Goal: Task Accomplishment & Management: Manage account settings

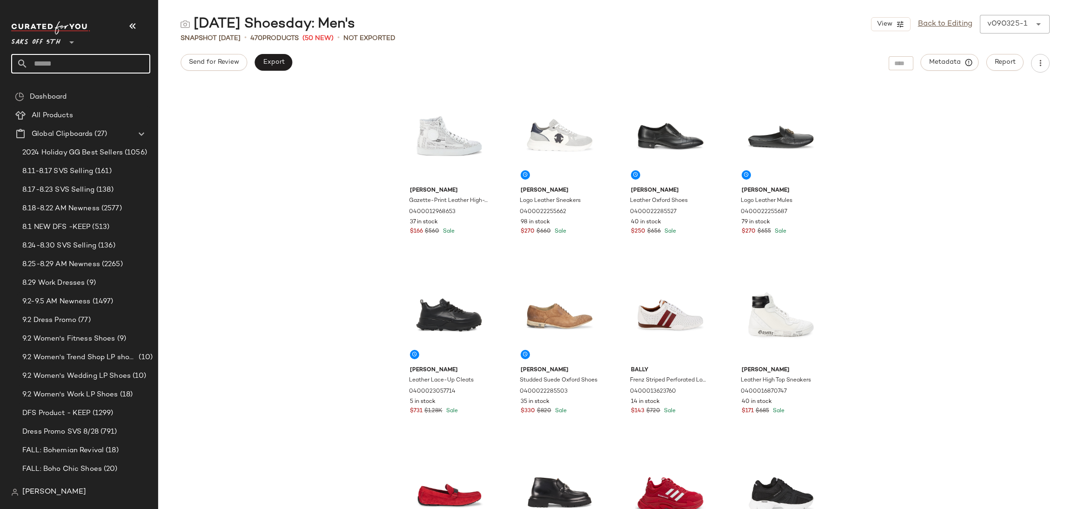
drag, startPoint x: 0, startPoint y: 0, endPoint x: 51, endPoint y: 68, distance: 85.4
click at [51, 68] on input "text" at bounding box center [89, 64] width 122 height 20
type input "****"
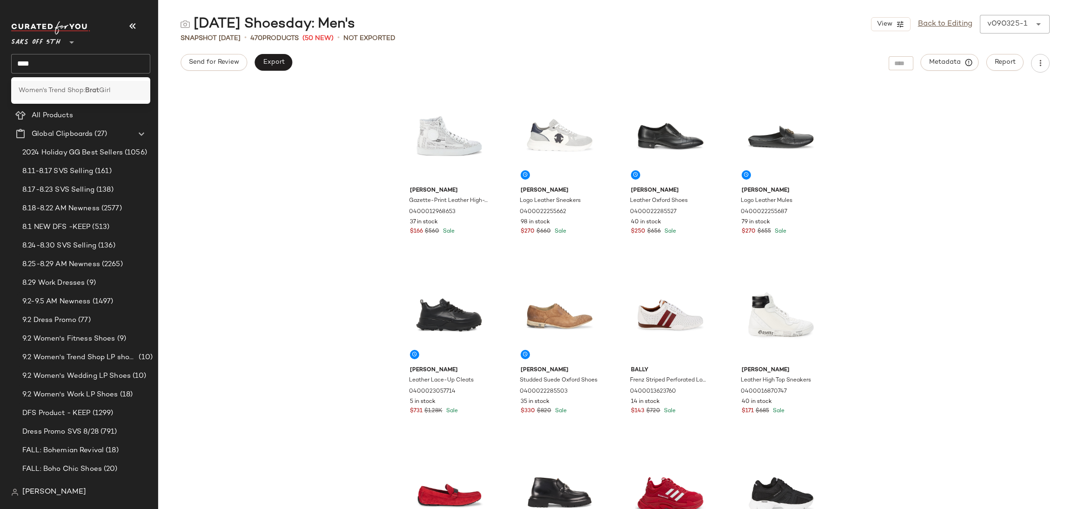
click at [62, 86] on span "Women's Trend Shop:" at bounding box center [52, 91] width 67 height 10
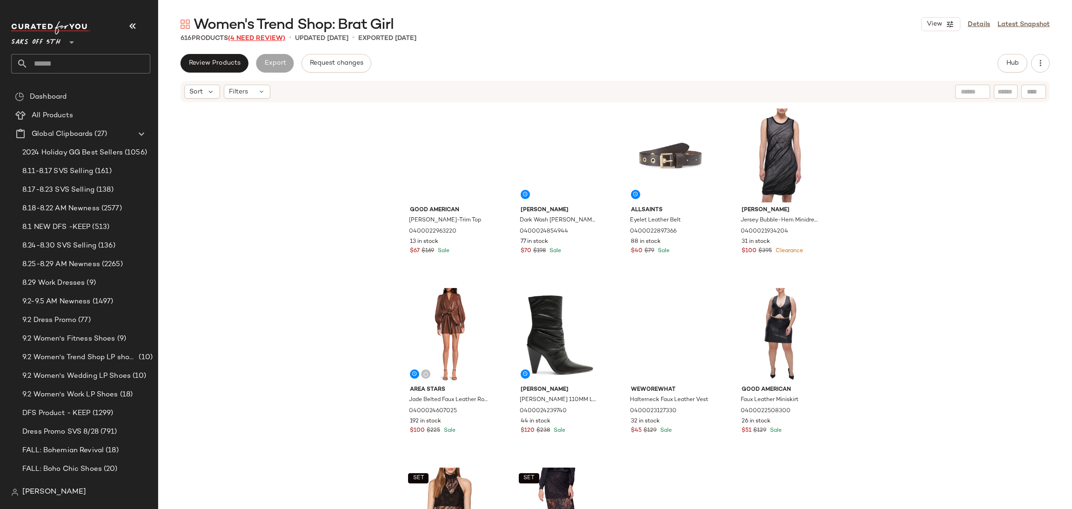
click at [248, 39] on span "(4 Need Review)" at bounding box center [256, 38] width 57 height 7
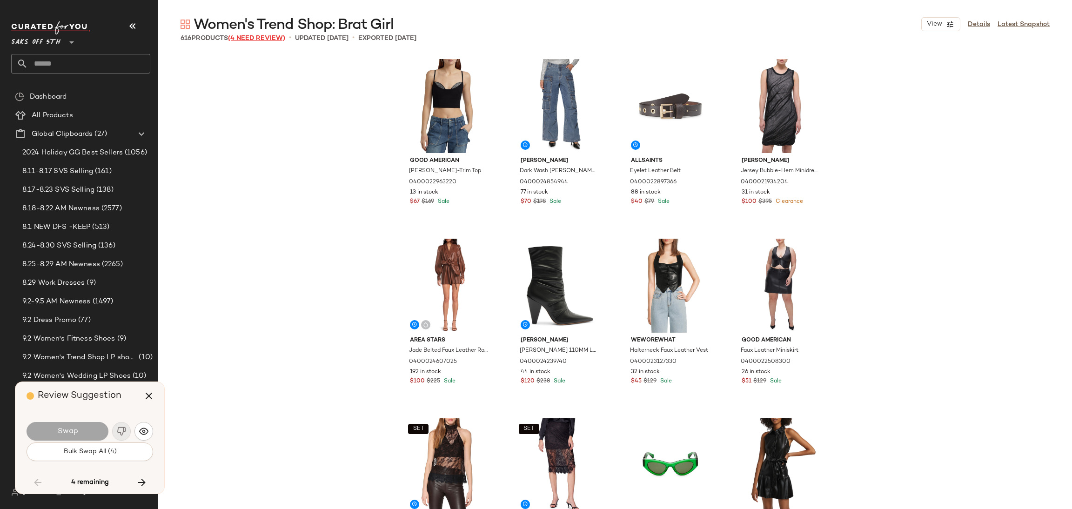
scroll to position [11854, 0]
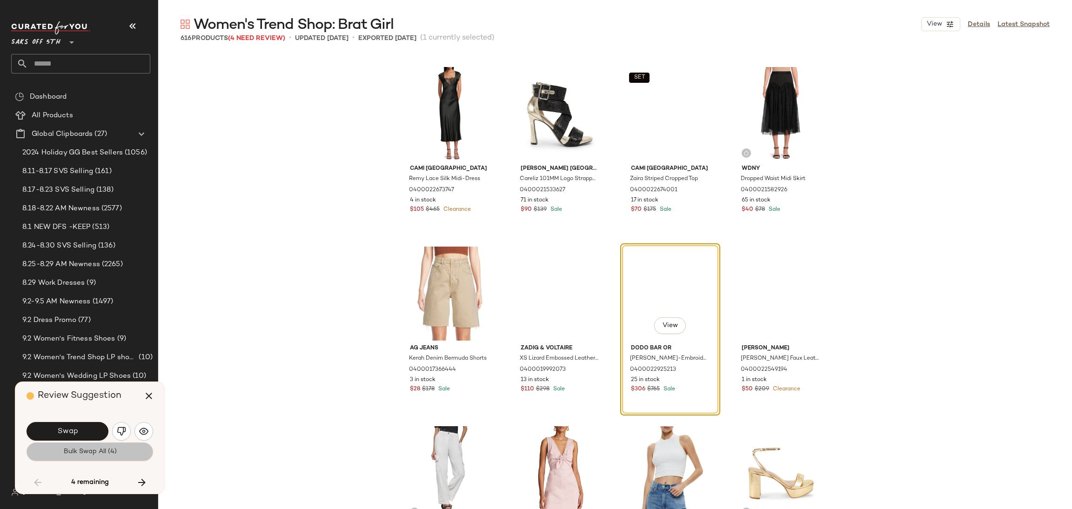
click at [132, 450] on button "Bulk Swap All (4)" at bounding box center [90, 452] width 127 height 19
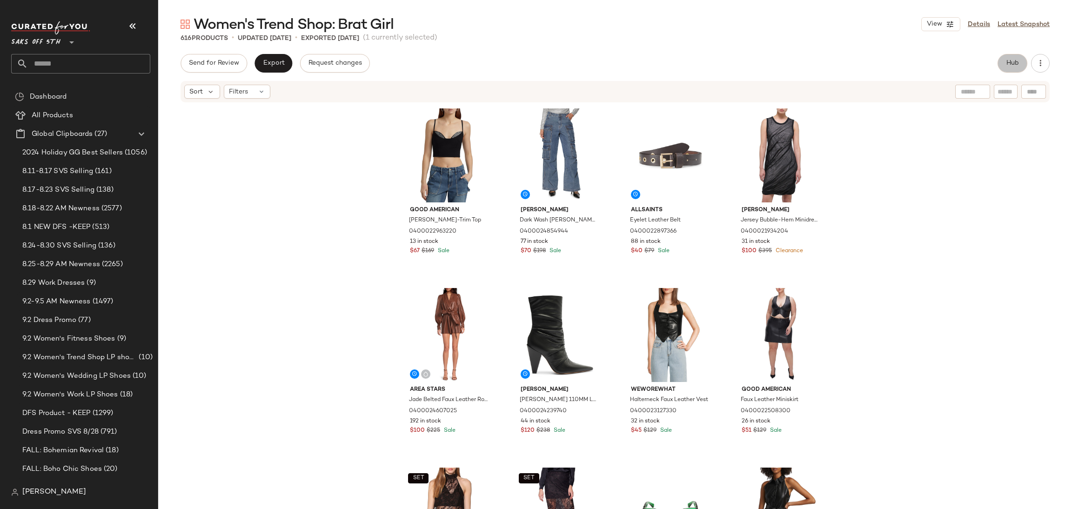
click at [1004, 65] on button "Hub" at bounding box center [1013, 63] width 30 height 19
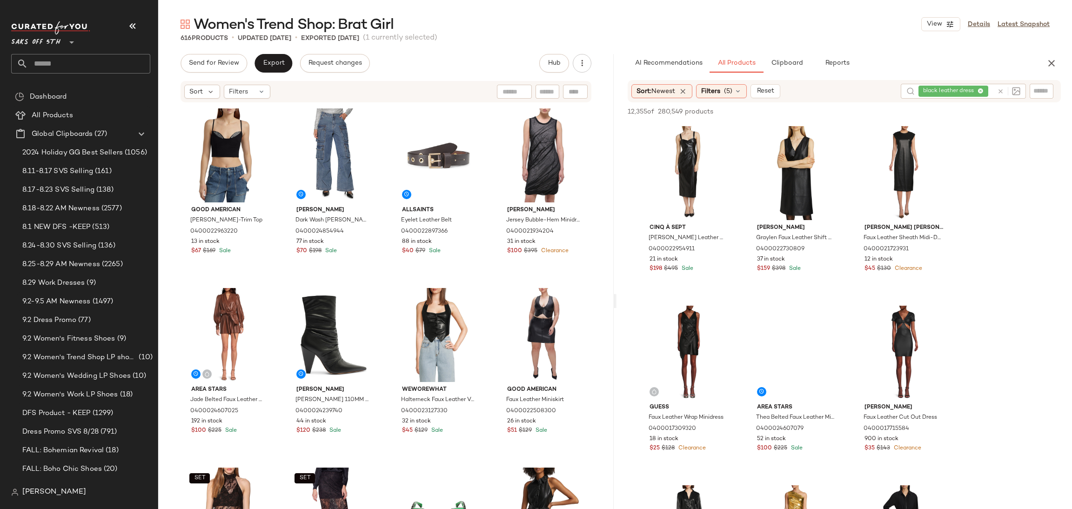
click at [999, 88] on icon at bounding box center [1000, 91] width 7 height 7
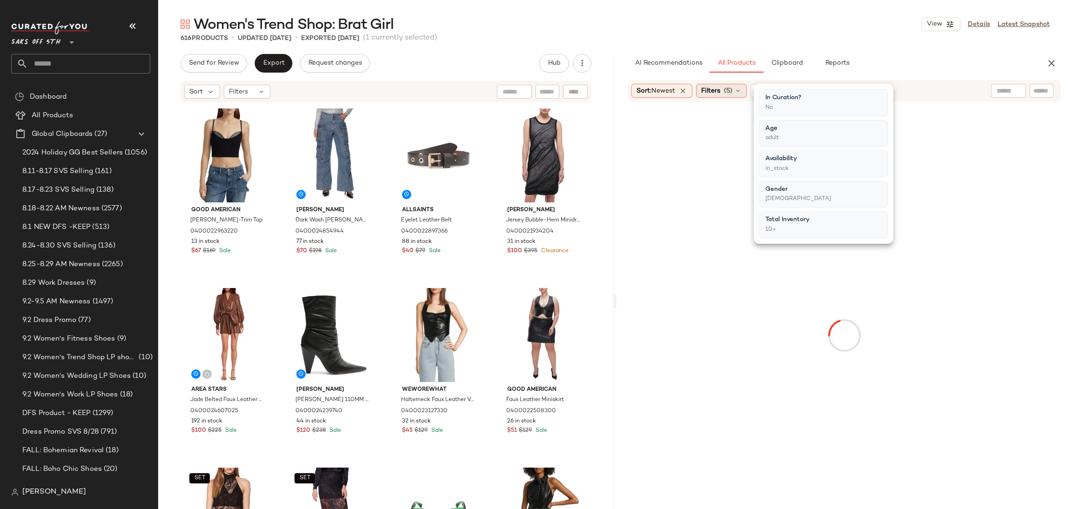
click at [724, 96] on div "Filters (5)" at bounding box center [721, 91] width 51 height 14
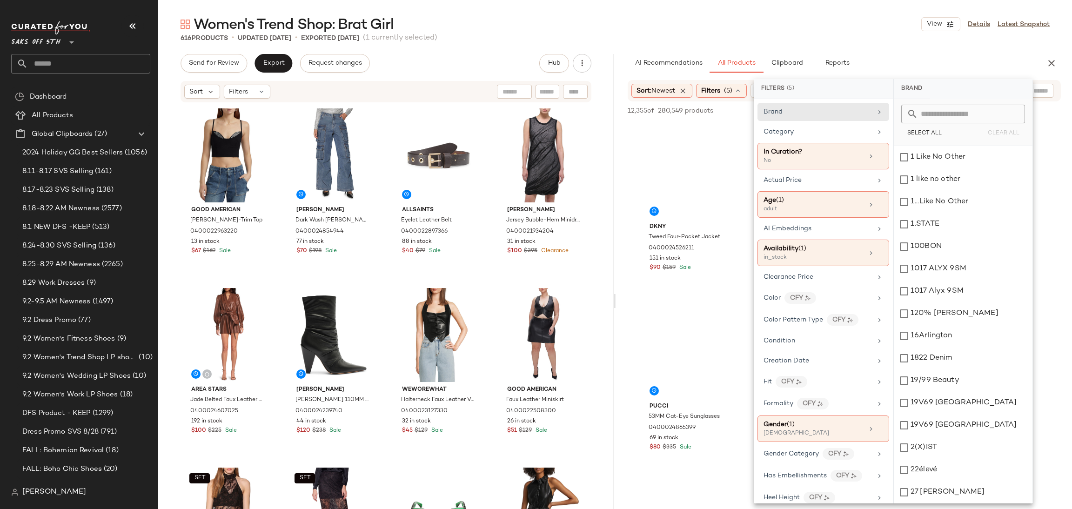
click at [738, 41] on div "616 Products • updated Sep 2nd • Exported Sep 2nd (1 currently selected)" at bounding box center [615, 38] width 914 height 9
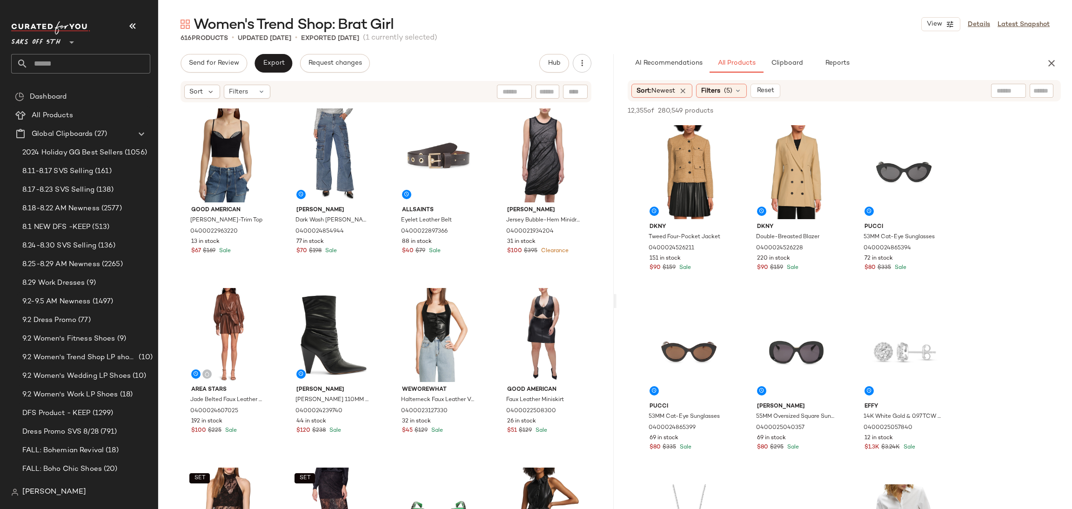
click at [1006, 80] on div "Sort: Newest Filters (5) Reset" at bounding box center [844, 90] width 433 height 21
click at [1006, 87] on input "text" at bounding box center [1009, 91] width 24 height 10
click at [1017, 92] on img at bounding box center [1016, 91] width 8 height 8
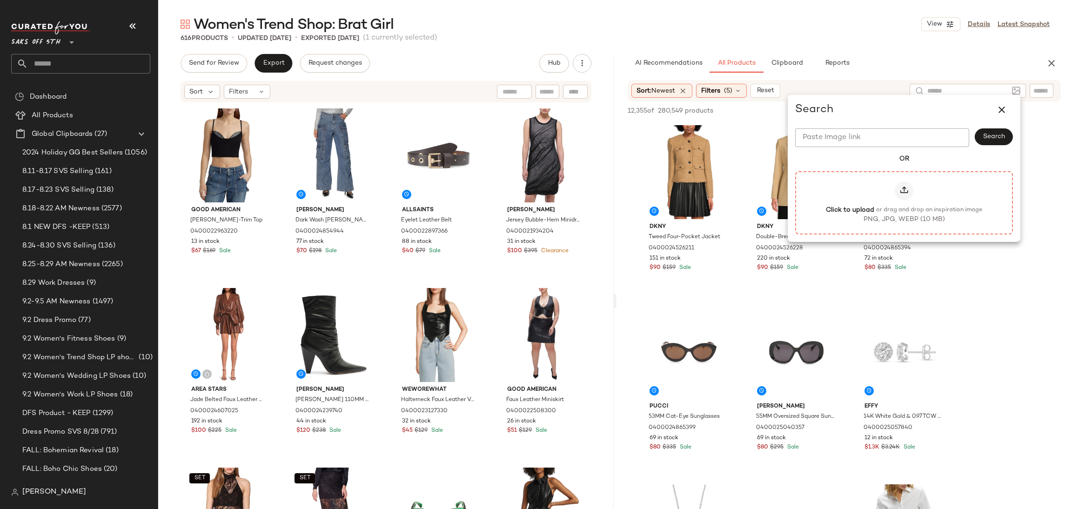
click at [906, 188] on icon at bounding box center [903, 190] width 9 height 9
click at [905, 202] on input "Click to upload or drag and drop an inspiration image PNG, JPG, WEBP (10 MB)" at bounding box center [904, 202] width 0 height 0
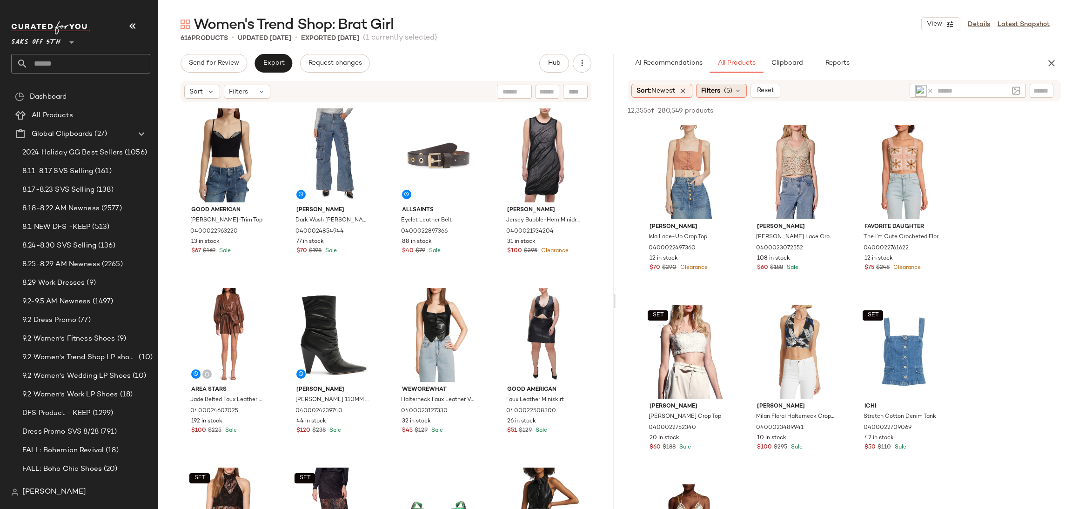
click at [742, 89] on icon at bounding box center [737, 90] width 7 height 7
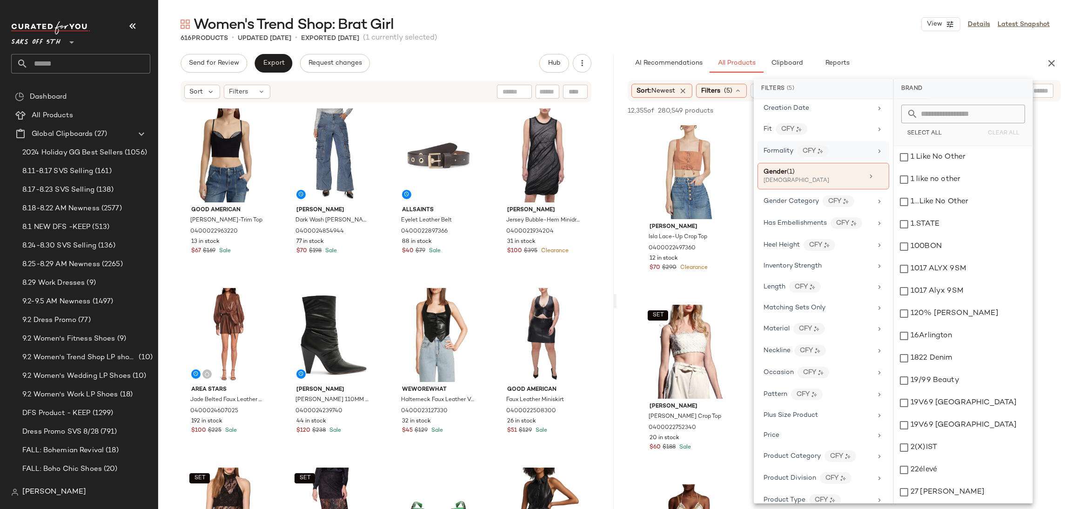
scroll to position [133, 0]
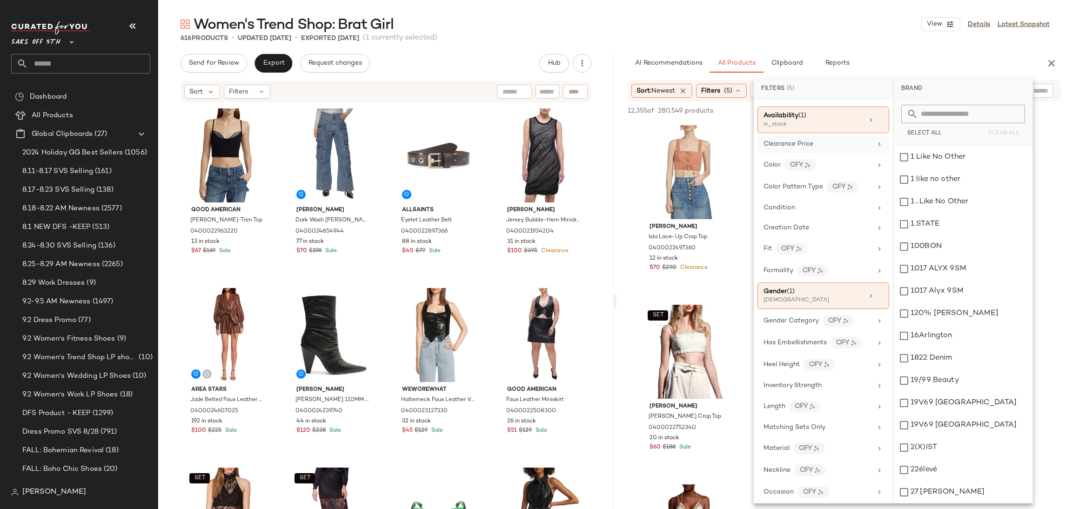
click at [810, 145] on span "Clearance Price" at bounding box center [789, 144] width 50 height 7
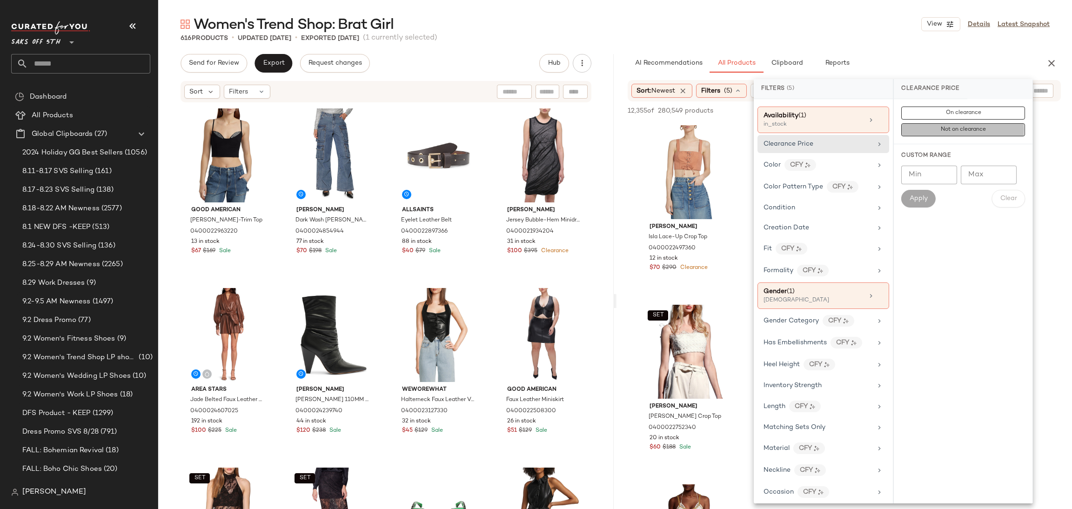
click at [951, 131] on span "Not on clearance" at bounding box center [963, 130] width 46 height 7
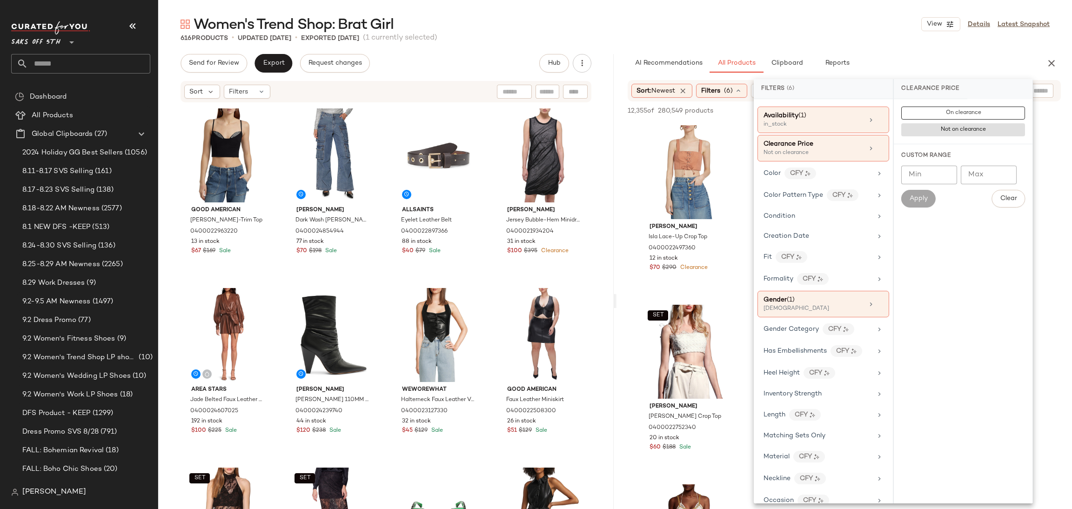
click at [917, 47] on div "Women's Trend Shop: Brat Girl View Details Latest Snapshot 616 Products • updat…" at bounding box center [615, 262] width 914 height 494
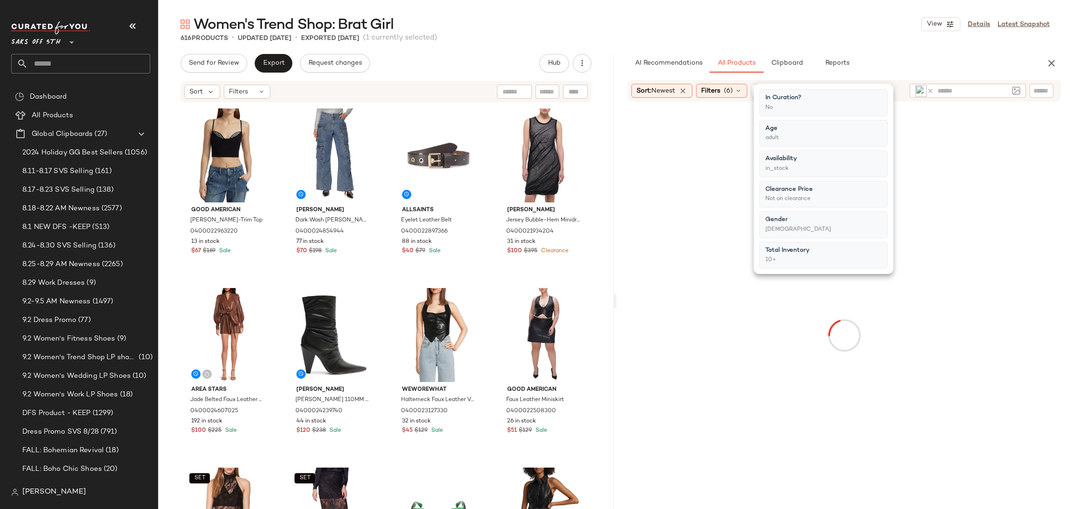
click at [917, 47] on div "Women's Trend Shop: Brat Girl View Details Latest Snapshot 616 Products • updat…" at bounding box center [615, 262] width 914 height 494
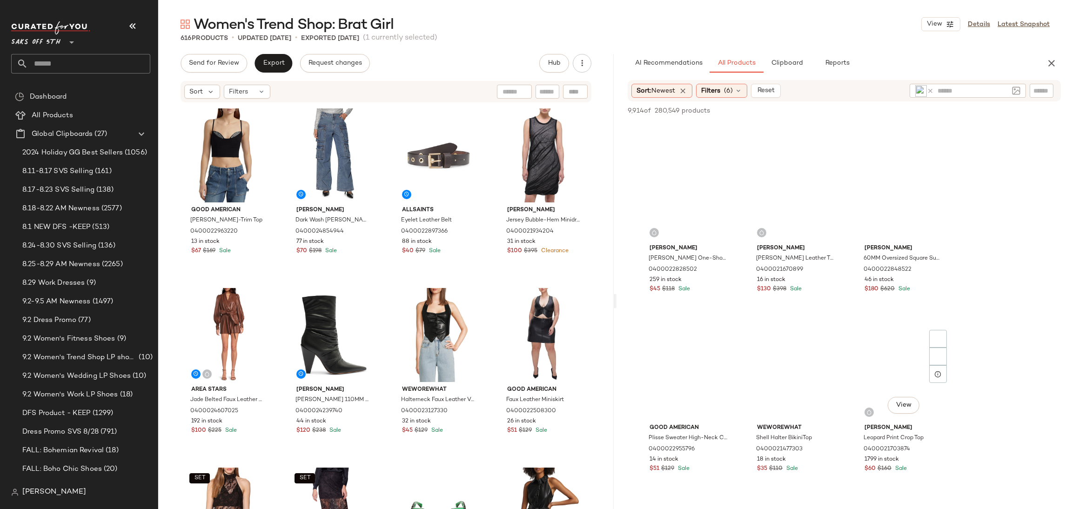
scroll to position [829, 0]
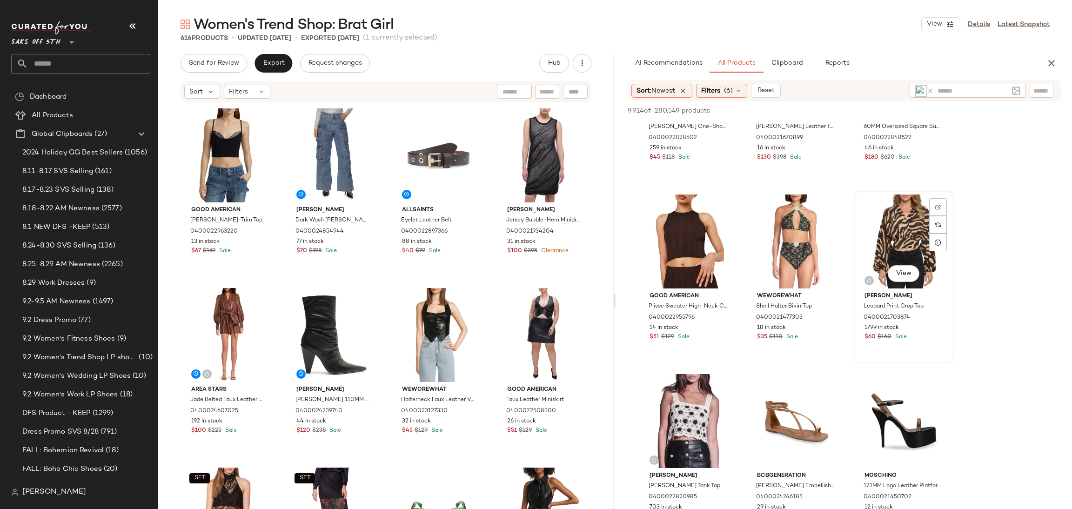
click at [889, 256] on div "View" at bounding box center [904, 242] width 94 height 94
click at [939, 113] on span "Add to Top" at bounding box center [927, 110] width 37 height 7
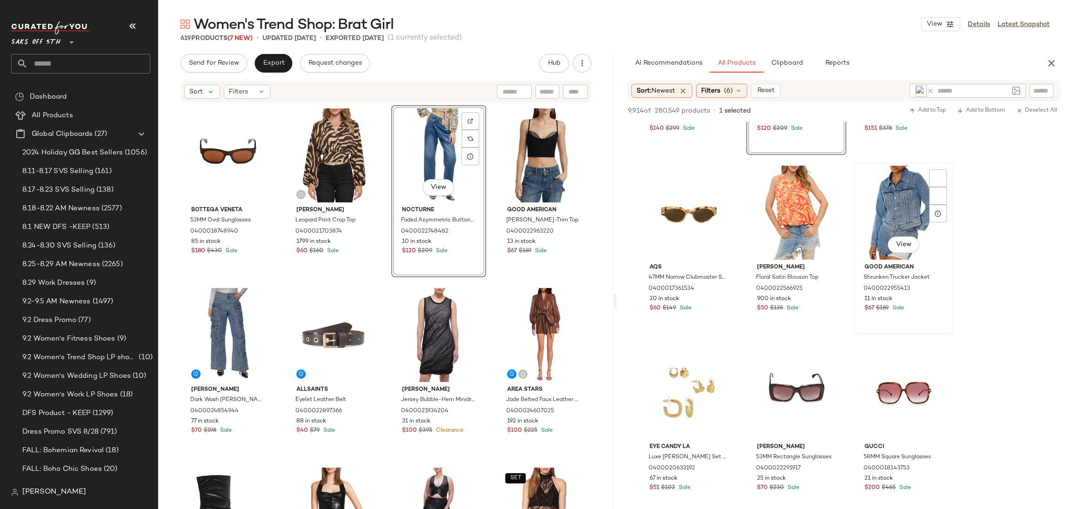
scroll to position [3550, 0]
click at [886, 208] on div "View" at bounding box center [904, 215] width 94 height 94
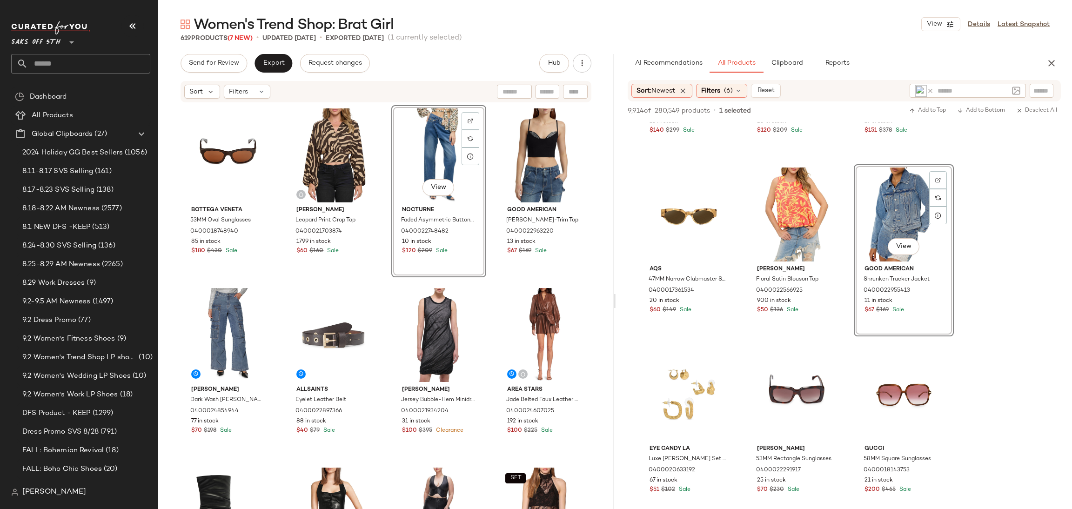
click at [926, 104] on div "9,914 of 280,549 products • 1 selected Add to Top Add to Bottom Deselect All" at bounding box center [845, 111] width 456 height 20
click at [921, 113] on span "Add to Top" at bounding box center [927, 110] width 37 height 7
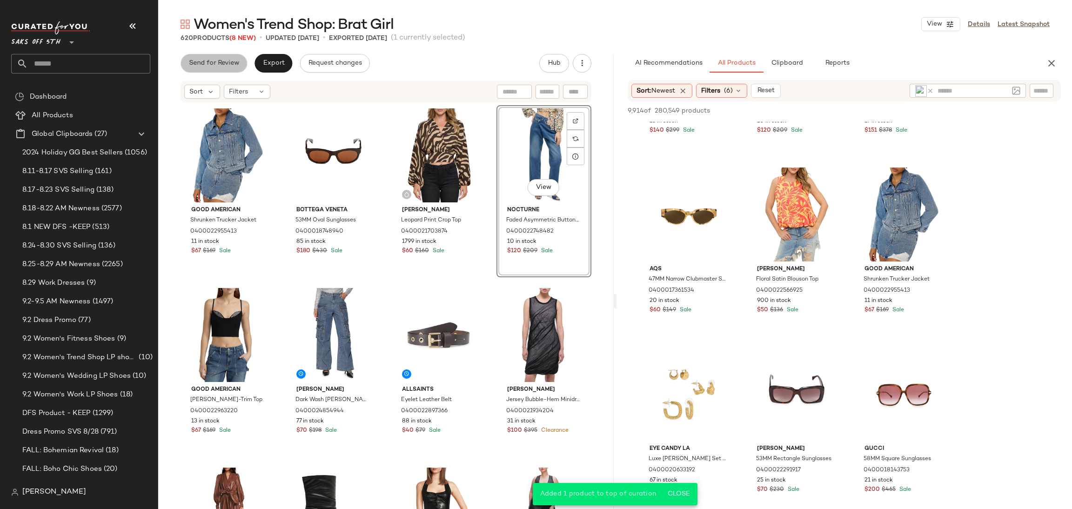
click at [209, 66] on span "Send for Review" at bounding box center [213, 63] width 51 height 7
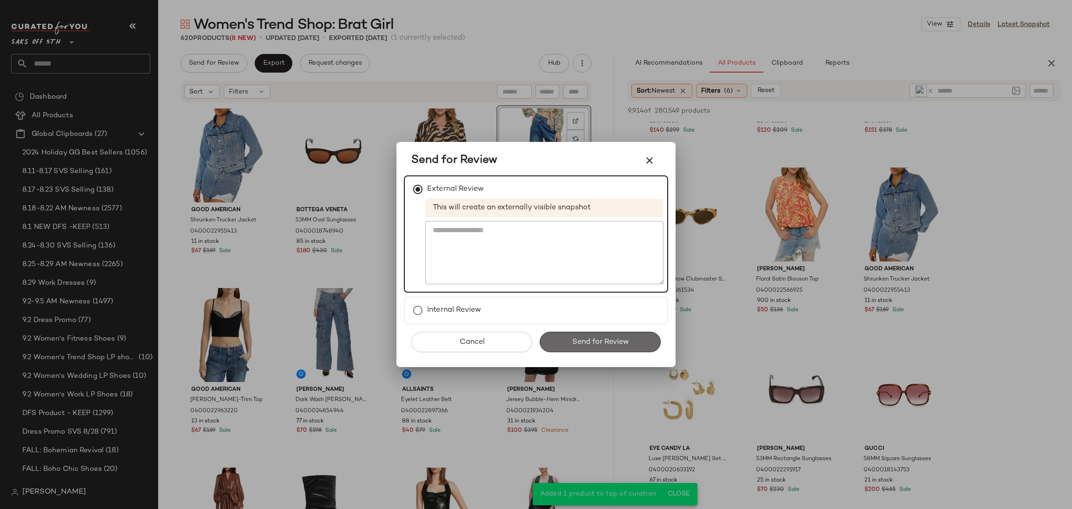
click at [614, 341] on span "Send for Review" at bounding box center [599, 342] width 57 height 9
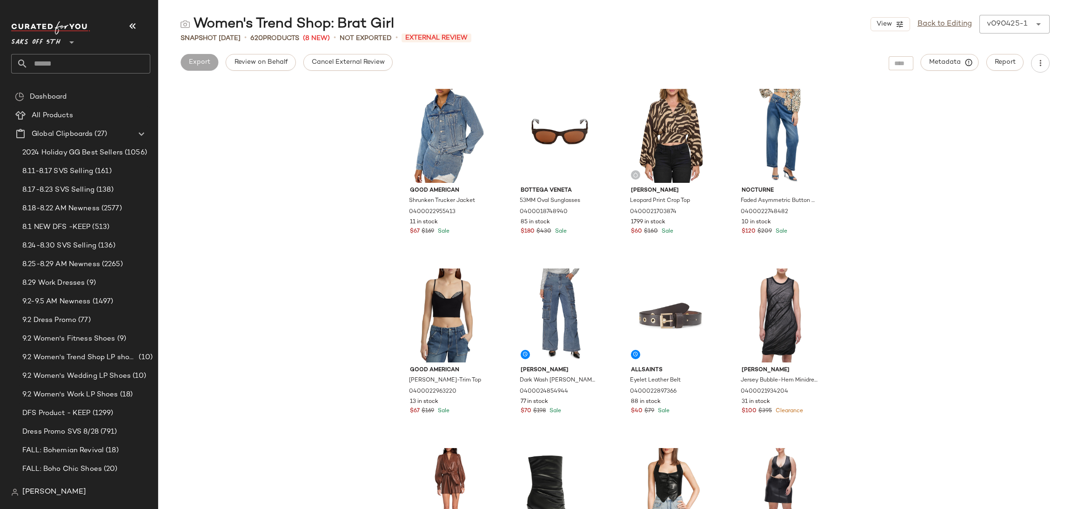
click at [343, 73] on div "Women's Trend Shop: Brat Girl View Back to Editing v090425-1 ****** Snapshot Se…" at bounding box center [615, 262] width 914 height 494
click at [350, 67] on button "Cancel External Review" at bounding box center [347, 62] width 89 height 17
click at [278, 65] on span "Export" at bounding box center [273, 62] width 22 height 7
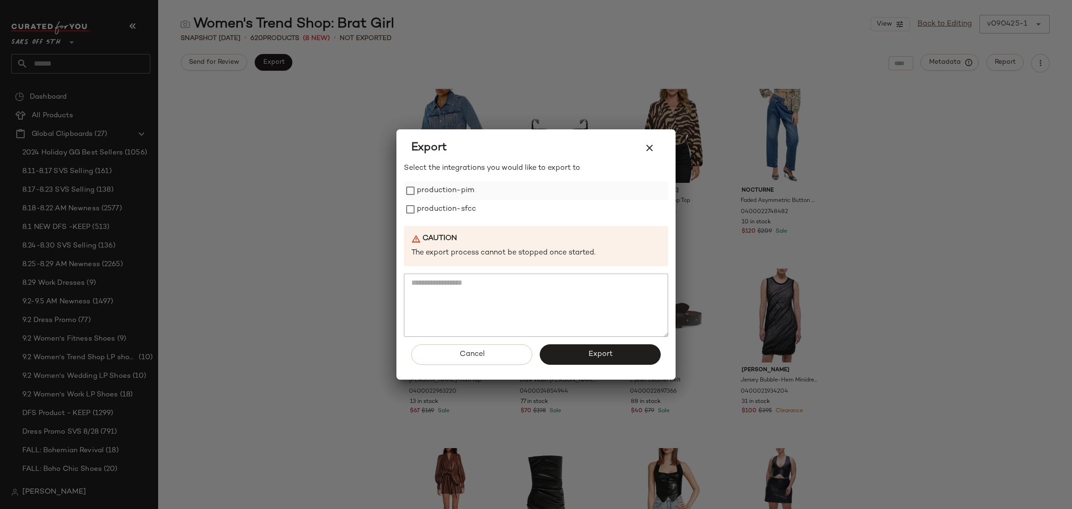
click at [453, 187] on label "production-pim" at bounding box center [445, 190] width 57 height 19
click at [461, 210] on label "production-sfcc" at bounding box center [446, 209] width 59 height 19
click at [597, 356] on span "Export" at bounding box center [600, 354] width 25 height 9
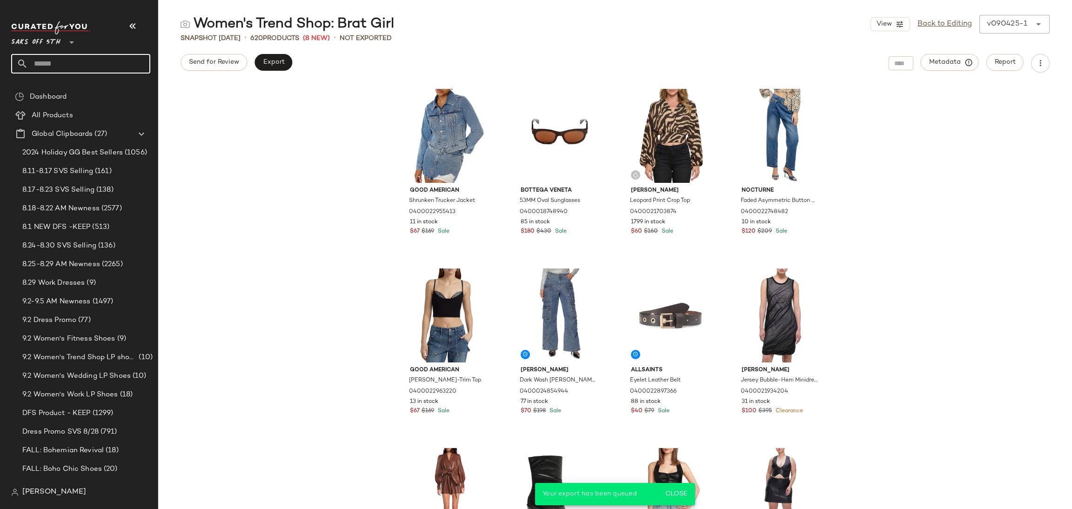
click at [117, 64] on input "text" at bounding box center [89, 64] width 122 height 20
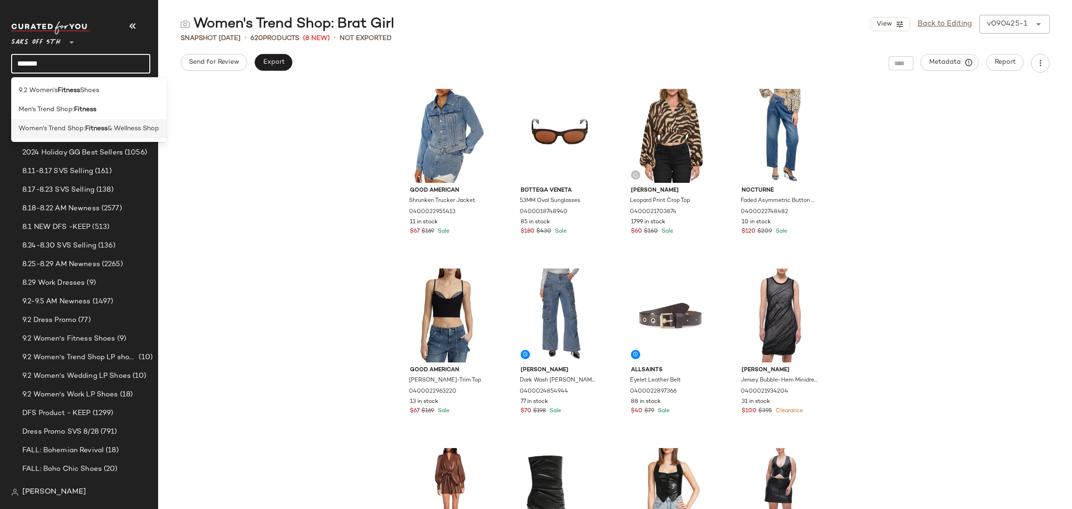
type input "*******"
click at [92, 127] on b "Fitness" at bounding box center [96, 129] width 22 height 10
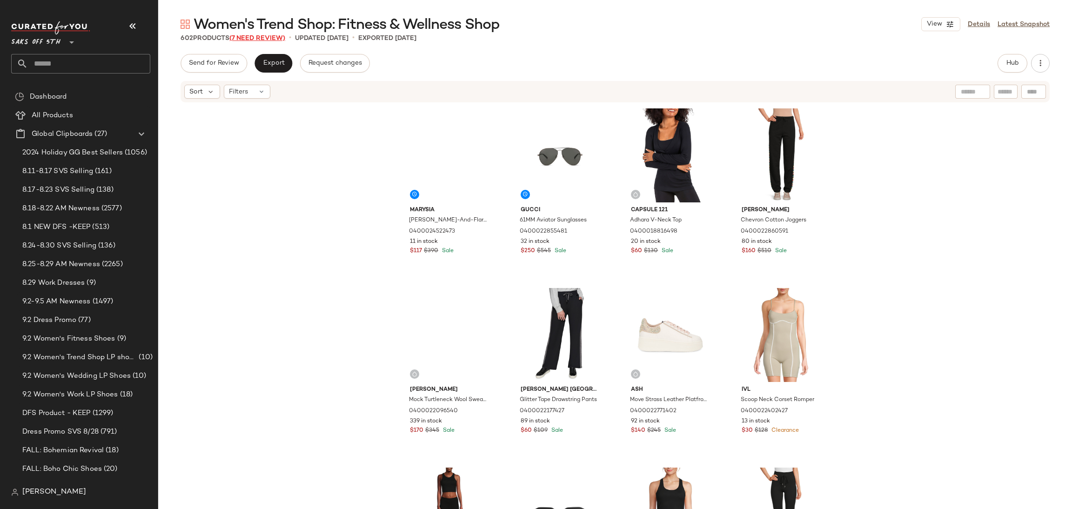
click at [272, 37] on span "(7 Need Review)" at bounding box center [257, 38] width 56 height 7
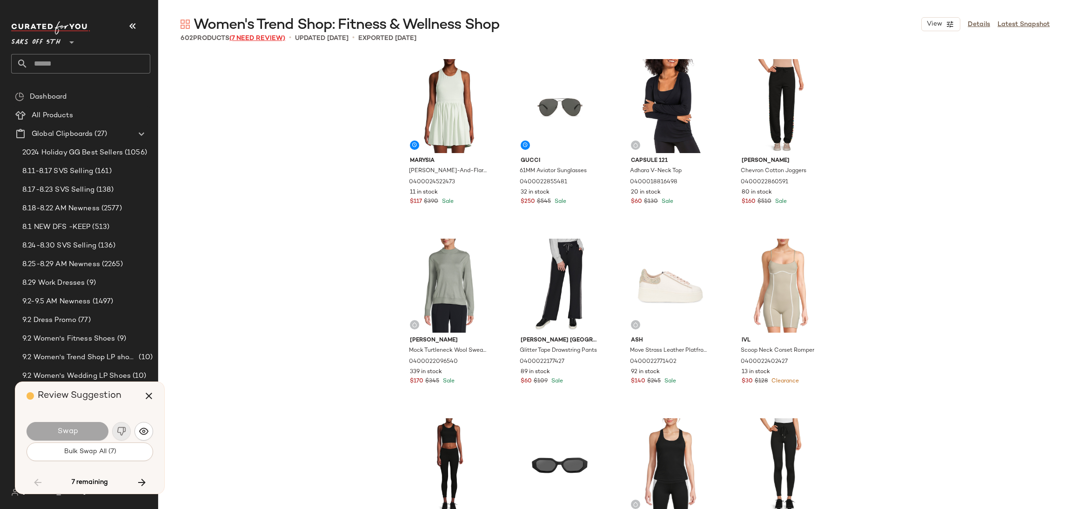
scroll to position [15447, 0]
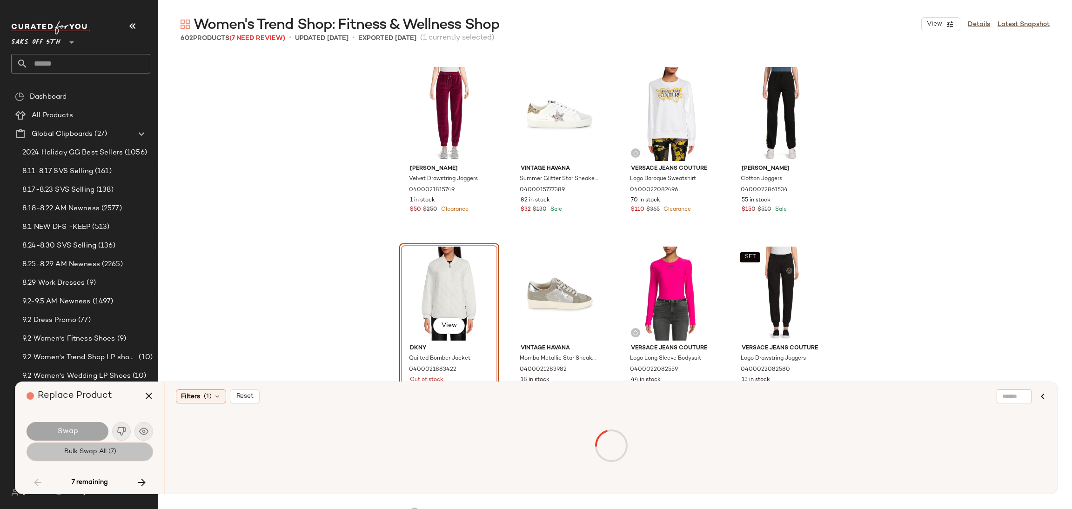
click at [109, 461] on button "Bulk Swap All (7)" at bounding box center [90, 452] width 127 height 19
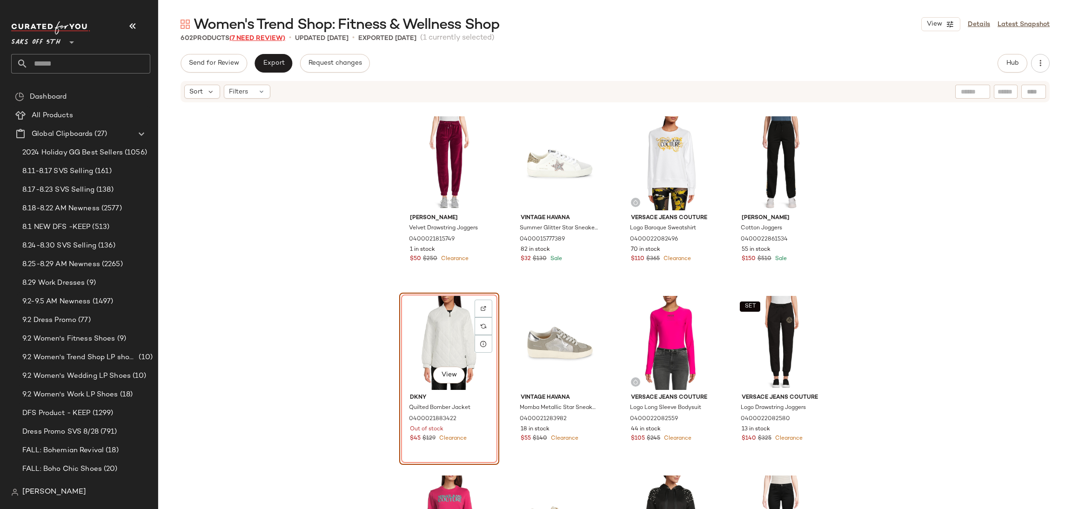
click at [272, 39] on span "(7 Need Review)" at bounding box center [257, 38] width 56 height 7
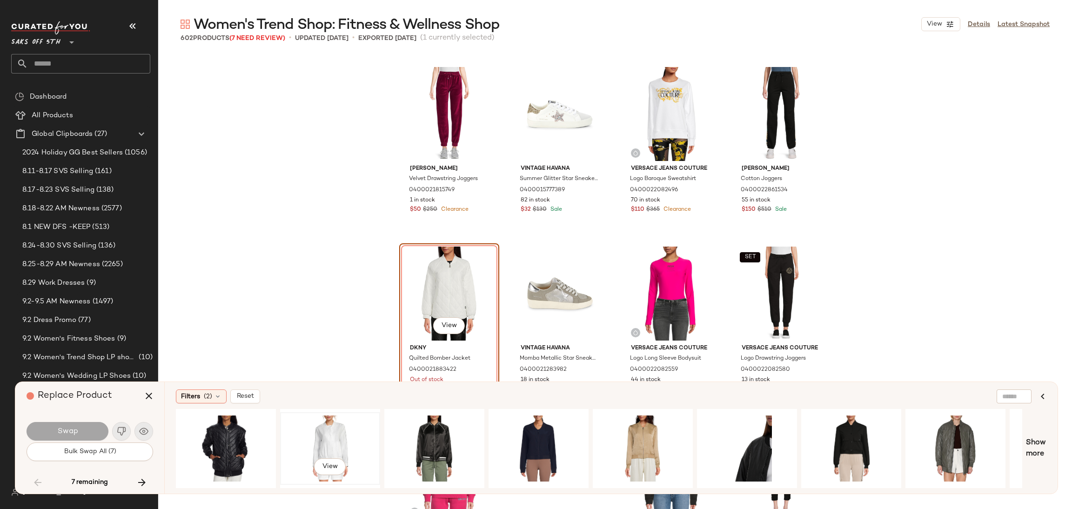
click at [325, 432] on div "View" at bounding box center [330, 449] width 94 height 66
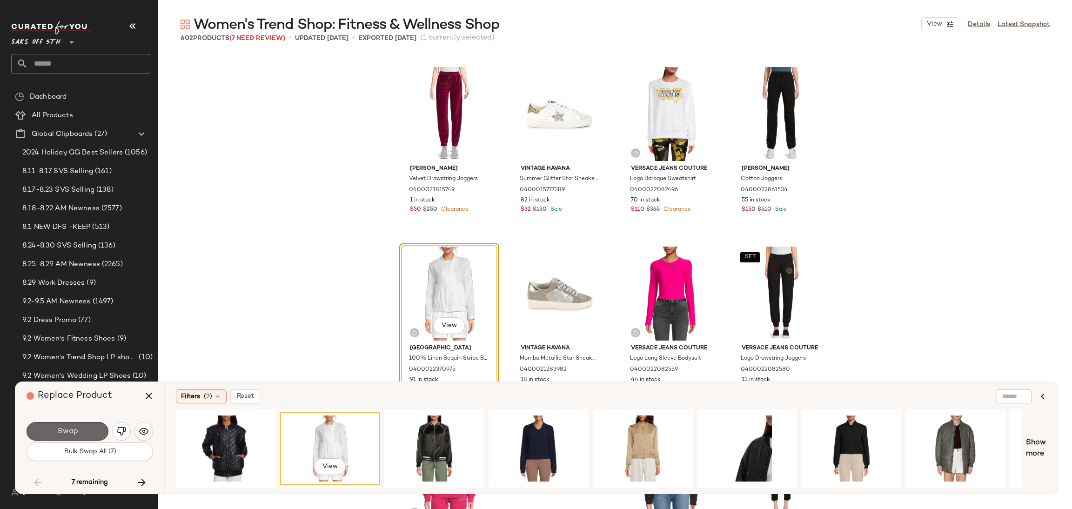
click at [93, 428] on button "Swap" at bounding box center [68, 431] width 82 height 19
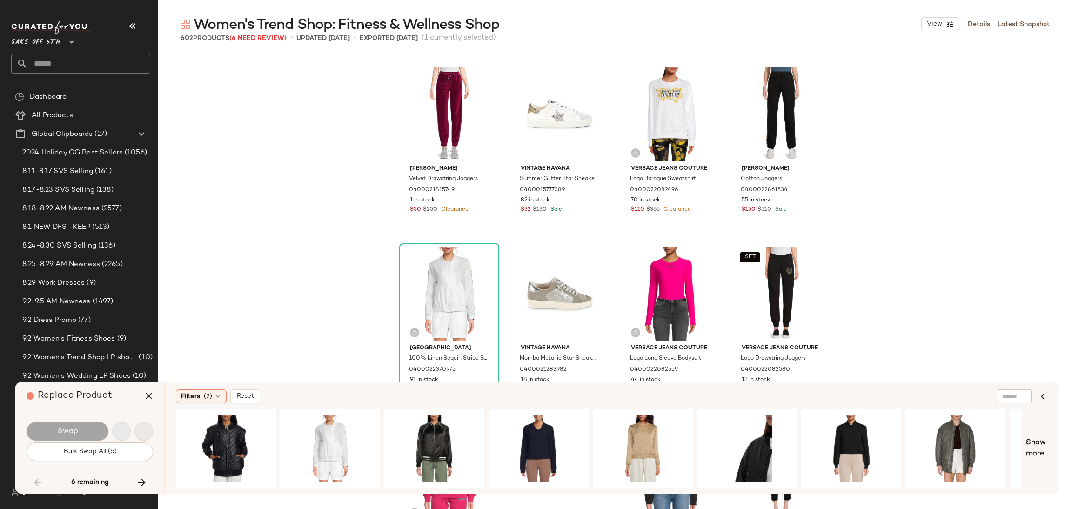
scroll to position [19937, 0]
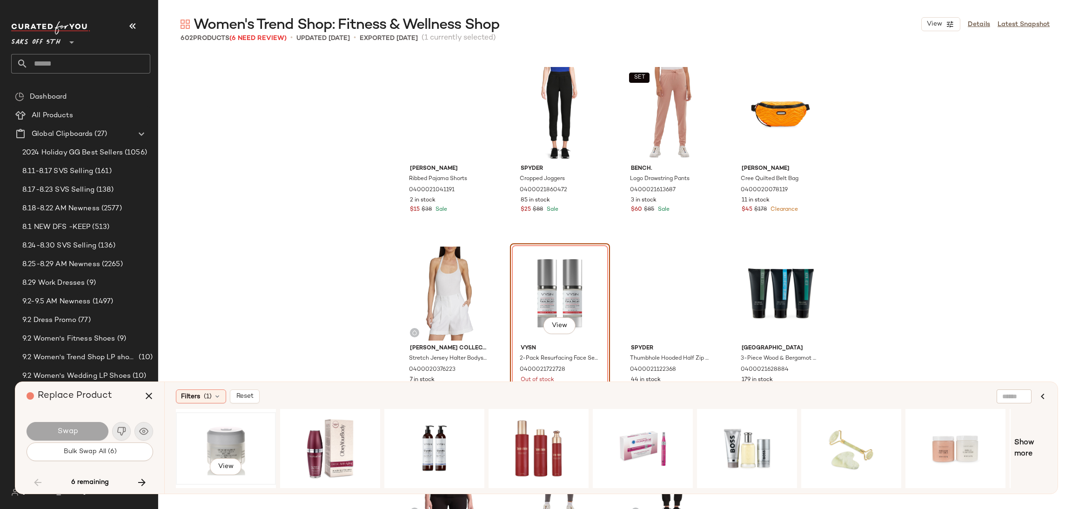
click at [236, 435] on div "View" at bounding box center [226, 449] width 94 height 66
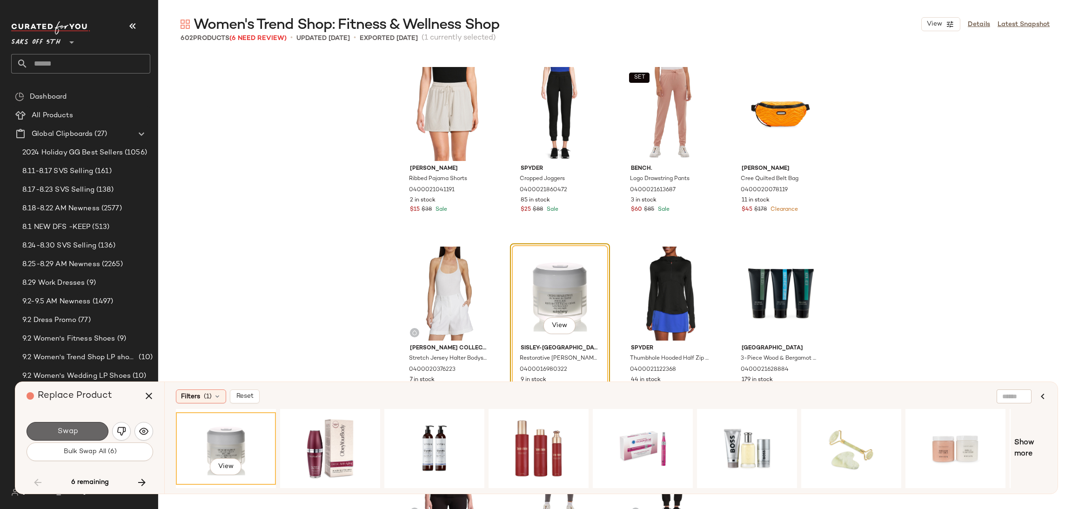
click at [73, 423] on button "Swap" at bounding box center [68, 431] width 82 height 19
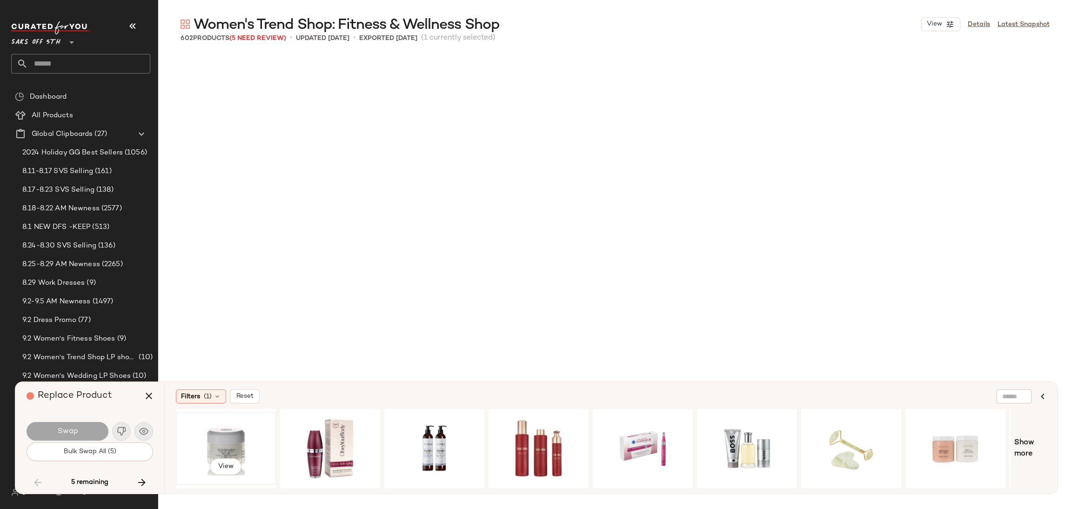
scroll to position [21195, 0]
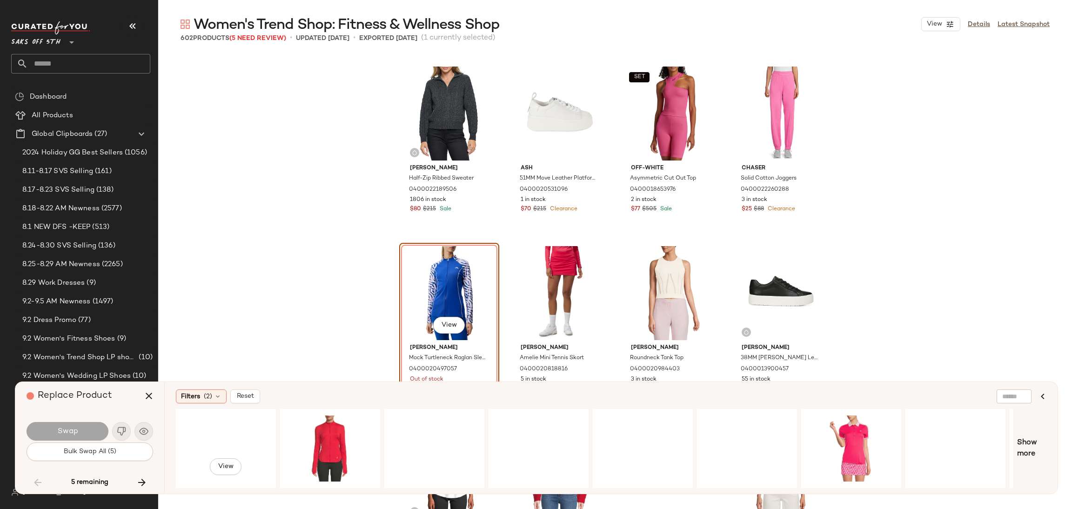
click at [199, 439] on div "View" at bounding box center [226, 449] width 94 height 66
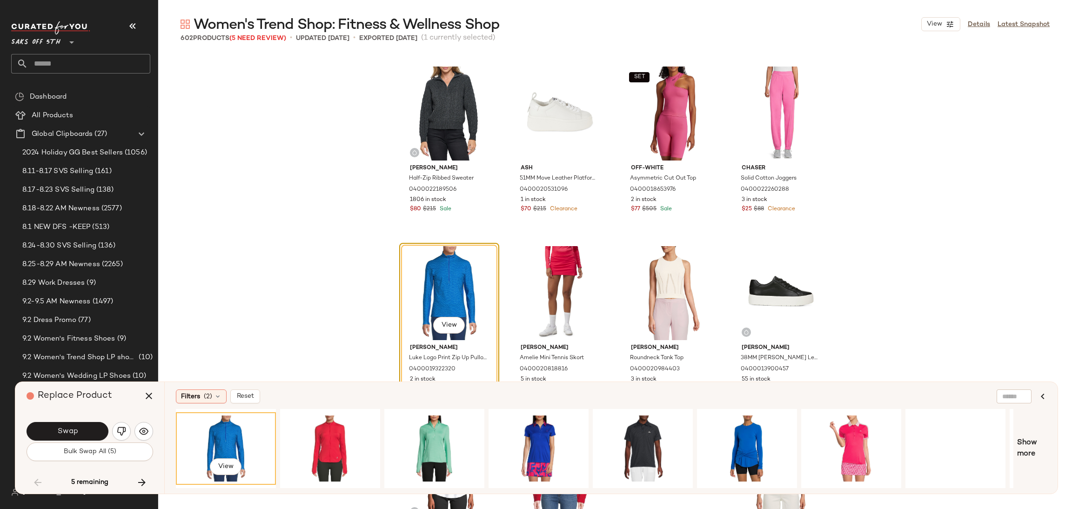
click at [199, 439] on div "View" at bounding box center [226, 449] width 94 height 66
click at [316, 430] on div "View" at bounding box center [330, 449] width 94 height 66
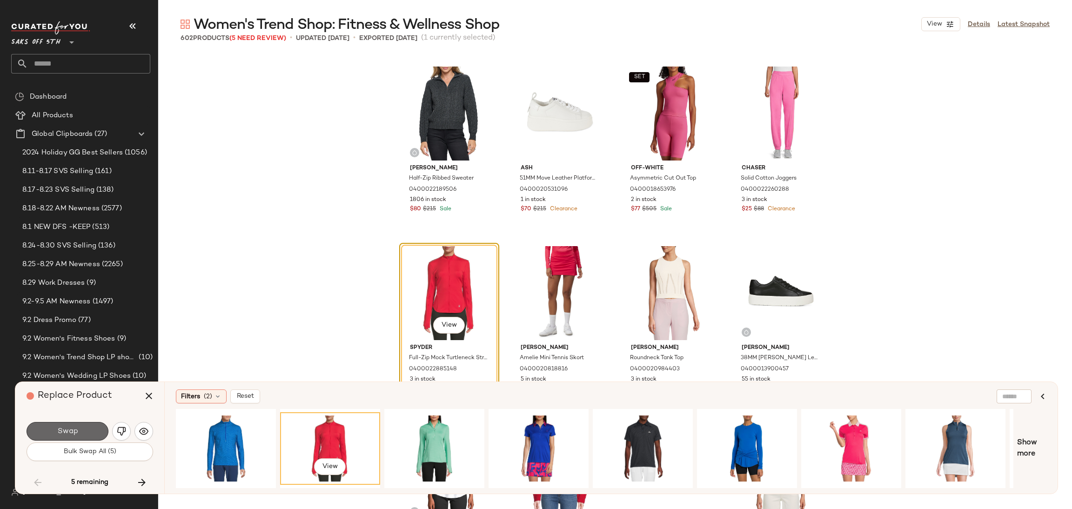
click at [82, 430] on button "Swap" at bounding box center [68, 431] width 82 height 19
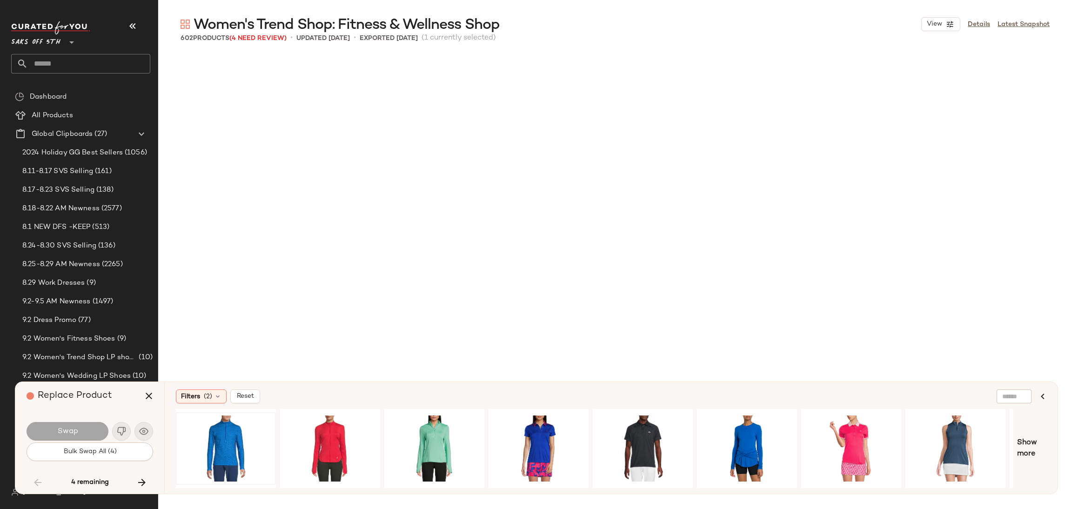
scroll to position [22452, 0]
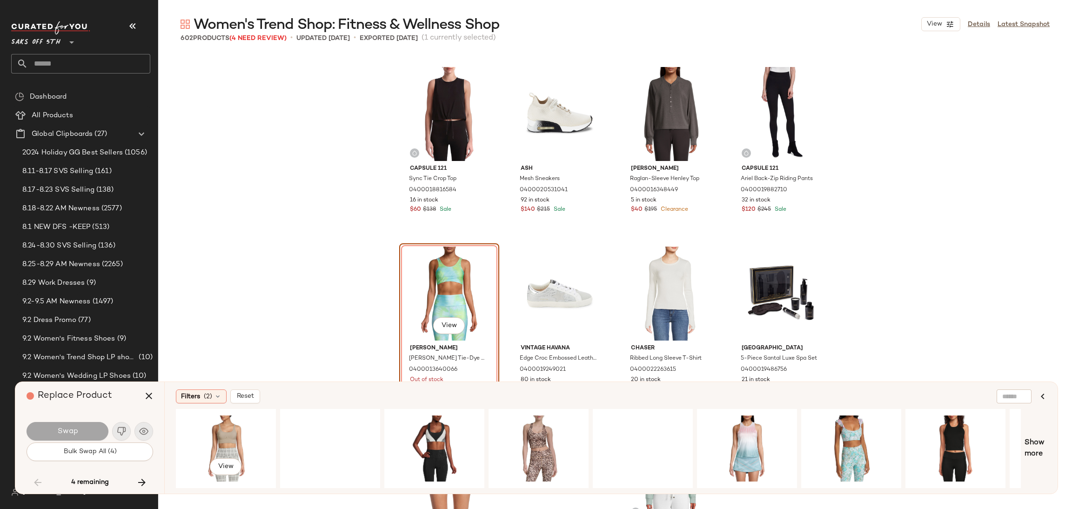
click at [216, 442] on div "View" at bounding box center [226, 449] width 94 height 66
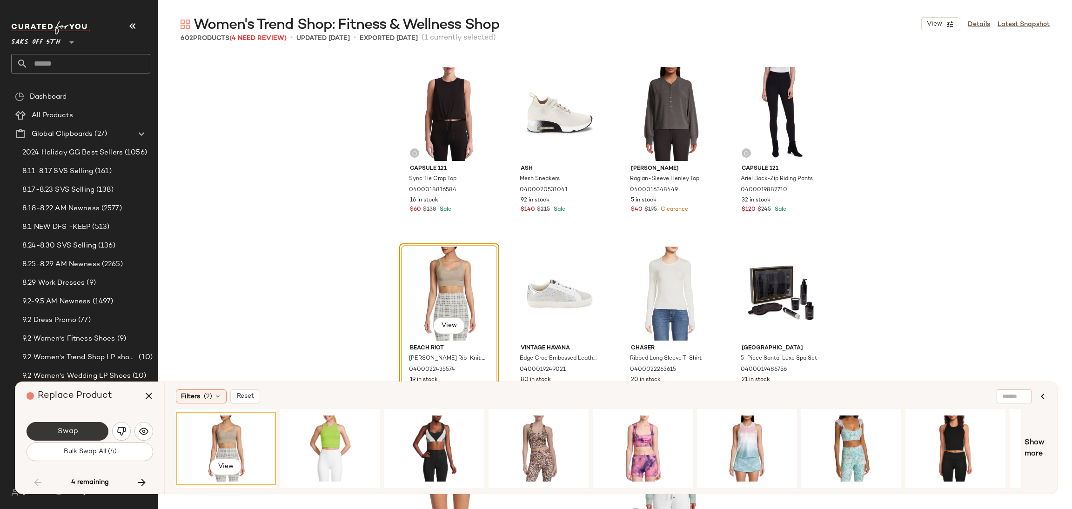
click at [84, 435] on button "Swap" at bounding box center [68, 431] width 82 height 19
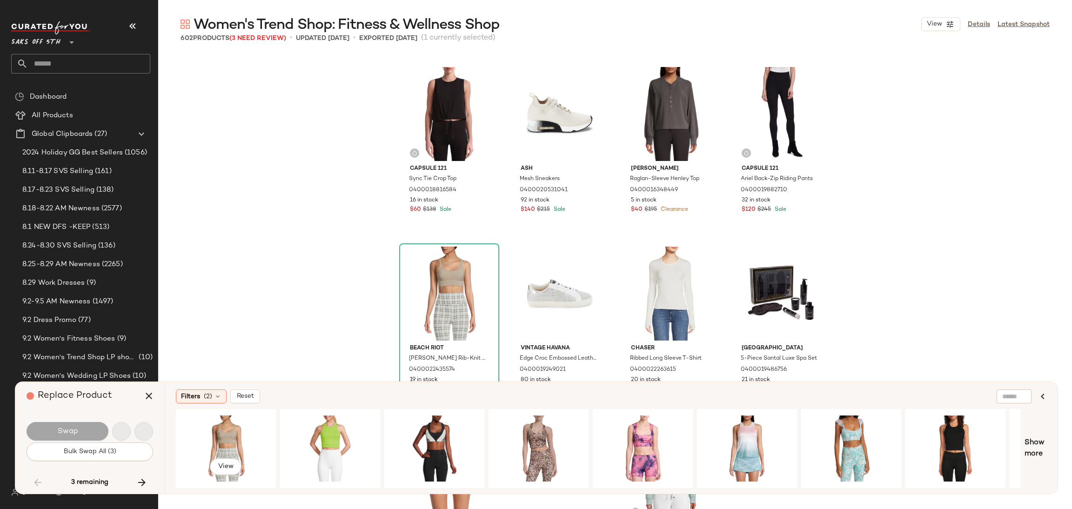
scroll to position [22811, 0]
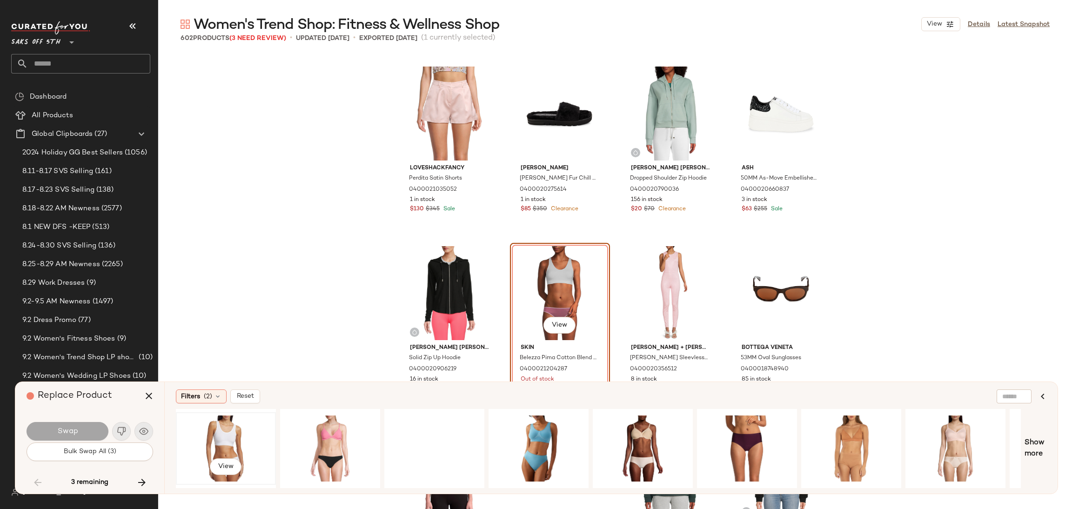
click at [219, 435] on div "View" at bounding box center [226, 449] width 94 height 66
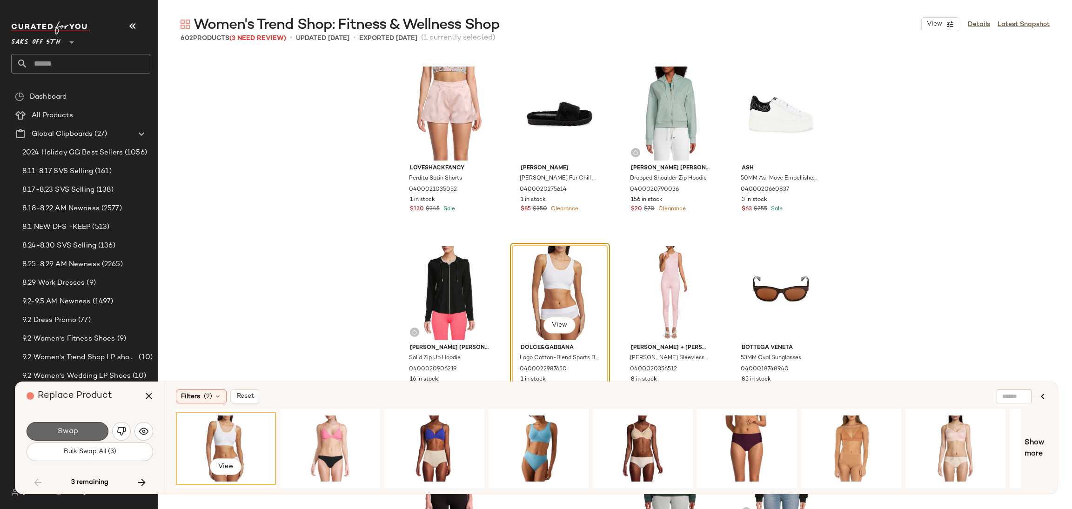
click at [94, 437] on button "Swap" at bounding box center [68, 431] width 82 height 19
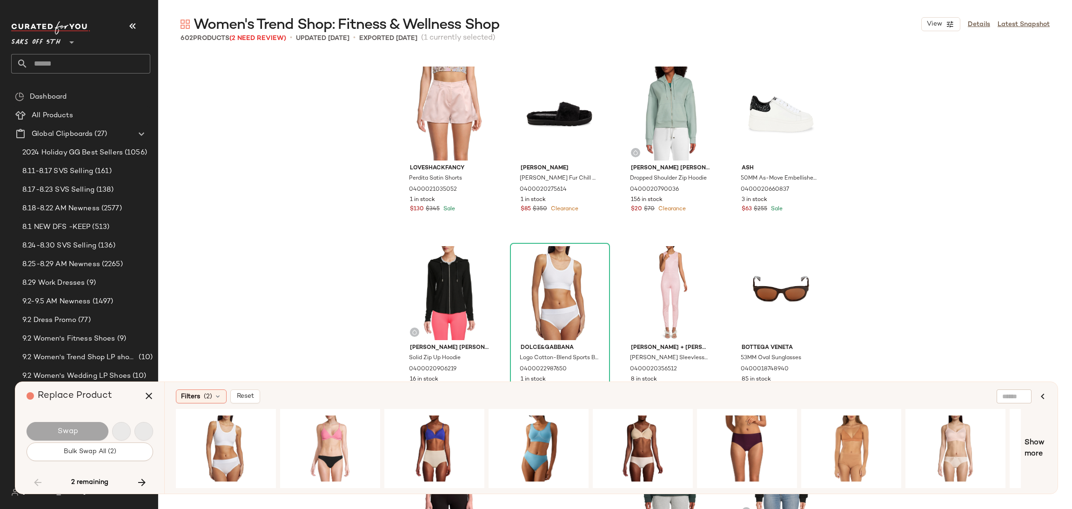
scroll to position [23709, 0]
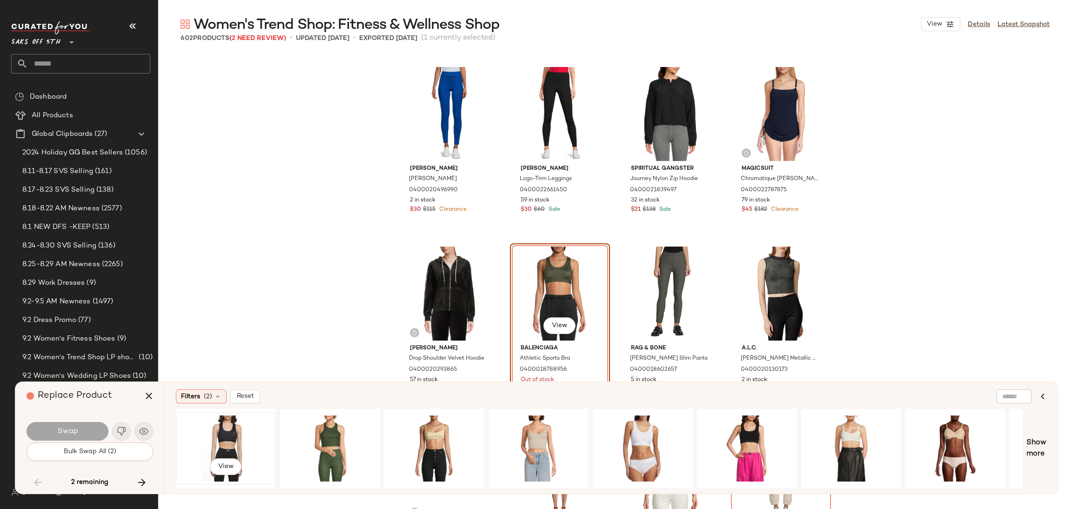
click at [227, 433] on div "View" at bounding box center [226, 449] width 94 height 66
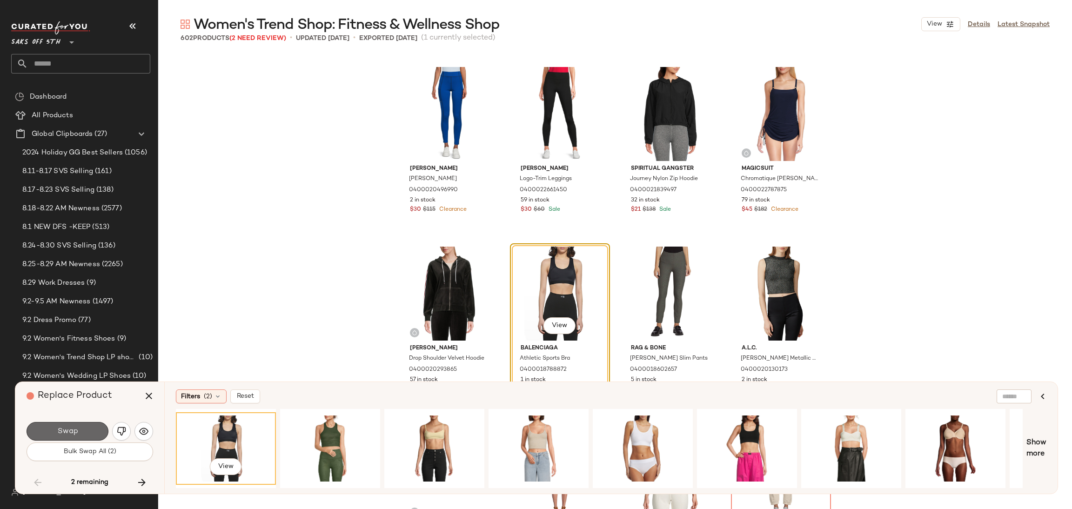
click at [85, 433] on button "Swap" at bounding box center [68, 431] width 82 height 19
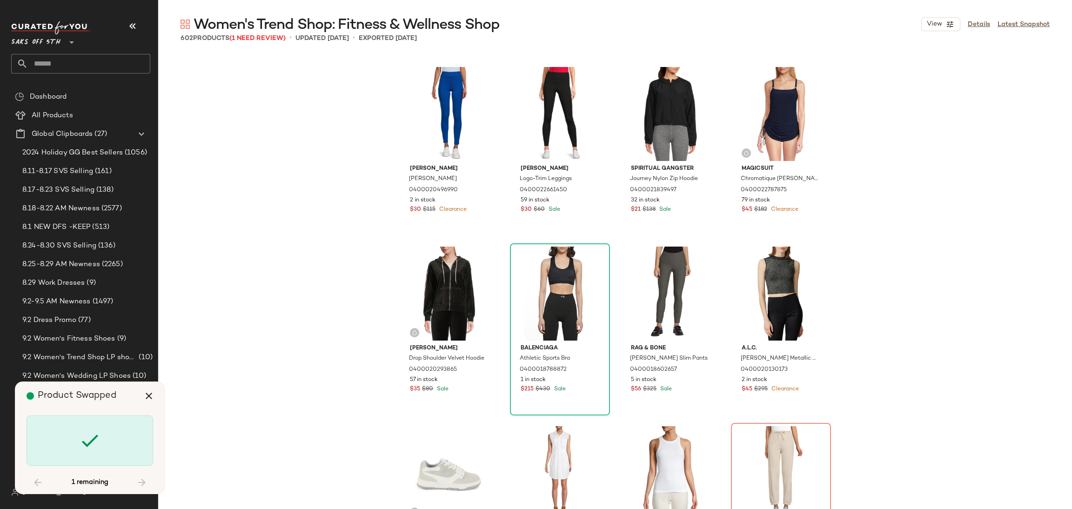
scroll to position [23889, 0]
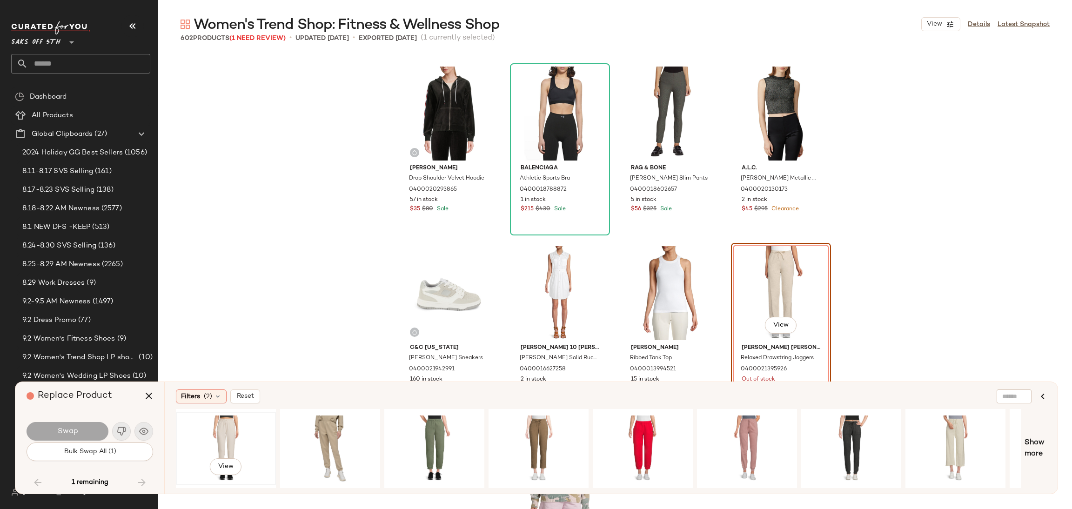
click at [219, 434] on div "View" at bounding box center [226, 449] width 94 height 66
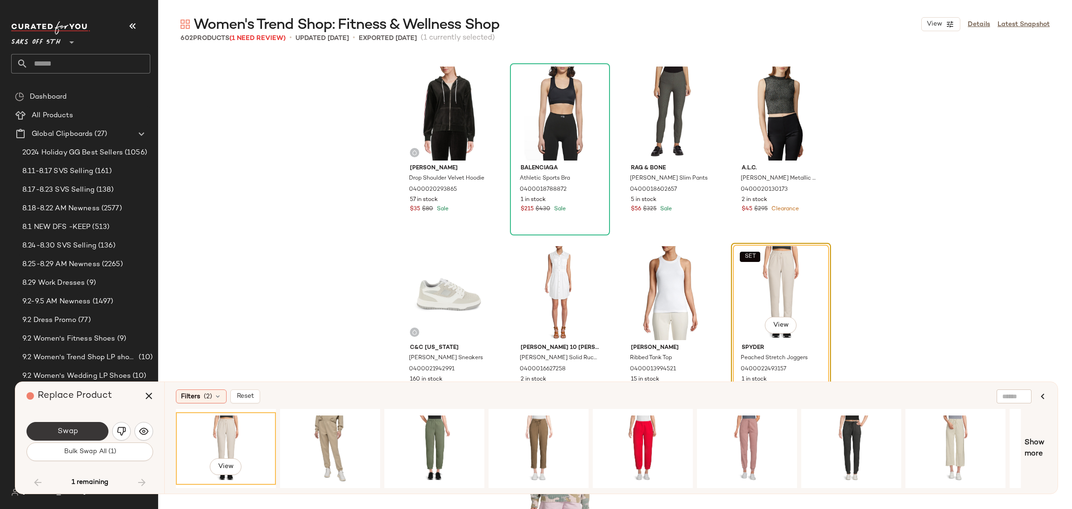
click at [85, 431] on button "Swap" at bounding box center [68, 431] width 82 height 19
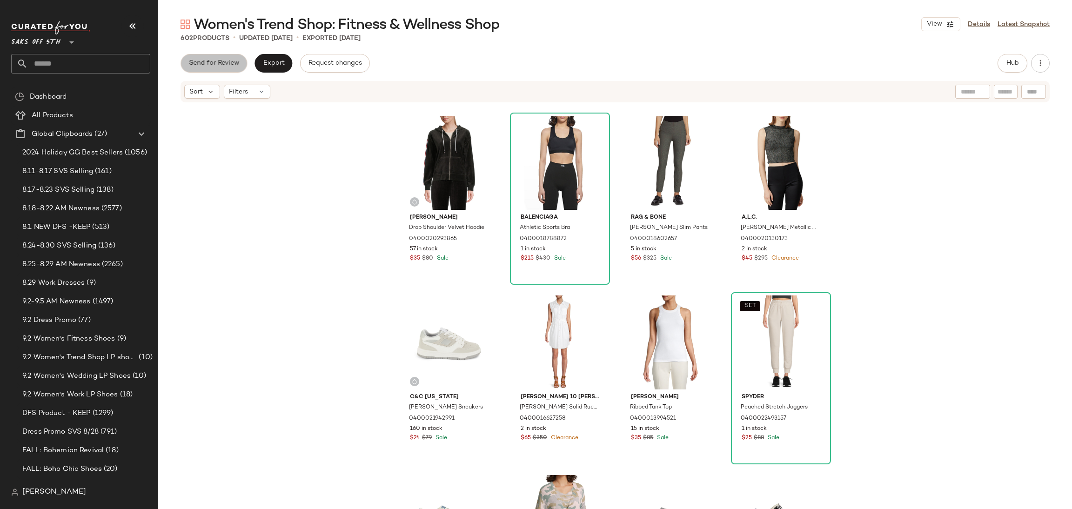
click at [205, 60] on span "Send for Review" at bounding box center [213, 63] width 51 height 7
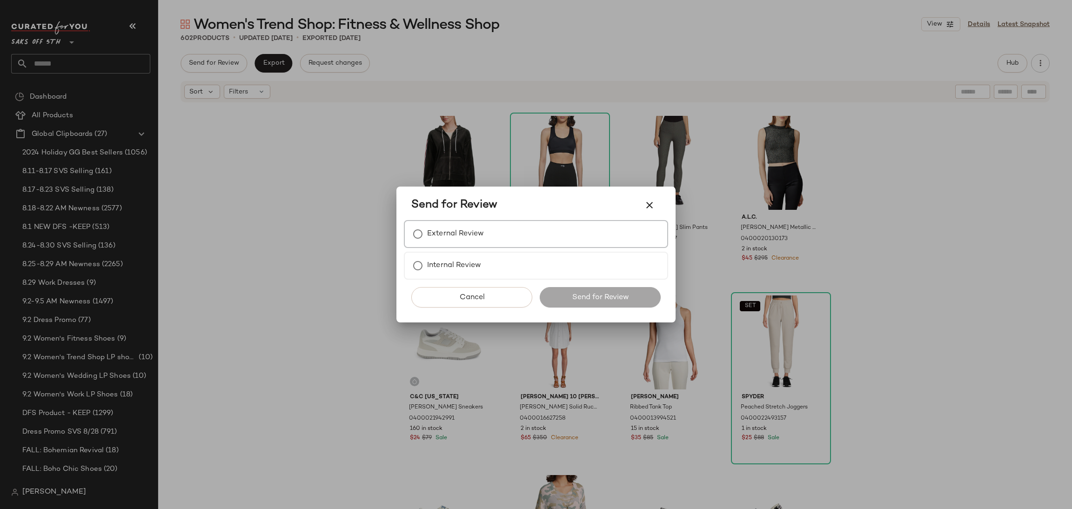
click at [478, 237] on label "External Review" at bounding box center [455, 234] width 57 height 19
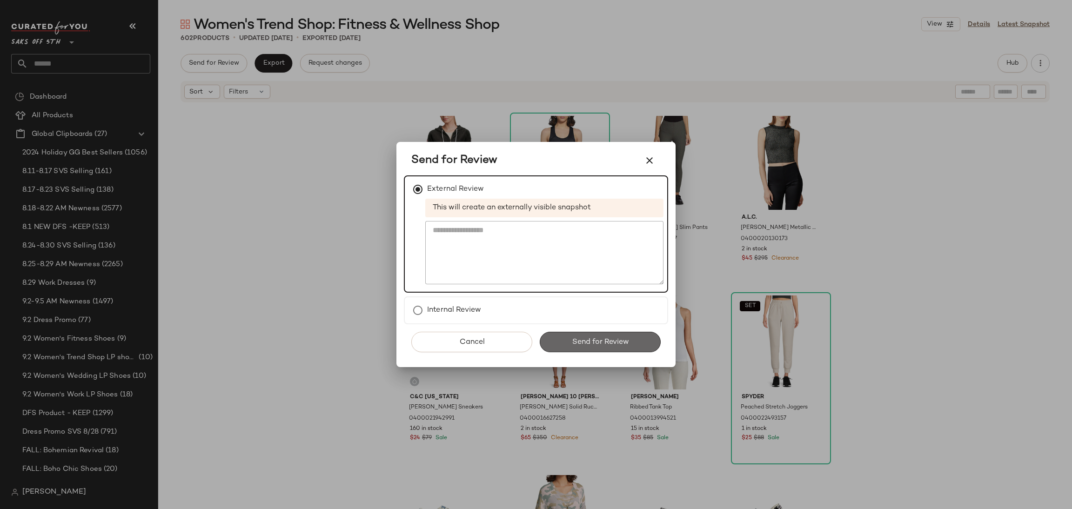
click at [618, 348] on button "Send for Review" at bounding box center [600, 342] width 121 height 20
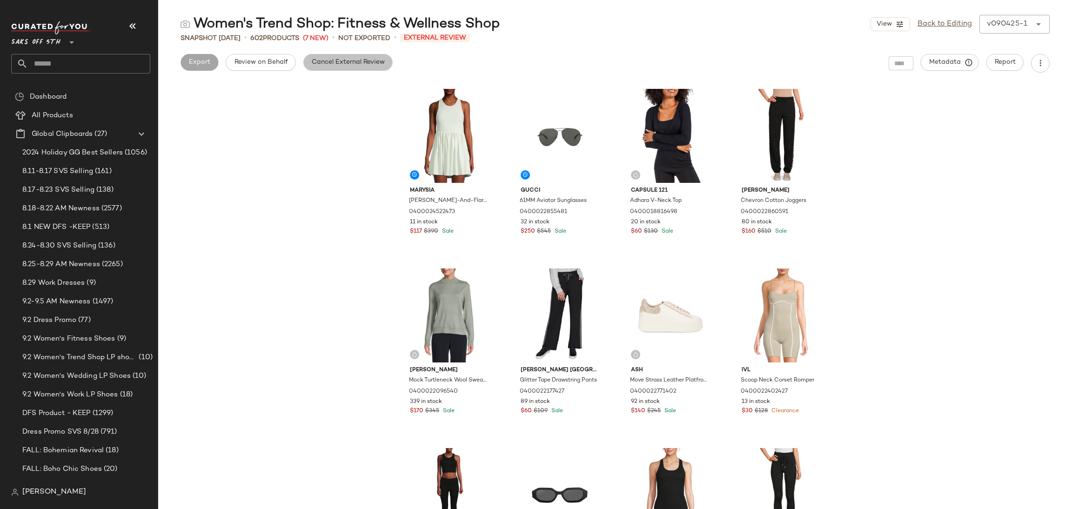
click at [368, 60] on span "Cancel External Review" at bounding box center [348, 62] width 74 height 7
click at [269, 70] on button "Export" at bounding box center [274, 62] width 38 height 17
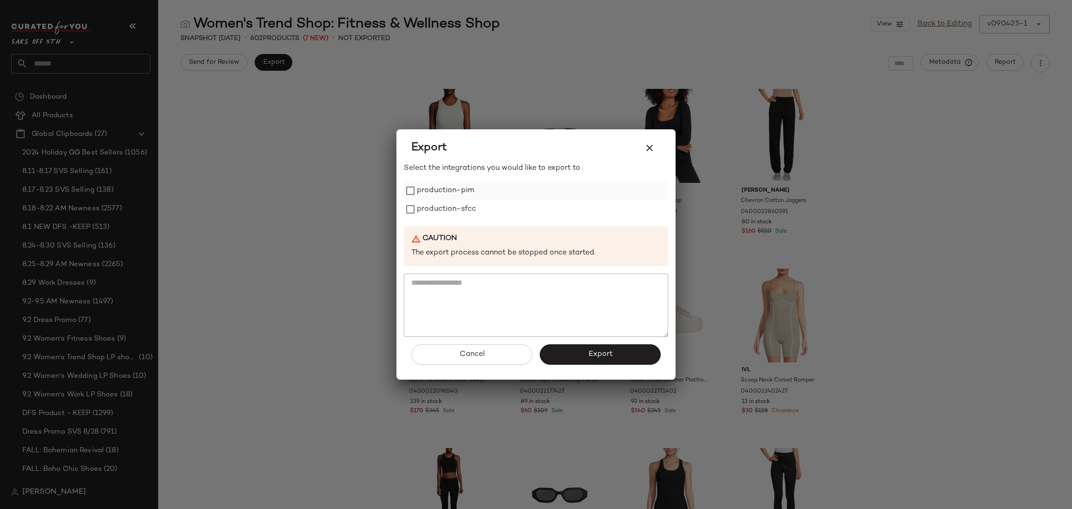
click at [457, 196] on label "production-pim" at bounding box center [445, 190] width 57 height 19
click at [455, 211] on label "production-sfcc" at bounding box center [446, 209] width 59 height 19
click at [599, 347] on button "Export" at bounding box center [600, 354] width 121 height 20
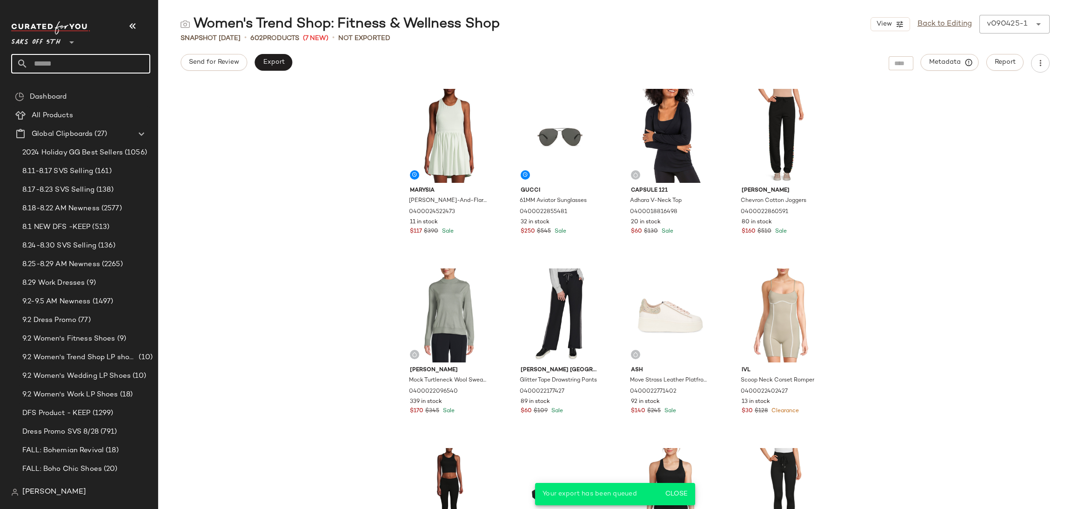
click at [133, 61] on input "text" at bounding box center [89, 64] width 122 height 20
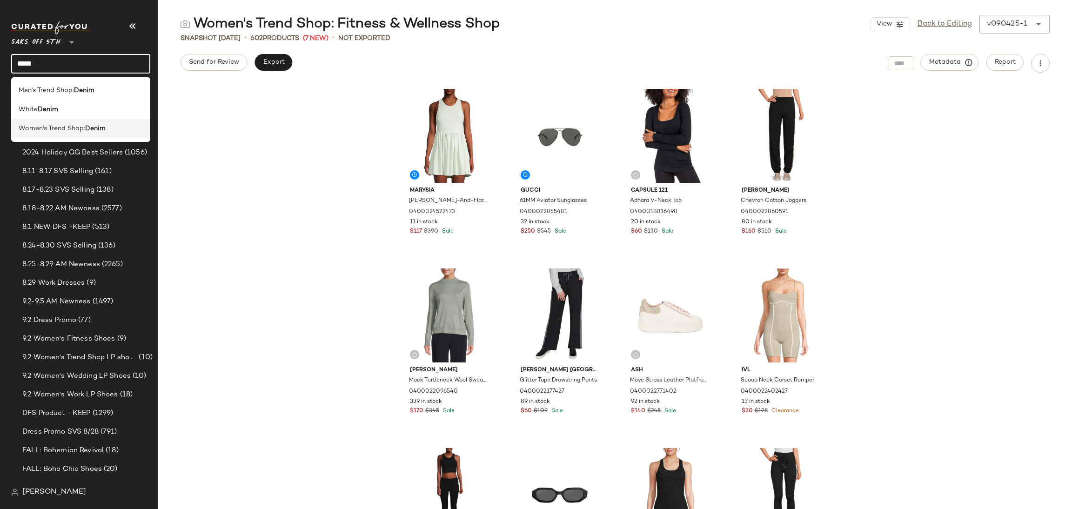
type input "*****"
click at [65, 129] on span "Women's Trend Shop:" at bounding box center [52, 129] width 67 height 10
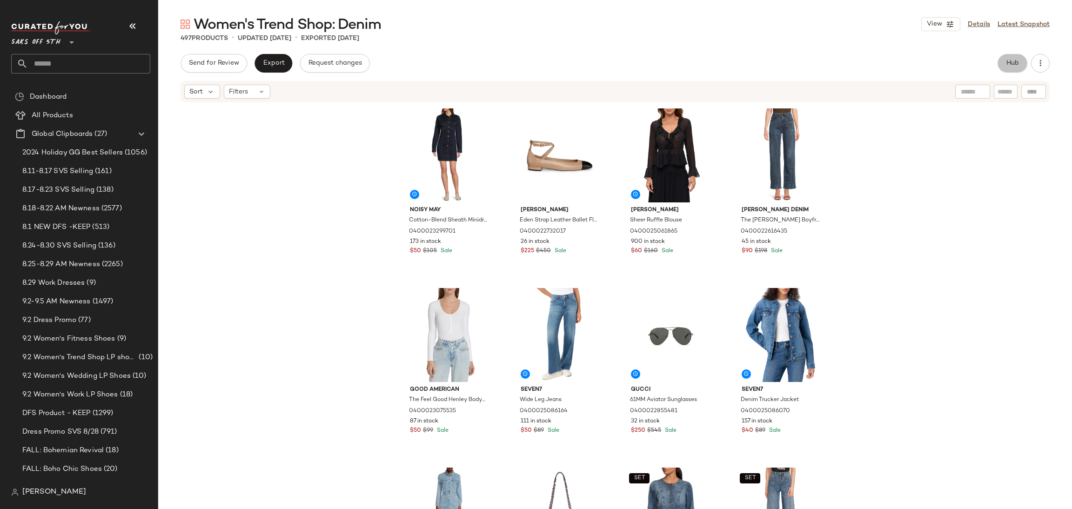
click at [1008, 60] on span "Hub" at bounding box center [1012, 63] width 13 height 7
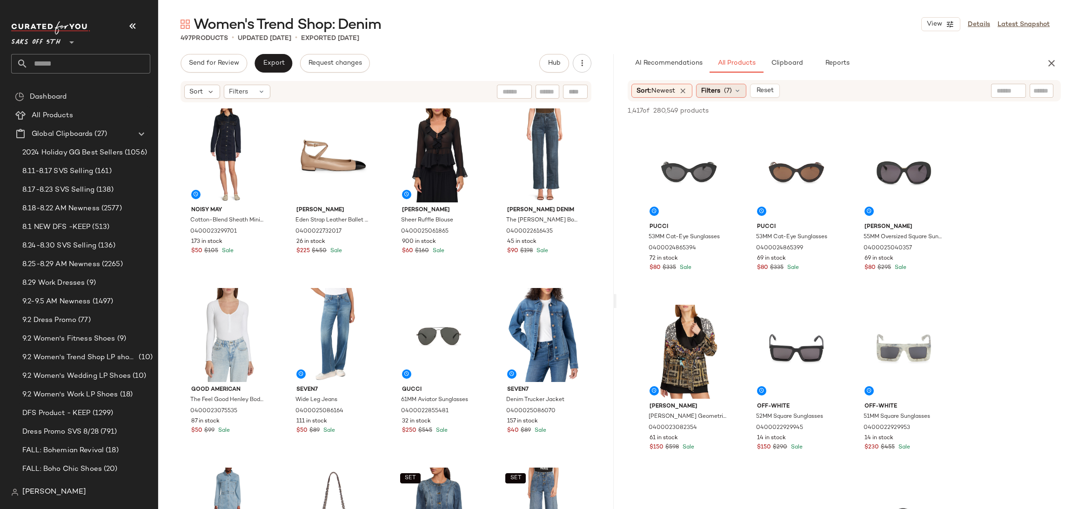
click at [738, 93] on icon at bounding box center [737, 90] width 7 height 7
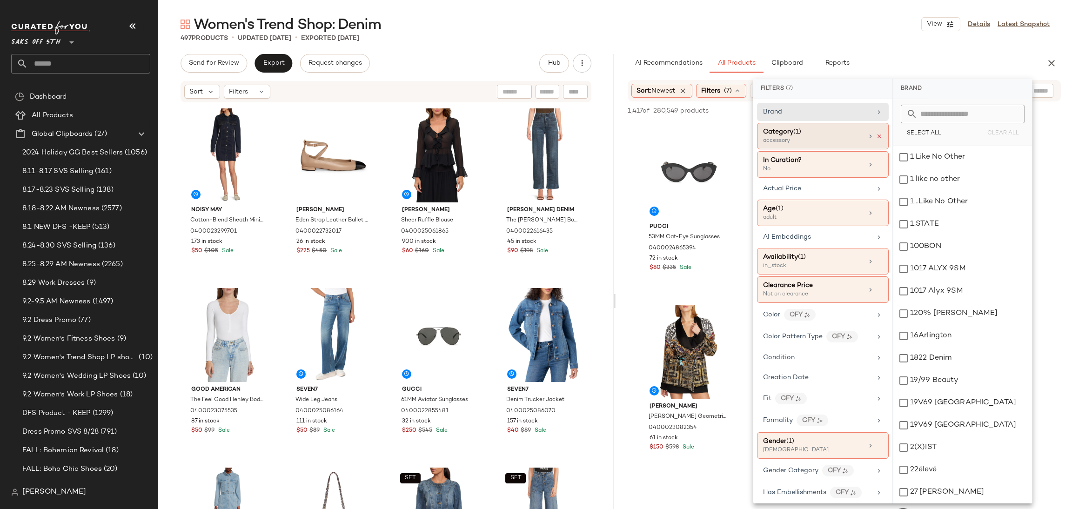
click at [878, 138] on icon at bounding box center [879, 136] width 7 height 7
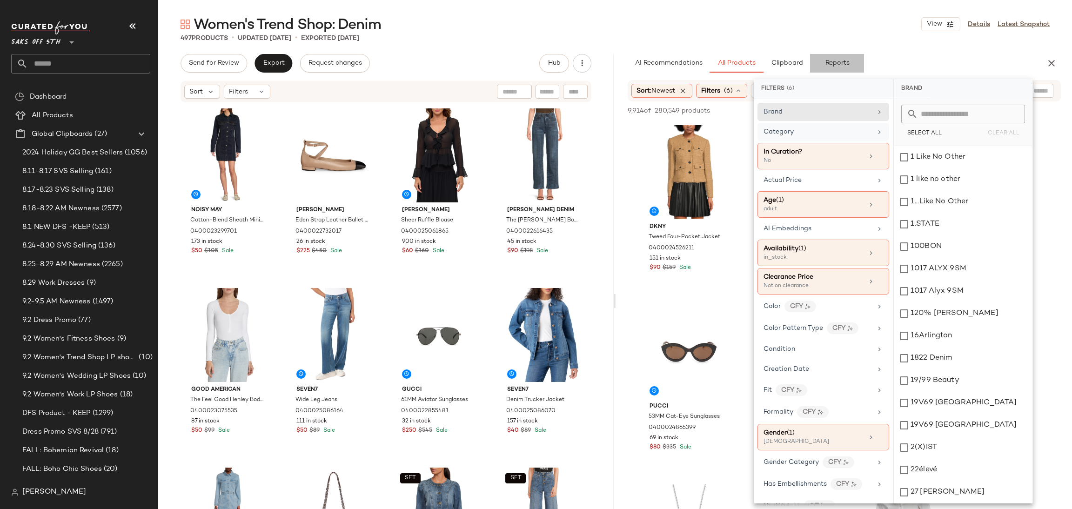
click at [839, 55] on button "Reports" at bounding box center [837, 63] width 54 height 19
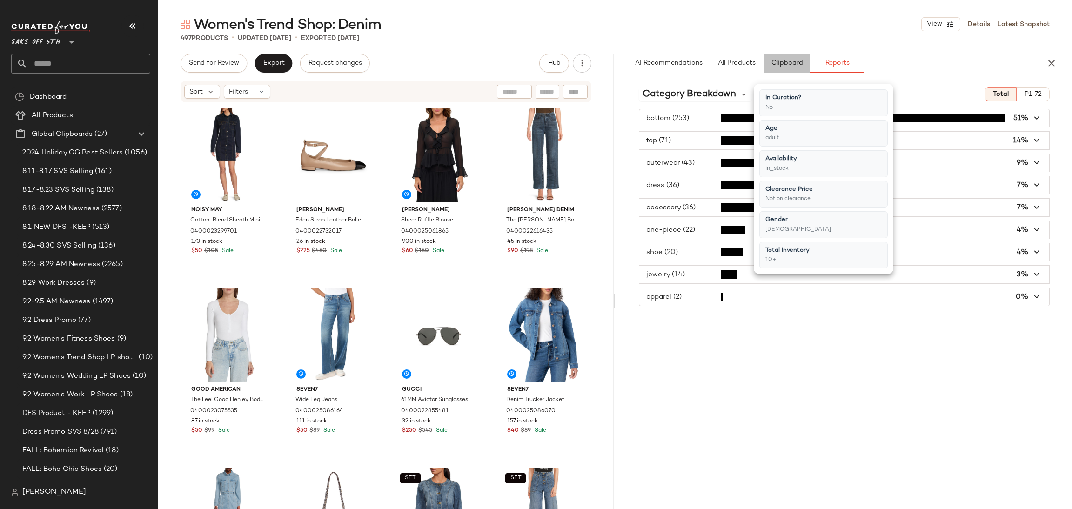
click at [783, 61] on span "Clipboard" at bounding box center [787, 63] width 32 height 7
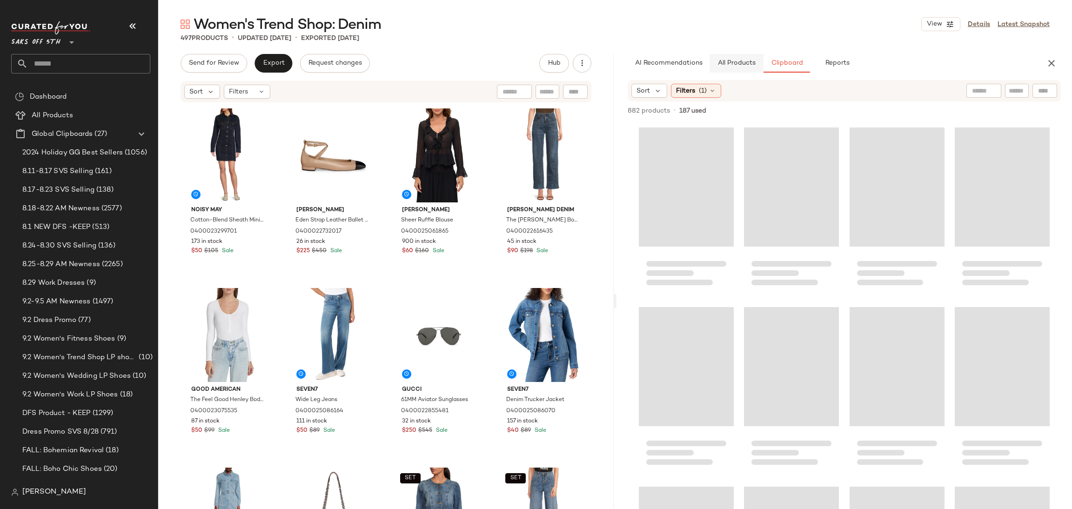
click at [731, 57] on button "All Products" at bounding box center [737, 63] width 54 height 19
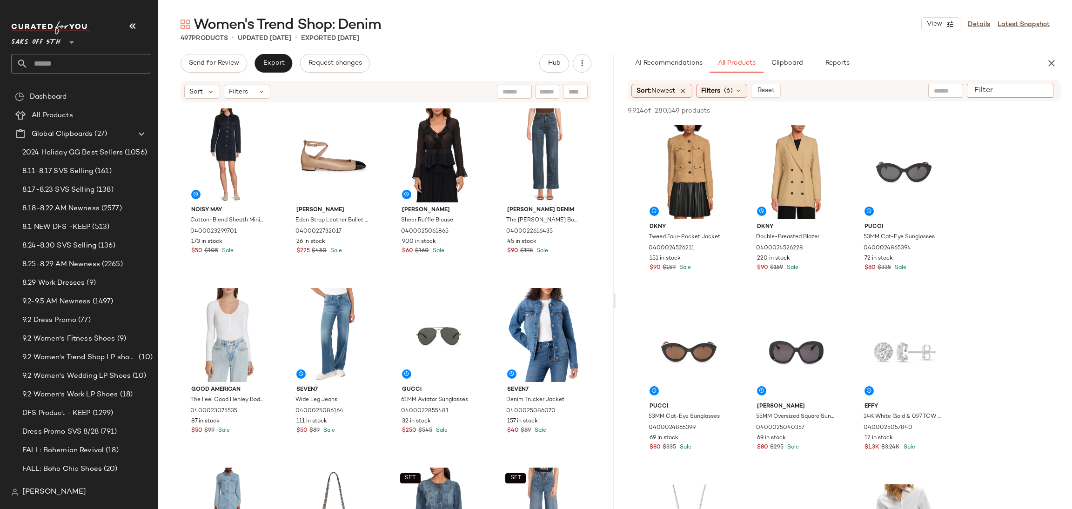
click at [1037, 91] on input "Filter" at bounding box center [1010, 91] width 79 height 10
type input "*****"
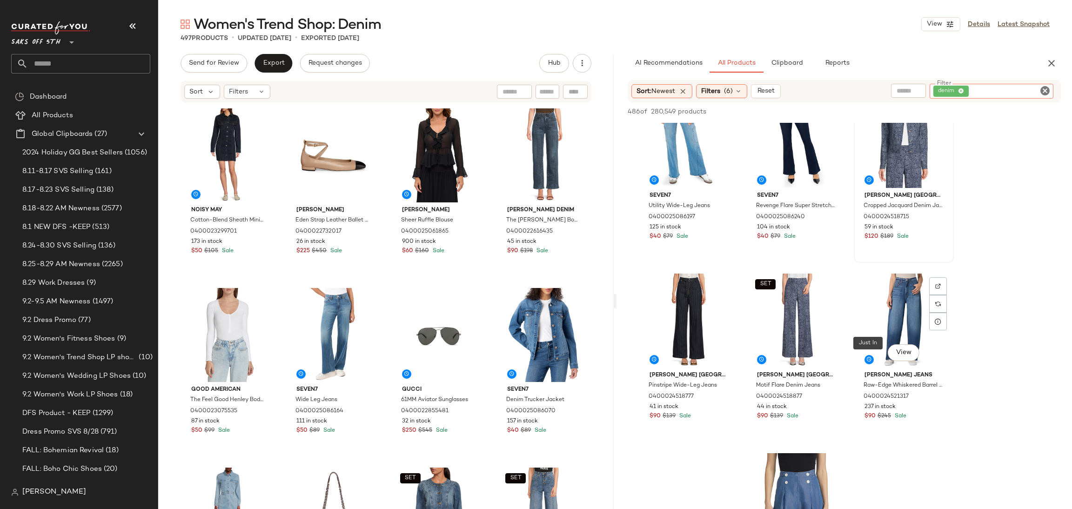
scroll to position [217, 0]
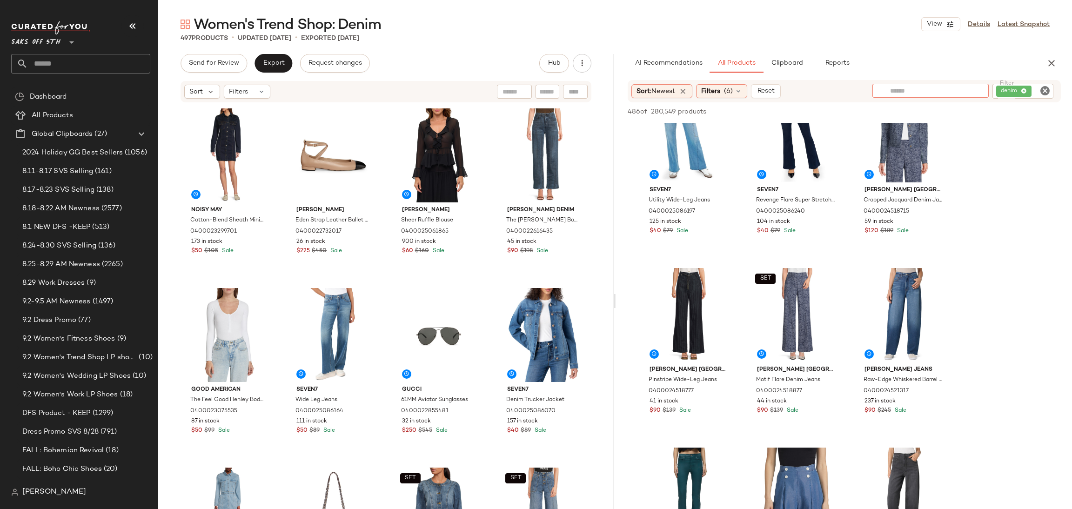
click at [900, 90] on input "text" at bounding box center [930, 91] width 81 height 10
type input "****"
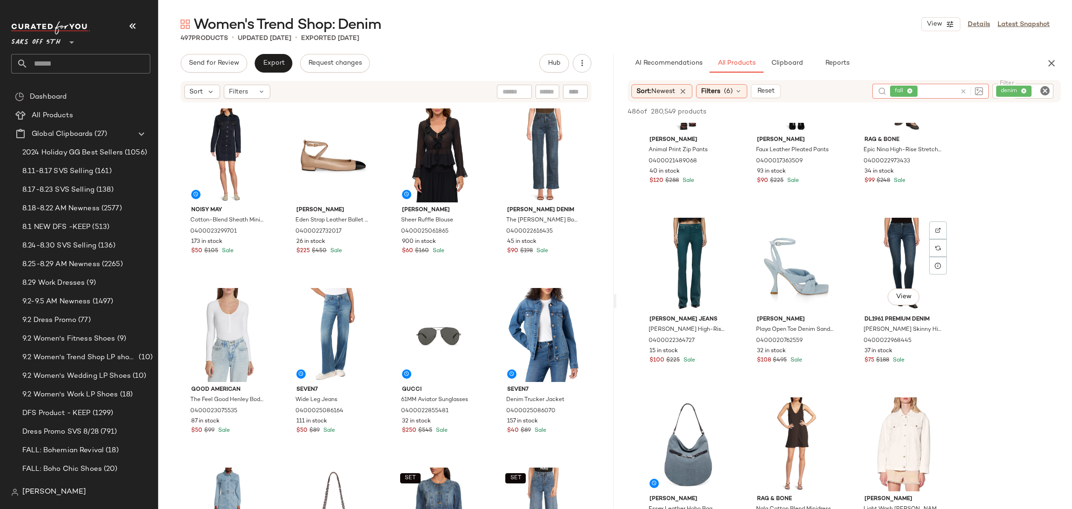
scroll to position [2242, 0]
click at [678, 270] on div "View" at bounding box center [689, 266] width 94 height 94
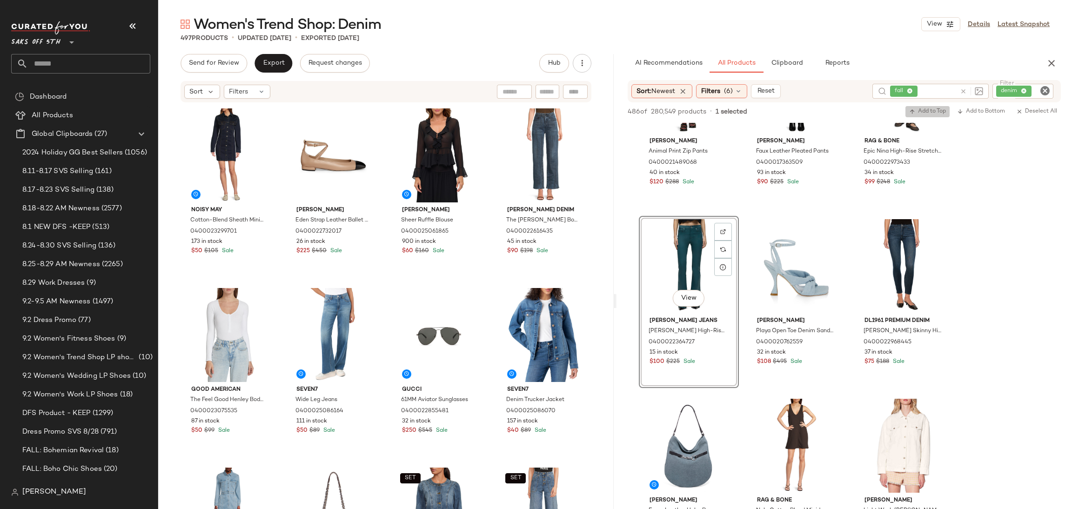
click at [917, 106] on button "Add to Top" at bounding box center [928, 111] width 44 height 11
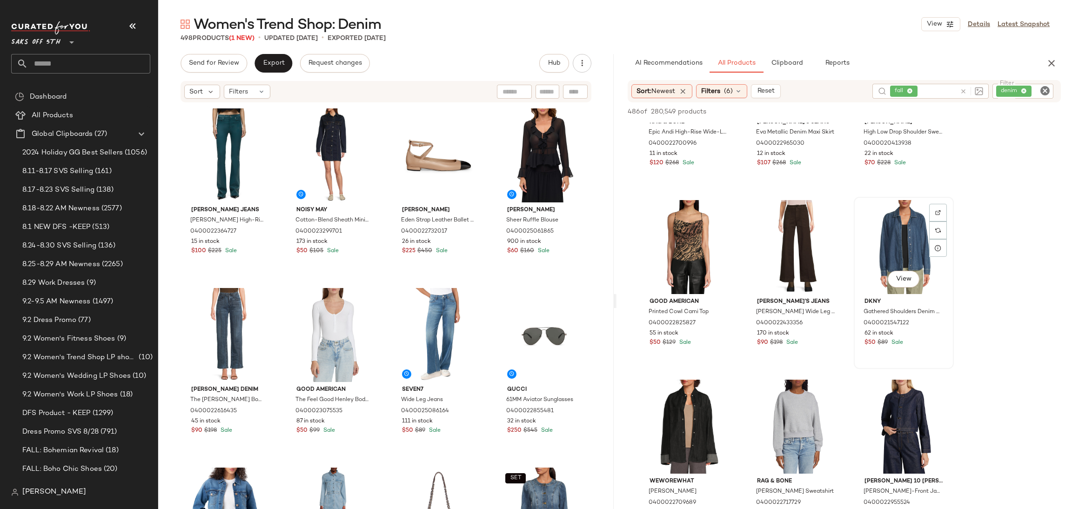
scroll to position [3422, 0]
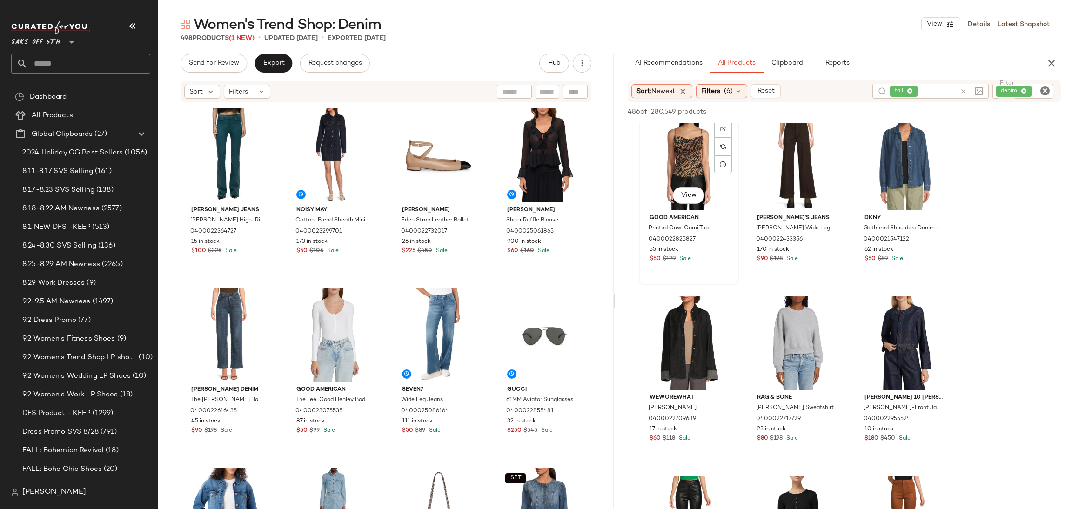
click at [693, 137] on div "View" at bounding box center [689, 163] width 94 height 94
click at [925, 109] on span "Add to Top" at bounding box center [927, 111] width 37 height 7
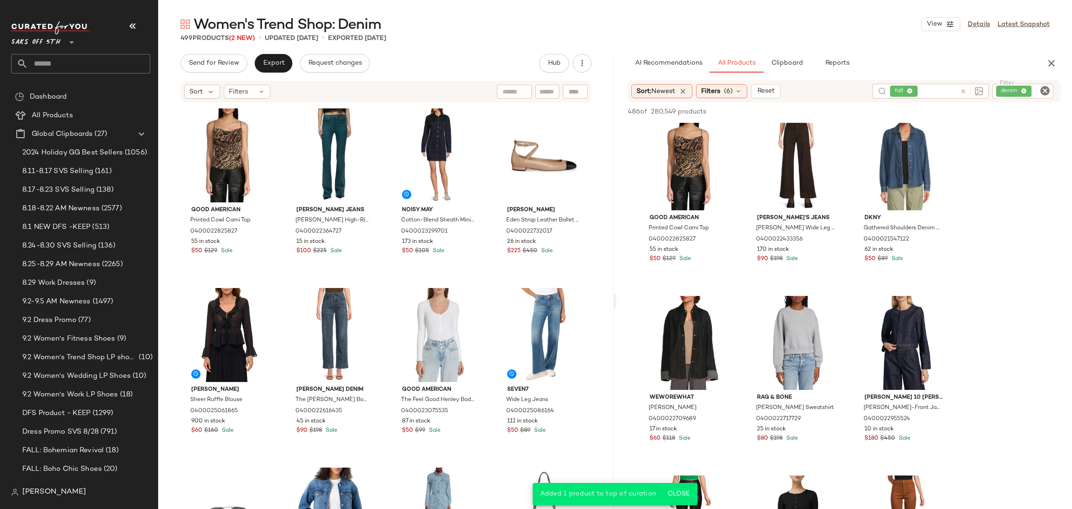
click at [925, 109] on div "486 of 280,549 products • 0 selected Add to Top Add to Bottom Deselect All" at bounding box center [845, 112] width 456 height 20
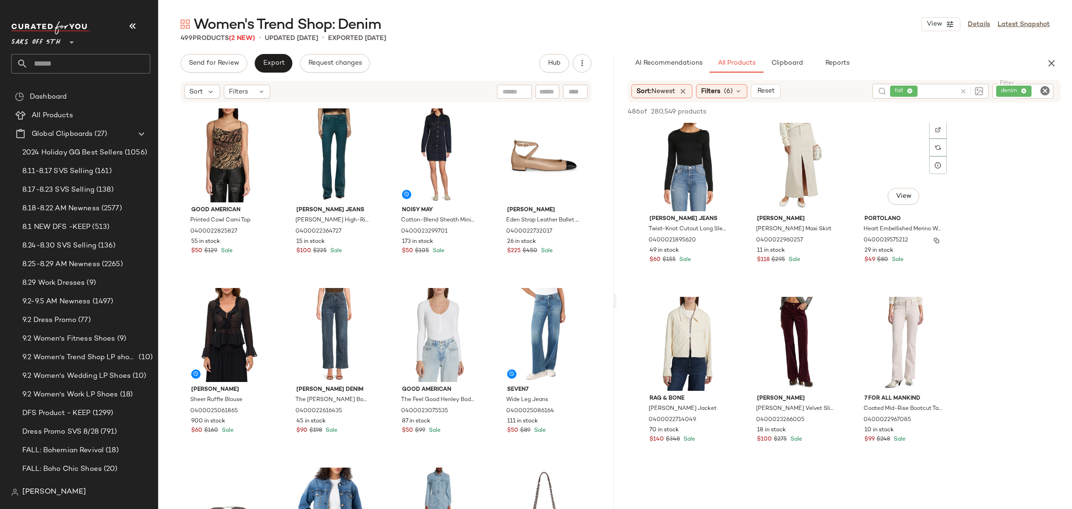
scroll to position [4593, 0]
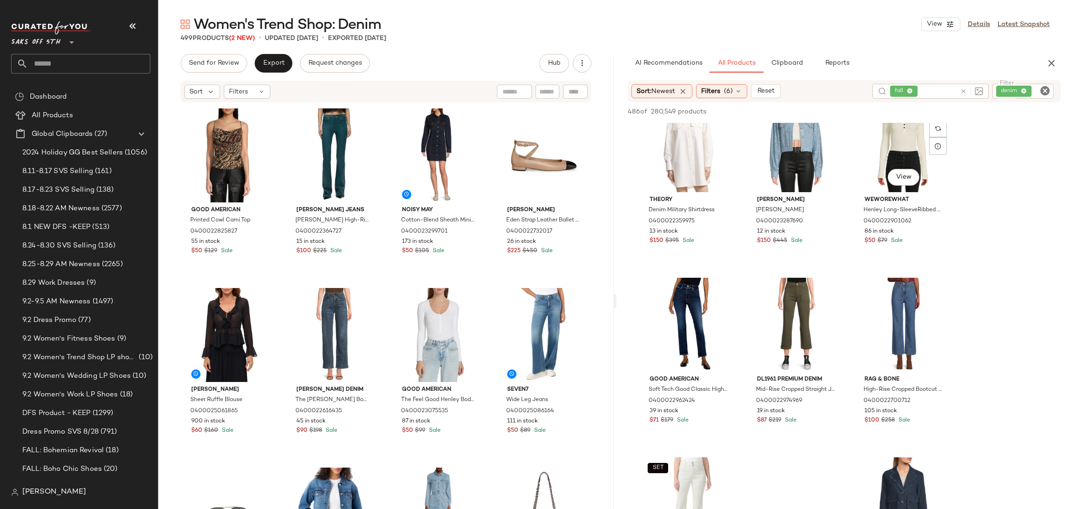
scroll to position [5237, 0]
click at [691, 154] on div "View" at bounding box center [689, 145] width 94 height 94
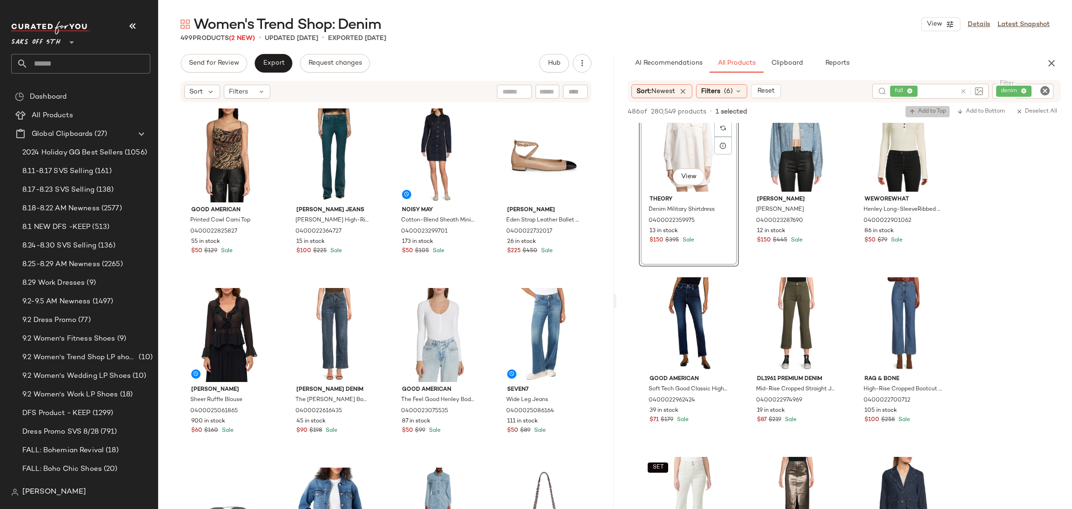
click at [929, 110] on span "Add to Top" at bounding box center [927, 111] width 37 height 7
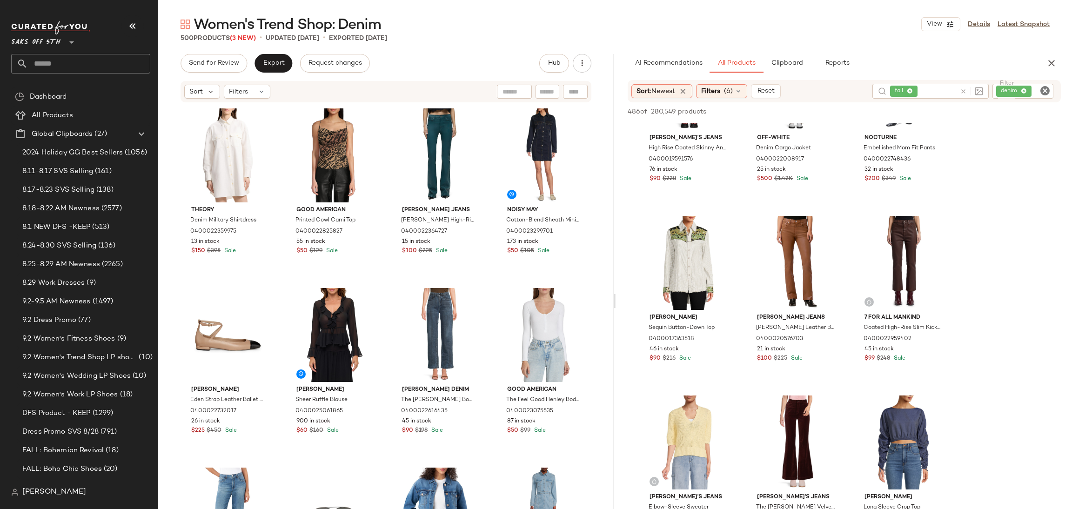
scroll to position [645, 0]
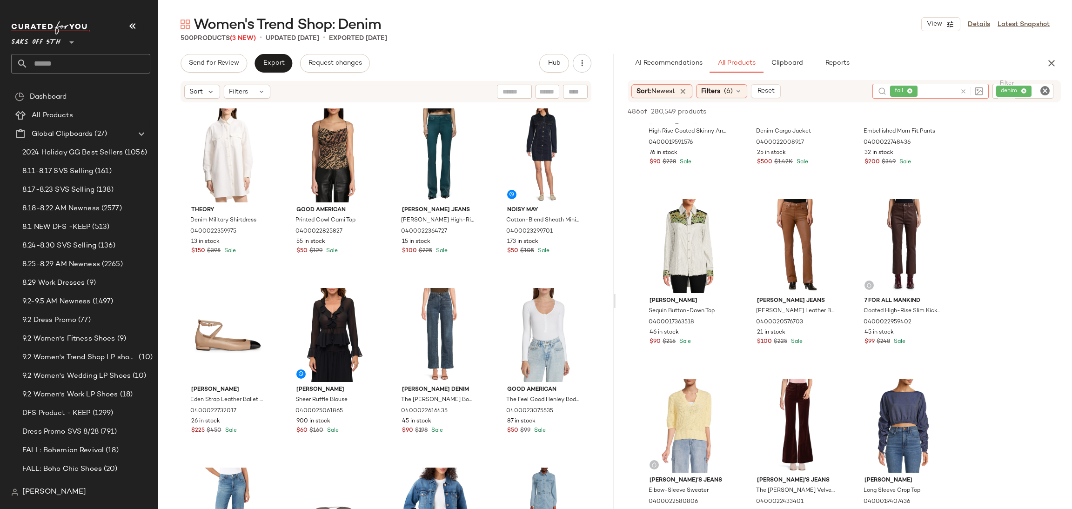
click at [965, 92] on icon at bounding box center [963, 91] width 7 height 7
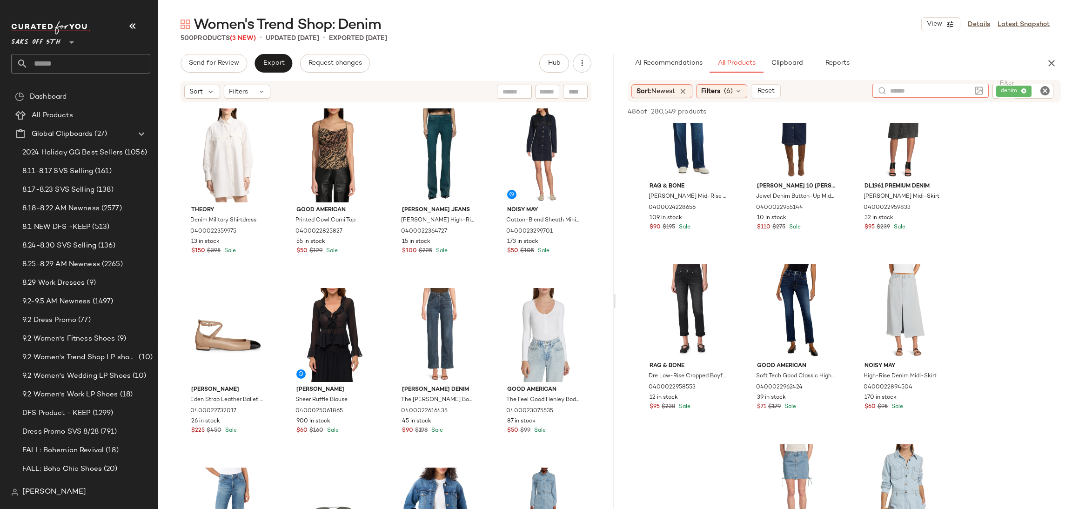
scroll to position [1300, 0]
click at [1042, 89] on icon "Clear Filter" at bounding box center [1045, 90] width 11 height 11
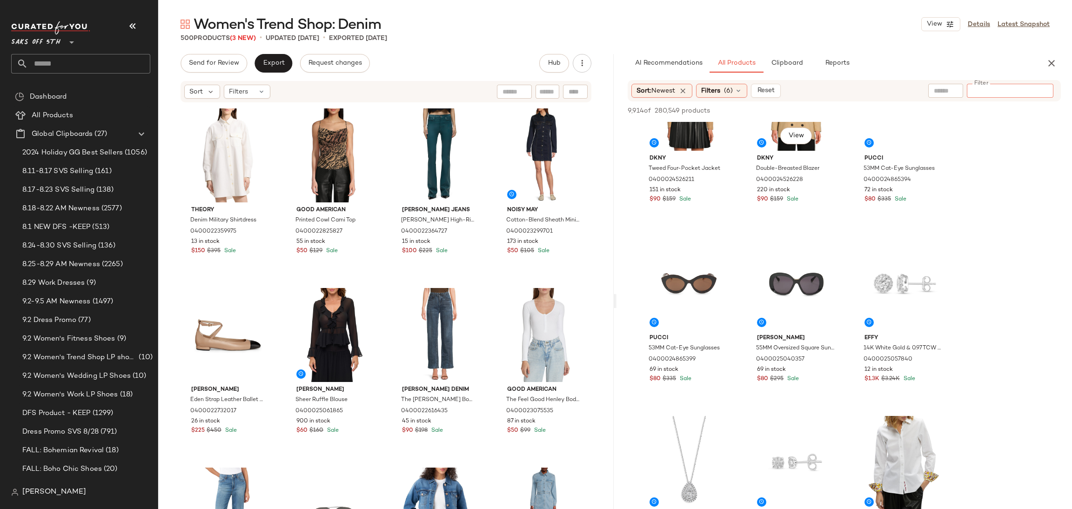
scroll to position [71, 0]
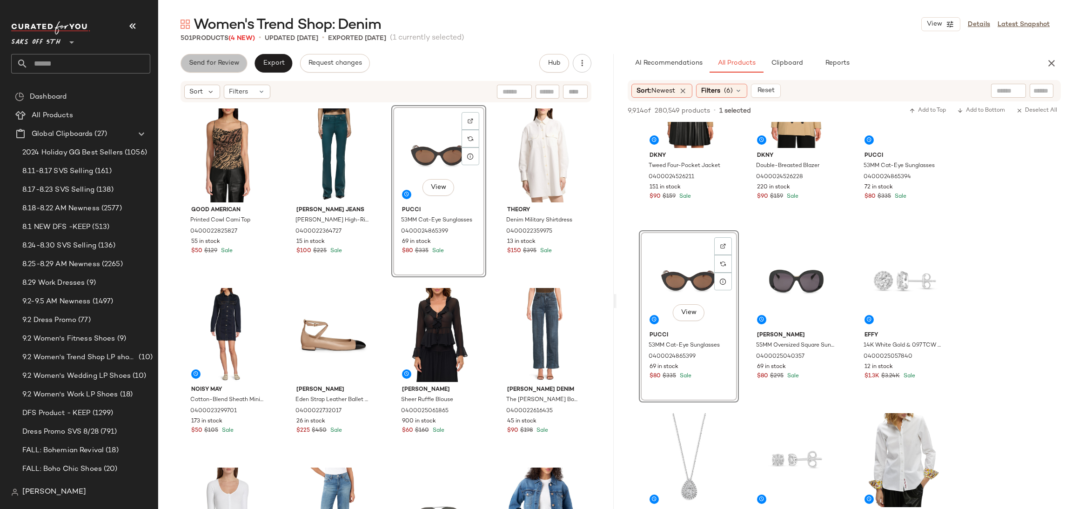
click at [213, 65] on span "Send for Review" at bounding box center [213, 63] width 51 height 7
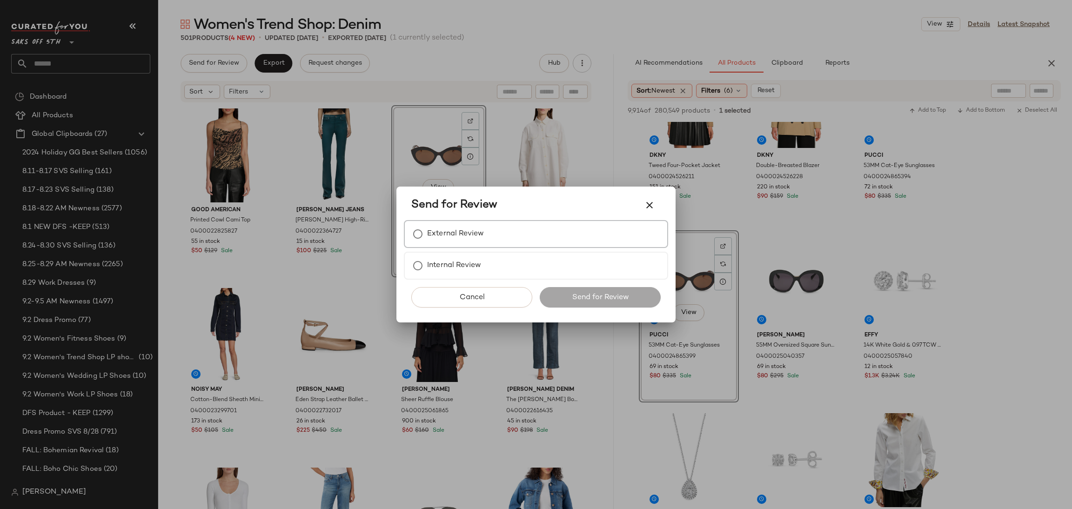
click at [465, 228] on label "External Review" at bounding box center [455, 234] width 57 height 19
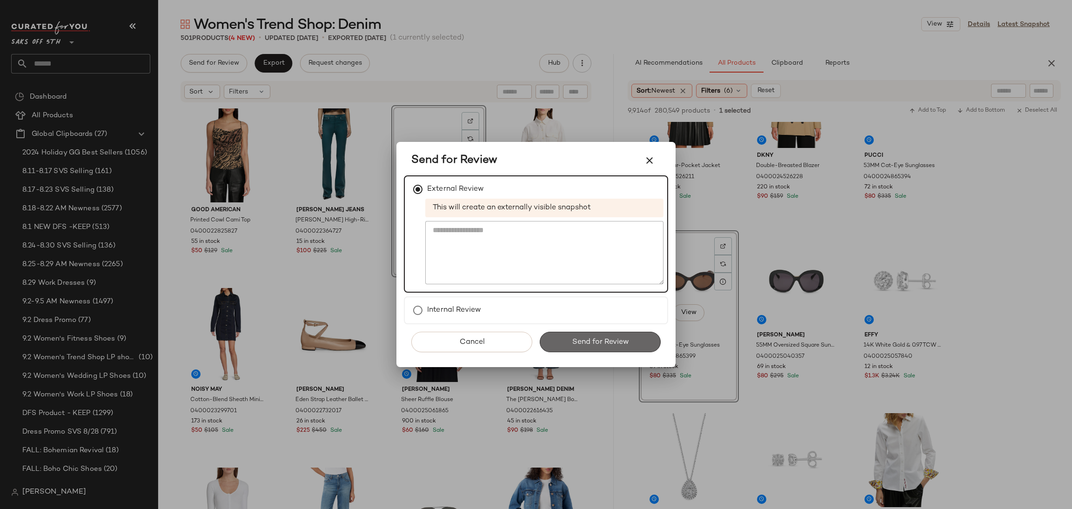
click at [593, 338] on span "Send for Review" at bounding box center [599, 342] width 57 height 9
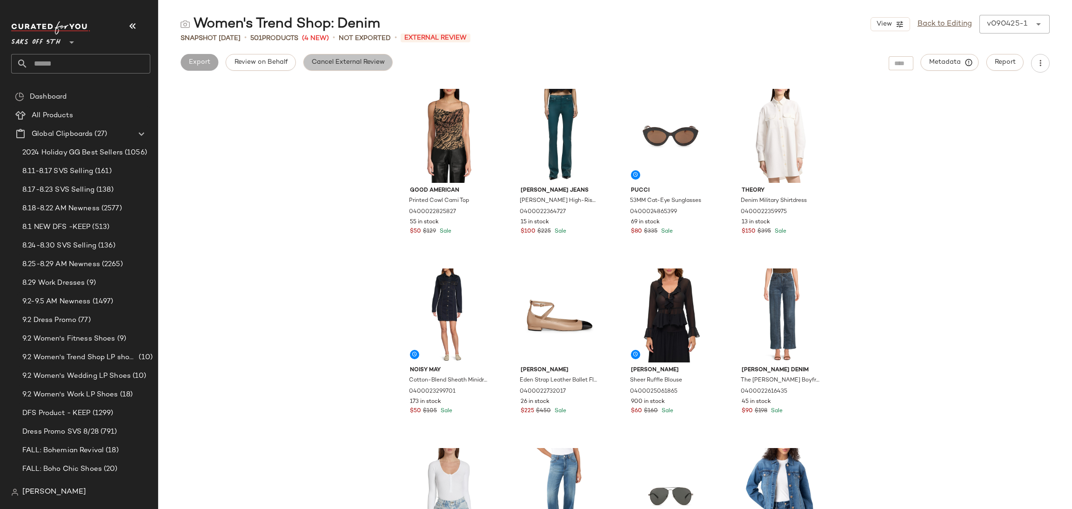
click at [362, 56] on button "Cancel External Review" at bounding box center [347, 62] width 89 height 17
click at [277, 70] on button "Export" at bounding box center [274, 62] width 38 height 17
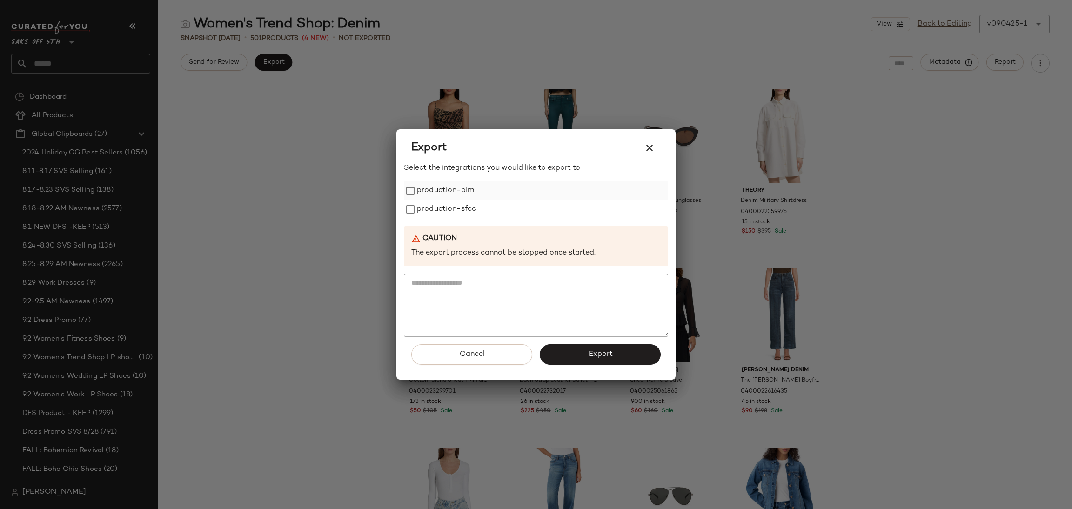
click at [426, 196] on label "production-pim" at bounding box center [445, 190] width 57 height 19
click at [431, 213] on label "production-sfcc" at bounding box center [446, 209] width 59 height 19
click at [598, 349] on button "Export" at bounding box center [600, 354] width 121 height 20
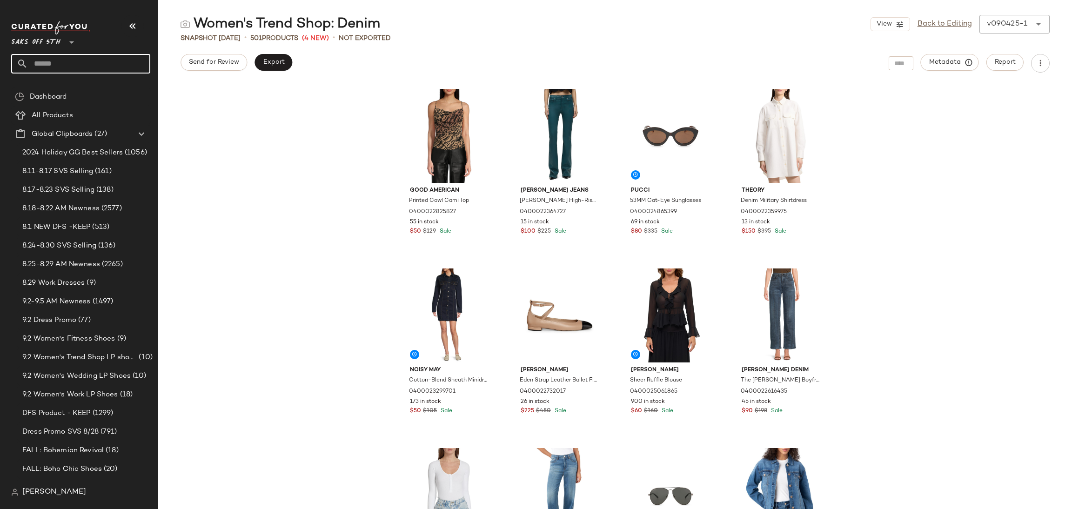
click at [117, 57] on input "text" at bounding box center [89, 64] width 122 height 20
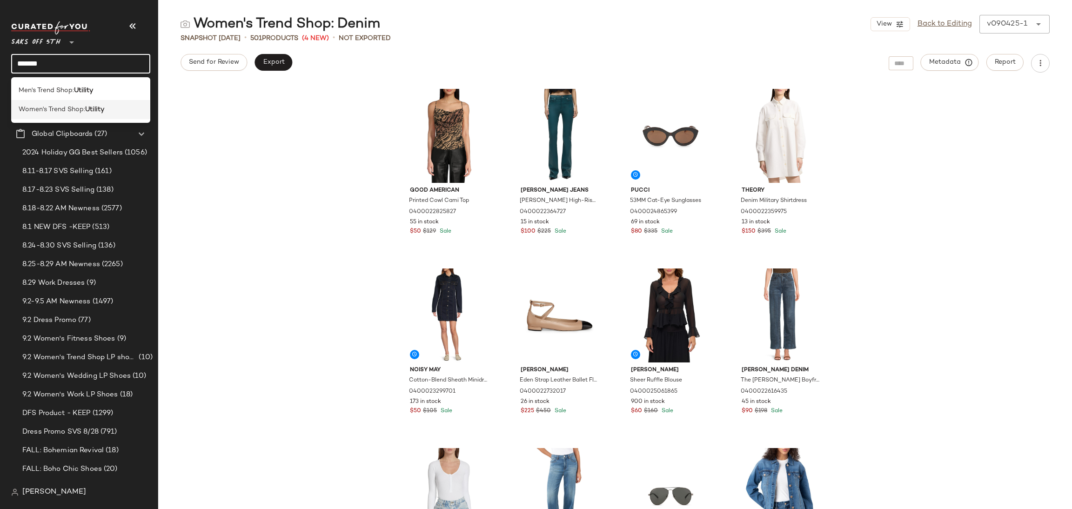
type input "*******"
click at [104, 114] on b "Utility" at bounding box center [94, 110] width 19 height 10
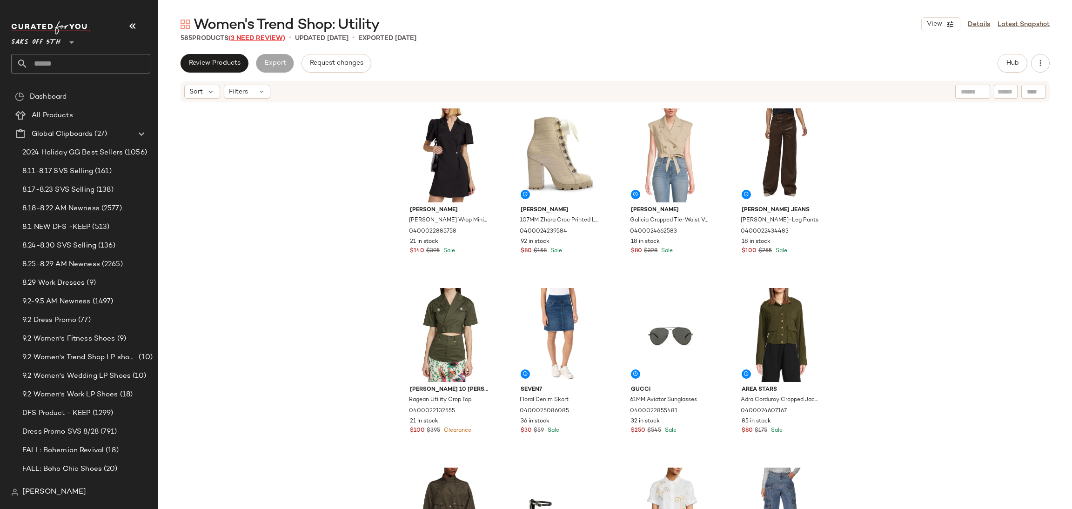
click at [268, 40] on span "(3 Need Review)" at bounding box center [256, 38] width 57 height 7
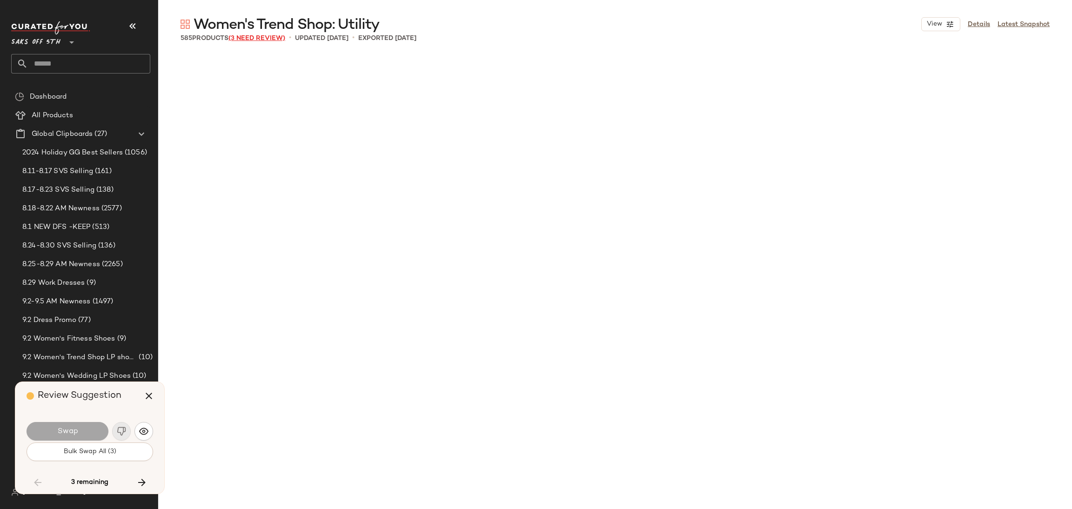
scroll to position [11495, 0]
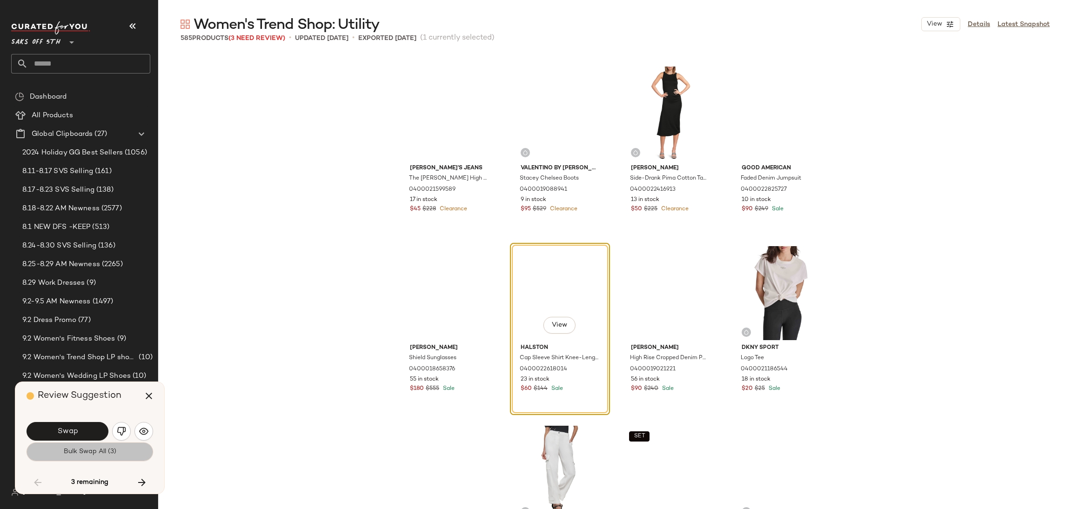
click at [130, 452] on button "Bulk Swap All (3)" at bounding box center [90, 452] width 127 height 19
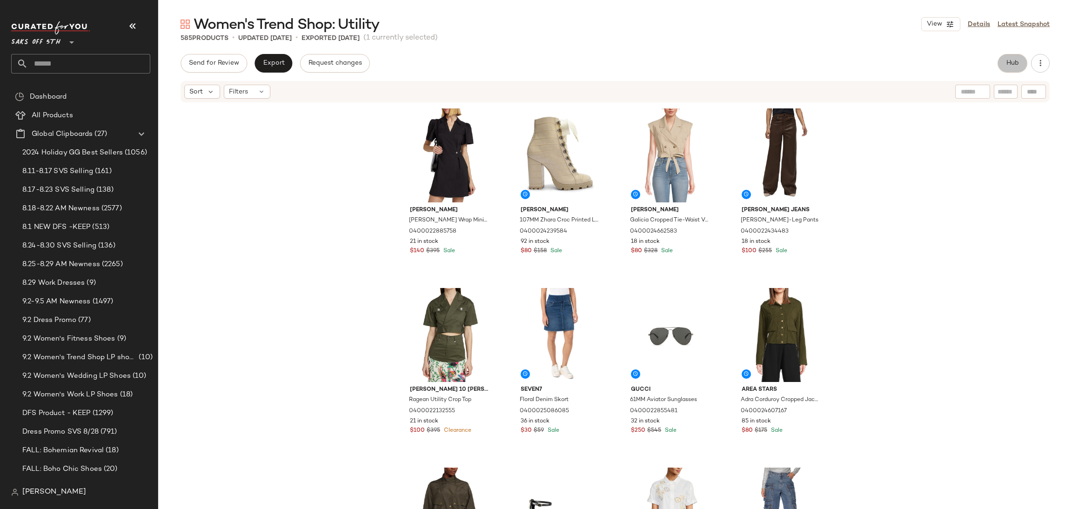
click at [1016, 68] on button "Hub" at bounding box center [1013, 63] width 30 height 19
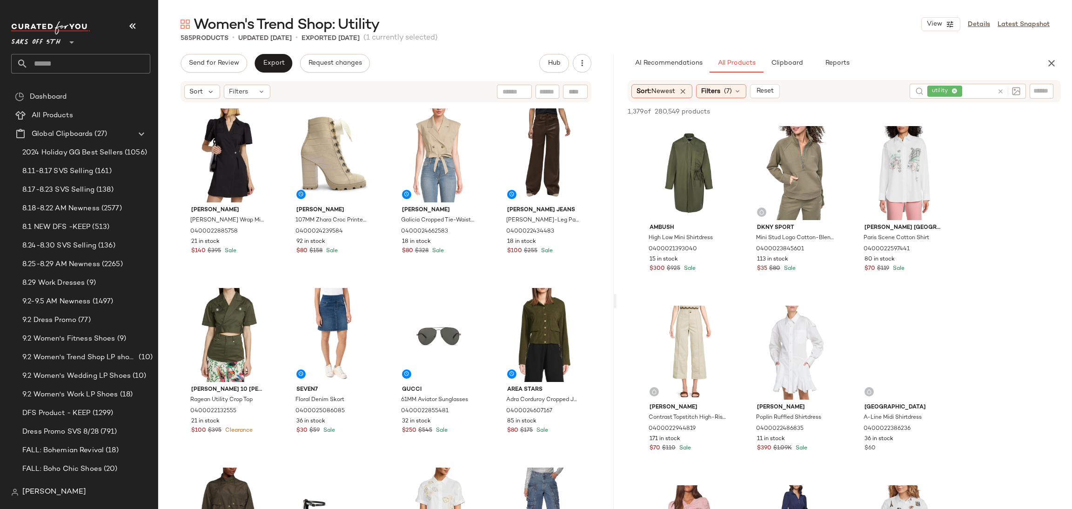
click at [948, 100] on div "Sort: Newest Filters (7) Reset utility" at bounding box center [844, 91] width 433 height 22
click at [998, 90] on icon at bounding box center [1000, 91] width 7 height 7
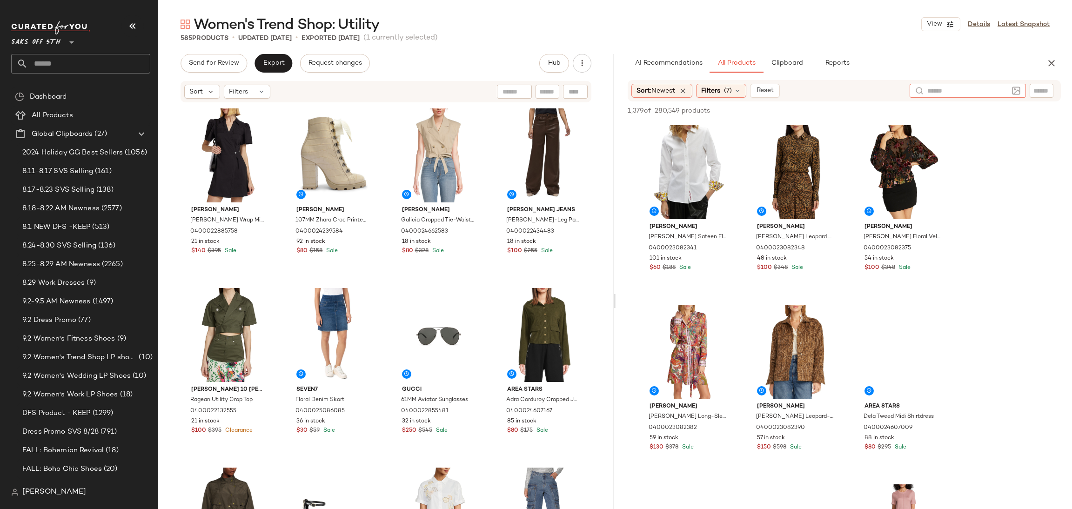
click at [1014, 88] on img at bounding box center [1016, 91] width 8 height 8
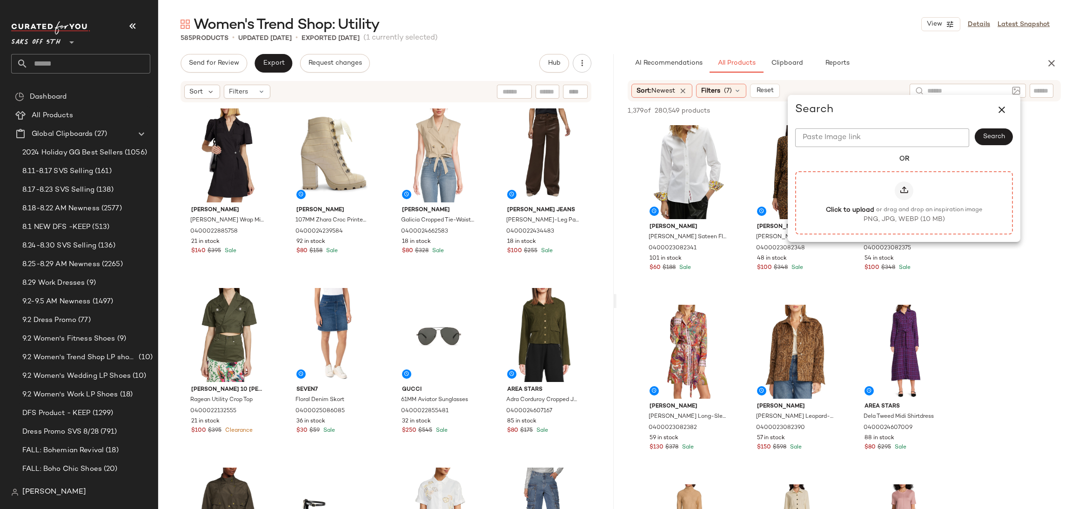
click at [908, 193] on icon at bounding box center [903, 190] width 9 height 9
click at [905, 202] on input "Click to upload or drag and drop an inspiration image PNG, JPG, WEBP (10 MB)" at bounding box center [904, 202] width 0 height 0
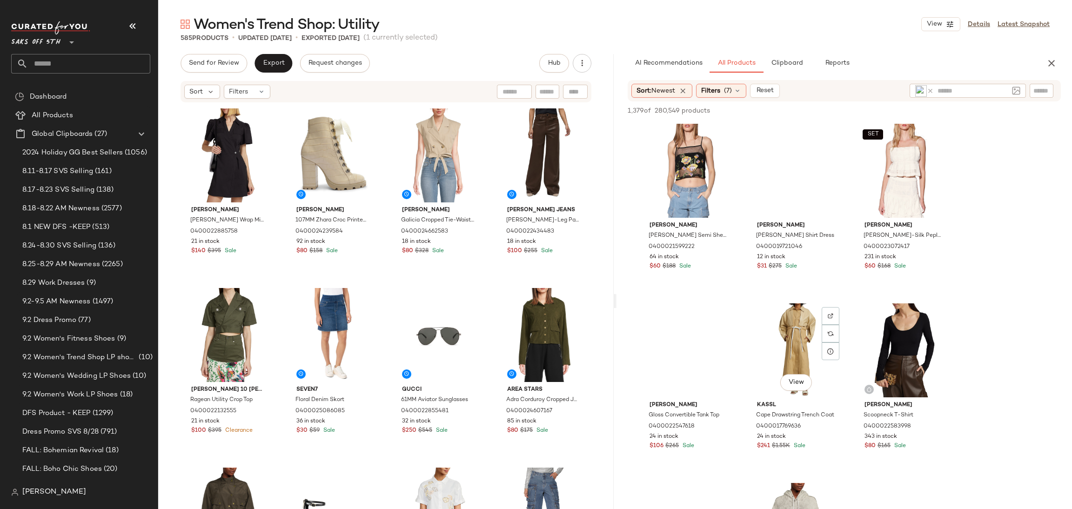
scroll to position [1630, 0]
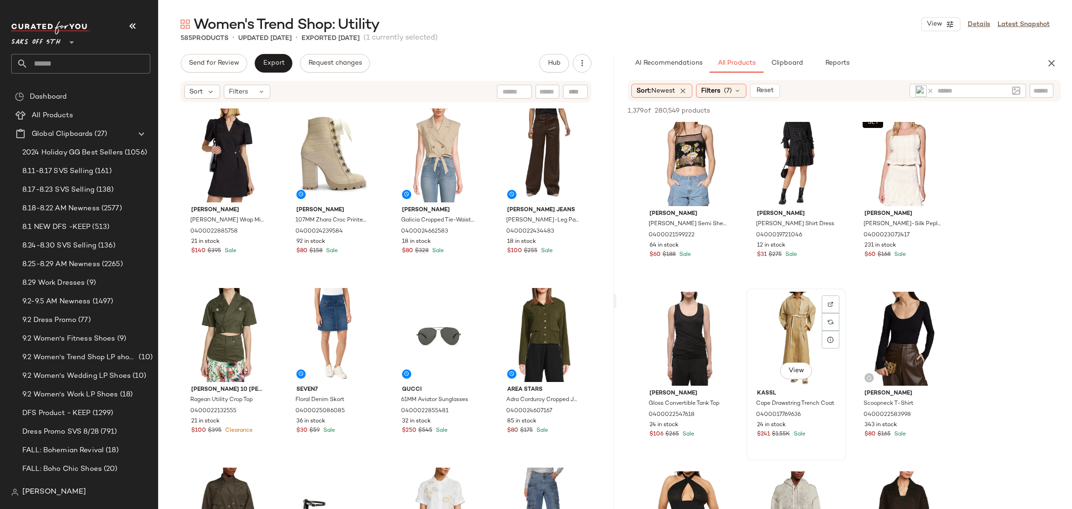
click at [794, 324] on div "View" at bounding box center [797, 339] width 94 height 94
click at [934, 110] on span "Add to Top" at bounding box center [927, 110] width 37 height 7
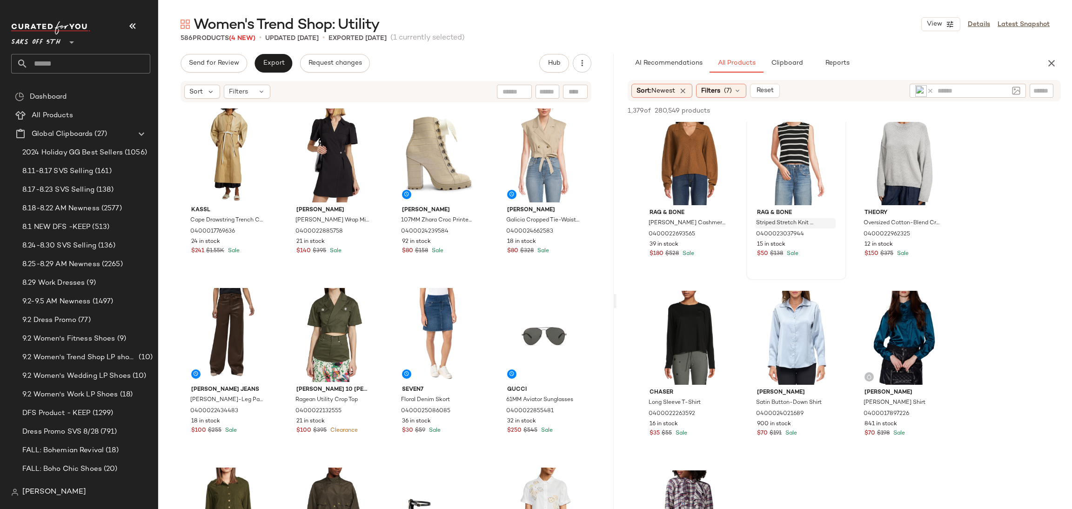
scroll to position [7917, 0]
click at [738, 88] on icon at bounding box center [737, 90] width 7 height 7
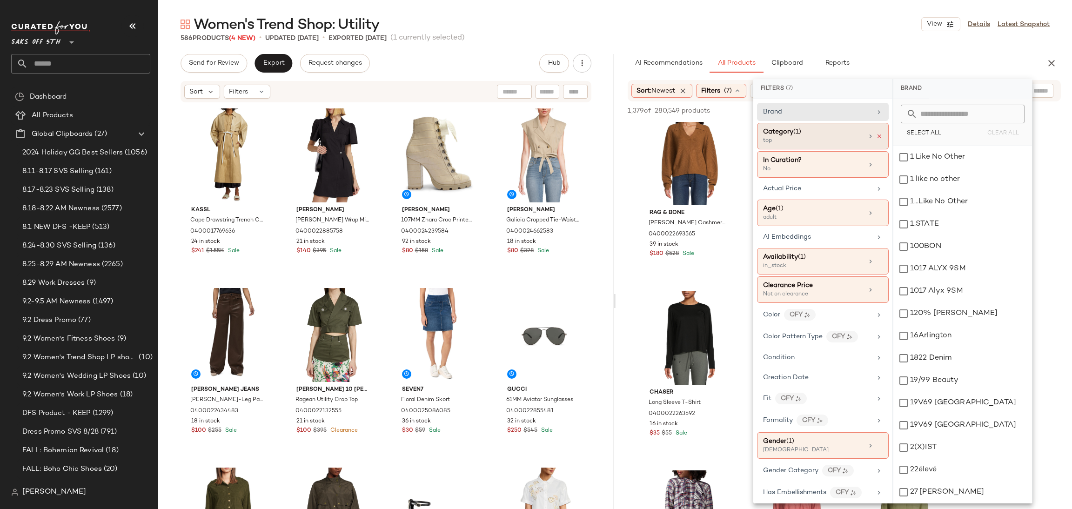
click at [876, 134] on icon at bounding box center [879, 136] width 7 height 7
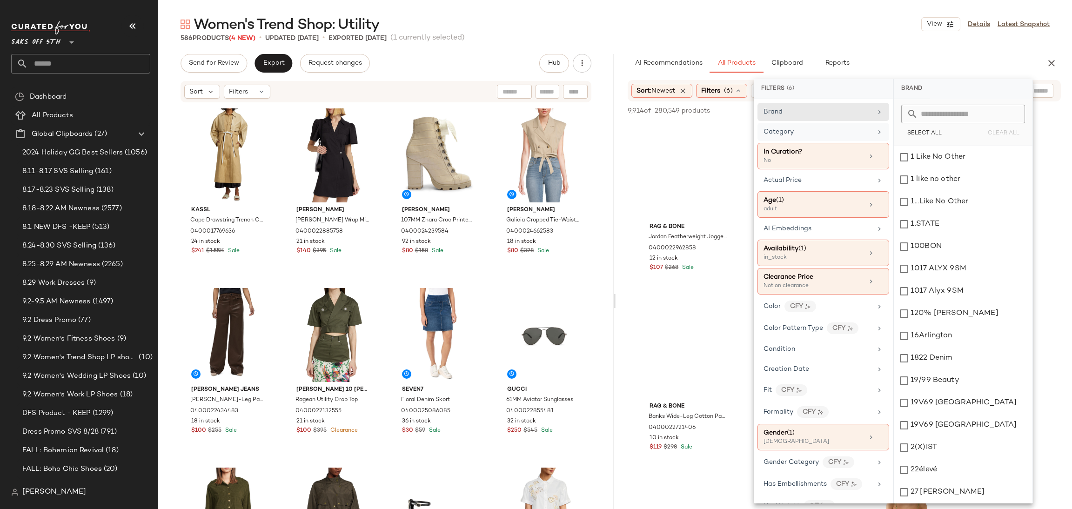
click at [827, 37] on div "586 Products (4 New) • updated Sep 4th • Exported Sep 2nd (1 currently selected)" at bounding box center [615, 38] width 914 height 9
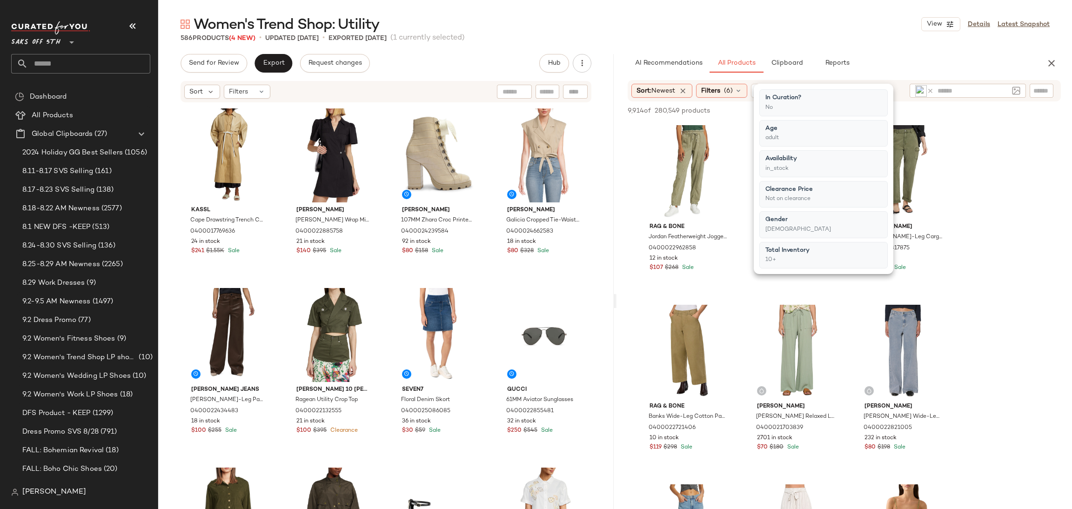
click at [827, 37] on div "586 Products (4 New) • updated Sep 4th • Exported Sep 2nd (1 currently selected)" at bounding box center [615, 38] width 914 height 9
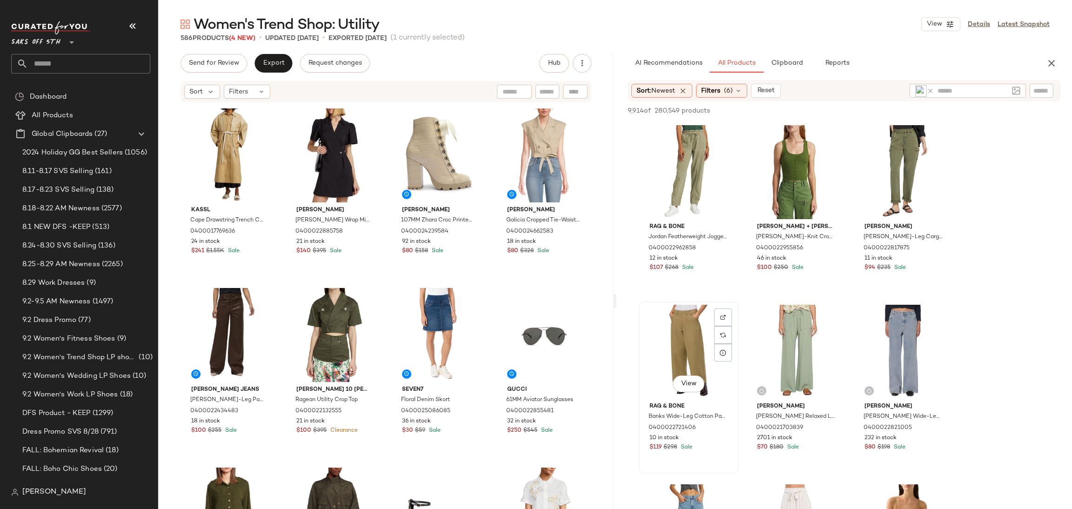
click at [677, 335] on div "View" at bounding box center [689, 352] width 94 height 94
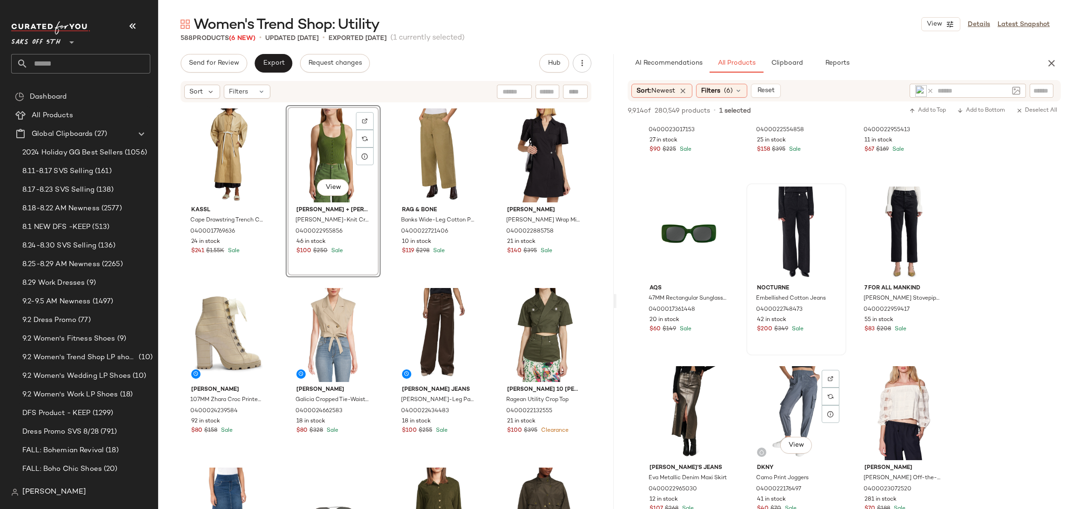
scroll to position [5684, 0]
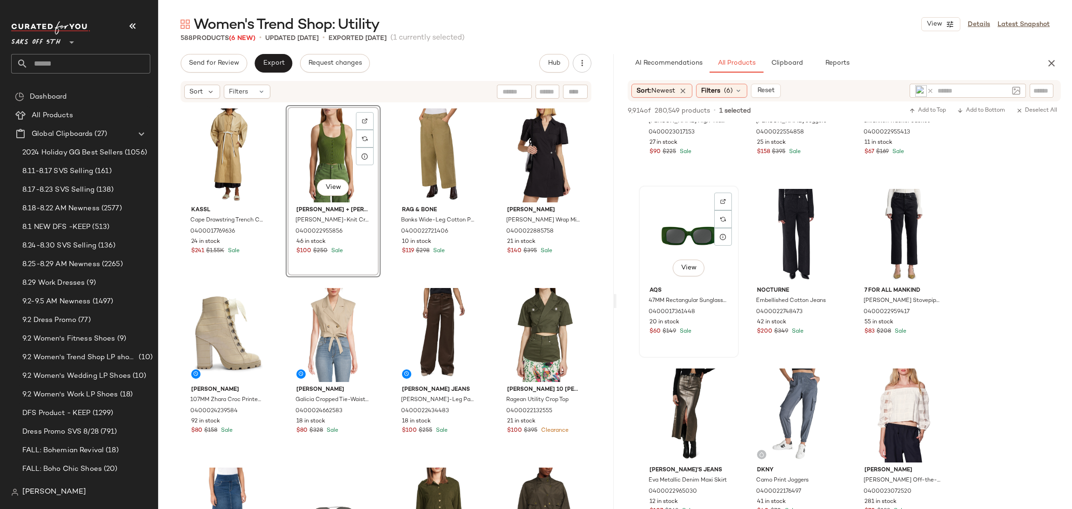
click at [686, 227] on div "View" at bounding box center [689, 236] width 94 height 94
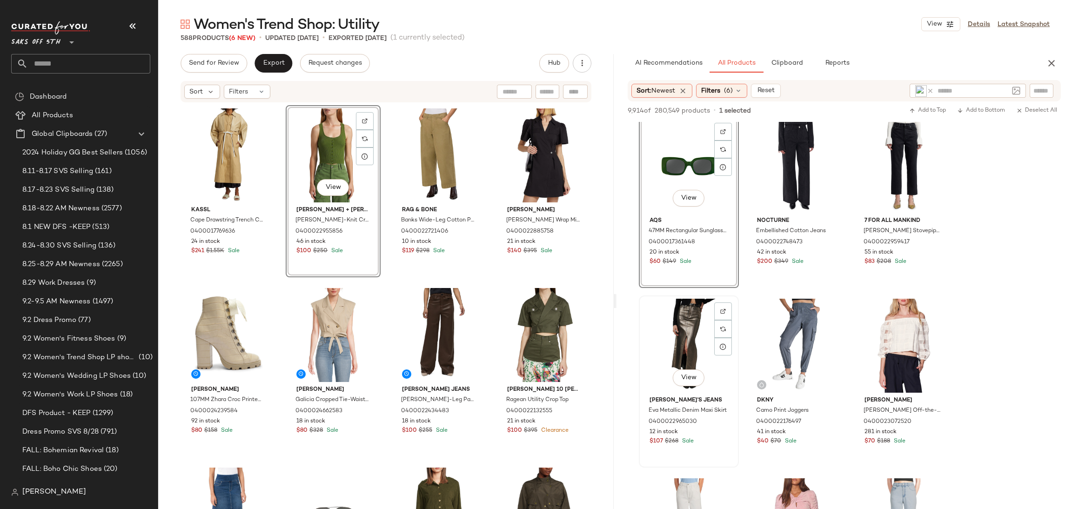
scroll to position [5752, 0]
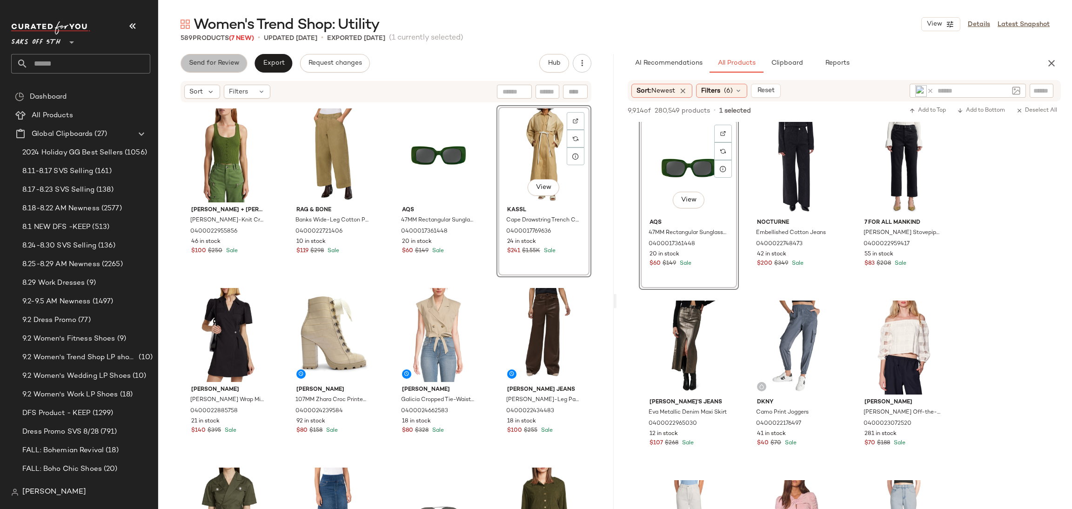
click at [225, 65] on span "Send for Review" at bounding box center [213, 63] width 51 height 7
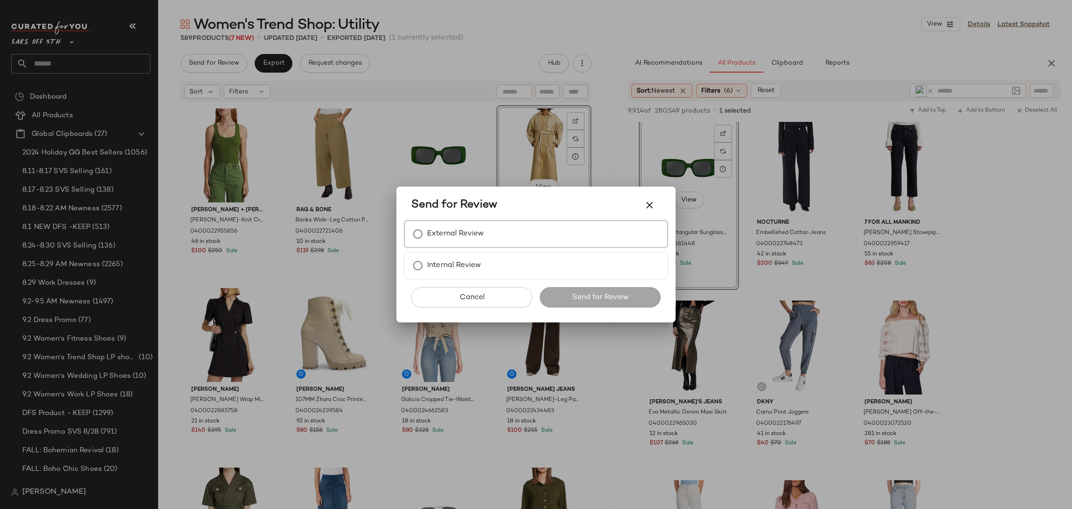
click at [436, 230] on label "External Review" at bounding box center [455, 234] width 57 height 19
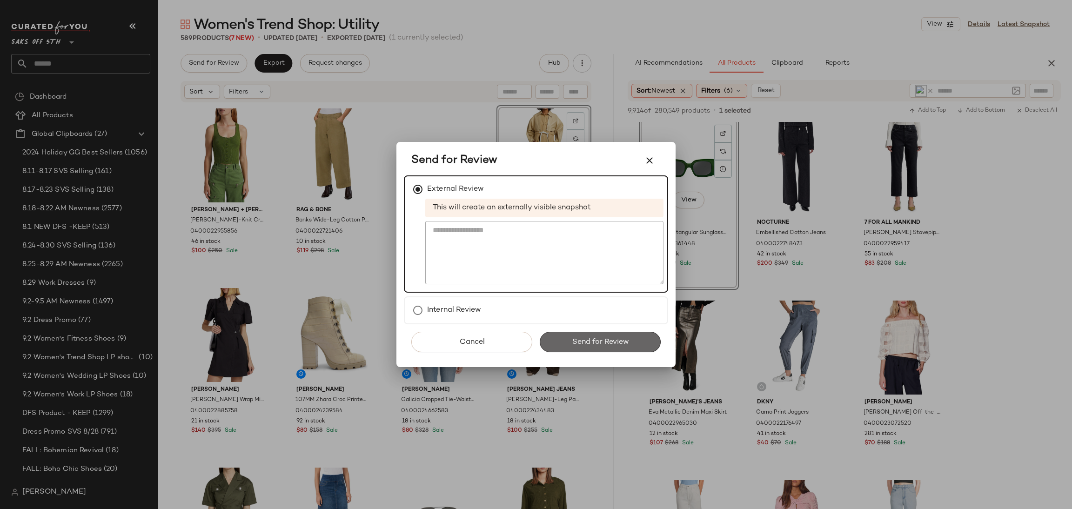
click at [584, 338] on span "Send for Review" at bounding box center [599, 342] width 57 height 9
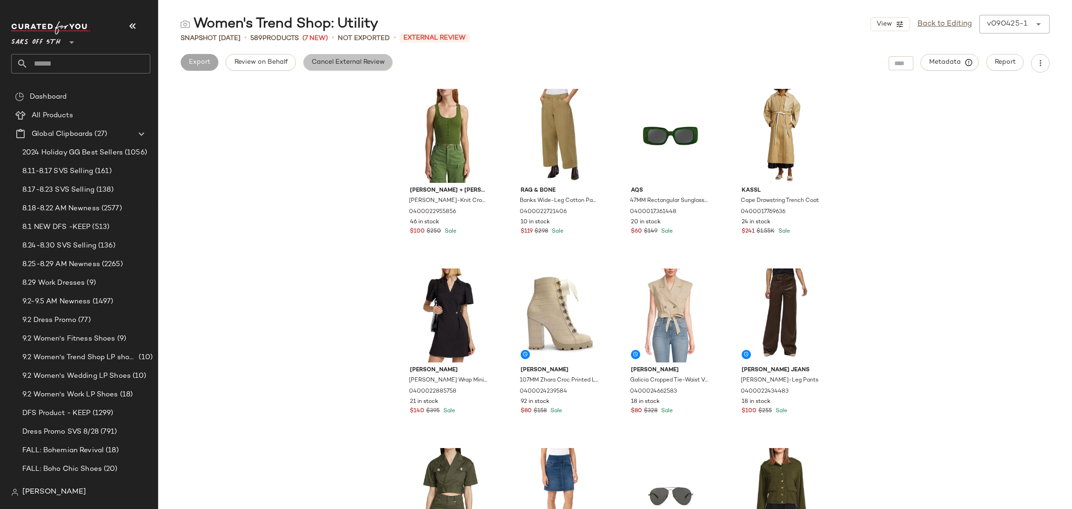
click at [322, 63] on span "Cancel External Review" at bounding box center [348, 62] width 74 height 7
click at [274, 57] on button "Export" at bounding box center [274, 62] width 38 height 17
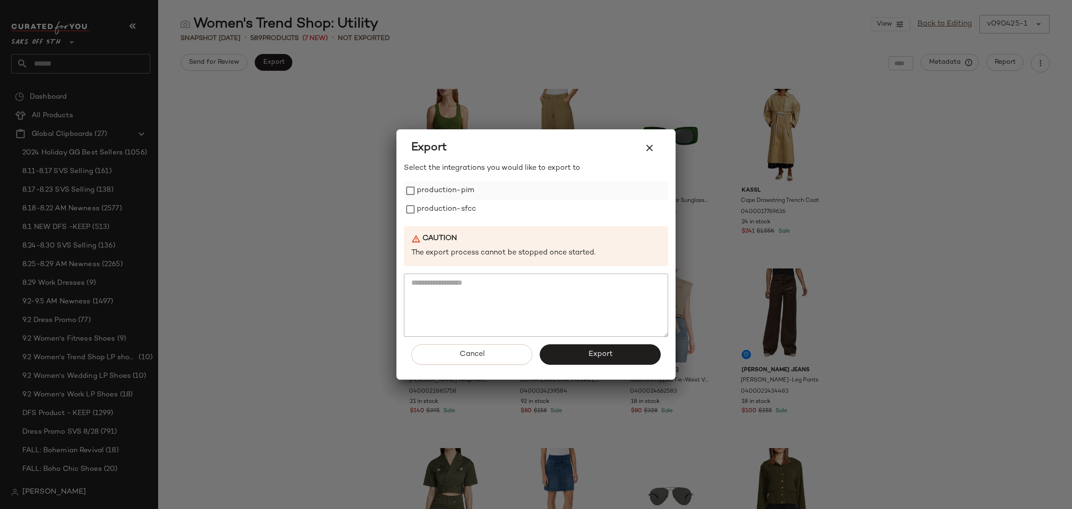
click at [446, 185] on label "production-pim" at bounding box center [445, 190] width 57 height 19
click at [454, 214] on label "production-sfcc" at bounding box center [446, 209] width 59 height 19
click at [599, 356] on span "Export" at bounding box center [600, 354] width 25 height 9
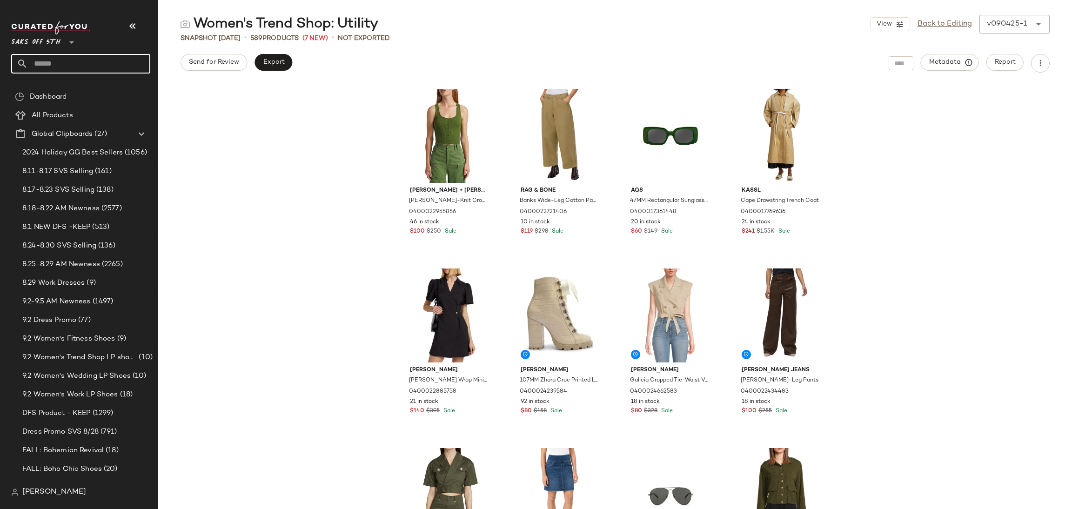
click at [38, 71] on input "text" at bounding box center [89, 64] width 122 height 20
type input "*******"
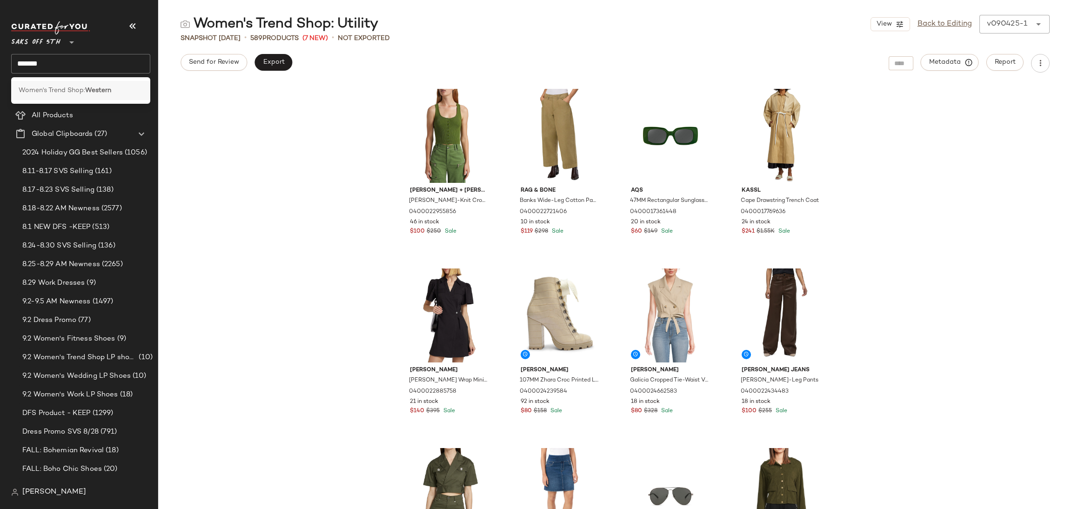
click at [56, 89] on span "Women's Trend Shop:" at bounding box center [52, 91] width 67 height 10
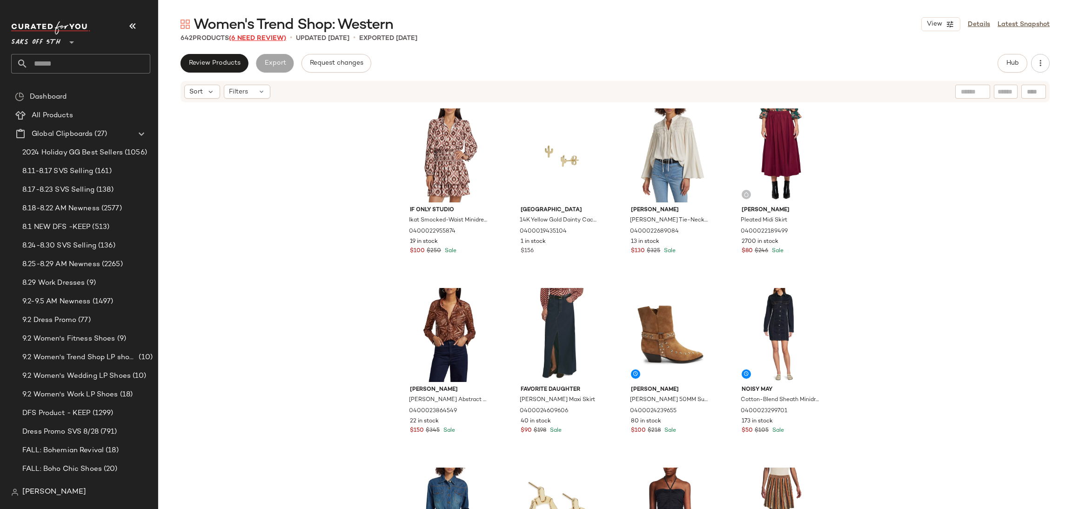
click at [272, 38] on span "(6 Need Review)" at bounding box center [257, 38] width 57 height 7
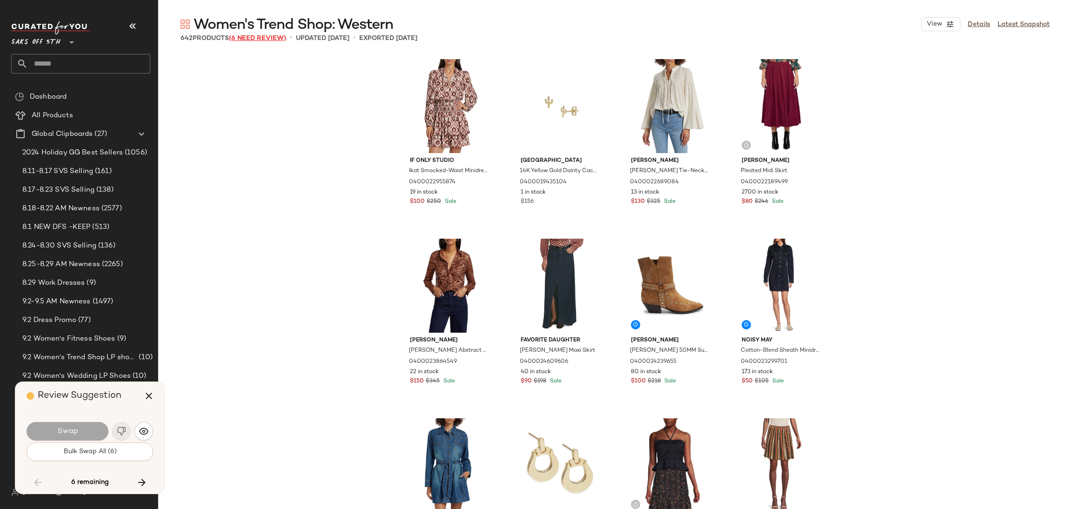
scroll to position [6646, 0]
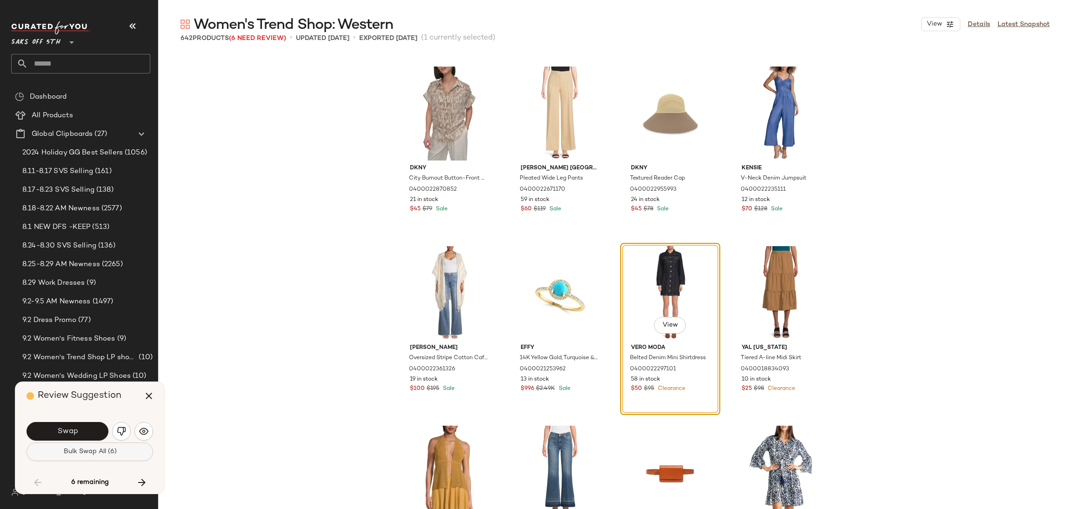
click at [132, 455] on button "Bulk Swap All (6)" at bounding box center [90, 452] width 127 height 19
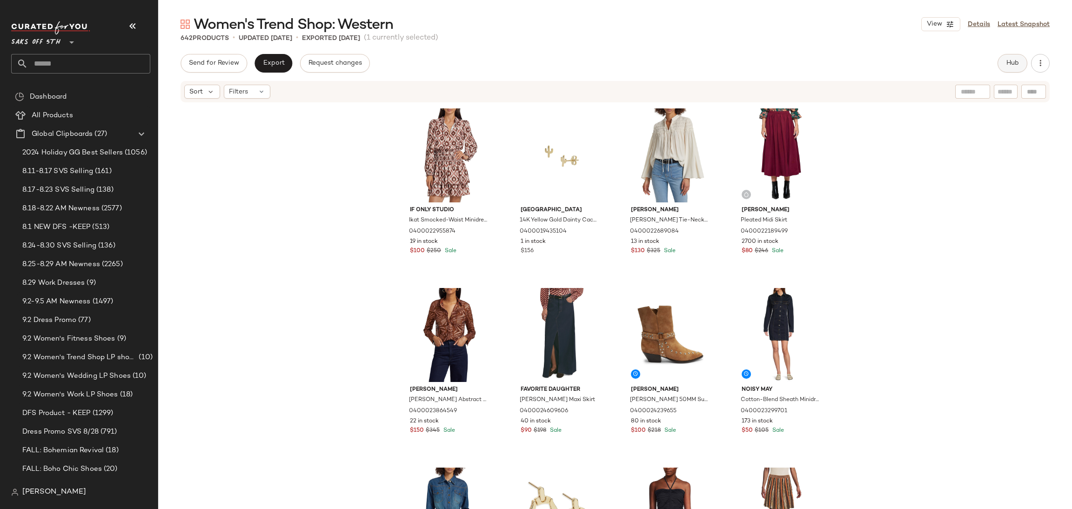
click at [1012, 62] on span "Hub" at bounding box center [1012, 63] width 13 height 7
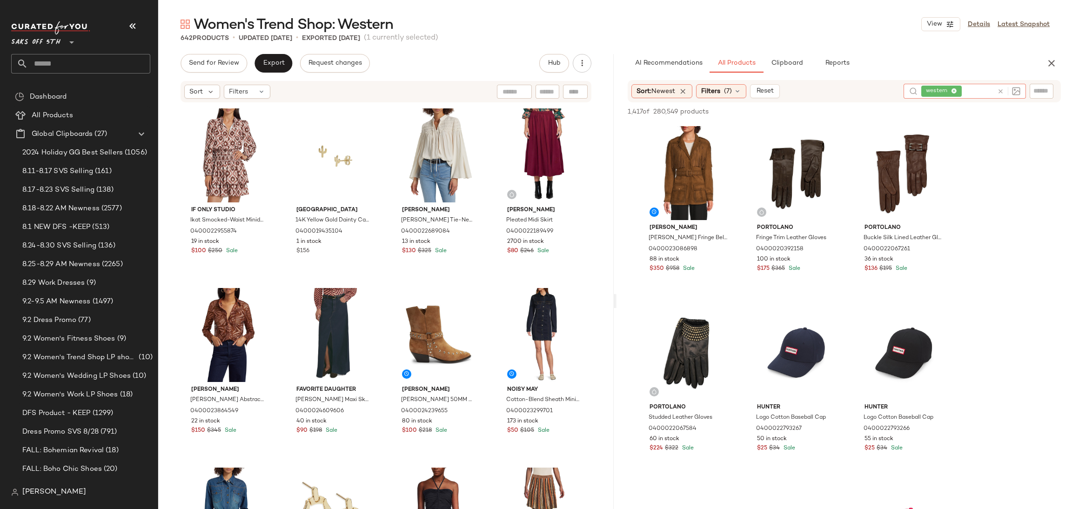
click at [1000, 86] on div at bounding box center [1006, 91] width 27 height 15
click at [954, 88] on icon at bounding box center [954, 91] width 6 height 6
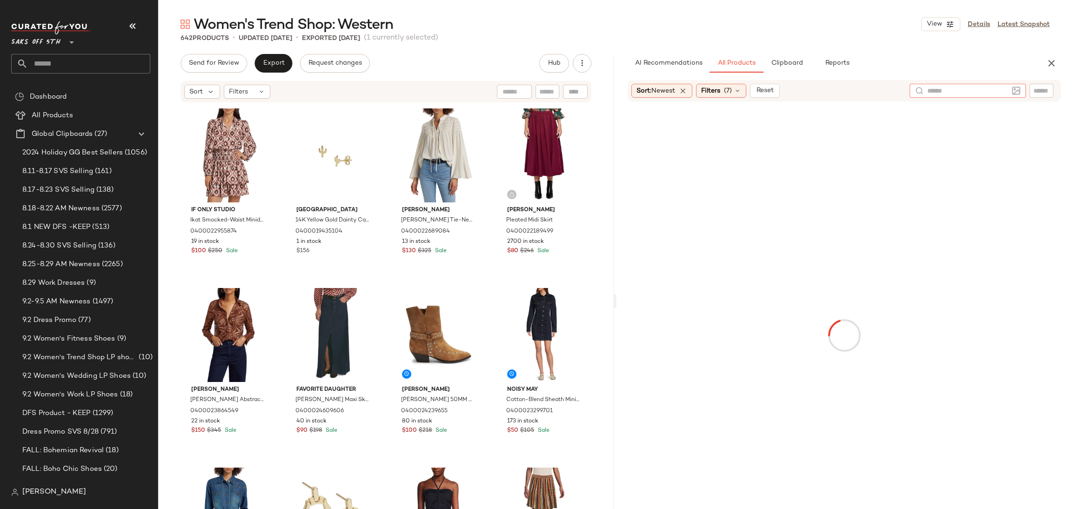
click at [1015, 90] on img at bounding box center [1016, 91] width 8 height 8
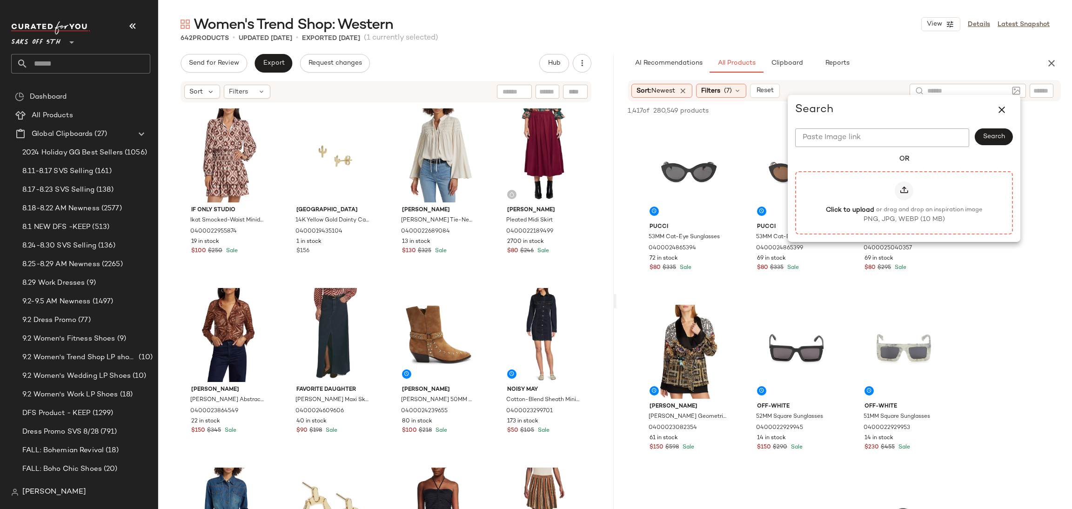
click at [899, 188] on icon at bounding box center [903, 190] width 9 height 9
click at [904, 202] on input "Click to upload or drag and drop an inspiration image PNG, JPG, WEBP (10 MB)" at bounding box center [904, 202] width 0 height 0
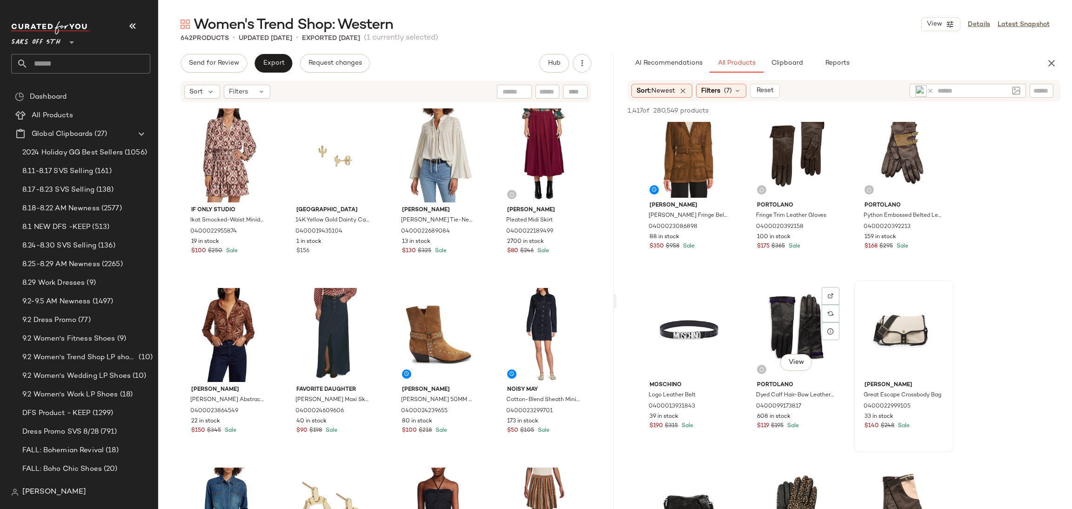
scroll to position [14, 0]
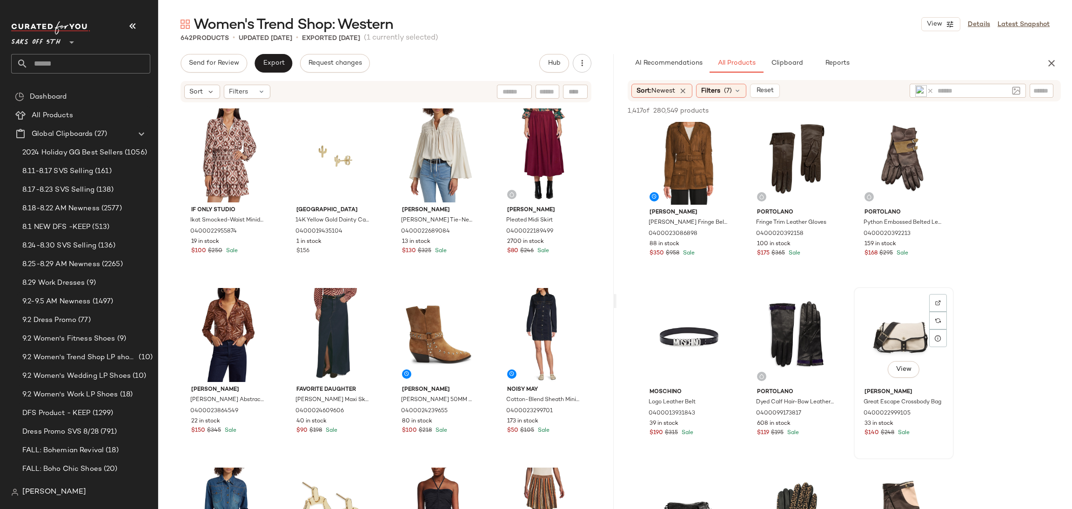
click at [887, 328] on div "View" at bounding box center [904, 337] width 94 height 94
click at [931, 107] on span "Add to Top" at bounding box center [927, 110] width 37 height 7
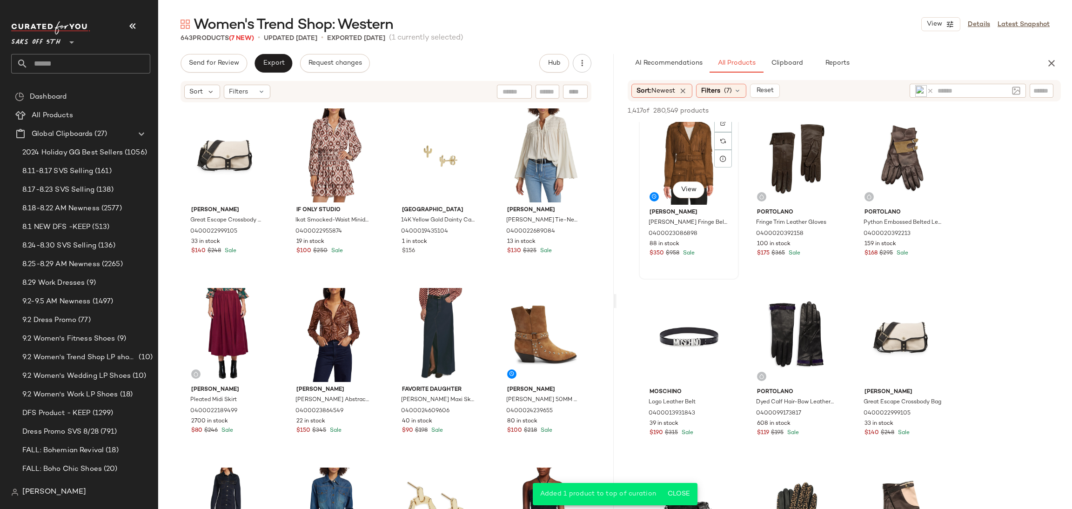
click at [671, 146] on div "View" at bounding box center [689, 158] width 94 height 94
click at [923, 110] on span "Add to Top" at bounding box center [927, 110] width 37 height 7
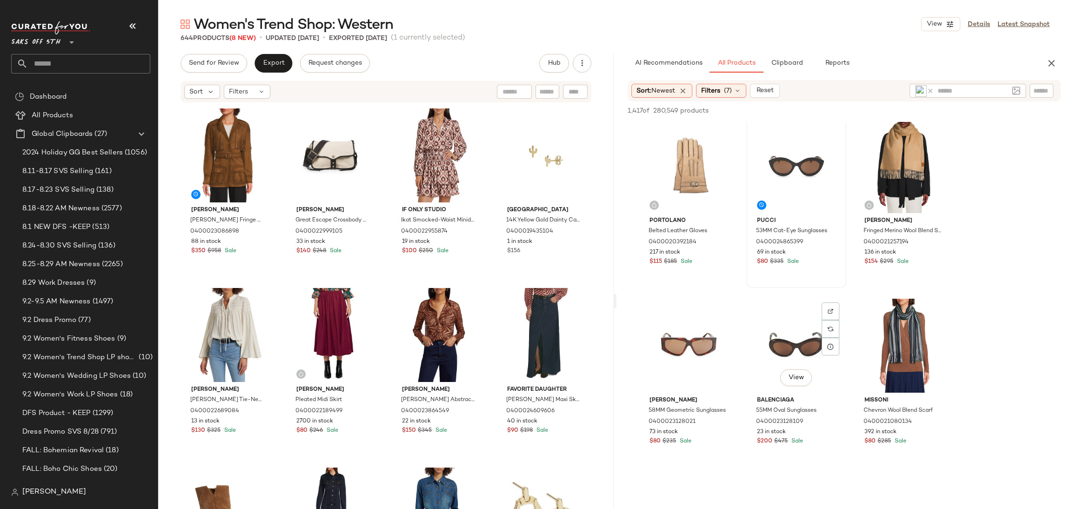
scroll to position [6474, 0]
click at [737, 92] on icon at bounding box center [737, 90] width 7 height 7
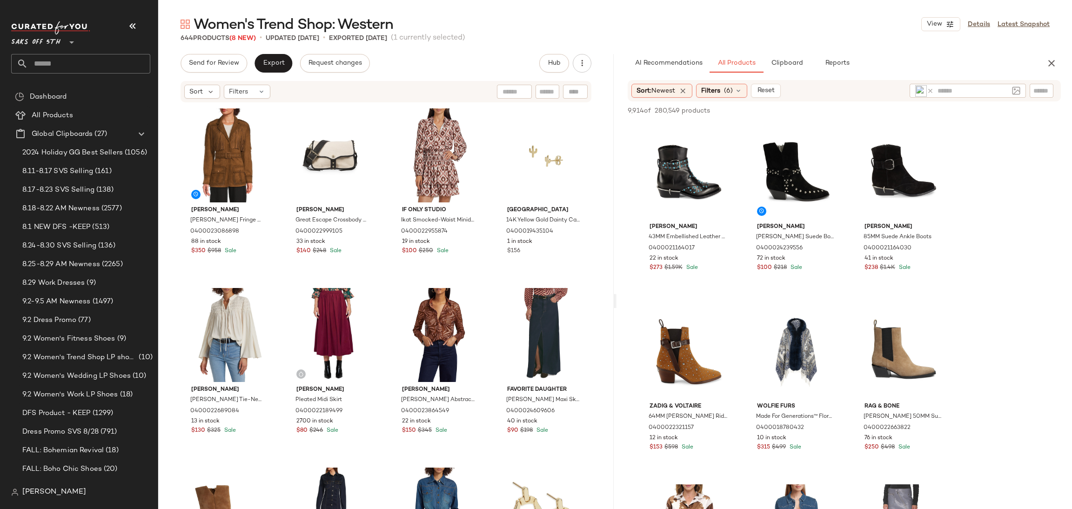
scroll to position [815, 0]
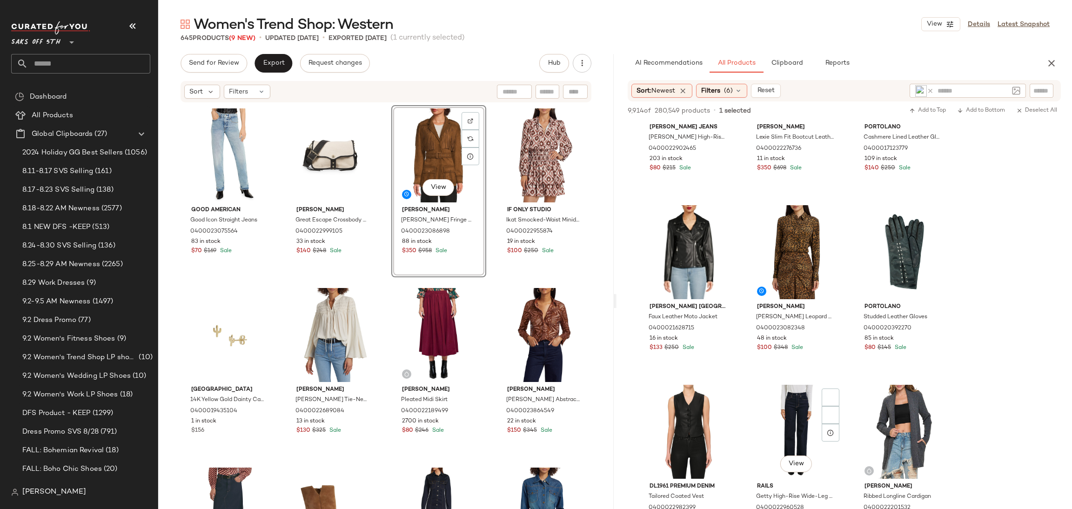
scroll to position [4656, 0]
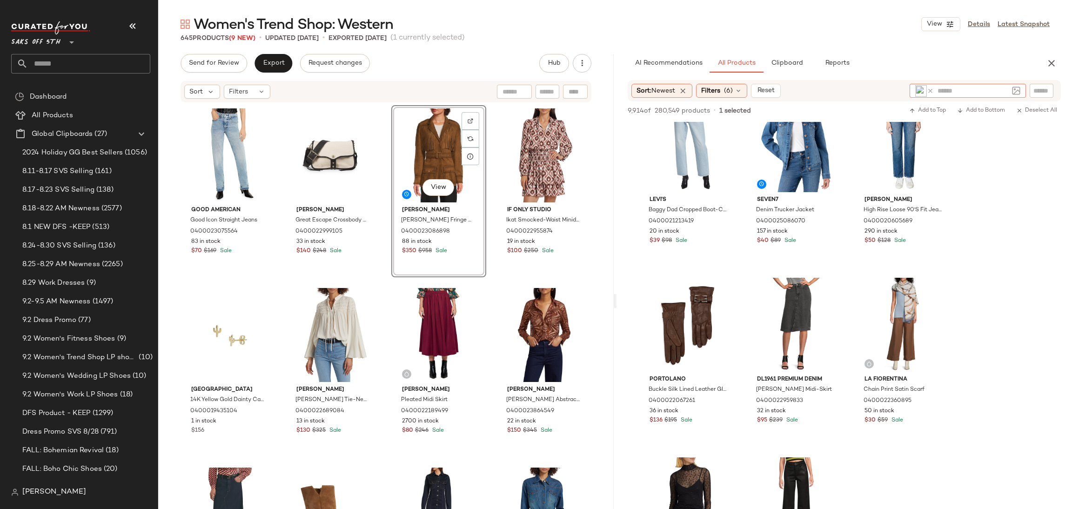
click at [957, 89] on input "text" at bounding box center [973, 91] width 71 height 10
type input "**********"
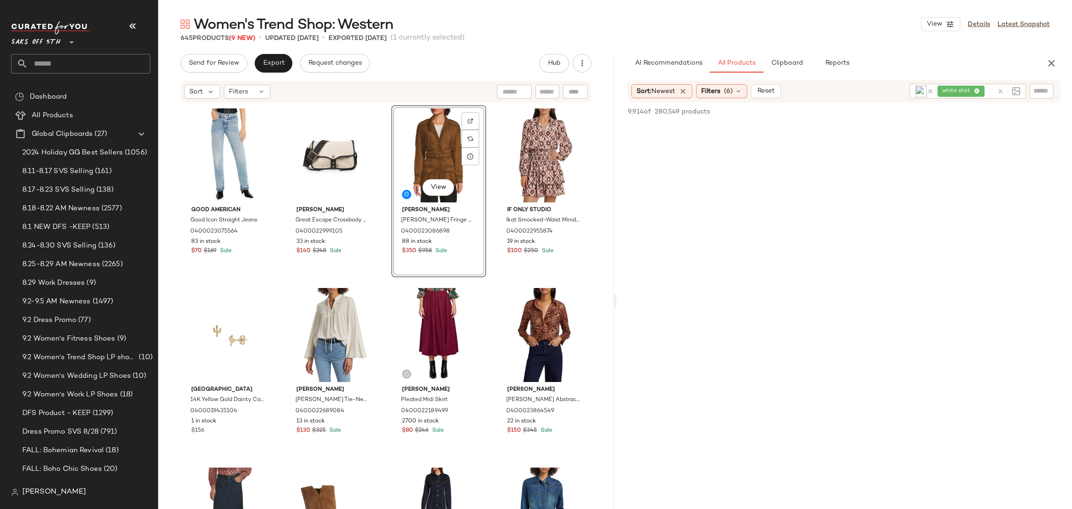
drag, startPoint x: 837, startPoint y: 143, endPoint x: 626, endPoint y: 135, distance: 211.4
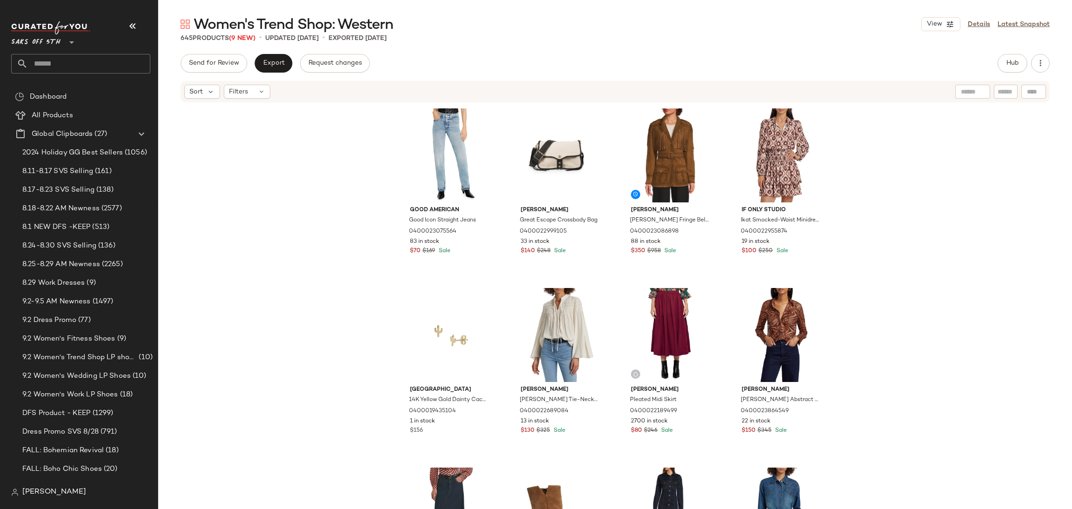
click at [1020, 73] on div "Send for Review Export Request changes Hub Sort Filters Good American Good Icon…" at bounding box center [615, 301] width 914 height 494
click at [1015, 69] on button "Hub" at bounding box center [1013, 63] width 30 height 19
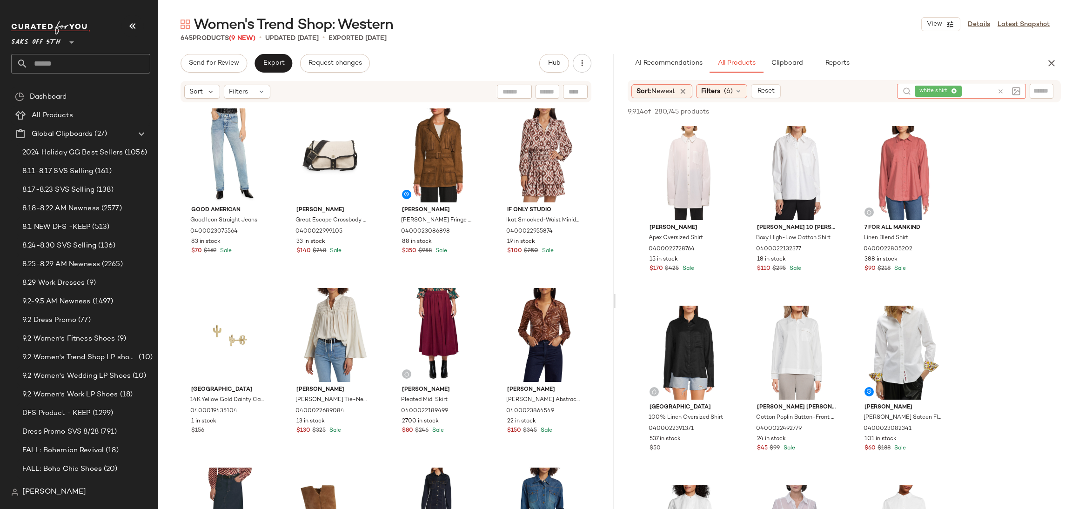
click at [987, 95] on input "text" at bounding box center [979, 92] width 30 height 10
type input "*******"
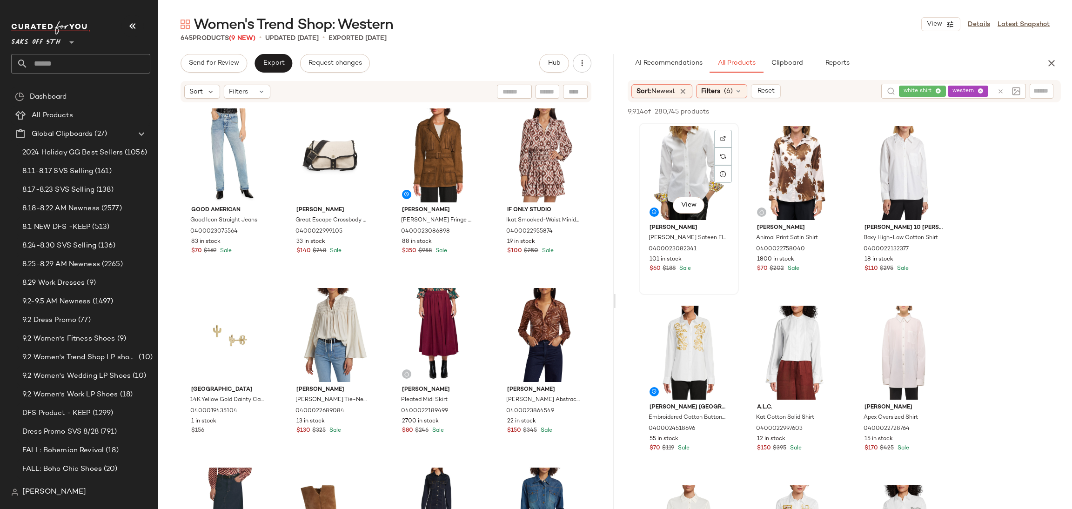
click at [708, 180] on div "View" at bounding box center [689, 173] width 94 height 94
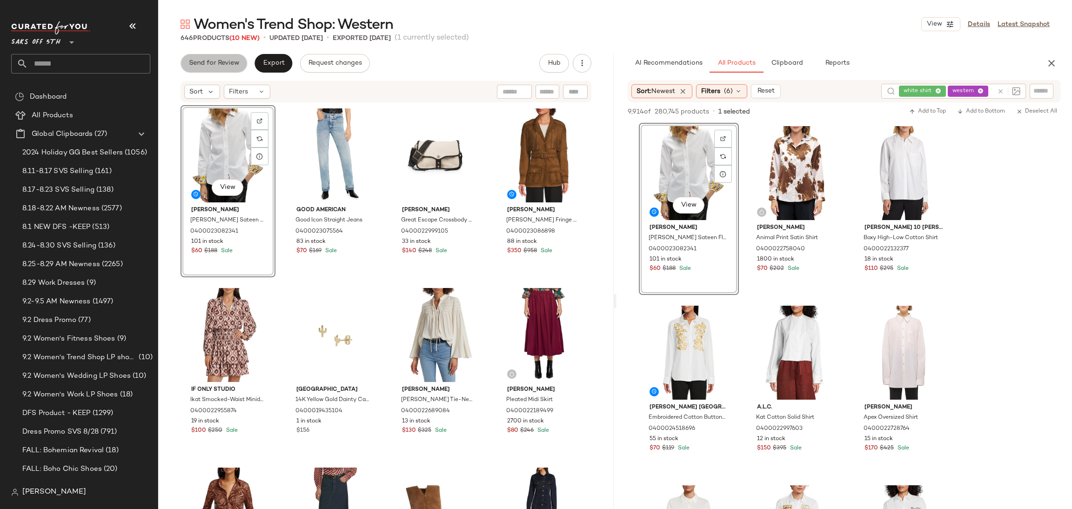
click at [232, 57] on button "Send for Review" at bounding box center [214, 63] width 67 height 19
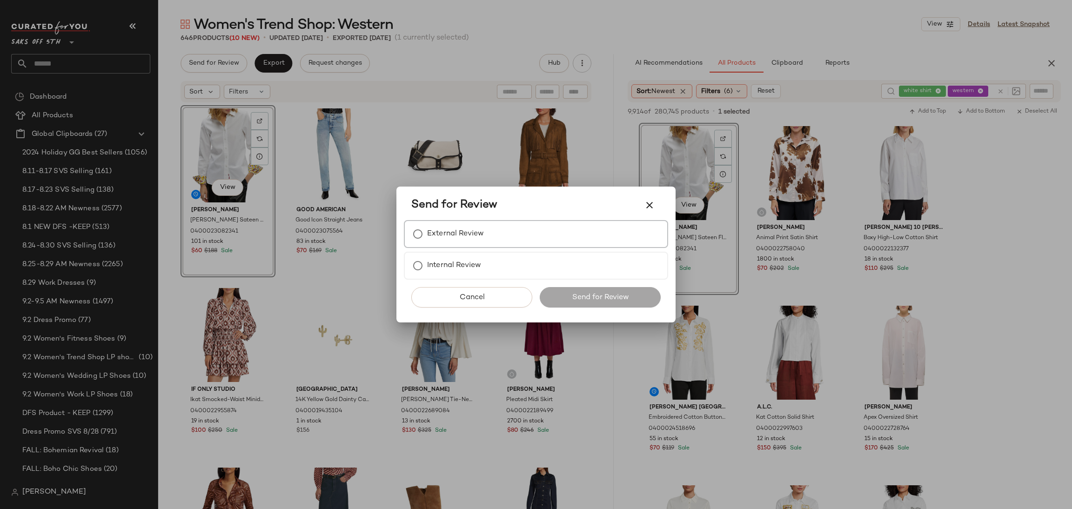
click at [479, 230] on label "External Review" at bounding box center [455, 234] width 57 height 19
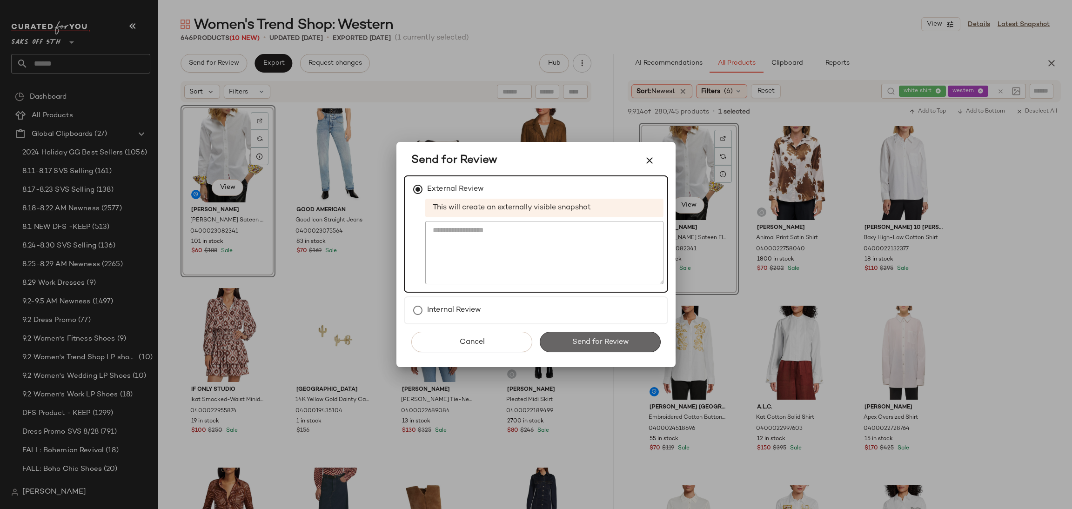
click at [605, 338] on span "Send for Review" at bounding box center [599, 342] width 57 height 9
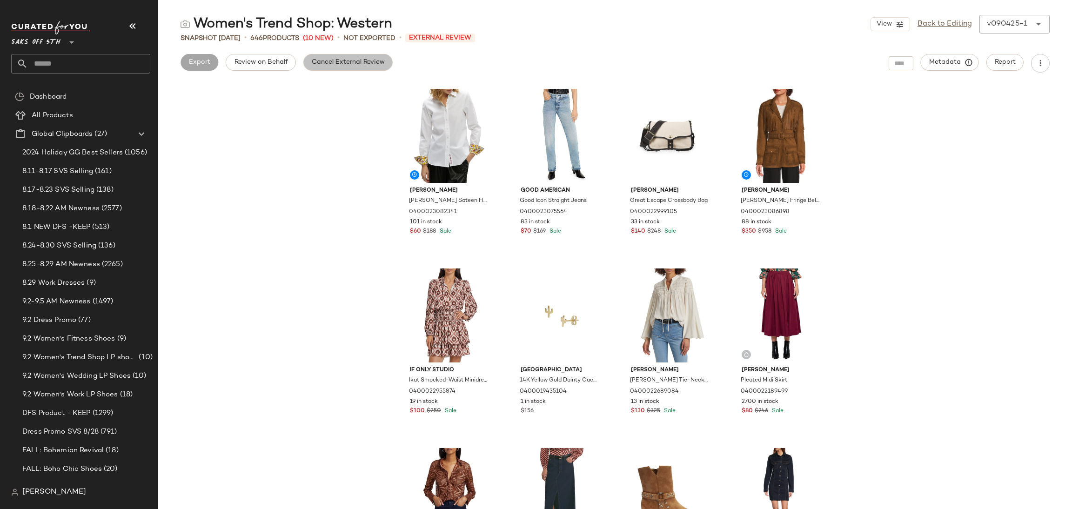
click at [352, 63] on span "Cancel External Review" at bounding box center [348, 62] width 74 height 7
click at [285, 58] on button "Export" at bounding box center [274, 62] width 38 height 17
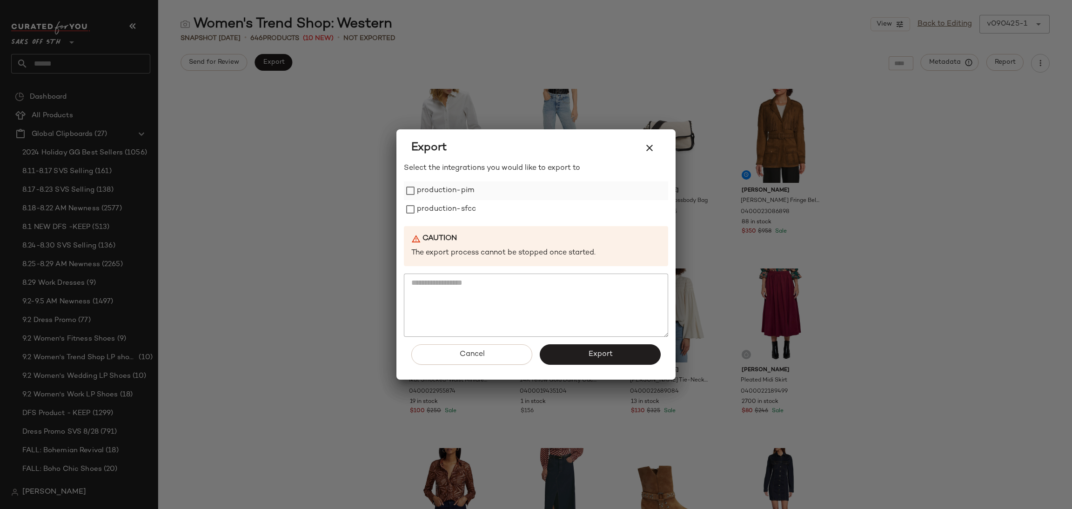
click at [463, 192] on label "production-pim" at bounding box center [445, 190] width 57 height 19
click at [463, 201] on label "production-sfcc" at bounding box center [446, 209] width 59 height 19
click at [594, 350] on span "Export" at bounding box center [600, 354] width 25 height 9
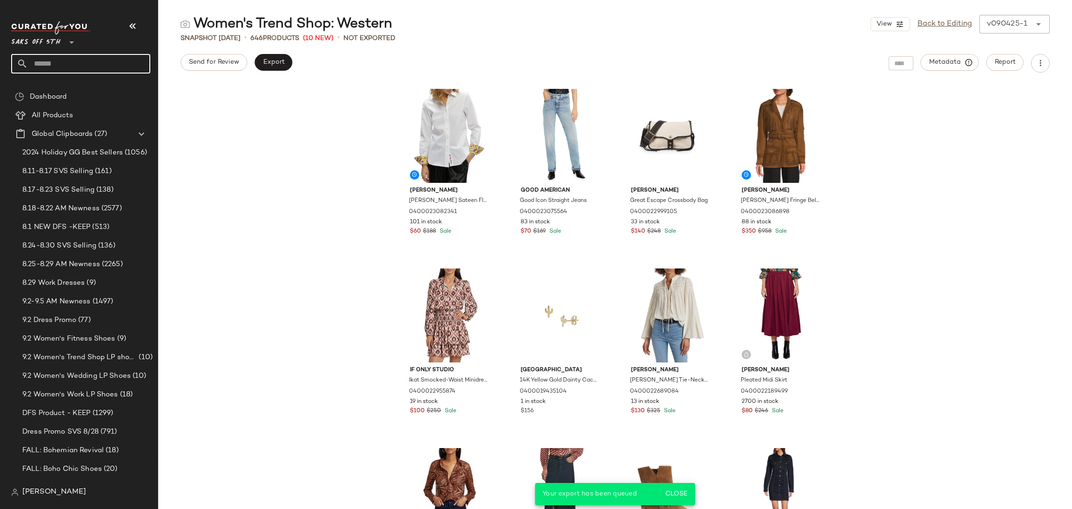
click at [121, 67] on input "text" at bounding box center [89, 64] width 122 height 20
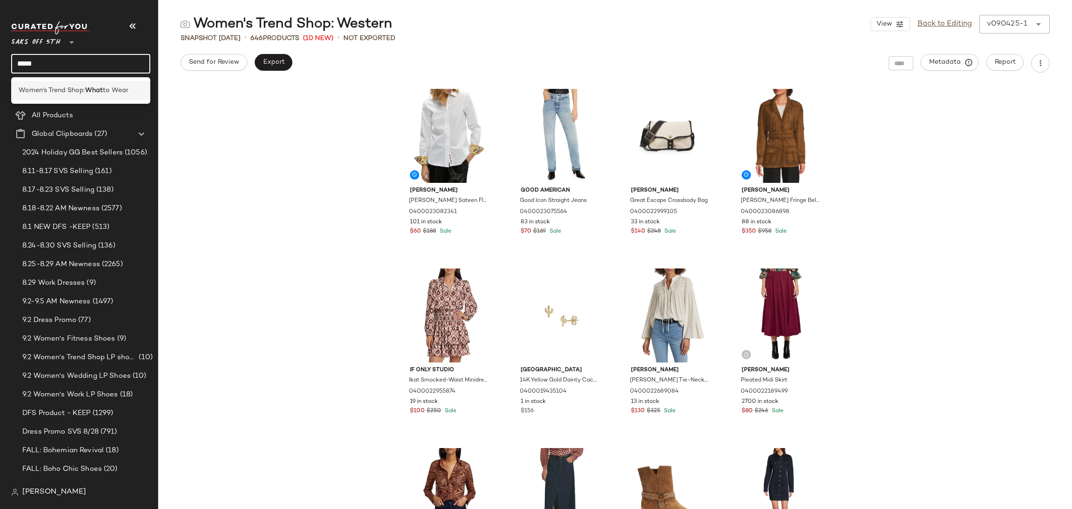
type input "****"
click at [112, 87] on span "to Wear" at bounding box center [116, 91] width 26 height 10
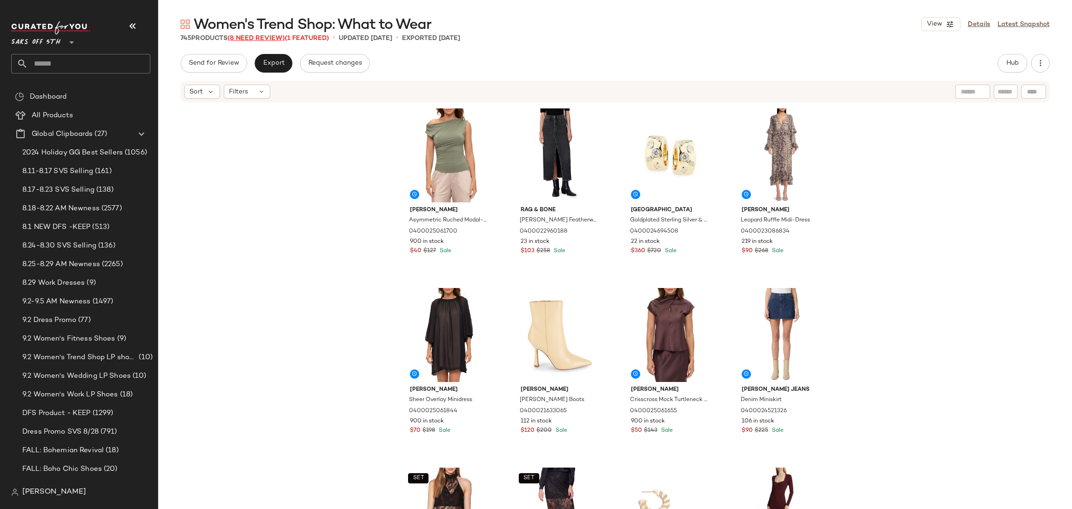
click at [272, 37] on span "(8 Need Review)" at bounding box center [256, 38] width 57 height 7
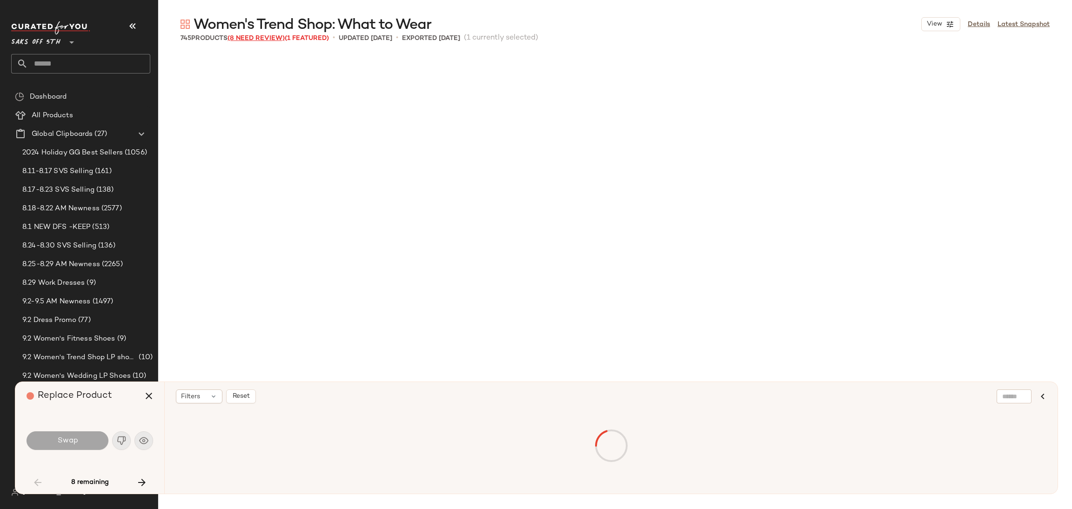
scroll to position [546, 0]
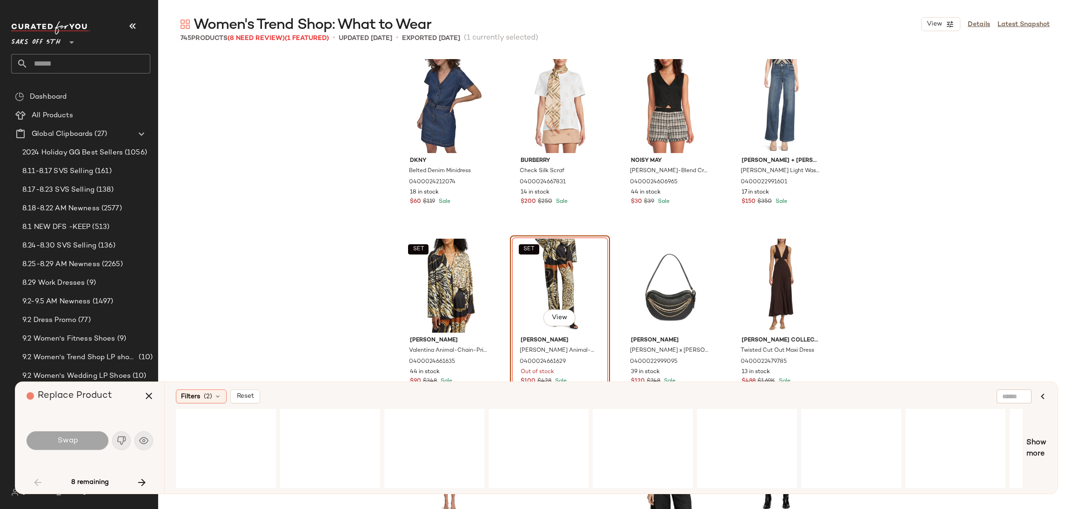
click at [83, 444] on div "Swap" at bounding box center [68, 440] width 82 height 19
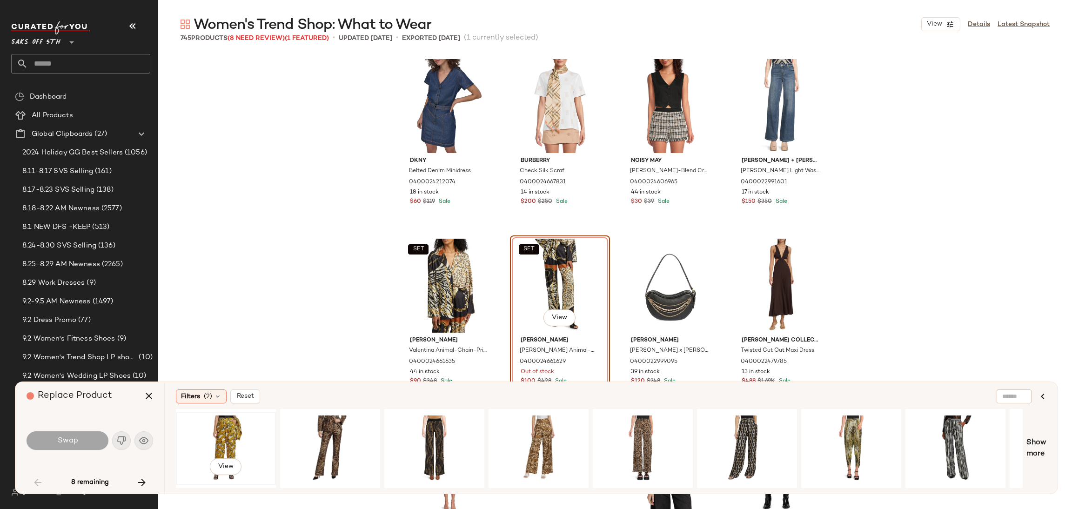
click at [224, 426] on div "View" at bounding box center [226, 449] width 94 height 66
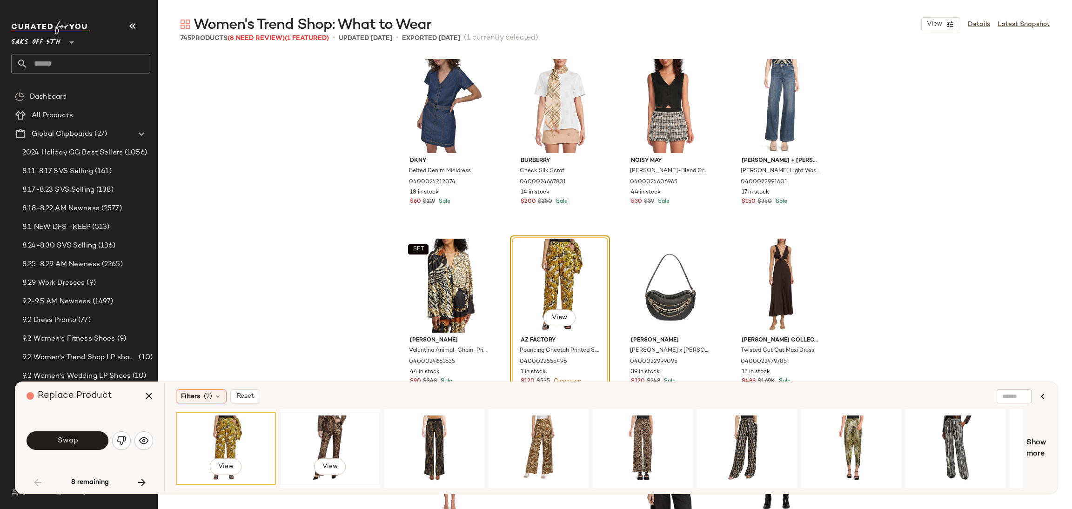
click at [337, 423] on div "View" at bounding box center [330, 449] width 94 height 66
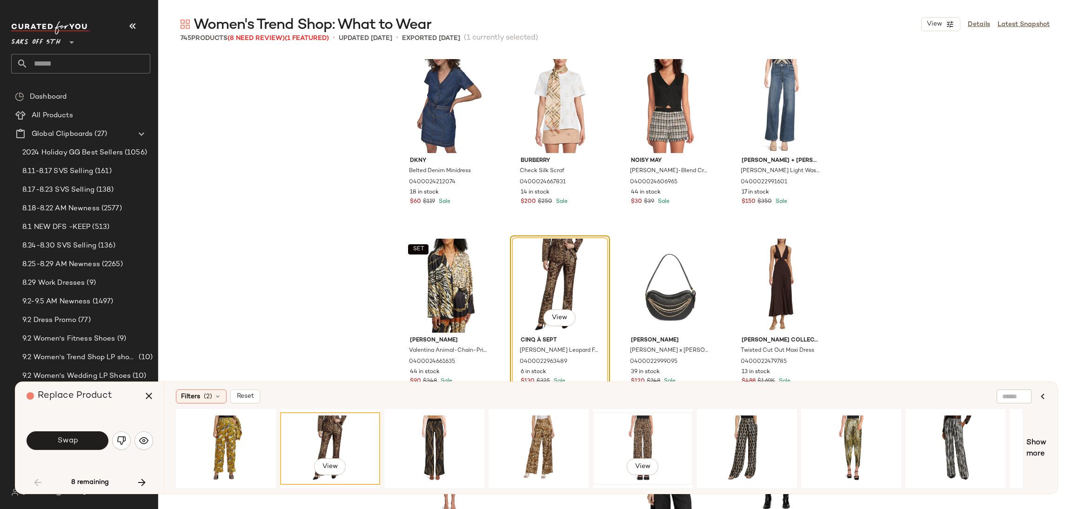
click at [632, 431] on div "View" at bounding box center [643, 449] width 94 height 66
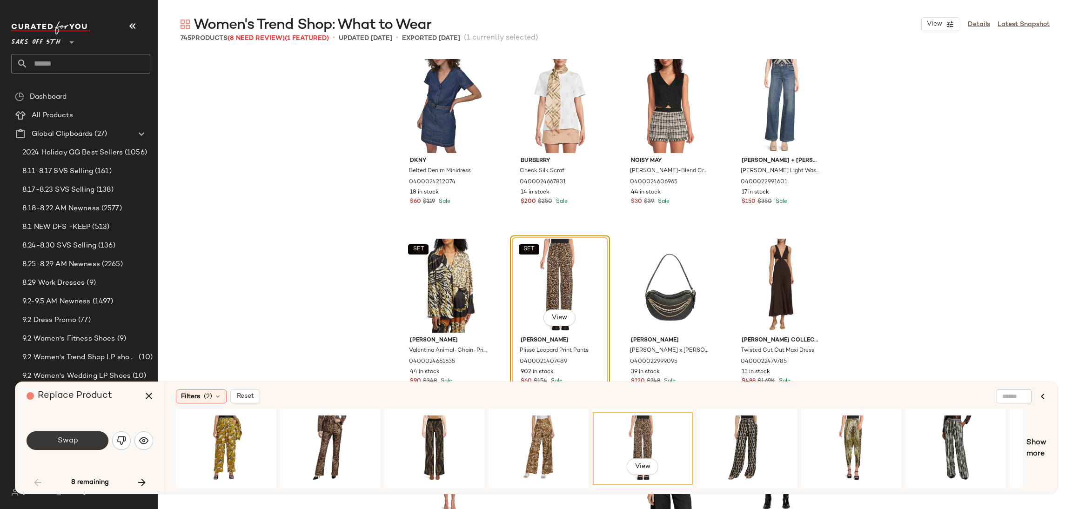
click at [93, 443] on button "Swap" at bounding box center [68, 440] width 82 height 19
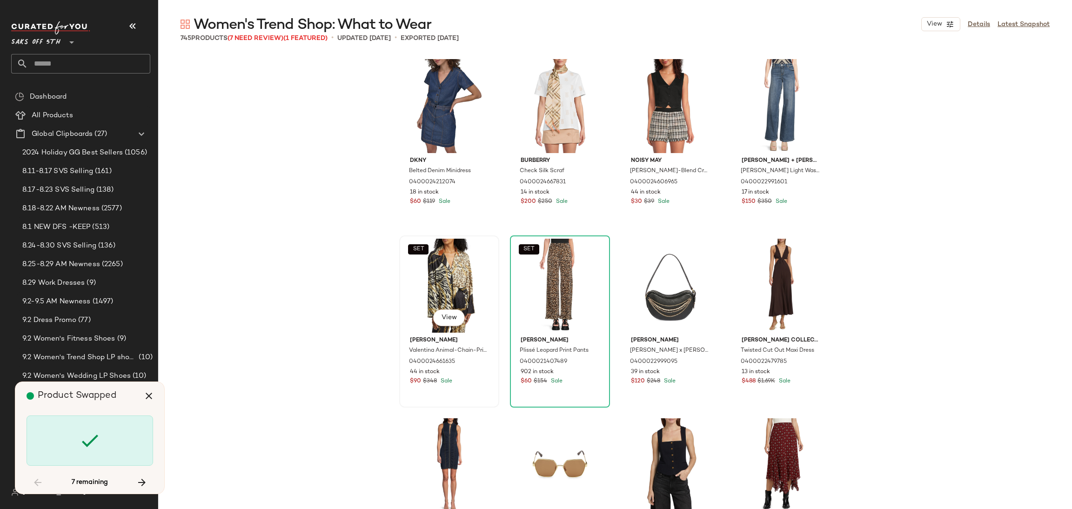
click at [422, 285] on div "SET View" at bounding box center [450, 286] width 94 height 94
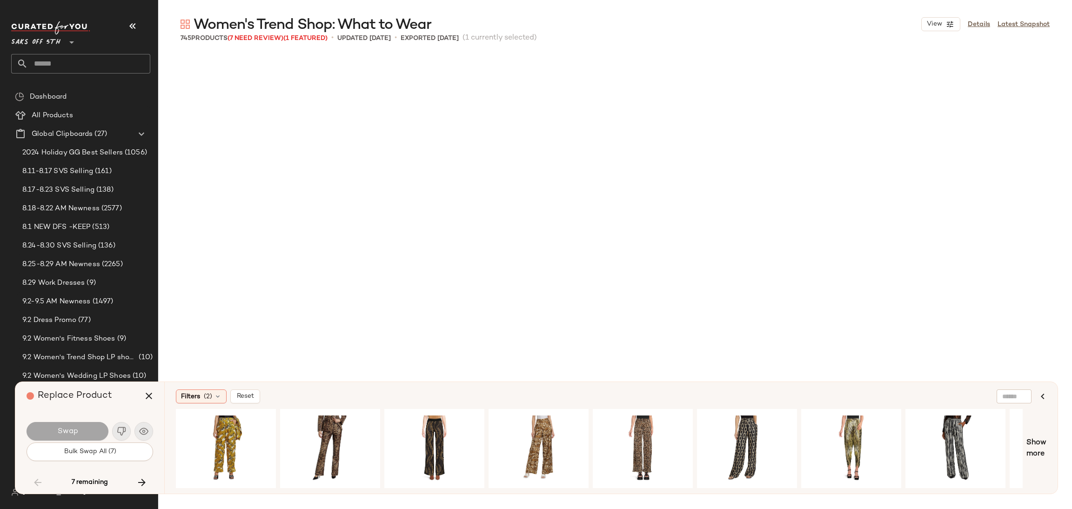
scroll to position [10597, 0]
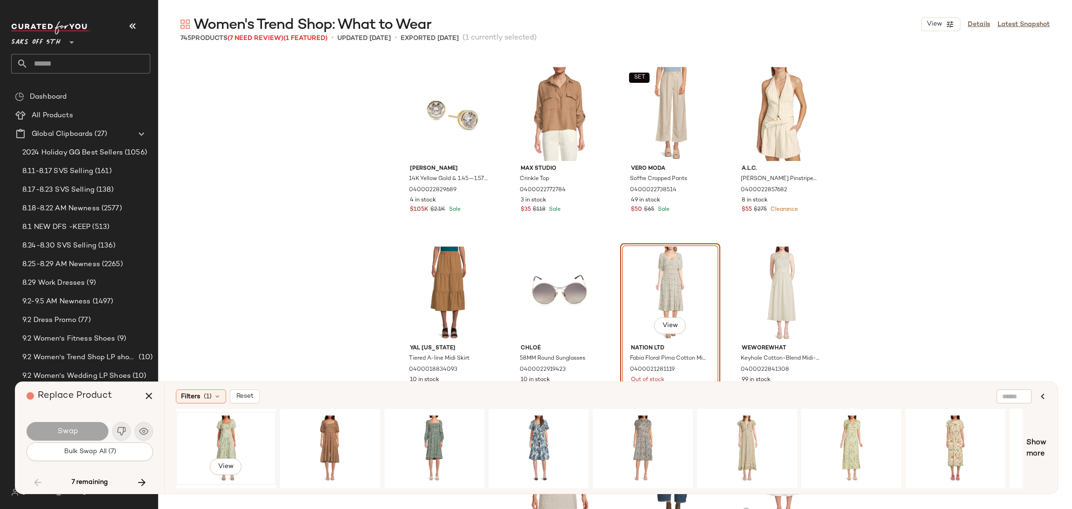
click at [220, 436] on div "View" at bounding box center [226, 449] width 94 height 66
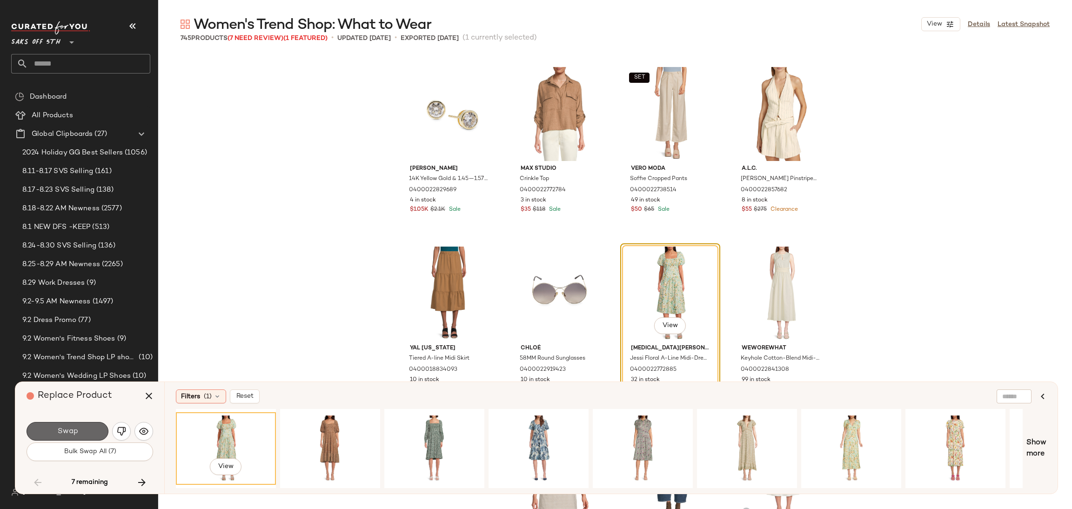
click at [93, 431] on button "Swap" at bounding box center [68, 431] width 82 height 19
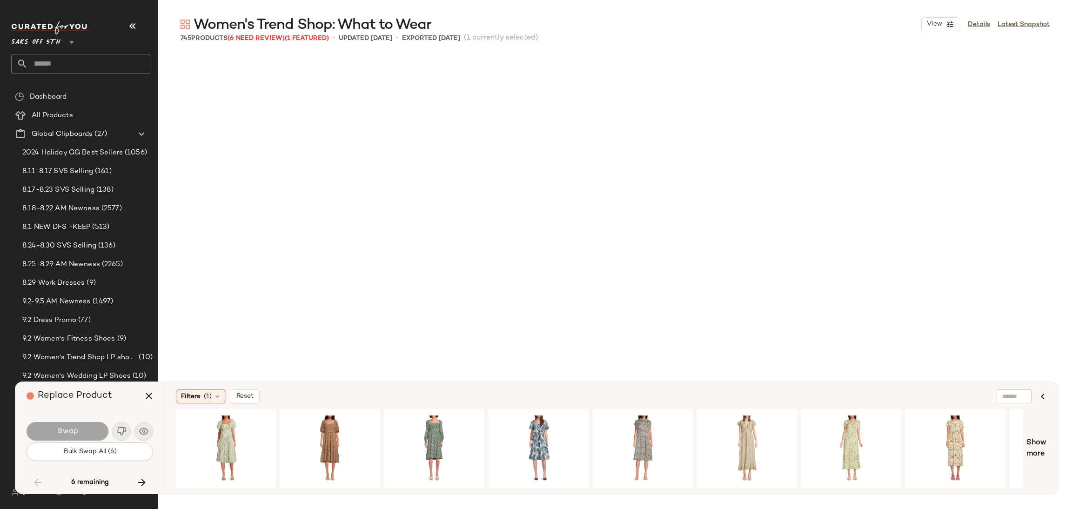
scroll to position [16345, 0]
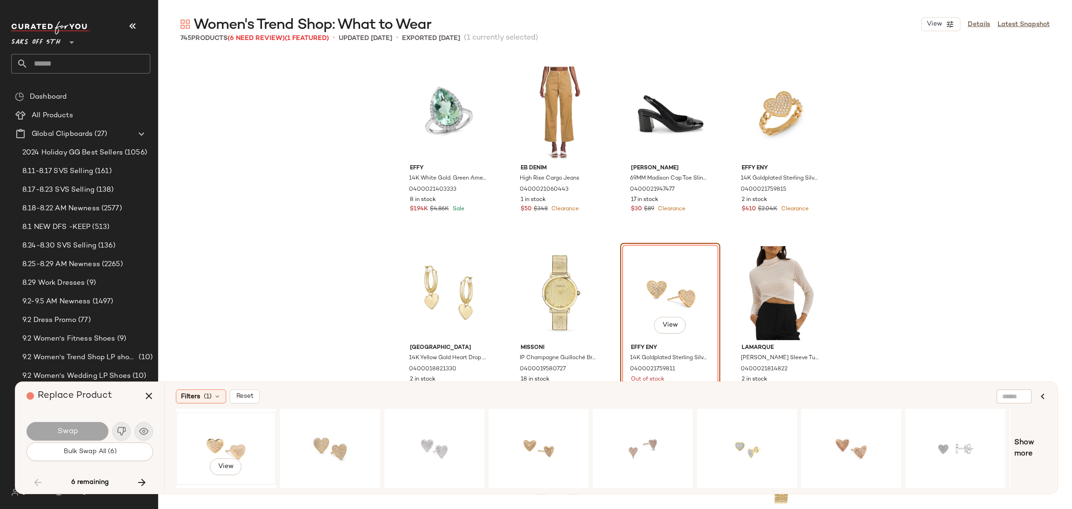
click at [209, 441] on div "View" at bounding box center [226, 449] width 94 height 66
click at [82, 425] on button "Swap" at bounding box center [68, 431] width 82 height 19
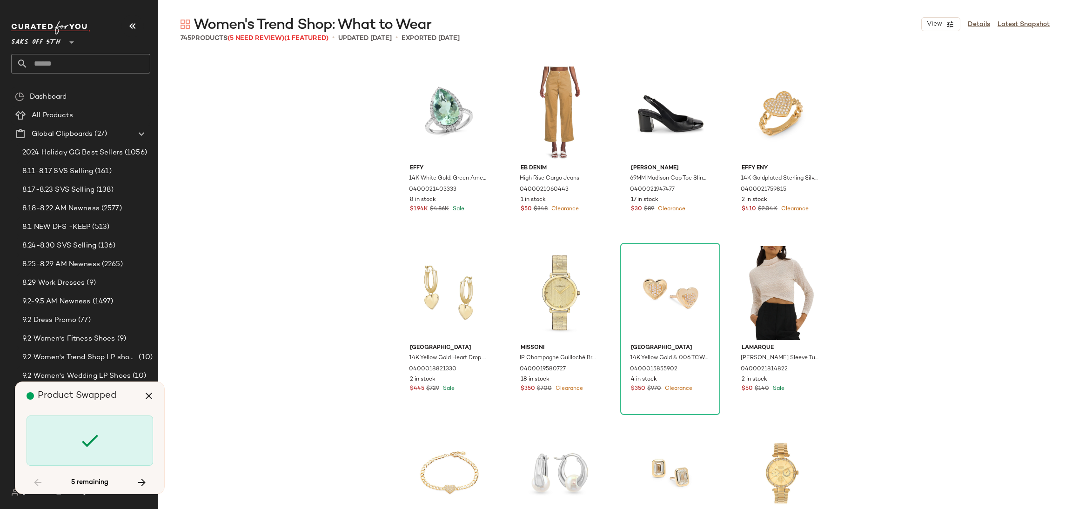
scroll to position [18860, 0]
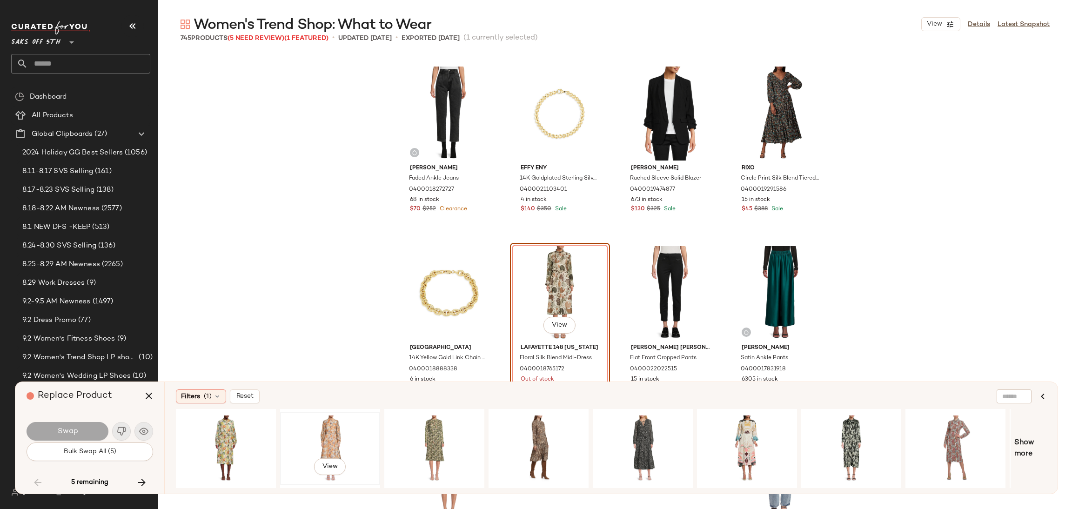
click at [336, 436] on div "View" at bounding box center [330, 449] width 94 height 66
click at [82, 434] on button "Swap" at bounding box center [68, 431] width 82 height 19
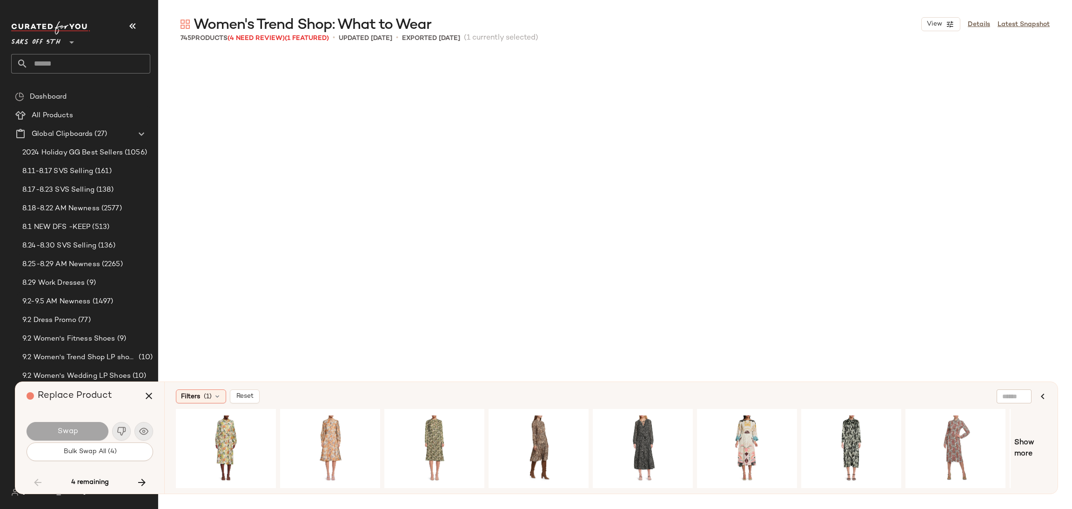
scroll to position [20476, 0]
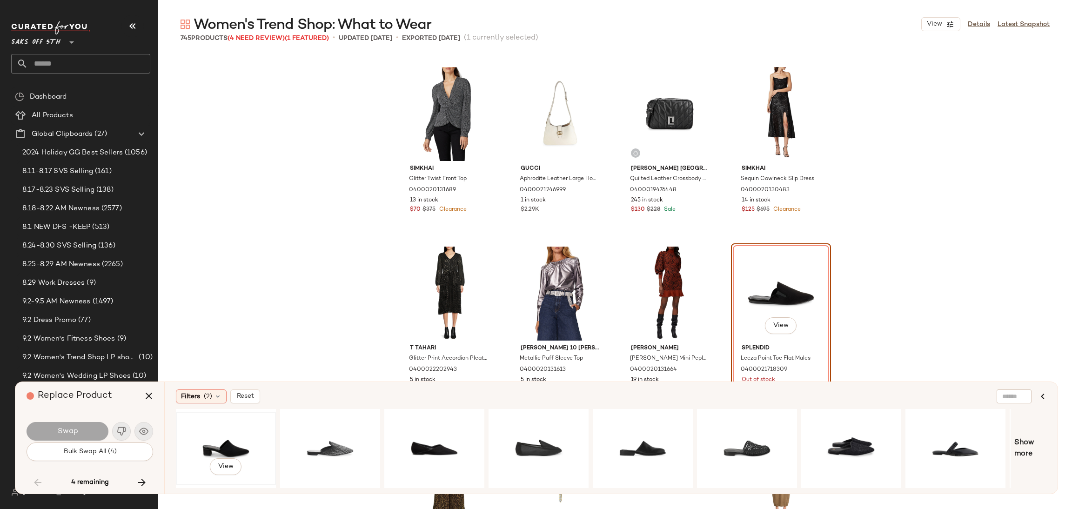
click at [232, 438] on div "View" at bounding box center [226, 449] width 94 height 66
click at [77, 434] on span "Swap" at bounding box center [67, 431] width 21 height 9
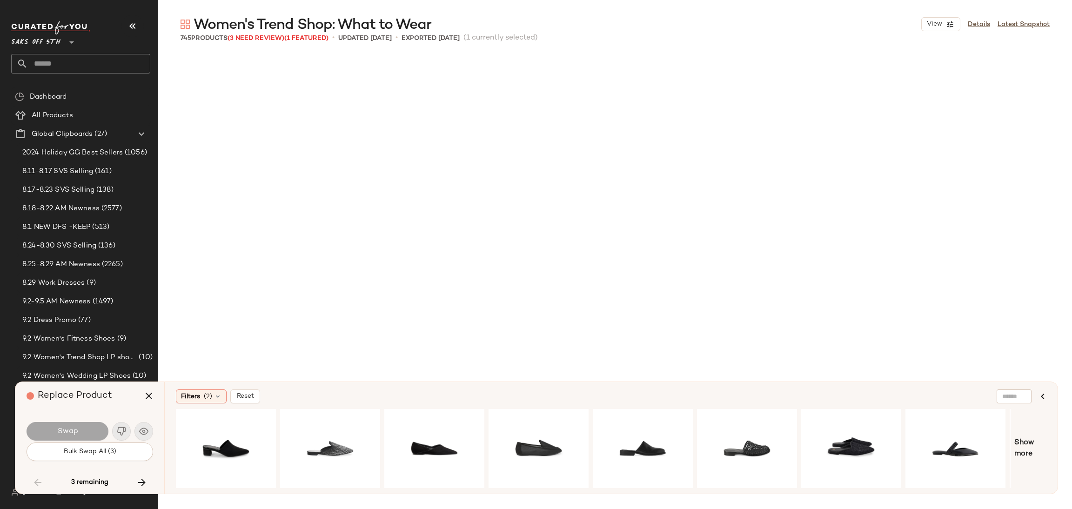
scroll to position [29457, 0]
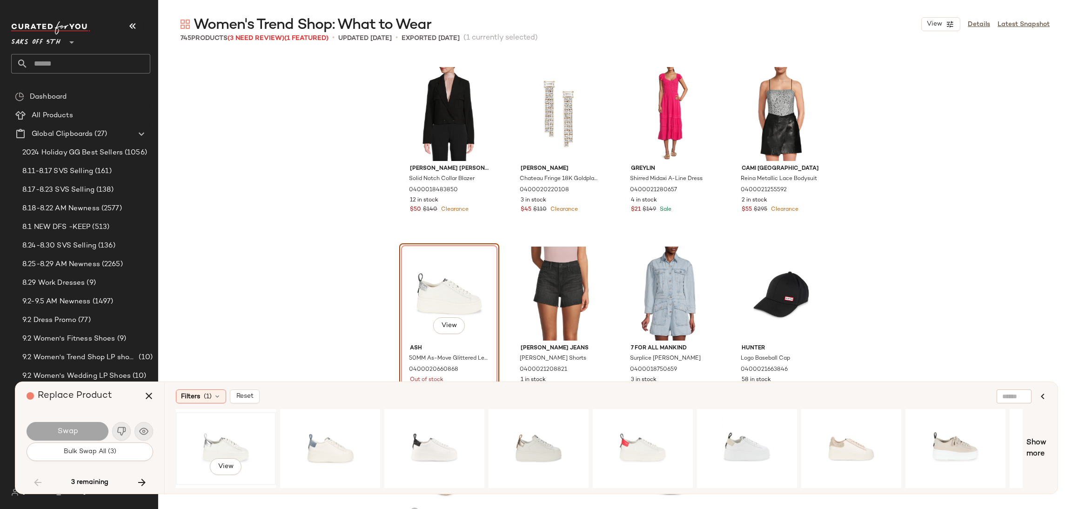
click at [213, 441] on div "View" at bounding box center [226, 449] width 94 height 66
click at [91, 430] on button "Swap" at bounding box center [68, 431] width 82 height 19
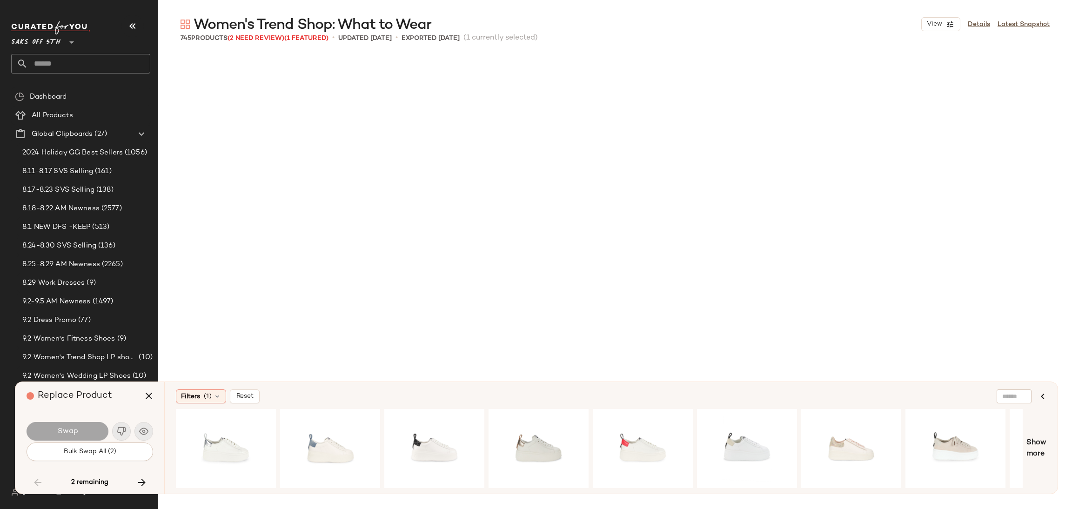
scroll to position [30534, 0]
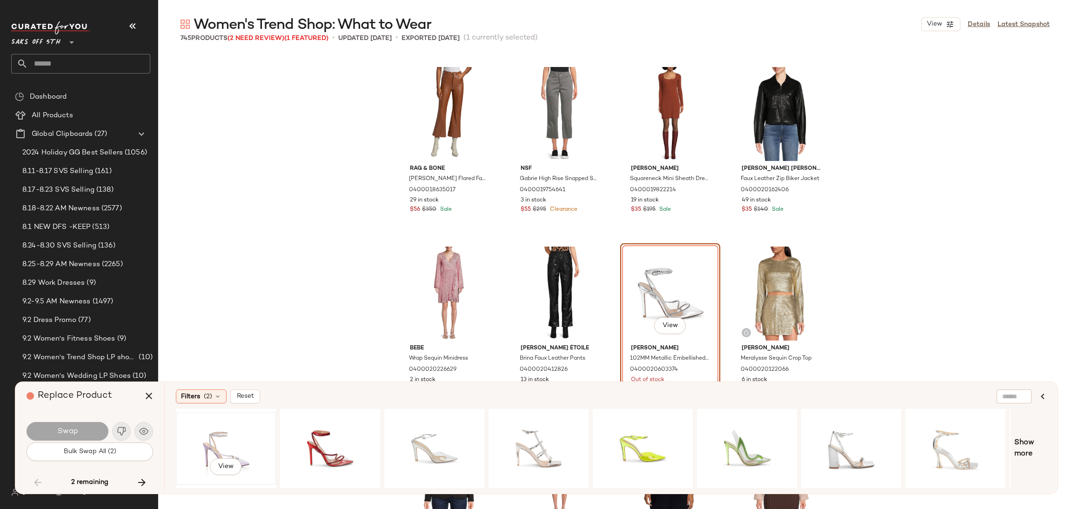
click at [239, 430] on div "View" at bounding box center [226, 449] width 94 height 66
click at [87, 428] on button "Swap" at bounding box center [68, 431] width 82 height 19
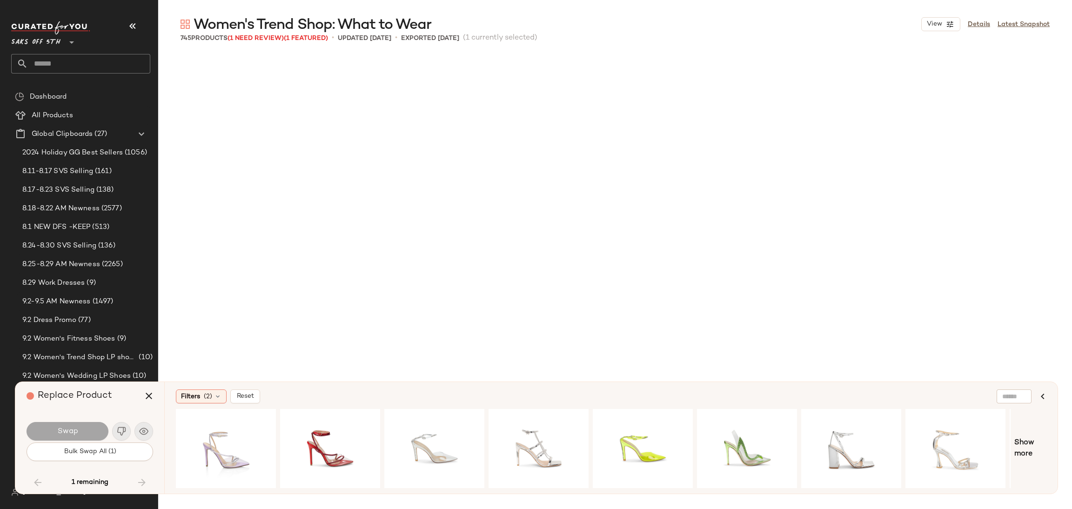
scroll to position [33049, 0]
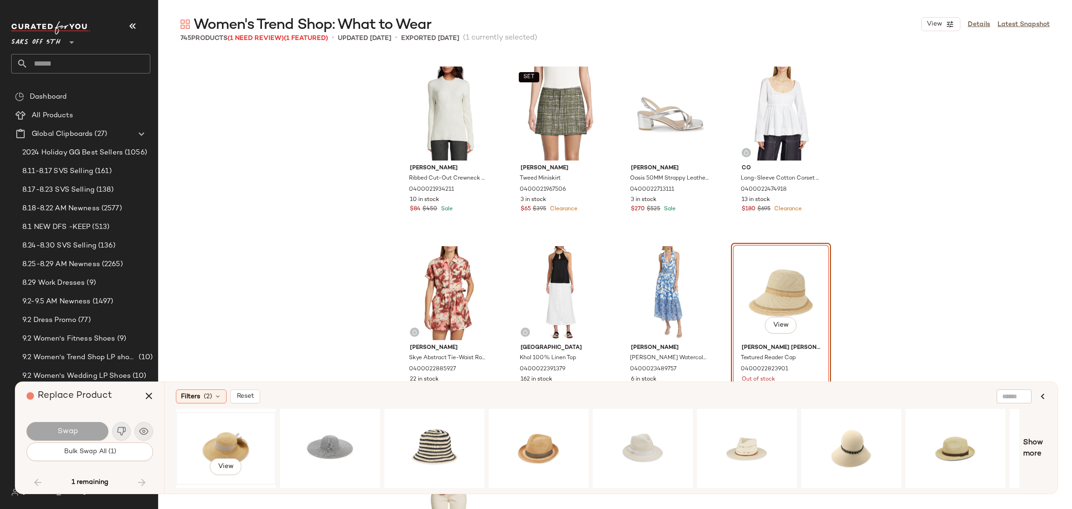
click at [223, 436] on div "View" at bounding box center [226, 449] width 94 height 66
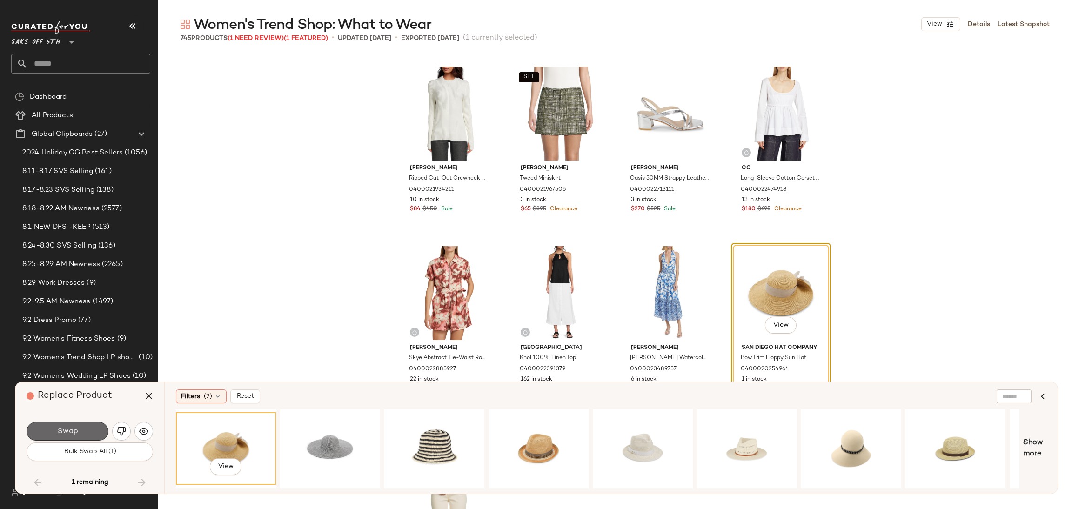
click at [85, 422] on button "Swap" at bounding box center [68, 431] width 82 height 19
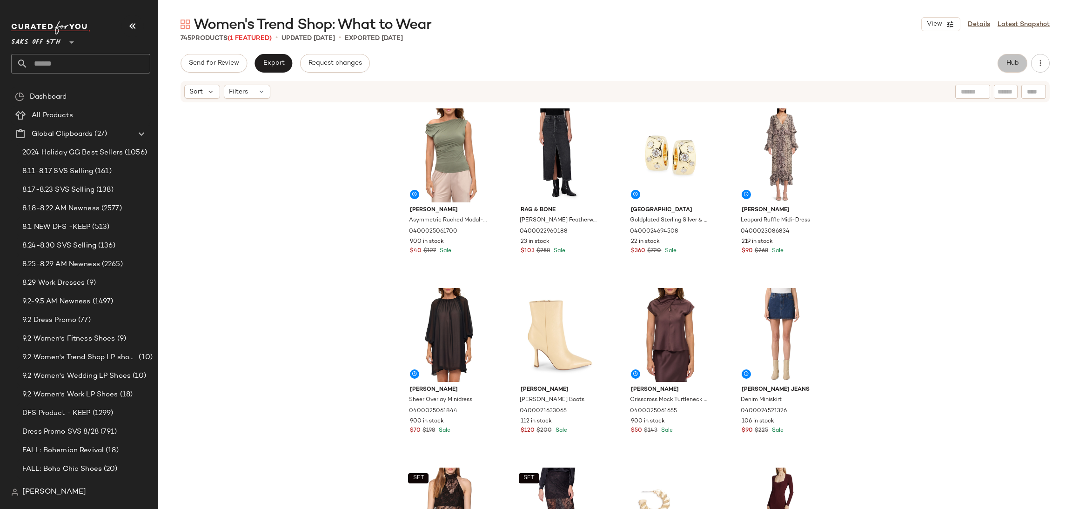
click at [1014, 66] on span "Hub" at bounding box center [1012, 63] width 13 height 7
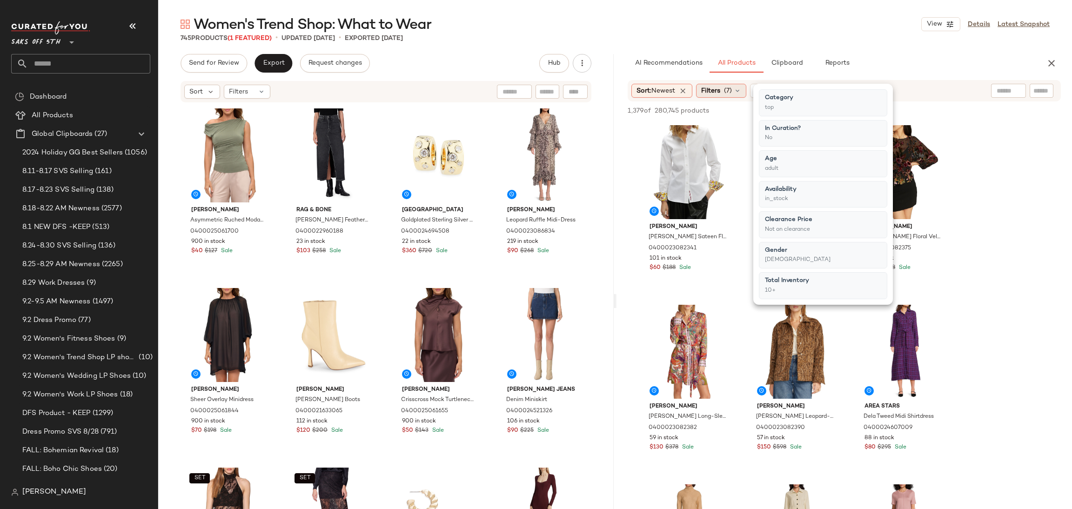
click at [732, 89] on span "(7)" at bounding box center [728, 91] width 8 height 10
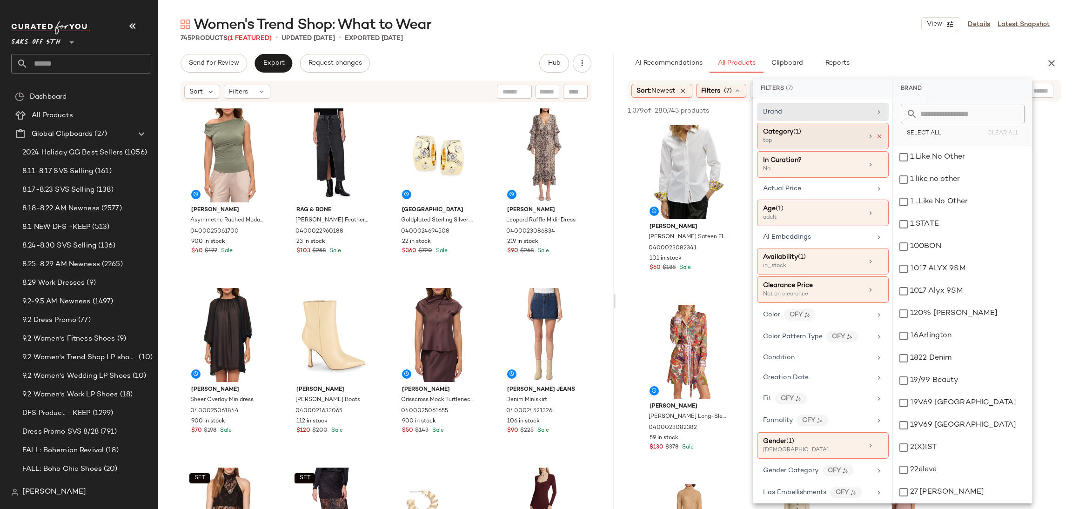
click at [878, 137] on icon at bounding box center [879, 136] width 7 height 7
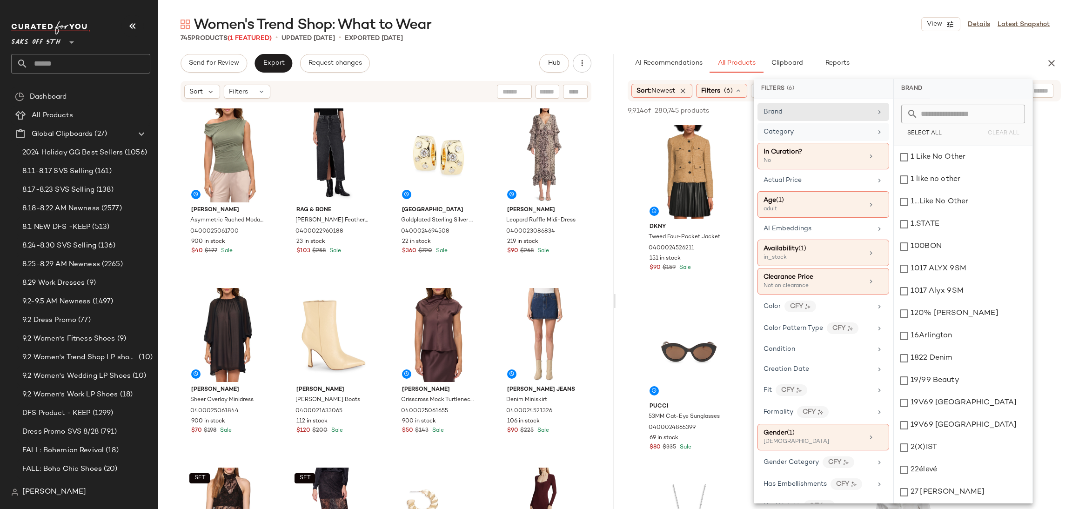
click at [794, 10] on main "Women's Trend Shop: What to Wear View Details Latest Snapshot 745 Products (1 F…" at bounding box center [536, 254] width 1072 height 509
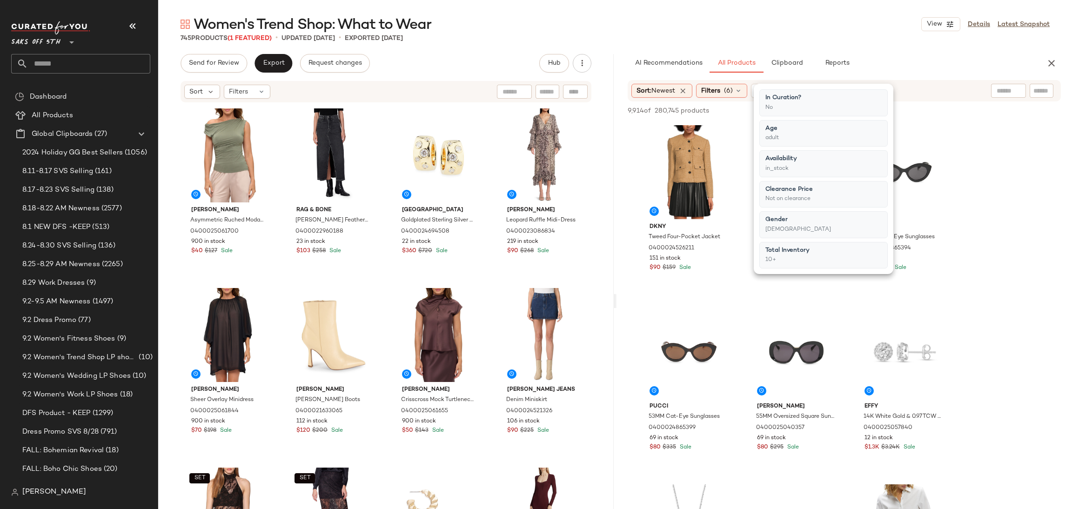
click at [794, 10] on main "Women's Trend Shop: What to Wear View Details Latest Snapshot 745 Products (1 F…" at bounding box center [536, 254] width 1072 height 509
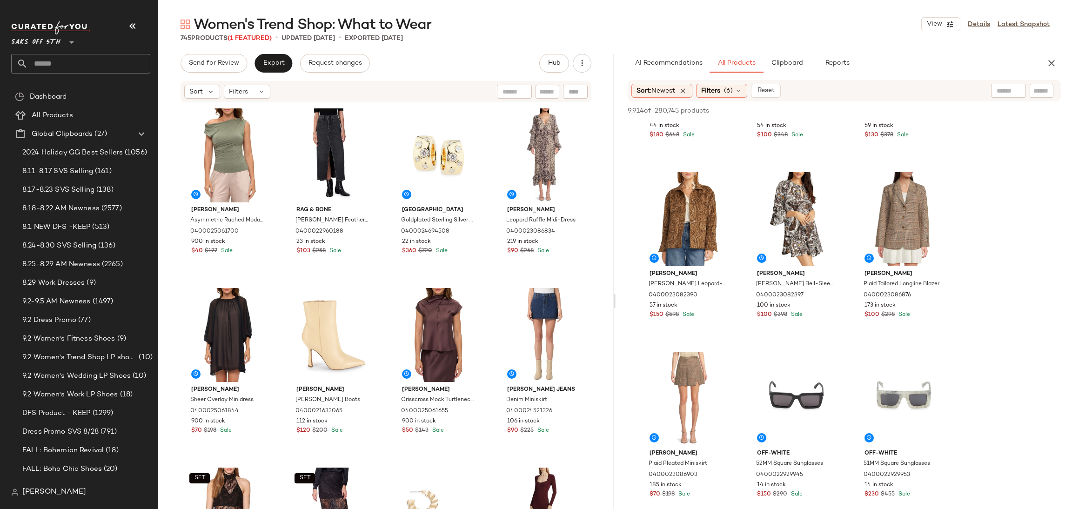
scroll to position [853, 0]
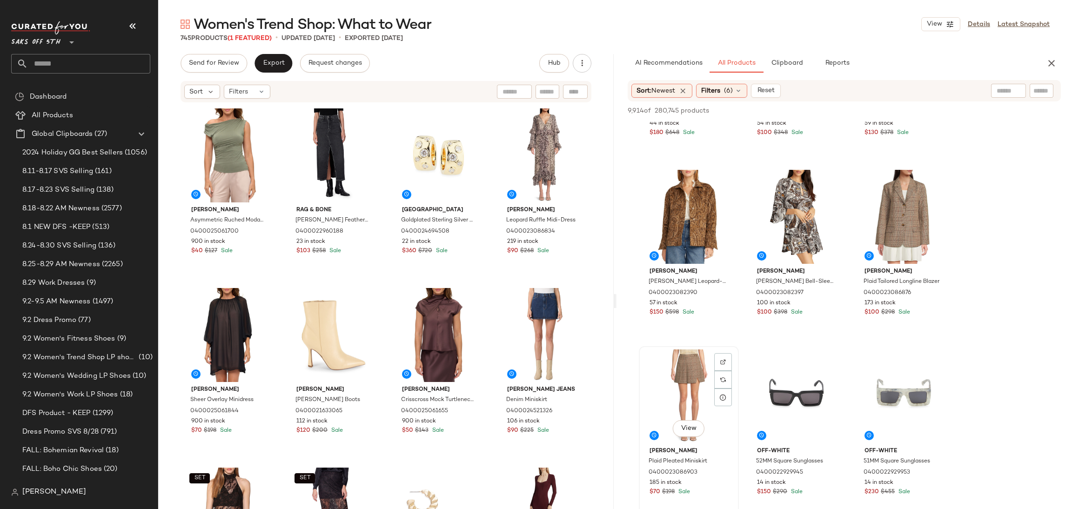
click at [689, 384] on div "View" at bounding box center [689, 396] width 94 height 94
click at [934, 110] on span "Add to Top" at bounding box center [927, 110] width 37 height 7
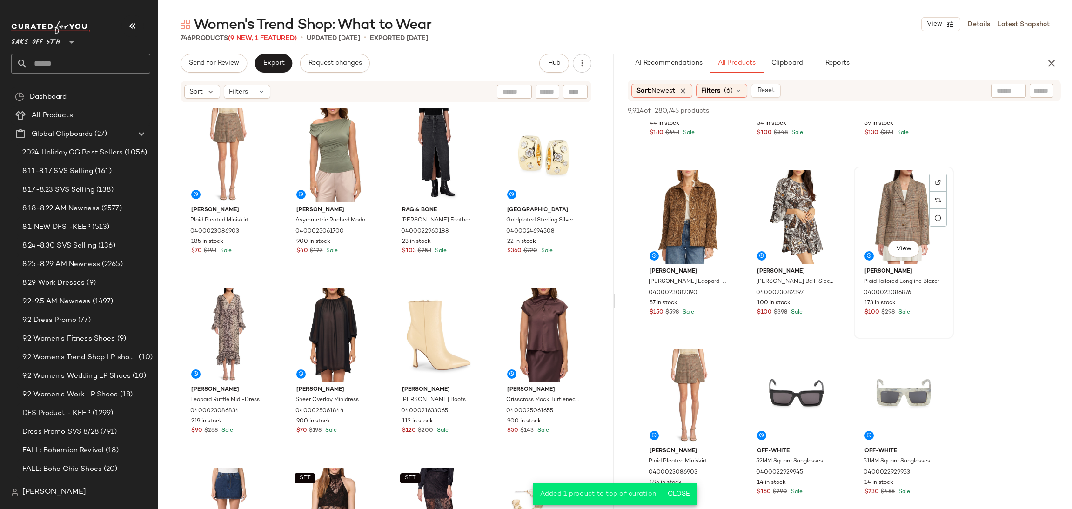
click at [887, 201] on div "View" at bounding box center [904, 217] width 94 height 94
click at [930, 111] on span "Add to Top" at bounding box center [927, 110] width 37 height 7
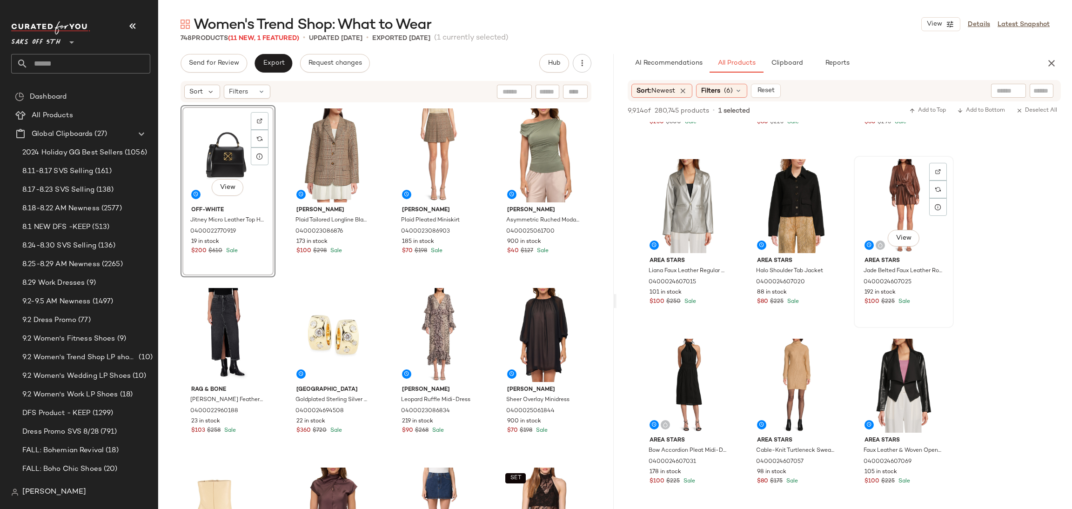
scroll to position [4996, 0]
click at [909, 193] on div "View" at bounding box center [904, 205] width 94 height 94
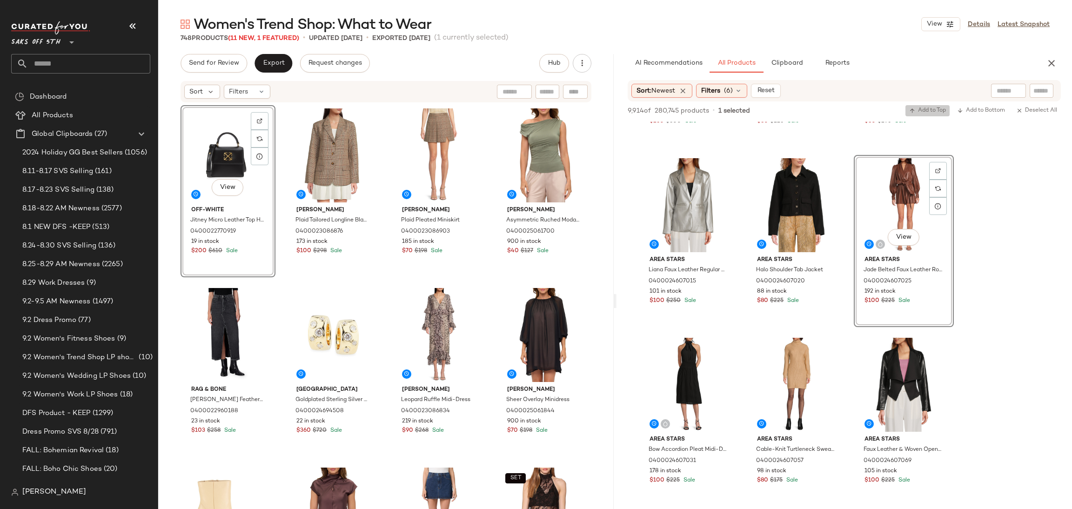
click at [926, 110] on span "Add to Top" at bounding box center [927, 110] width 37 height 7
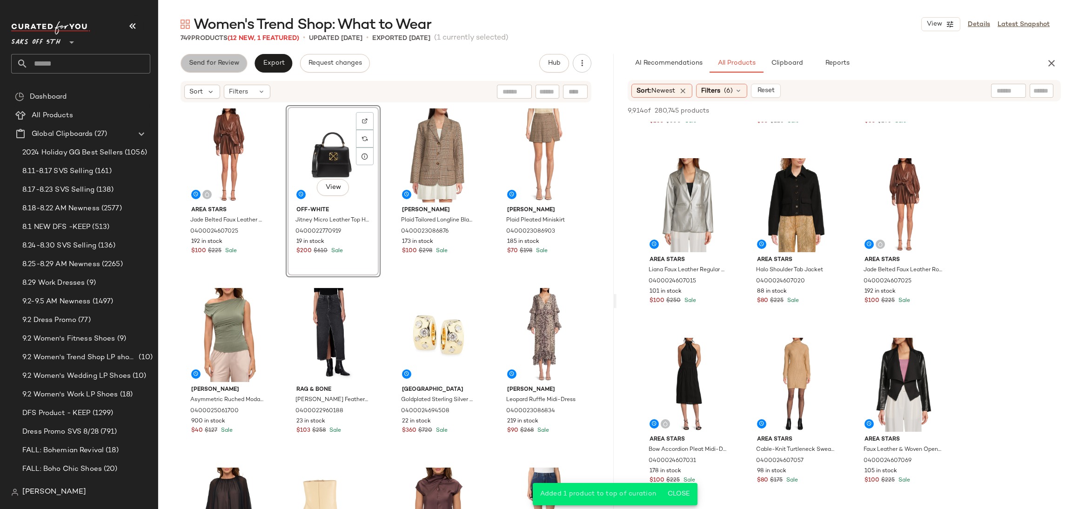
click at [219, 63] on span "Send for Review" at bounding box center [213, 63] width 51 height 7
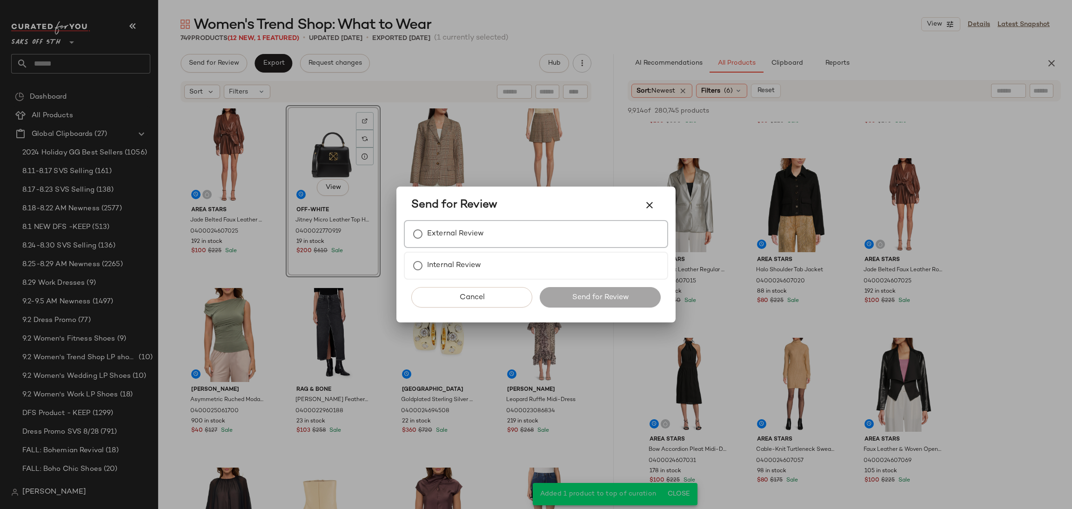
click at [429, 232] on label "External Review" at bounding box center [455, 234] width 57 height 19
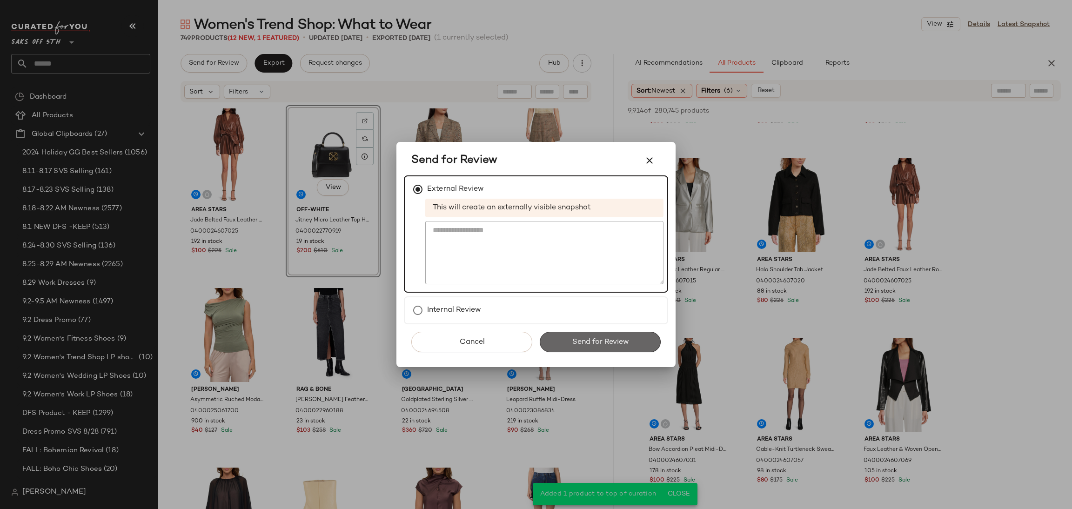
click at [584, 333] on button "Send for Review" at bounding box center [600, 342] width 121 height 20
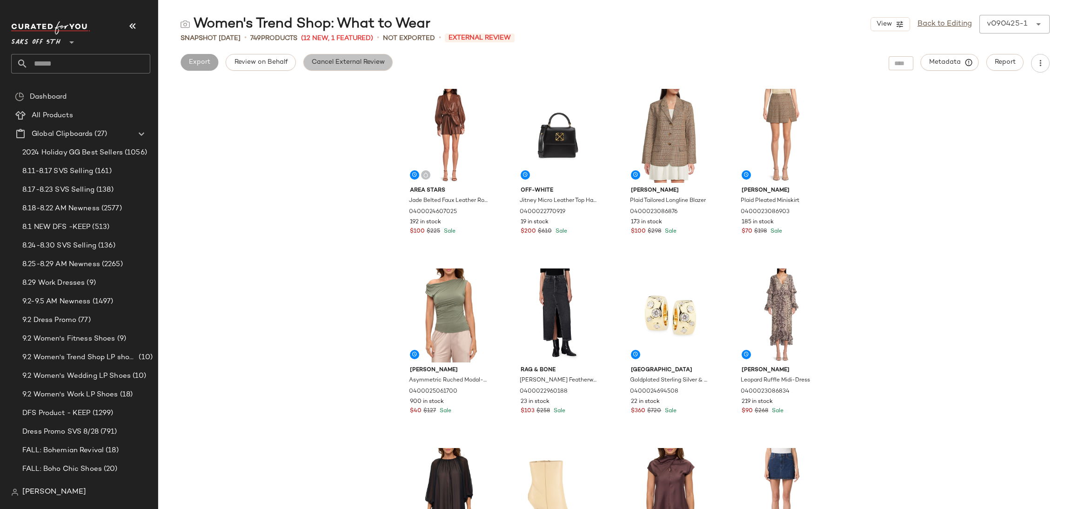
click at [360, 59] on span "Cancel External Review" at bounding box center [348, 62] width 74 height 7
click at [280, 61] on span "Export" at bounding box center [273, 62] width 22 height 7
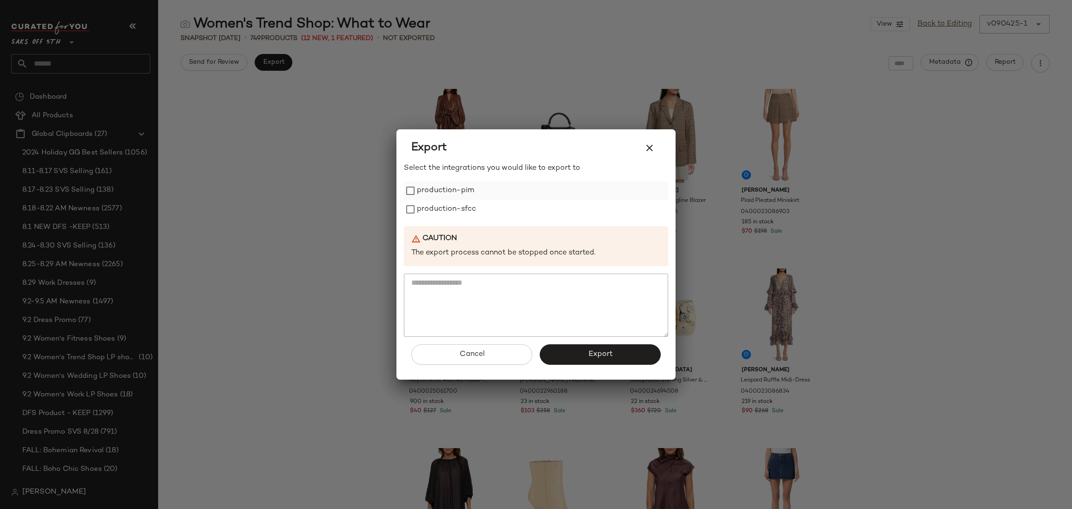
click at [431, 188] on label "production-pim" at bounding box center [445, 190] width 57 height 19
click at [453, 210] on label "production-sfcc" at bounding box center [446, 209] width 59 height 19
click at [631, 356] on button "Export" at bounding box center [600, 354] width 121 height 20
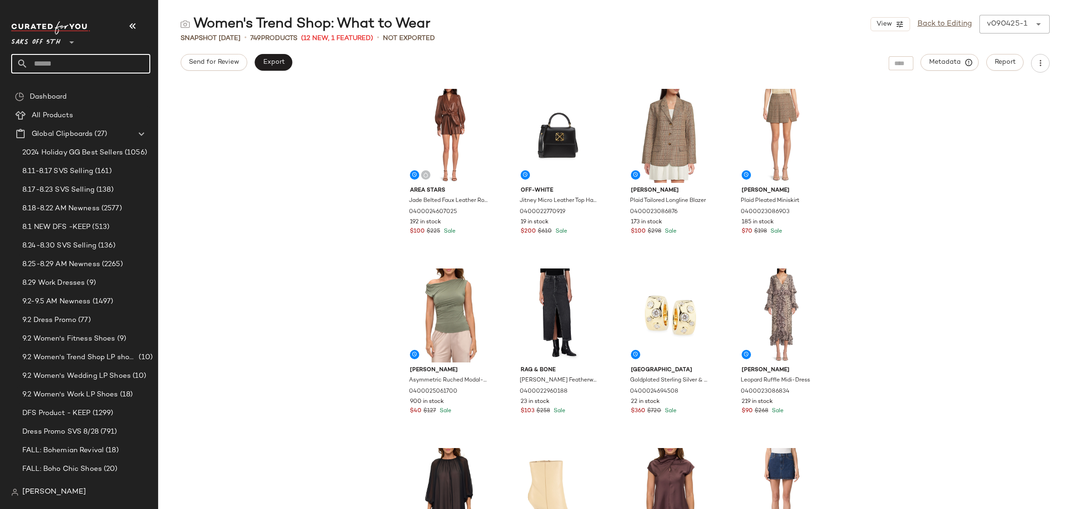
click at [86, 61] on input "text" at bounding box center [89, 64] width 122 height 20
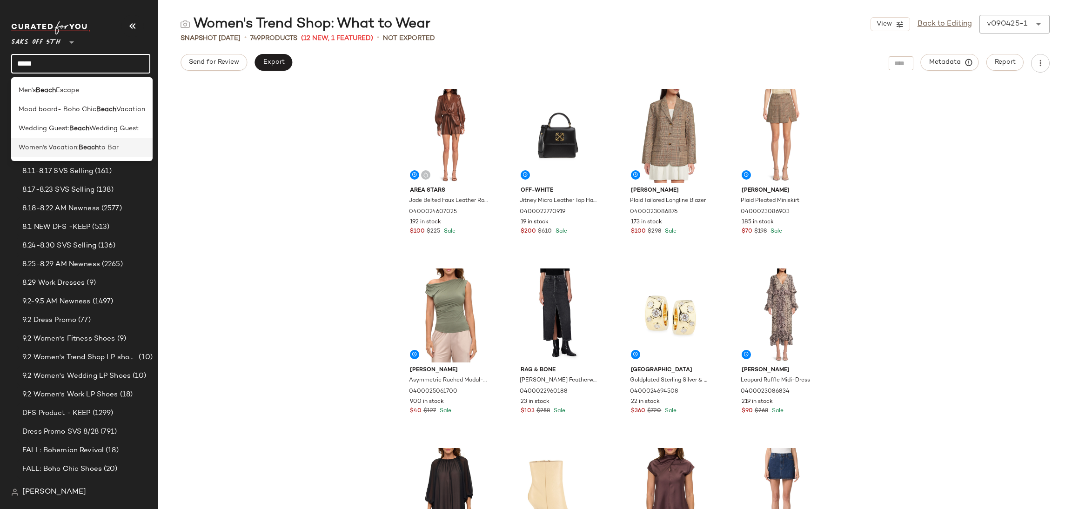
type input "*****"
click at [110, 147] on span "to Bar" at bounding box center [109, 148] width 20 height 10
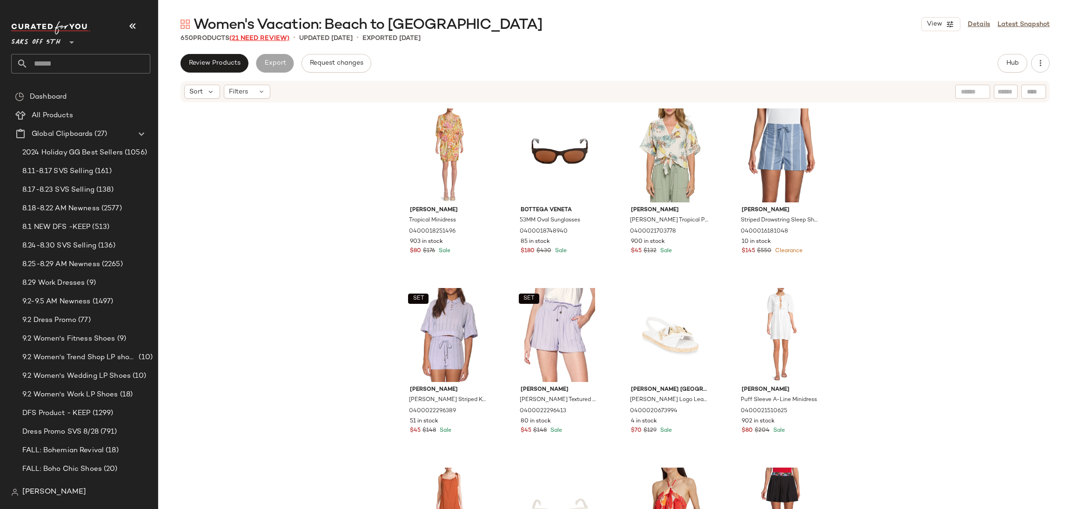
click at [270, 38] on span "(21 Need Review)" at bounding box center [259, 38] width 60 height 7
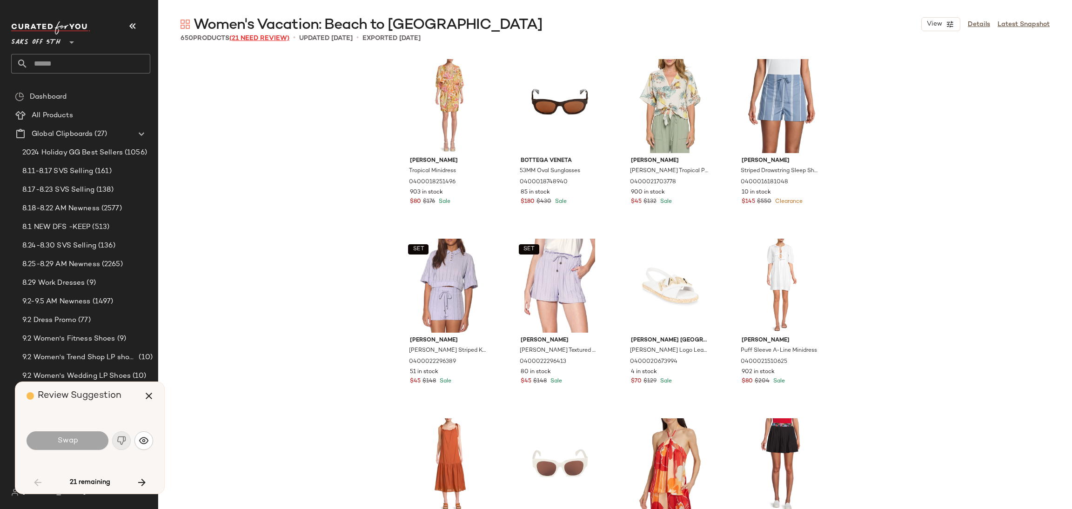
scroll to position [2694, 0]
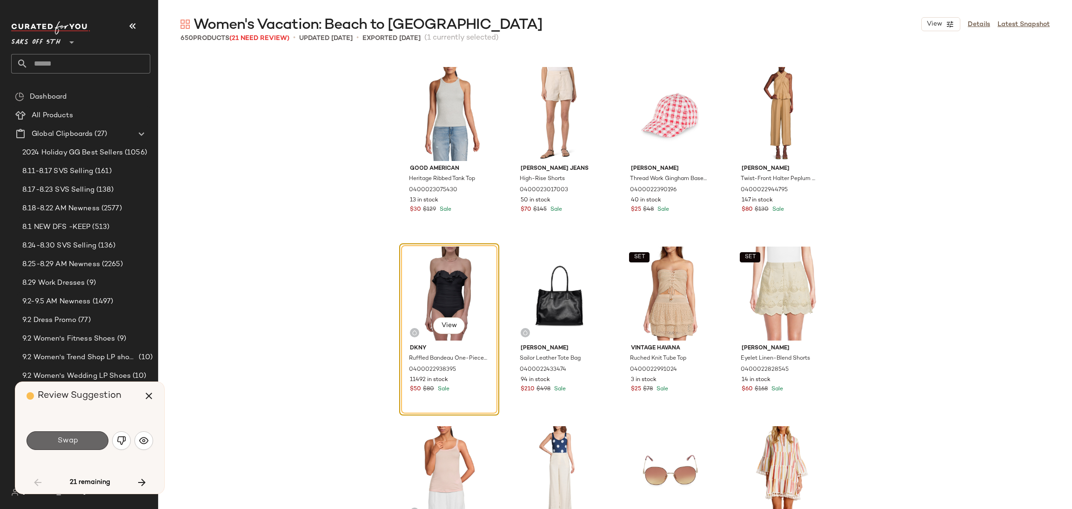
click at [88, 438] on button "Swap" at bounding box center [68, 440] width 82 height 19
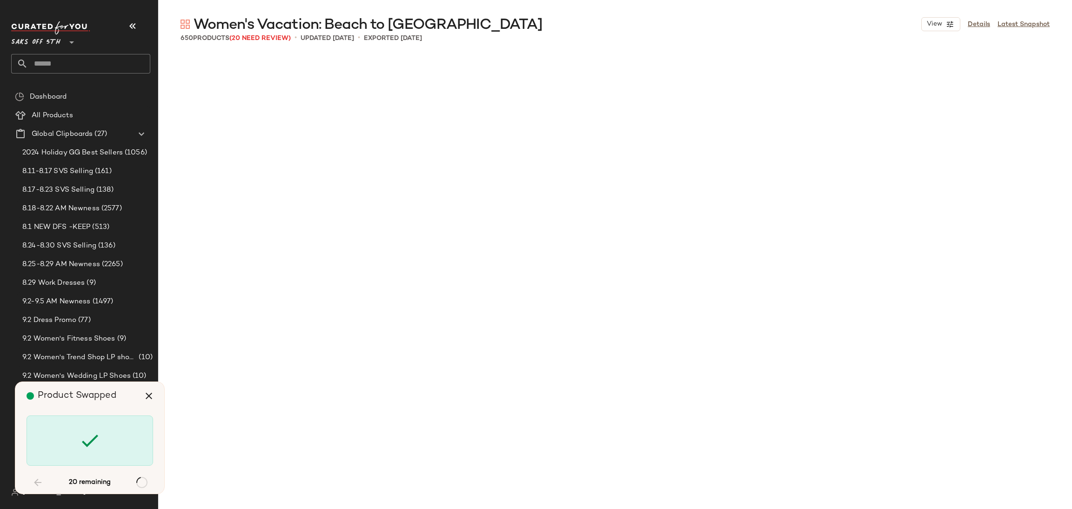
scroll to position [4311, 0]
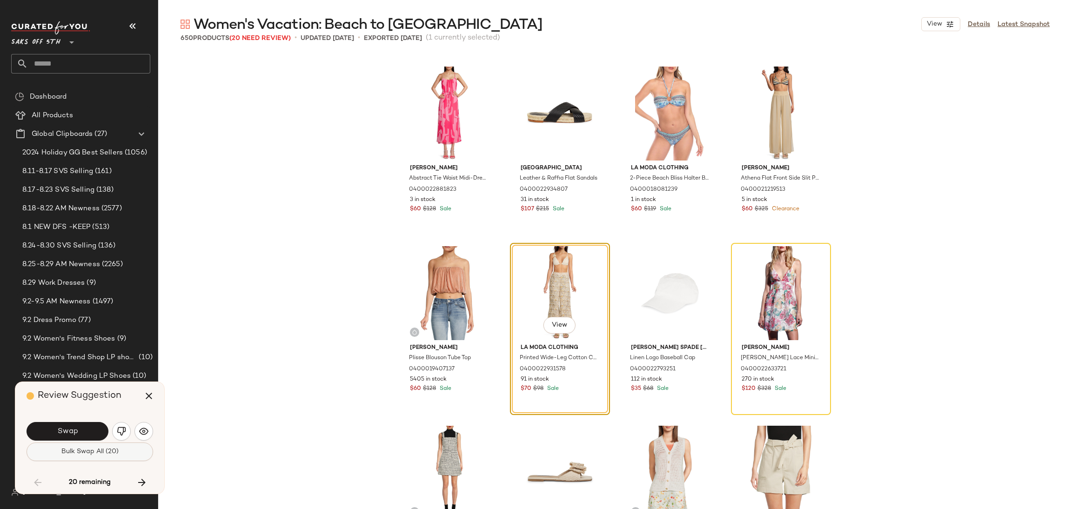
click at [94, 450] on span "Bulk Swap All (20)" at bounding box center [90, 451] width 58 height 7
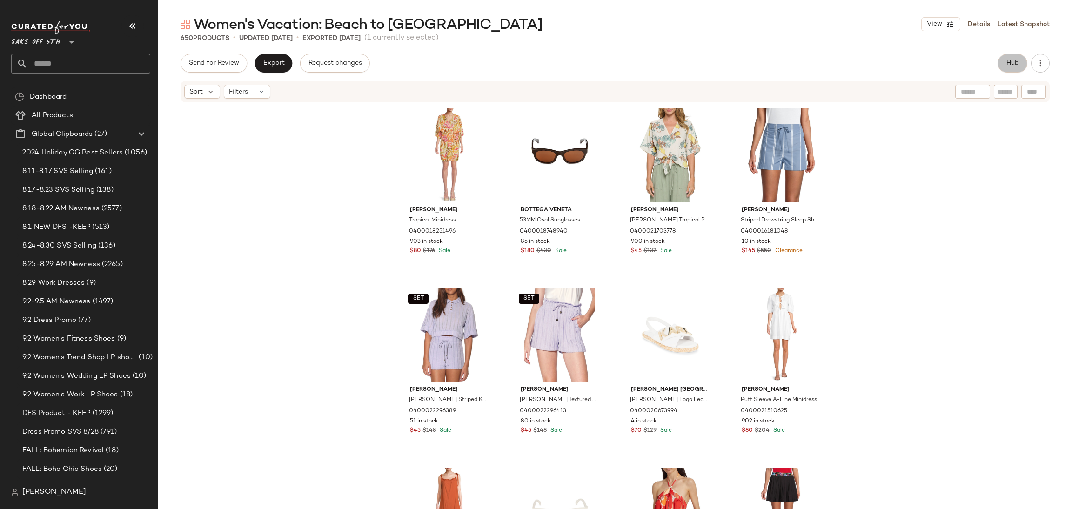
click at [1014, 59] on button "Hub" at bounding box center [1013, 63] width 30 height 19
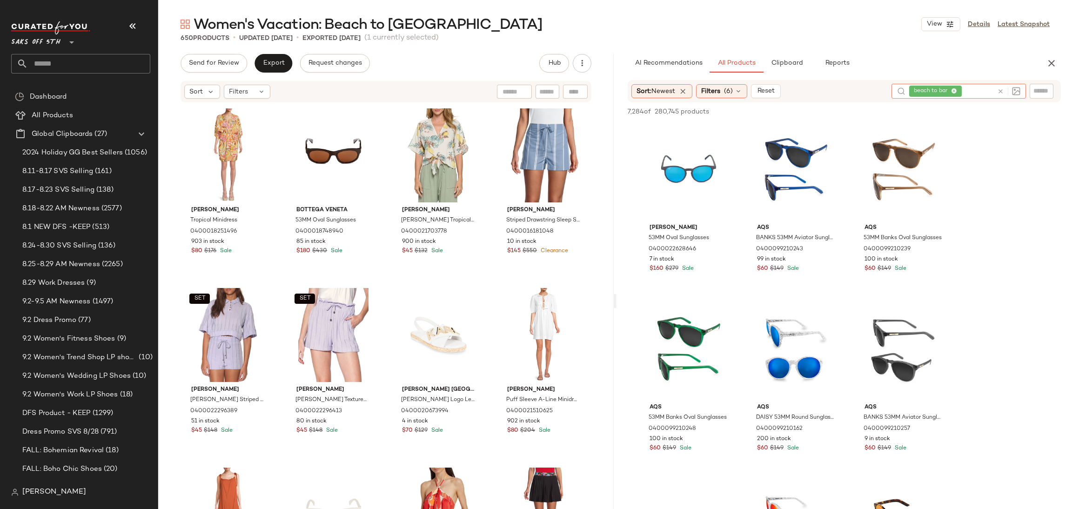
click at [1001, 88] on icon at bounding box center [1000, 91] width 7 height 7
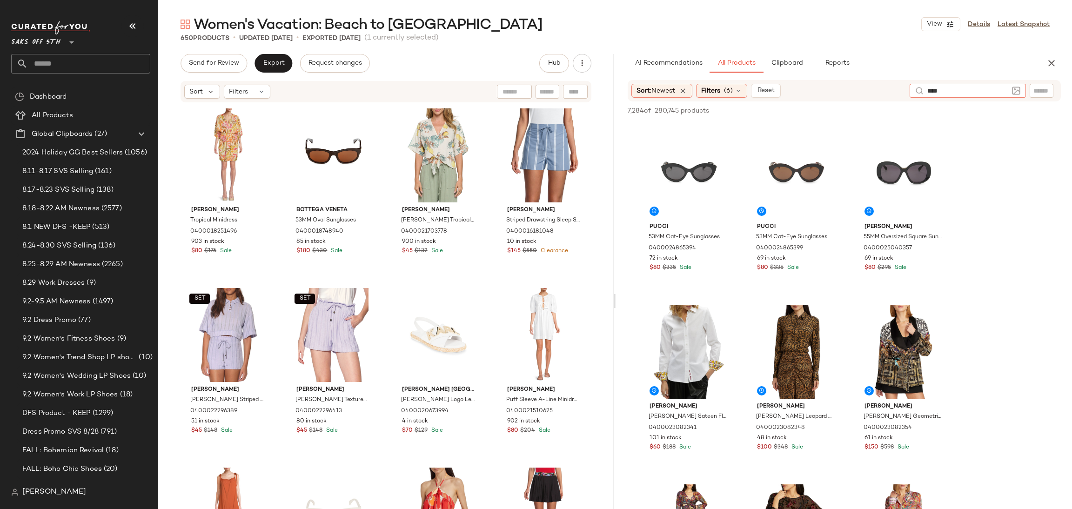
type input "*****"
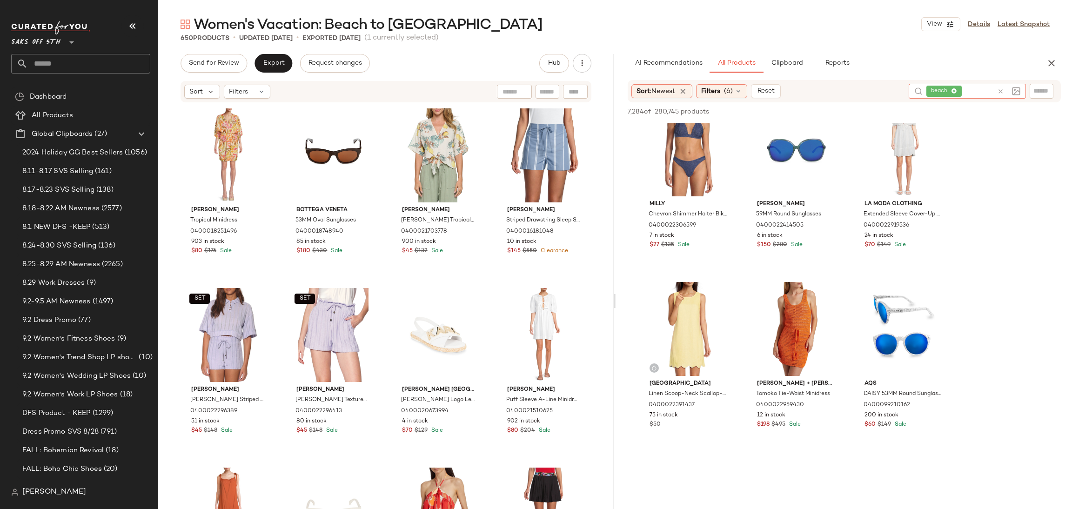
scroll to position [1291, 0]
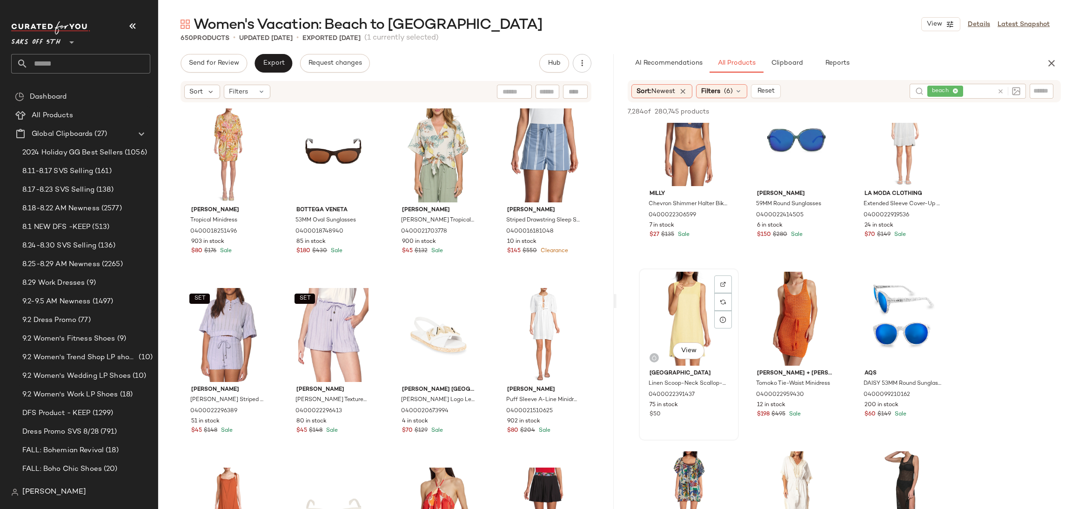
click at [698, 298] on div "View" at bounding box center [689, 319] width 94 height 94
click at [936, 108] on span "Add to Top" at bounding box center [927, 111] width 37 height 7
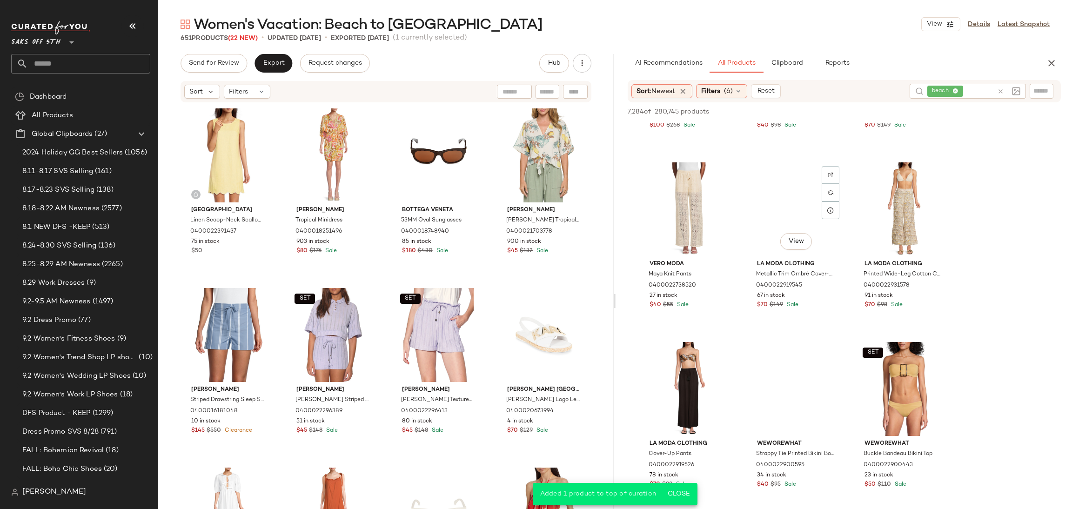
scroll to position [2120, 0]
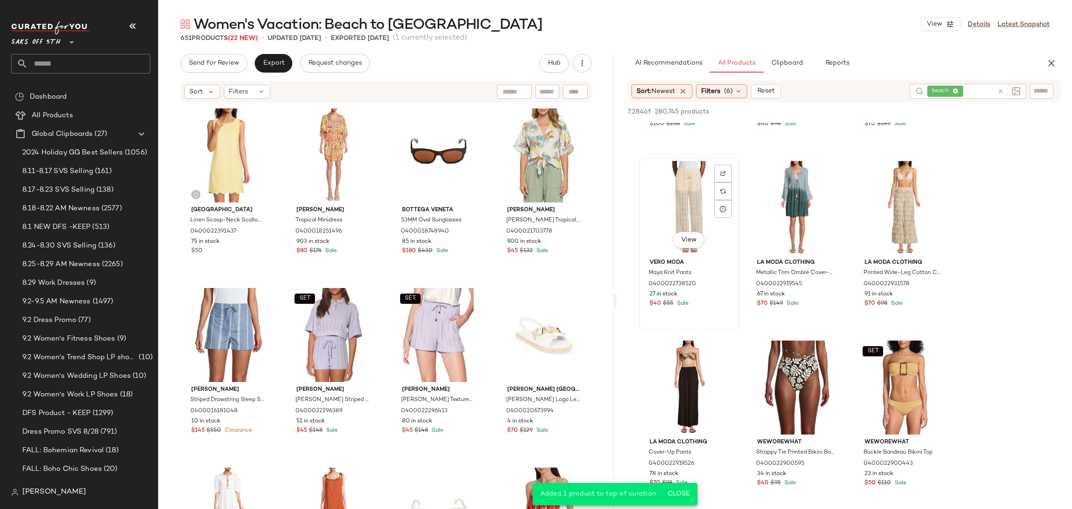
click at [674, 196] on div "View" at bounding box center [689, 208] width 94 height 94
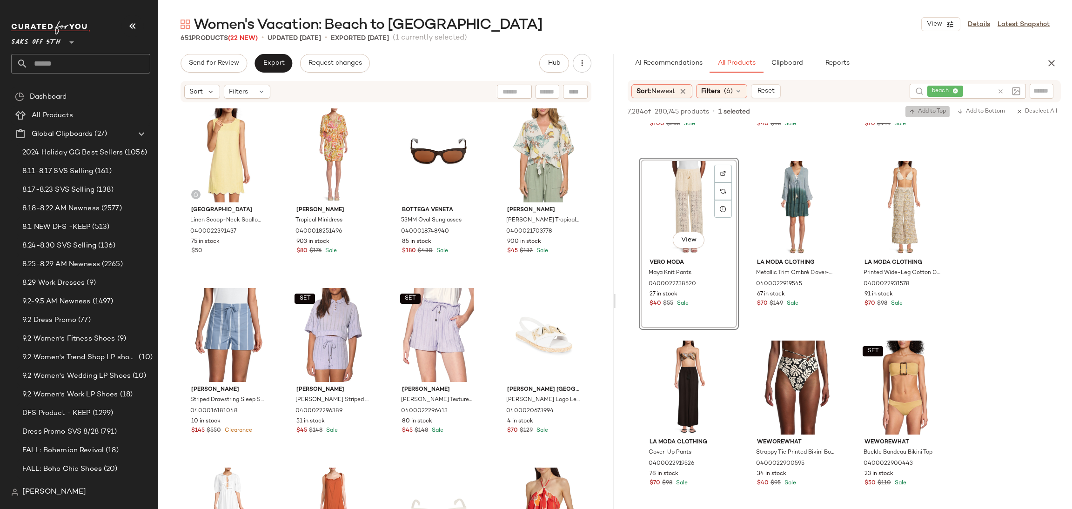
click at [929, 110] on span "Add to Top" at bounding box center [927, 111] width 37 height 7
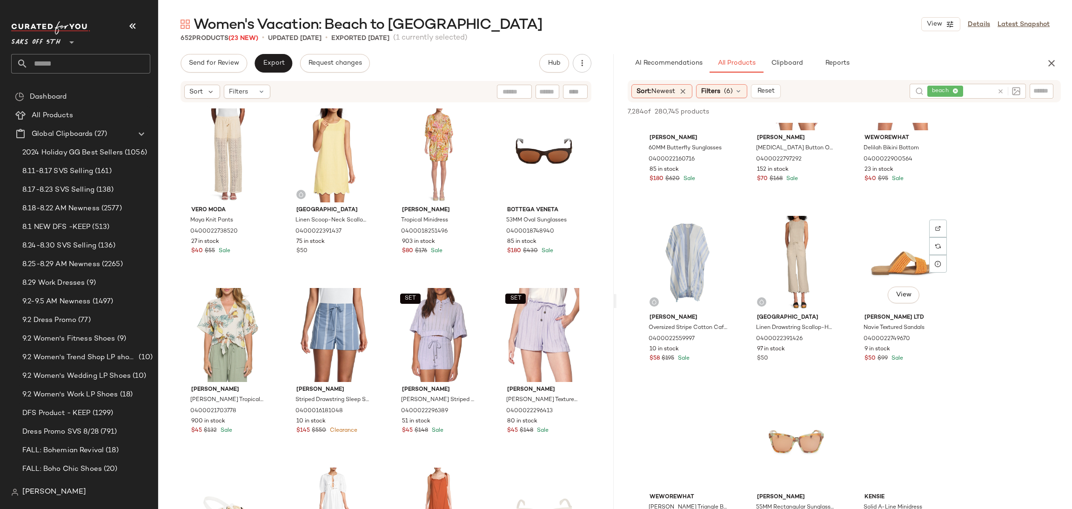
scroll to position [5303, 0]
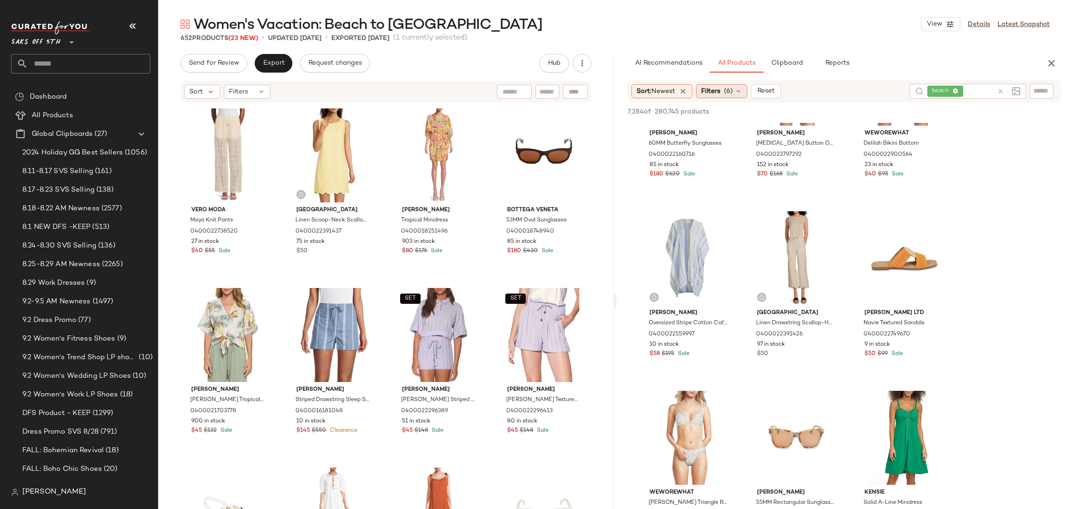
click at [738, 96] on div "Filters (6)" at bounding box center [721, 91] width 51 height 14
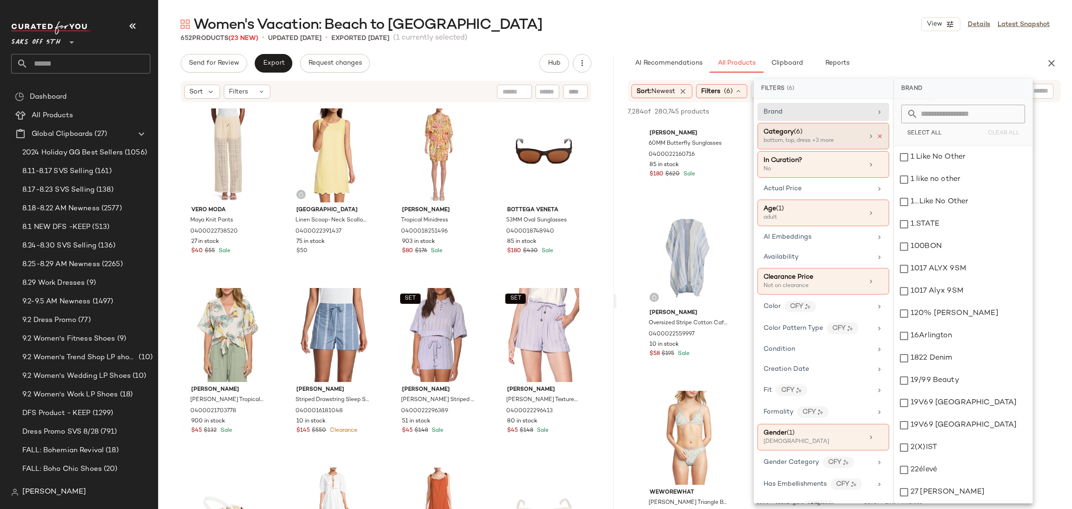
click at [877, 136] on icon at bounding box center [880, 136] width 7 height 7
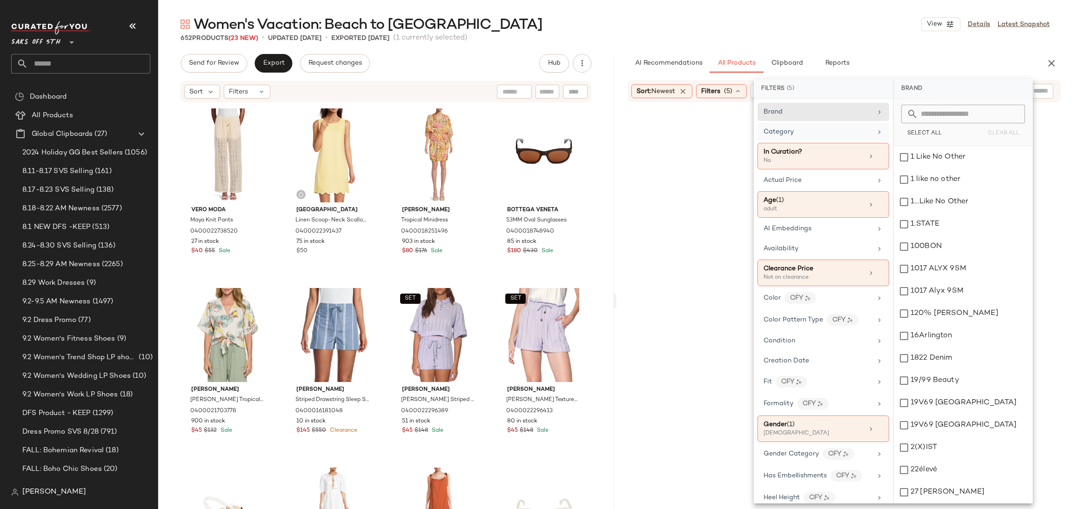
click at [806, 23] on div "Women's Vacation: Beach to Bar View Details Latest Snapshot" at bounding box center [615, 24] width 914 height 19
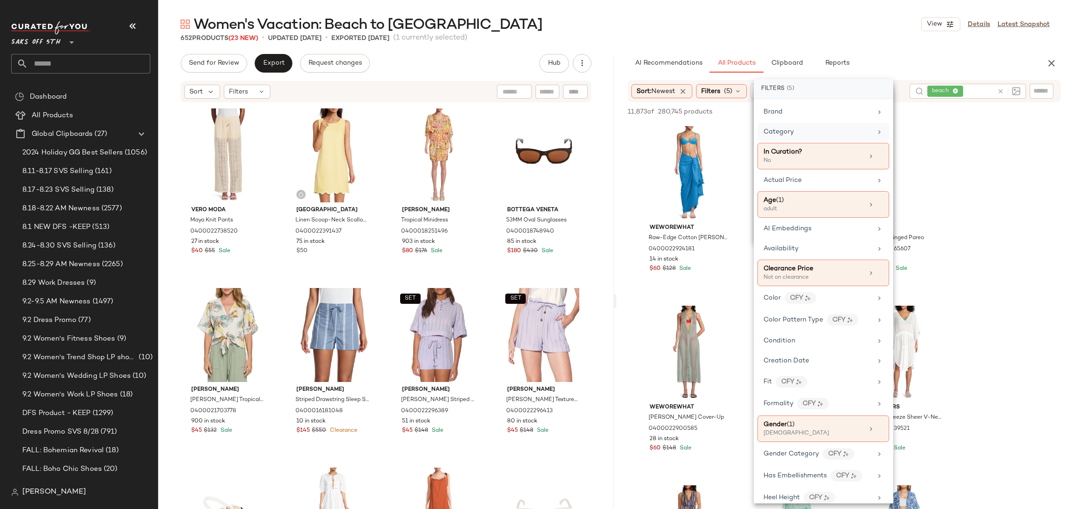
click at [806, 23] on div "Women's Vacation: Beach to Bar View Details Latest Snapshot" at bounding box center [615, 24] width 914 height 19
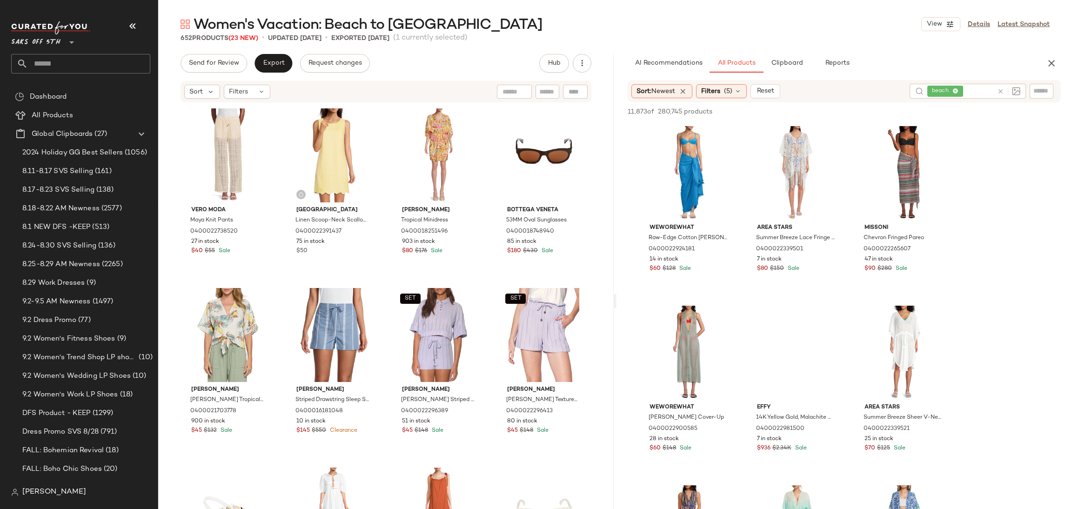
click at [806, 23] on div "Women's Vacation: Beach to Bar View Details Latest Snapshot" at bounding box center [615, 24] width 914 height 19
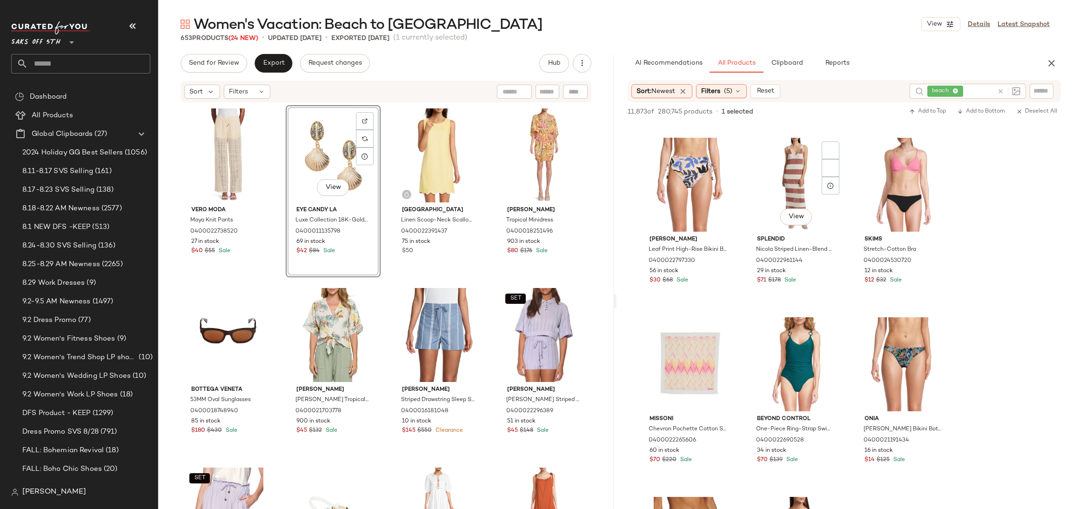
scroll to position [3084, 0]
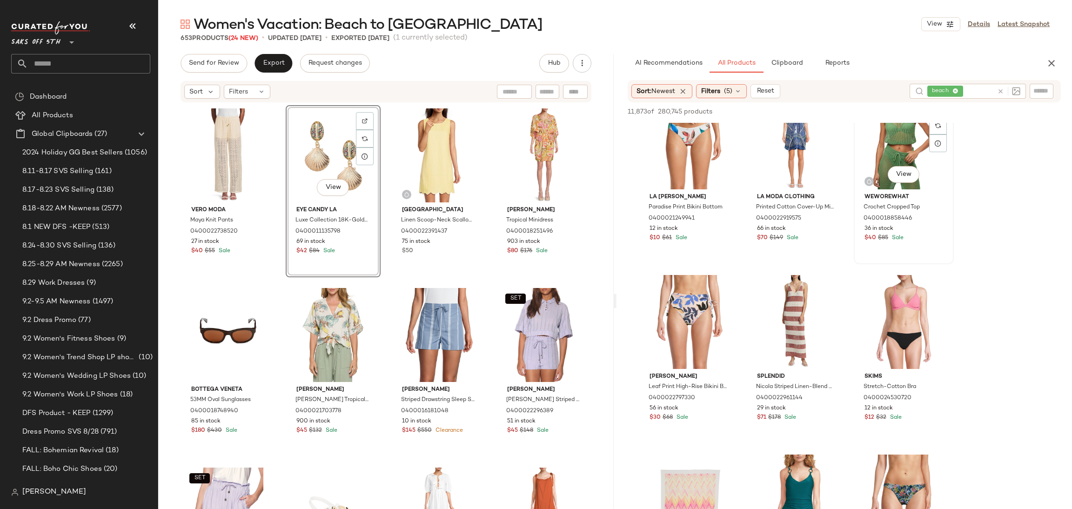
click at [904, 146] on div "View" at bounding box center [904, 142] width 94 height 94
click at [931, 110] on span "Add to Top" at bounding box center [927, 111] width 37 height 7
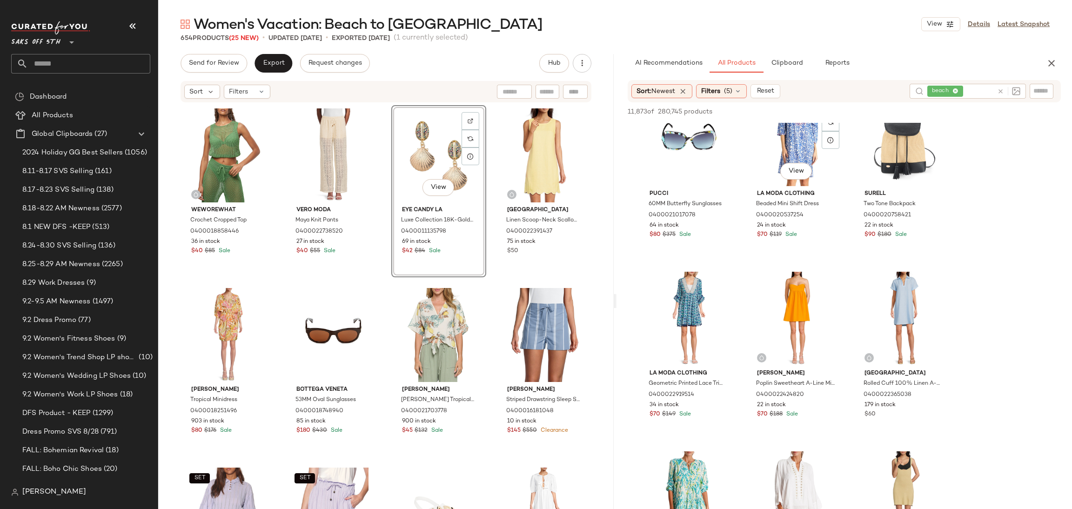
scroll to position [3986, 0]
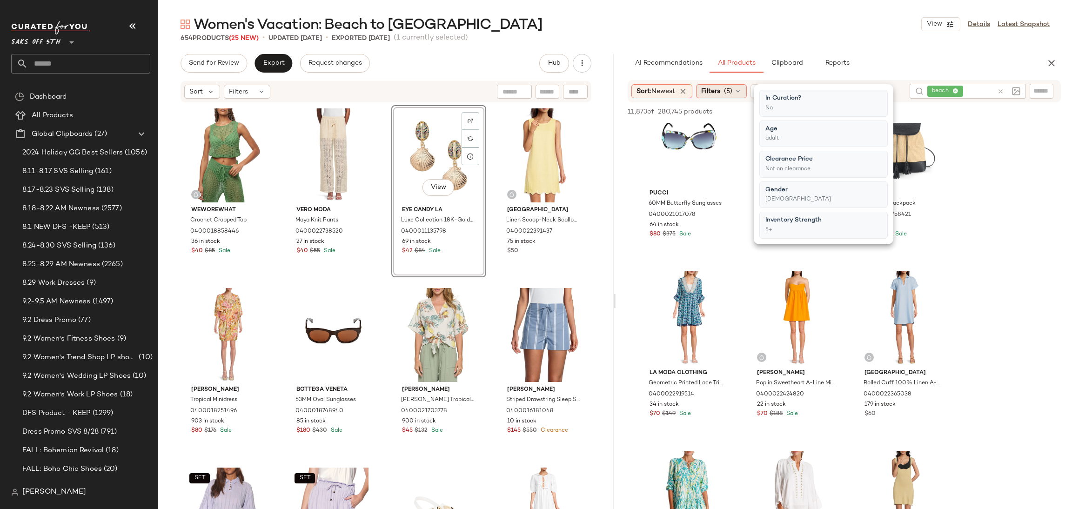
click at [727, 87] on span "(5)" at bounding box center [728, 92] width 8 height 10
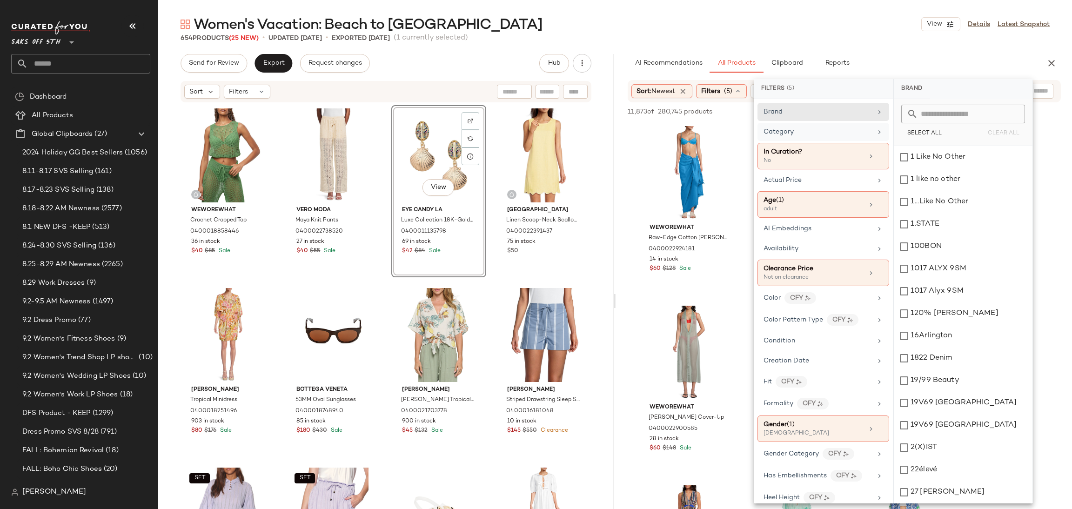
click at [816, 132] on div "Category" at bounding box center [818, 132] width 108 height 10
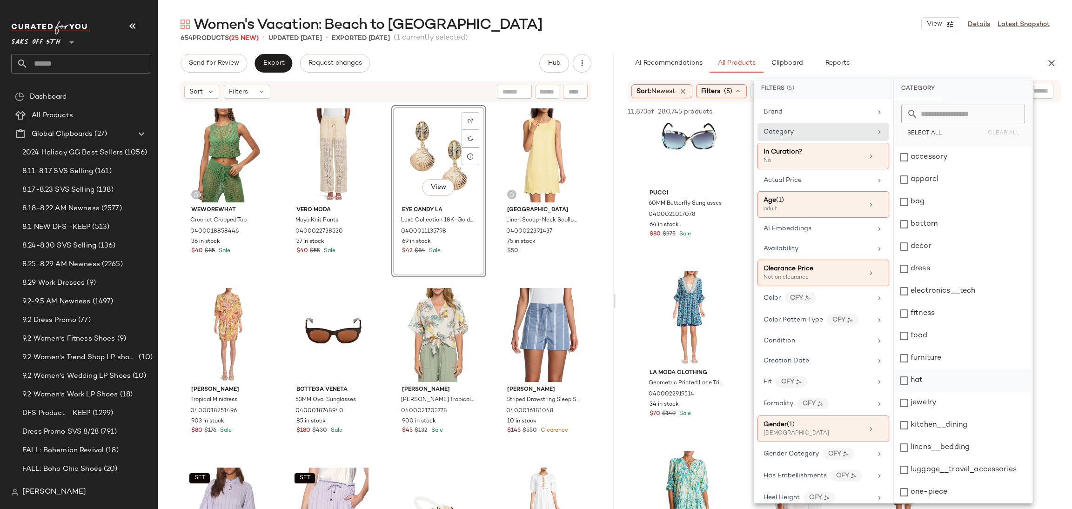
scroll to position [201, 0]
click at [914, 445] on div "top" at bounding box center [963, 448] width 139 height 22
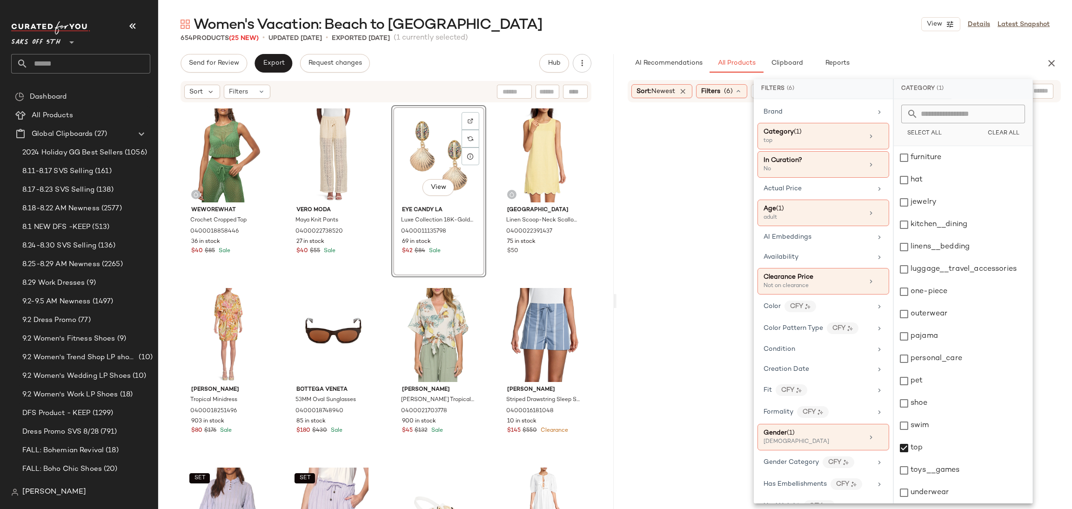
click at [847, 18] on div "Women's Vacation: Beach to Bar View Details Latest Snapshot" at bounding box center [615, 24] width 914 height 19
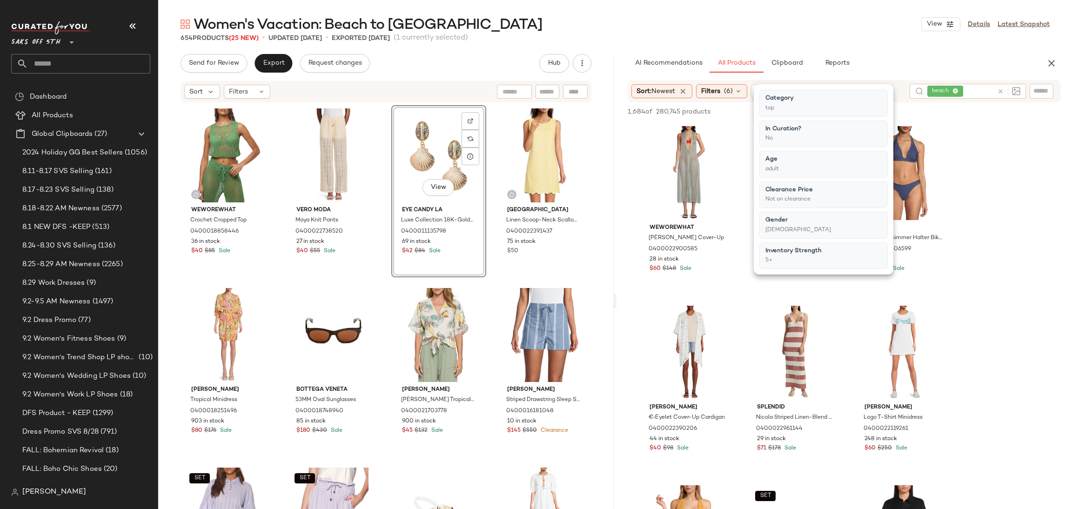
click at [847, 18] on div "Women's Vacation: Beach to Bar View Details Latest Snapshot" at bounding box center [615, 24] width 914 height 19
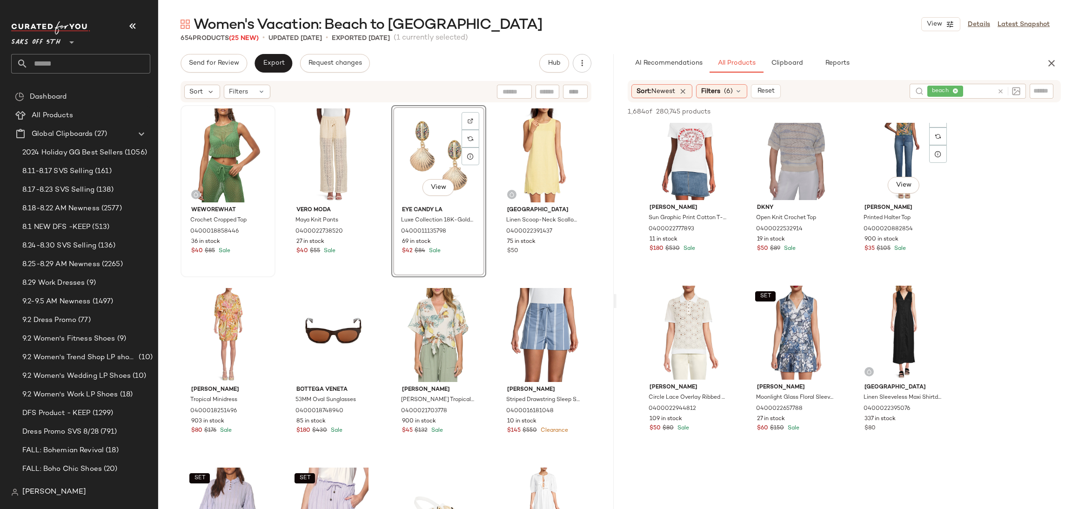
scroll to position [561, 0]
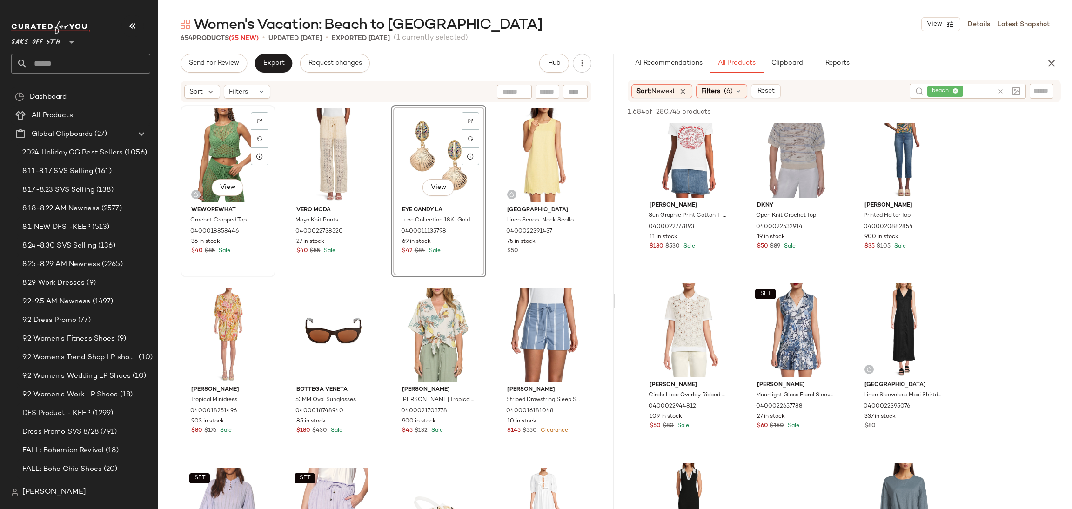
click at [219, 140] on div "View" at bounding box center [228, 155] width 88 height 94
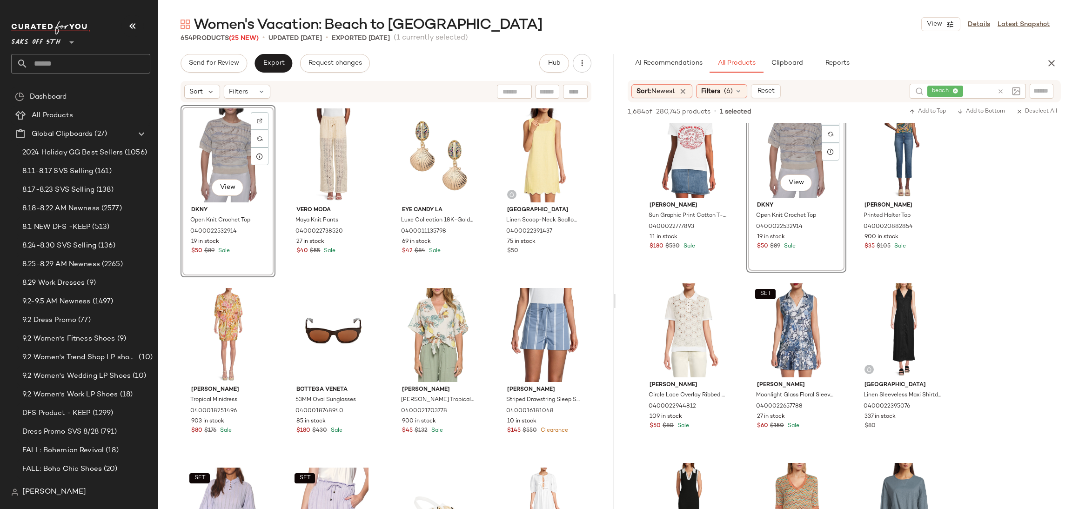
click at [231, 138] on div "View" at bounding box center [228, 155] width 88 height 94
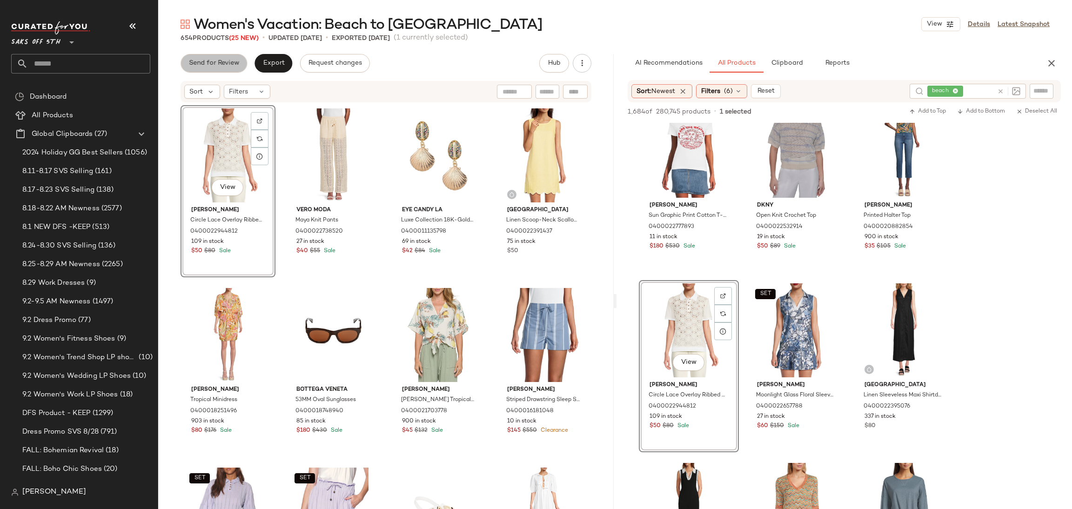
click at [211, 69] on button "Send for Review" at bounding box center [214, 63] width 67 height 19
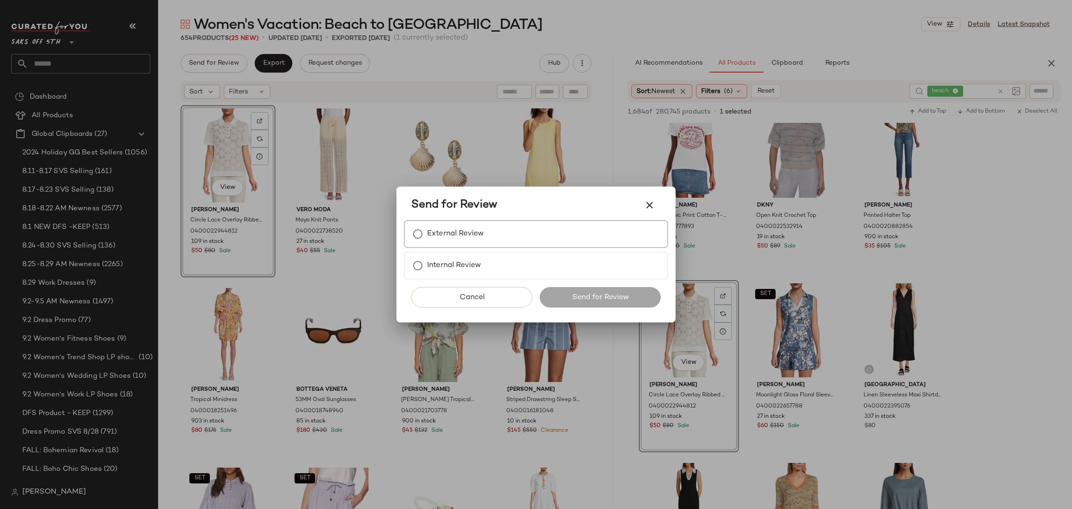
click at [466, 238] on label "External Review" at bounding box center [455, 234] width 57 height 19
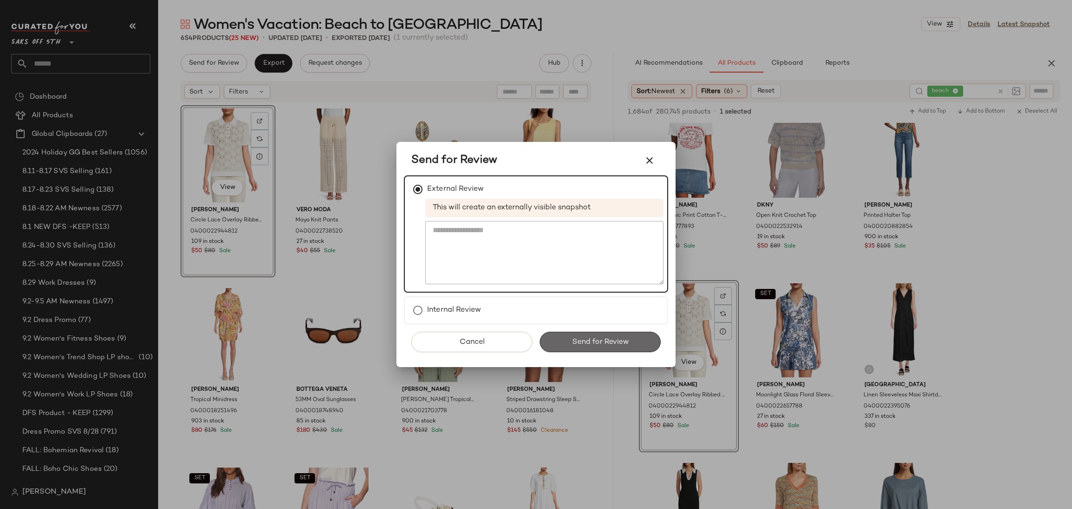
click at [577, 341] on span "Send for Review" at bounding box center [599, 342] width 57 height 9
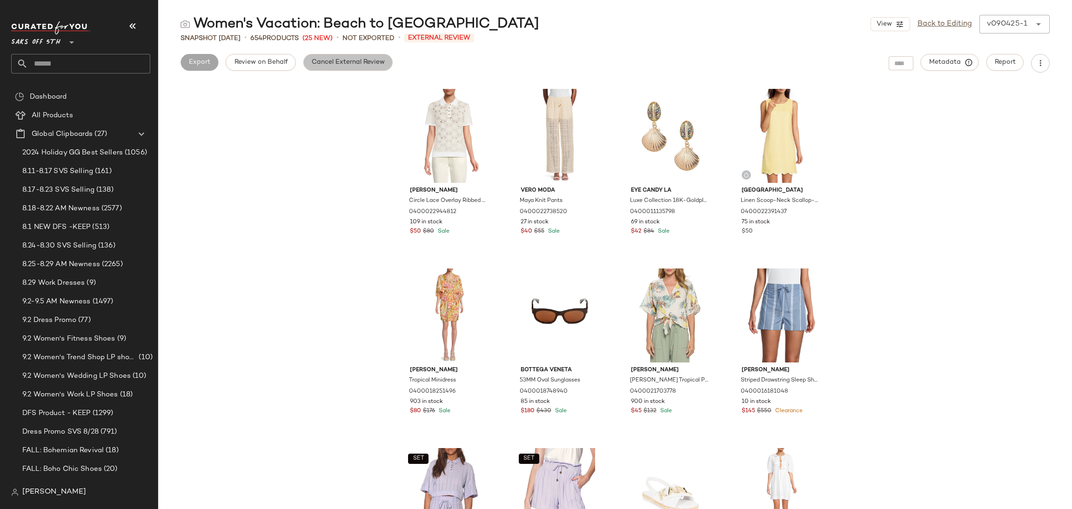
click at [371, 59] on span "Cancel External Review" at bounding box center [348, 62] width 74 height 7
click at [278, 61] on span "Export" at bounding box center [273, 62] width 22 height 7
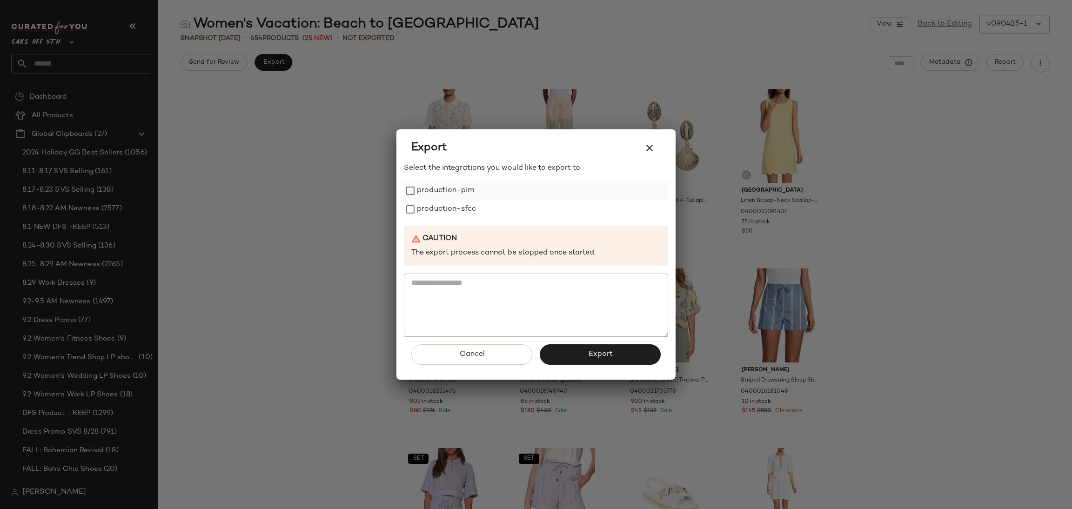
click at [424, 187] on label "production-pim" at bounding box center [445, 190] width 57 height 19
click at [433, 205] on label "production-sfcc" at bounding box center [446, 209] width 59 height 19
click at [587, 361] on button "Export" at bounding box center [600, 354] width 121 height 20
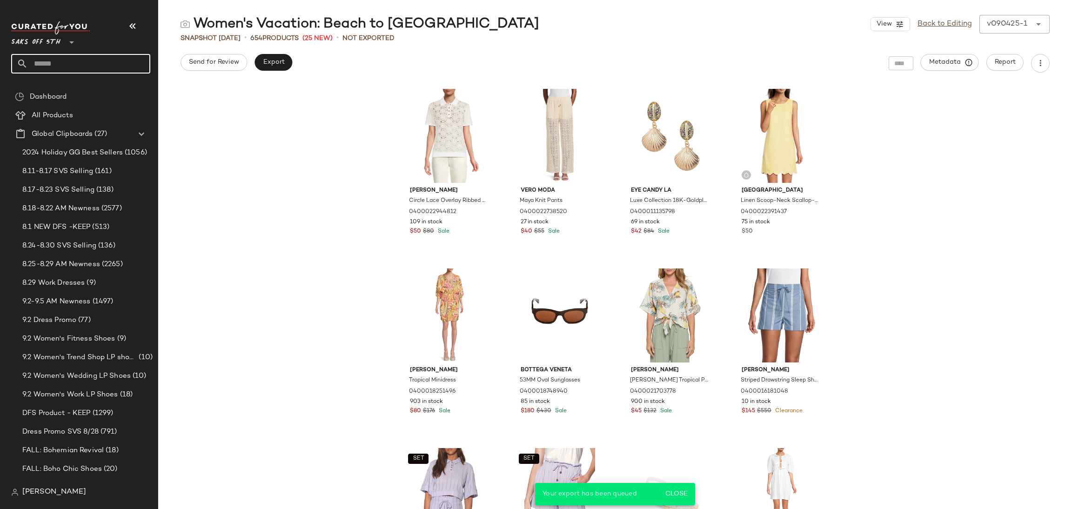
click at [91, 61] on input "text" at bounding box center [89, 64] width 122 height 20
type input "******"
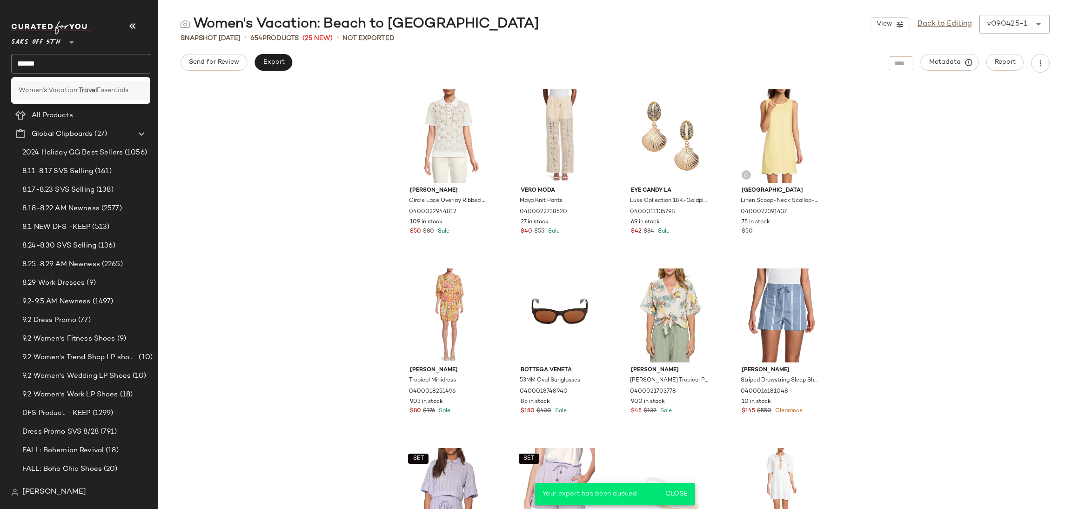
click at [42, 93] on span "Women's Vacation:" at bounding box center [49, 91] width 60 height 10
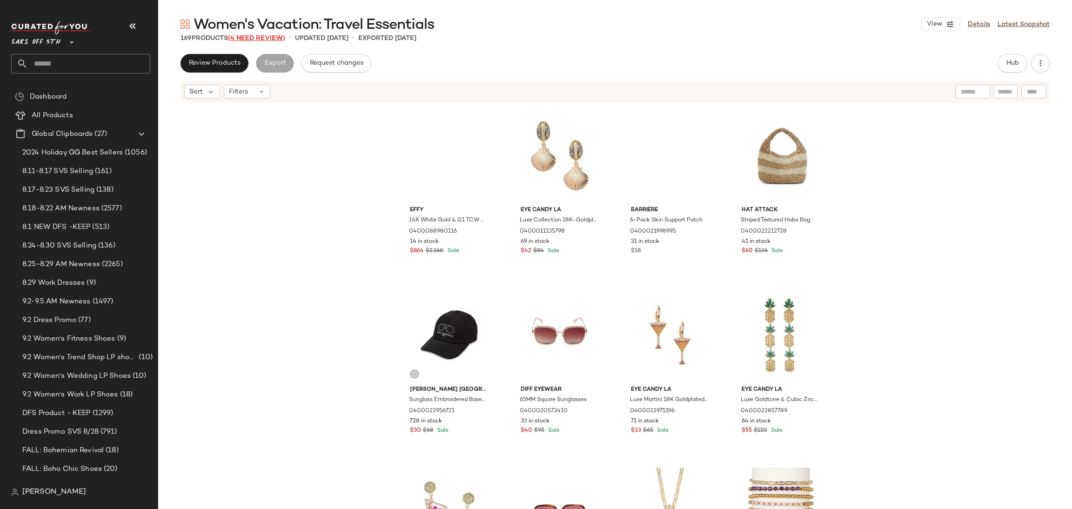
click at [272, 35] on span "(4 Need Review)" at bounding box center [256, 38] width 57 height 7
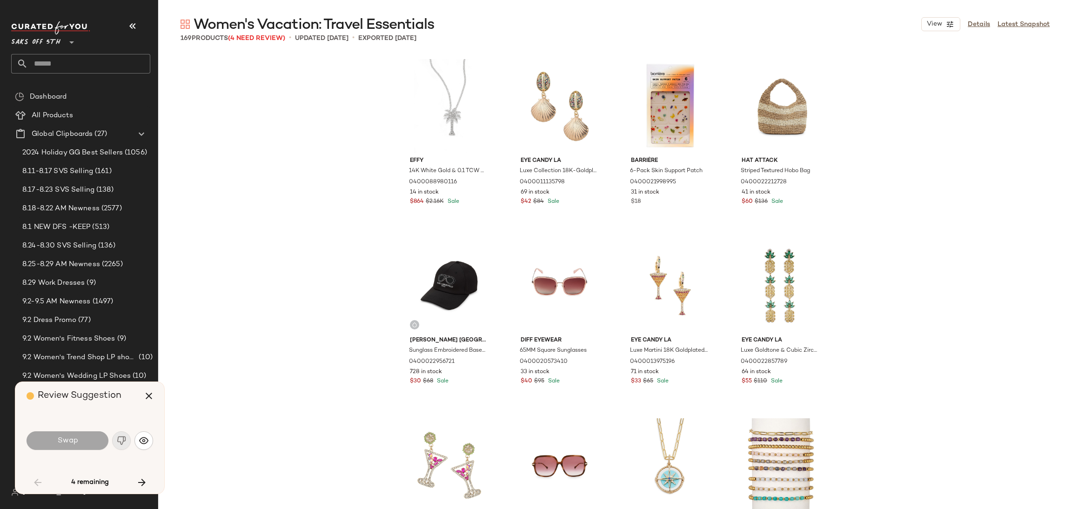
scroll to position [1975, 0]
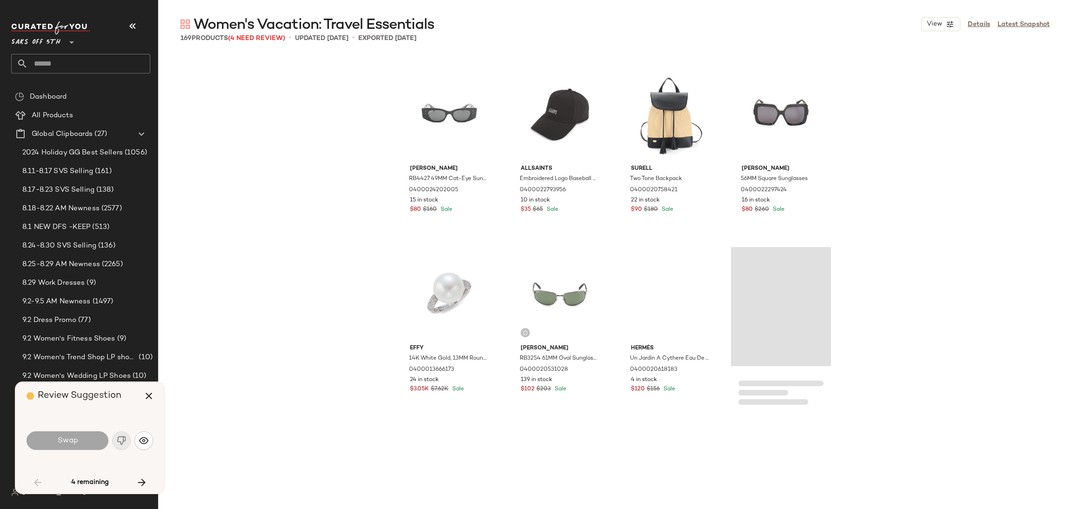
click at [85, 445] on div "Swap" at bounding box center [68, 440] width 82 height 19
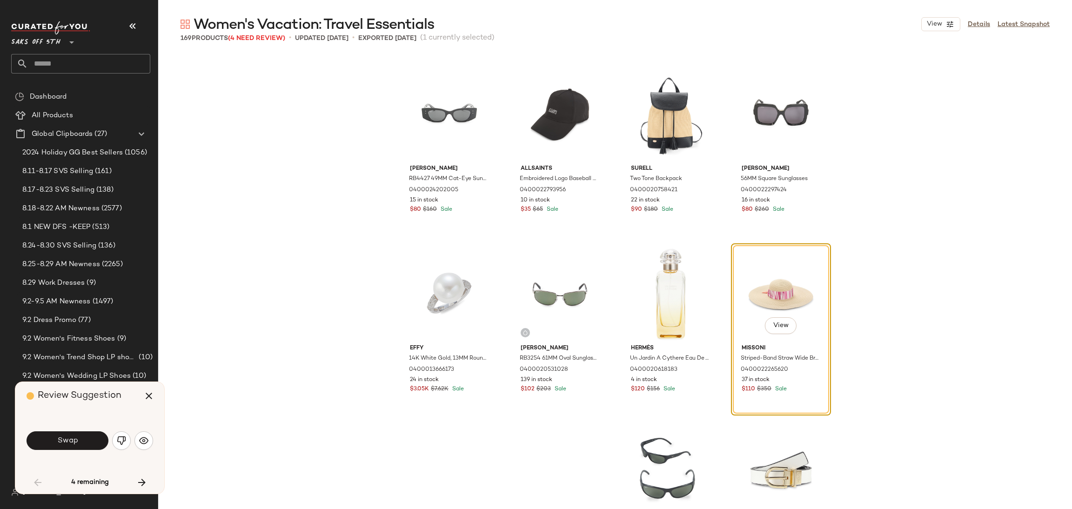
click at [85, 445] on button "Swap" at bounding box center [68, 440] width 82 height 19
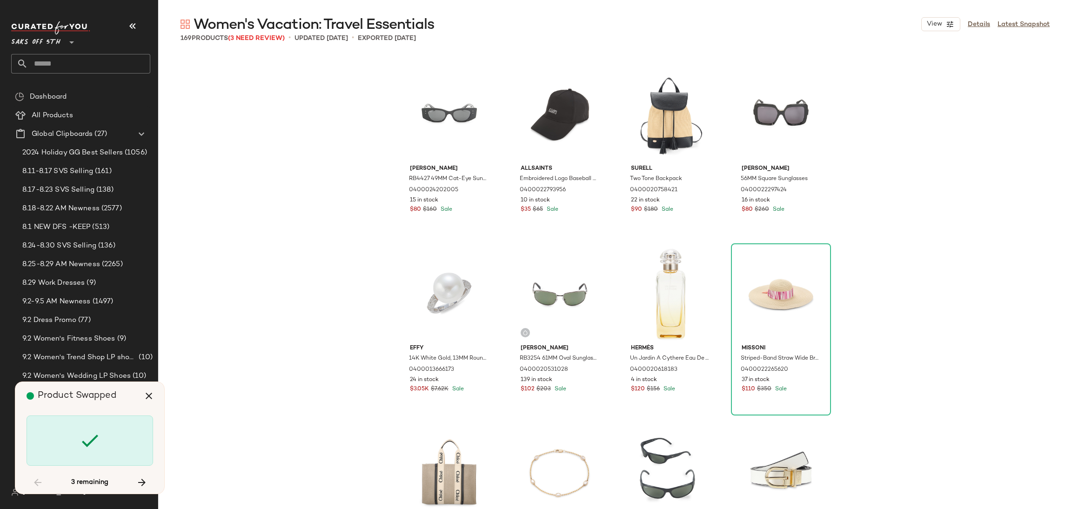
scroll to position [5568, 0]
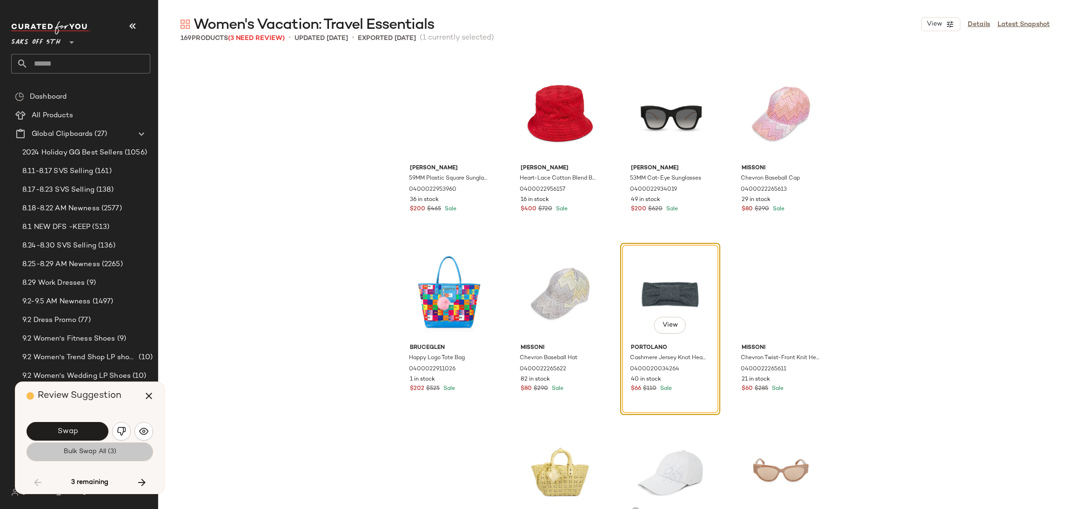
click at [85, 445] on button "Bulk Swap All (3)" at bounding box center [90, 452] width 127 height 19
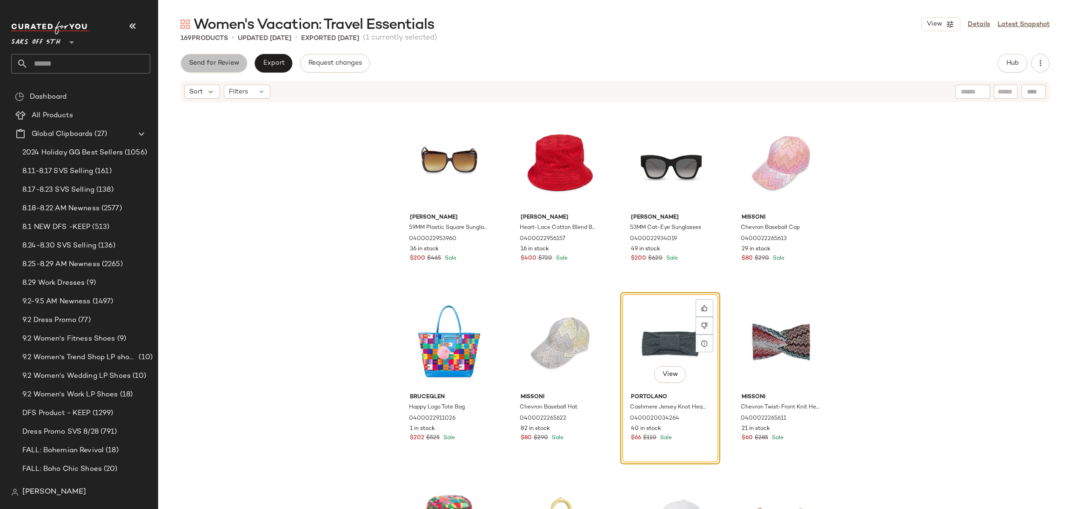
click at [216, 60] on span "Send for Review" at bounding box center [213, 63] width 51 height 7
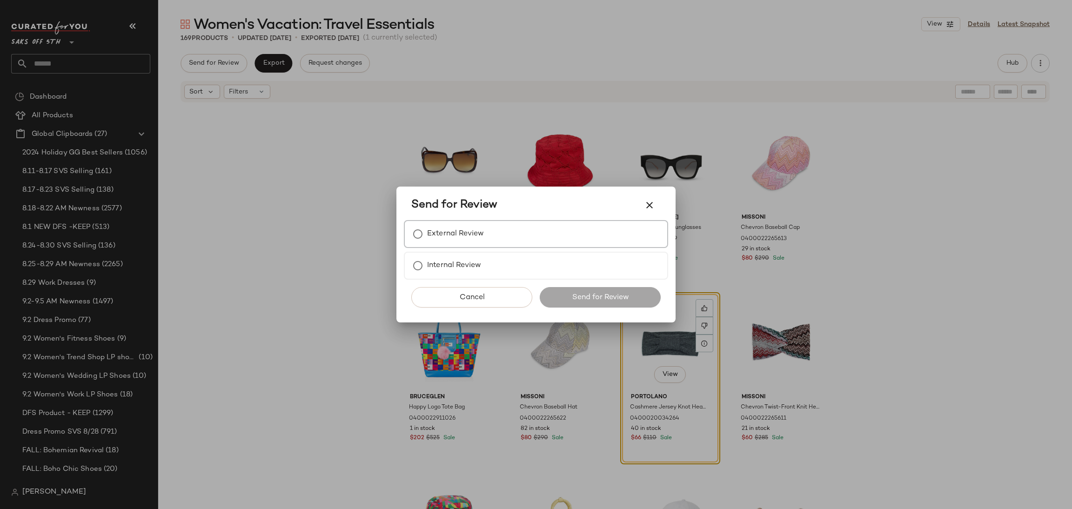
click at [483, 240] on label "External Review" at bounding box center [455, 234] width 57 height 19
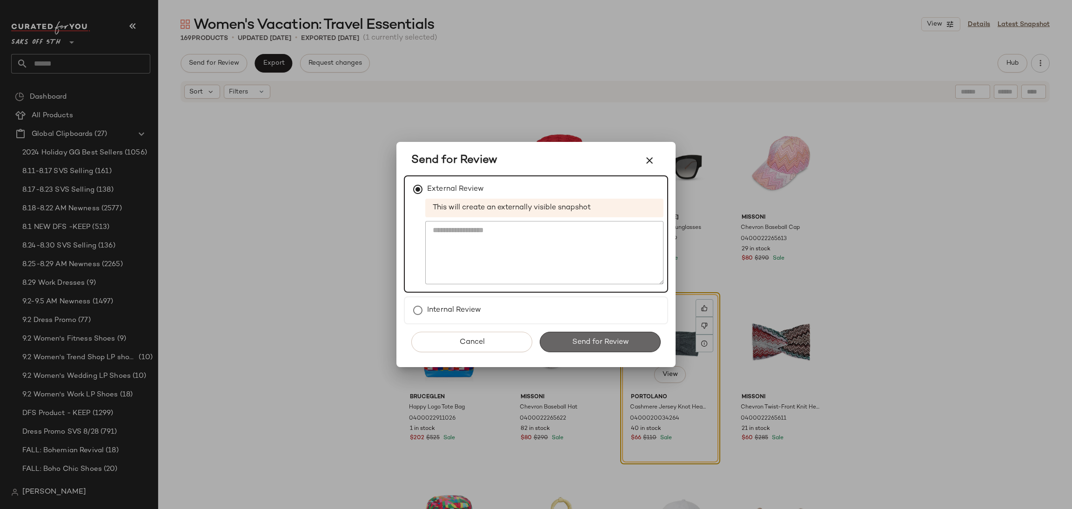
click at [579, 335] on button "Send for Review" at bounding box center [600, 342] width 121 height 20
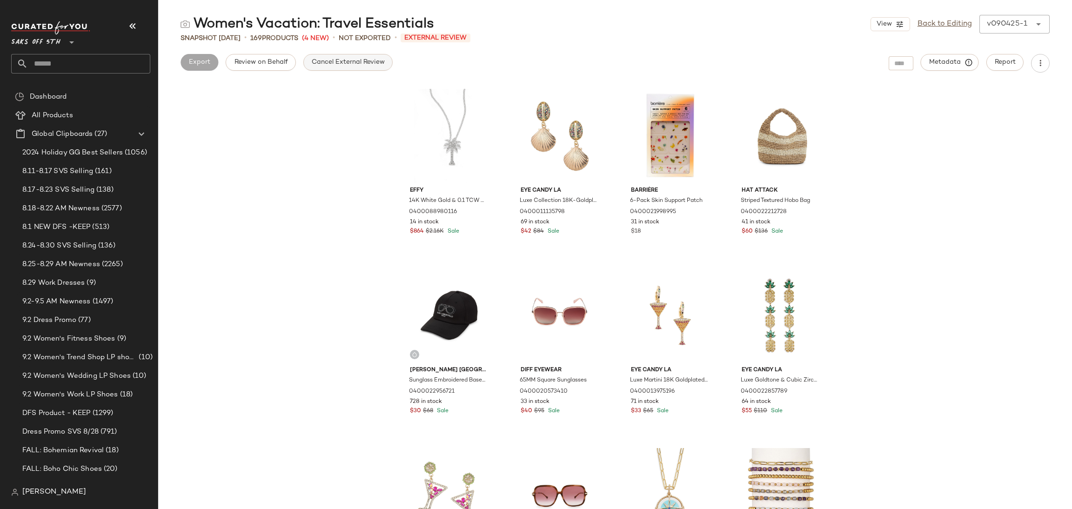
click at [331, 65] on span "Cancel External Review" at bounding box center [348, 62] width 74 height 7
click at [269, 63] on span "Export" at bounding box center [273, 62] width 22 height 7
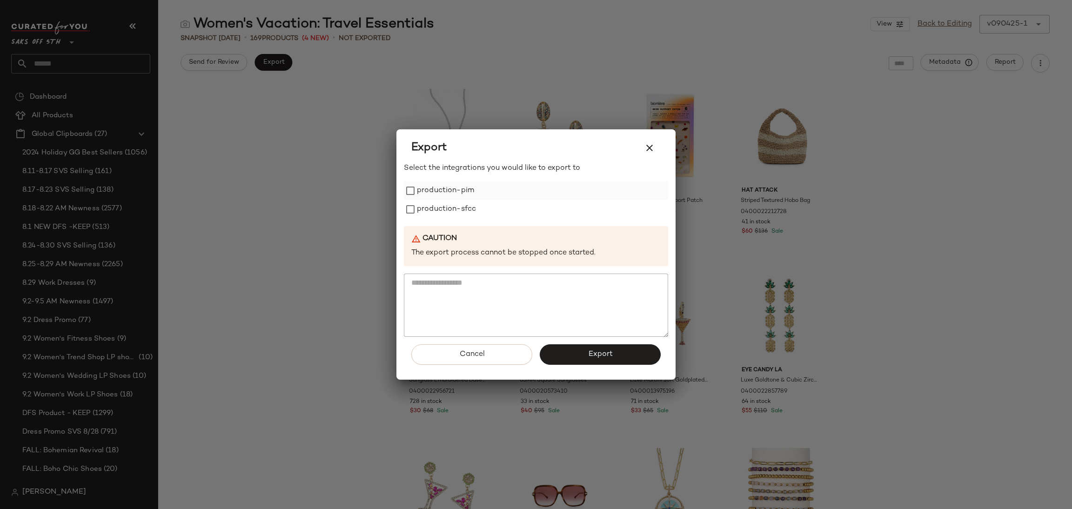
click at [465, 196] on label "production-pim" at bounding box center [445, 190] width 57 height 19
click at [466, 209] on label "production-sfcc" at bounding box center [446, 209] width 59 height 19
click at [593, 347] on button "Export" at bounding box center [600, 354] width 121 height 20
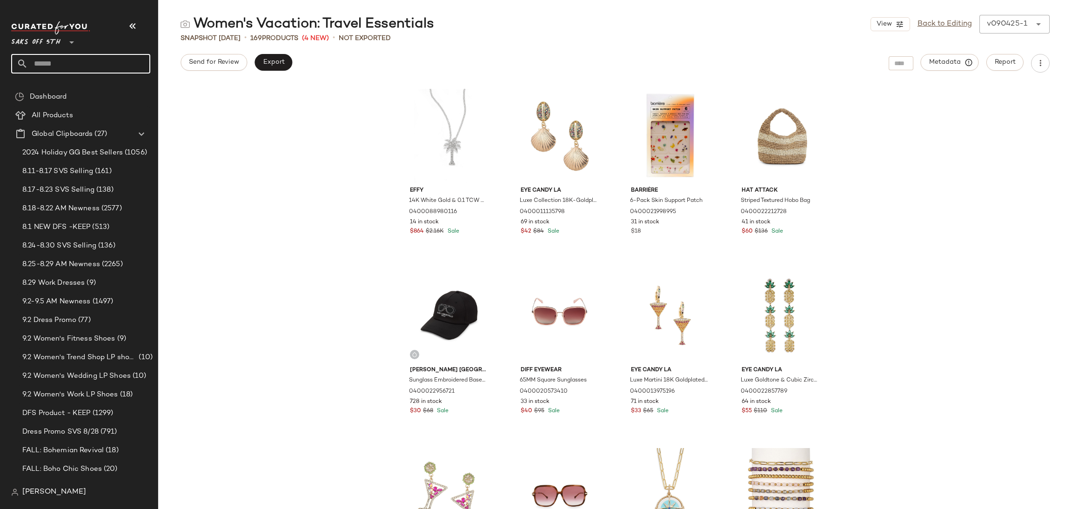
click at [95, 62] on input "text" at bounding box center [89, 64] width 122 height 20
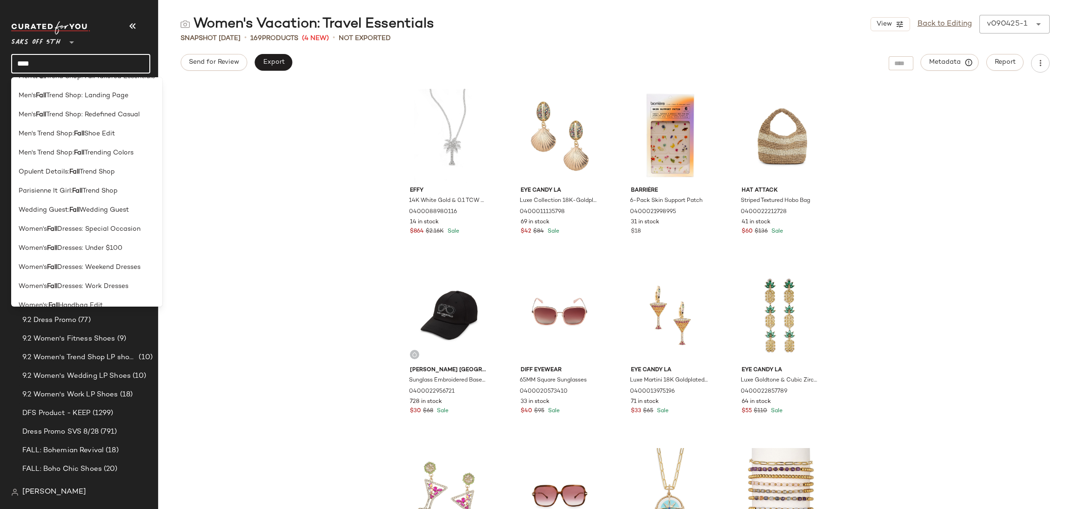
scroll to position [281, 0]
type input "*"
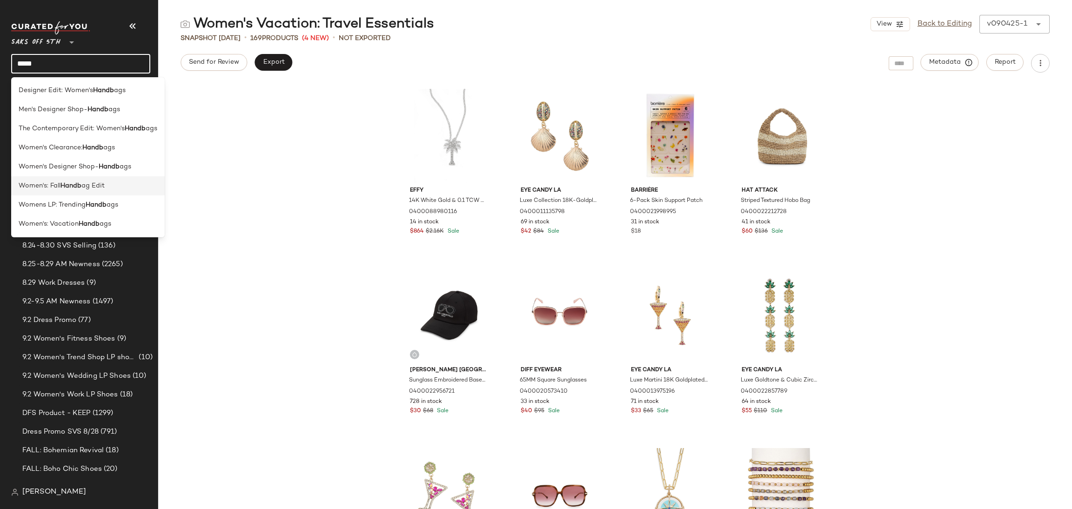
type input "*****"
click at [94, 184] on span "ag Edit" at bounding box center [92, 186] width 23 height 10
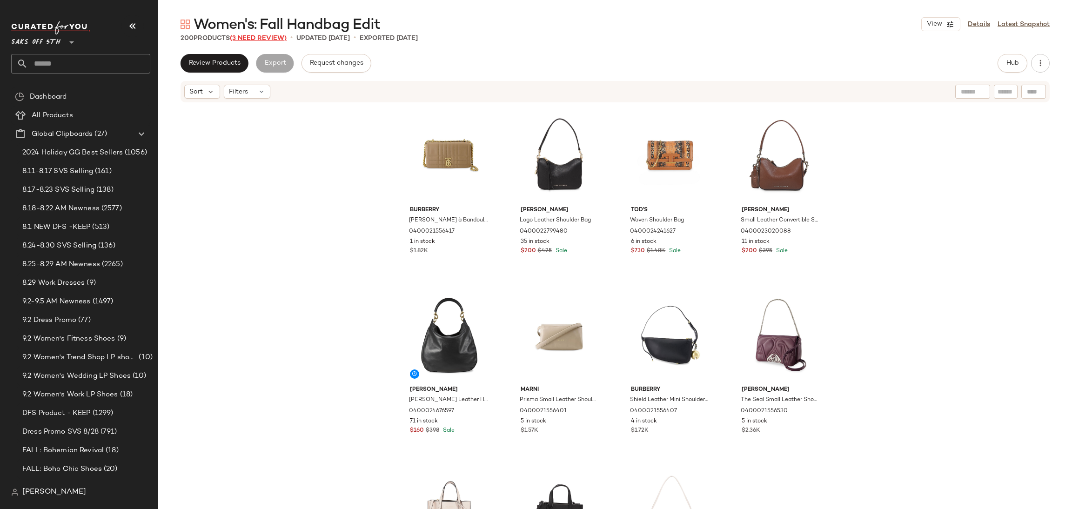
click at [280, 37] on span "(3 Need Review)" at bounding box center [258, 38] width 57 height 7
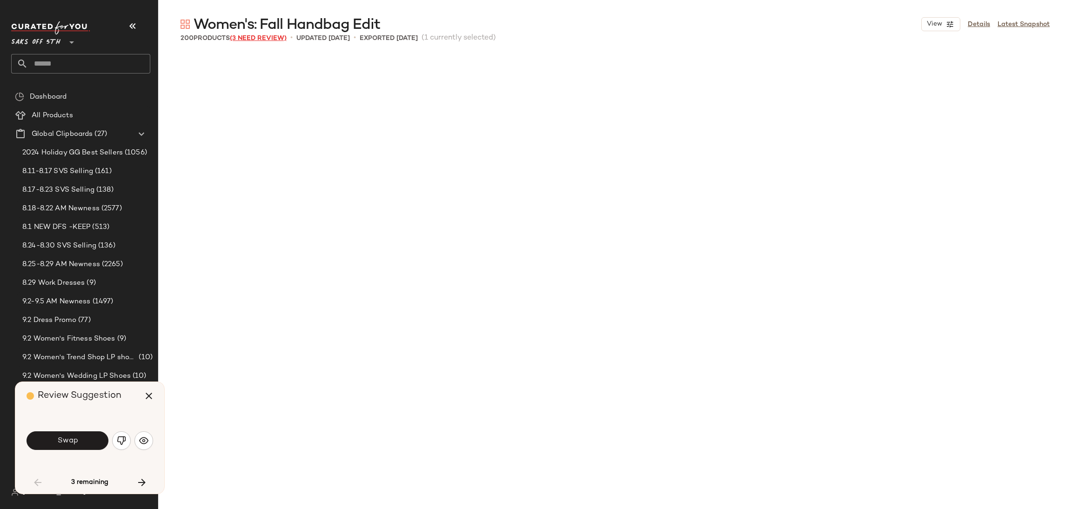
scroll to position [546, 0]
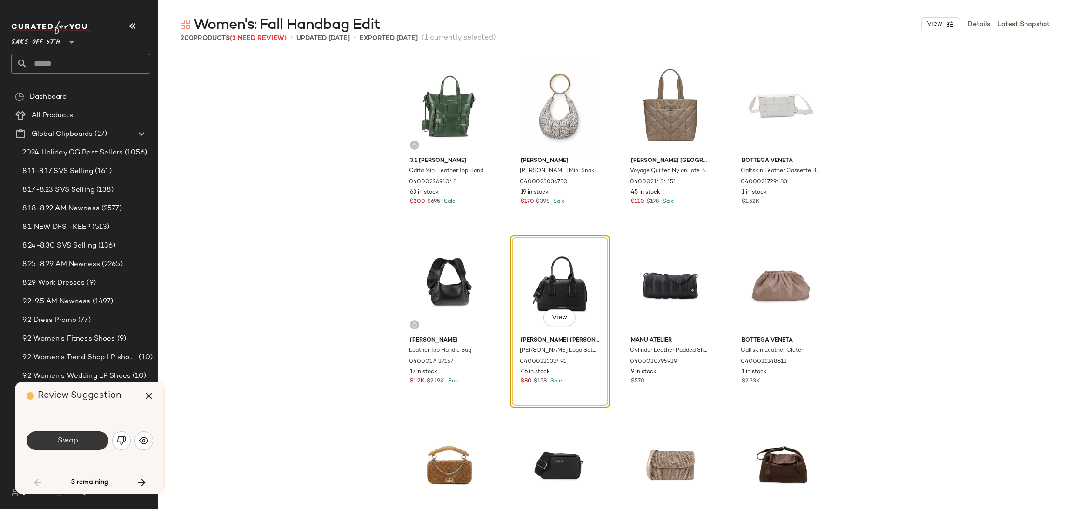
click at [79, 434] on button "Swap" at bounding box center [68, 440] width 82 height 19
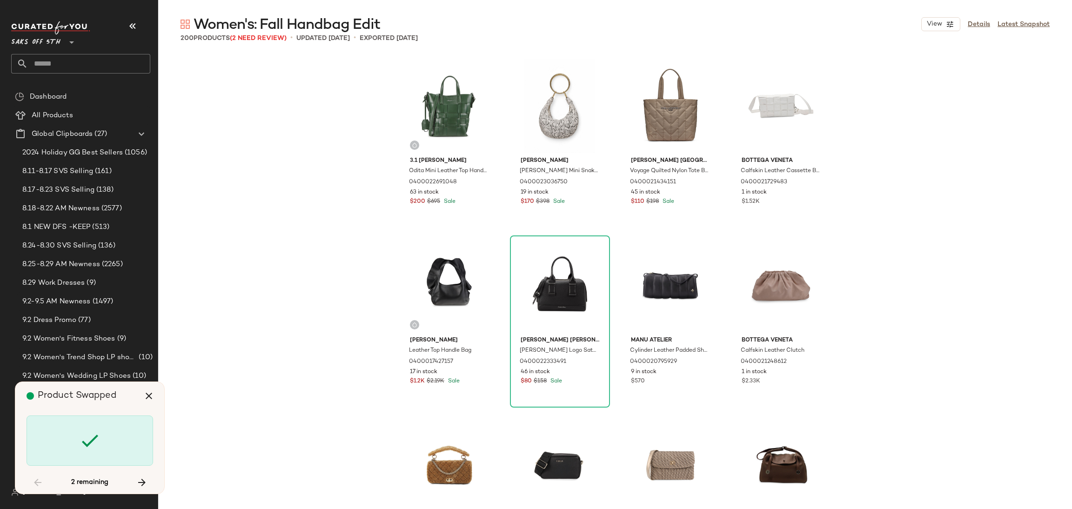
scroll to position [898, 0]
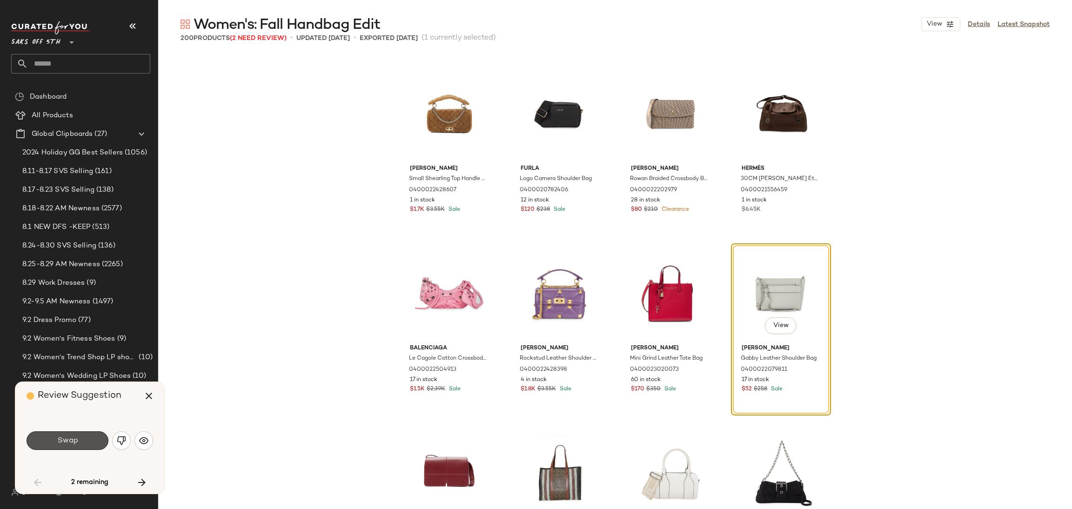
click at [79, 434] on button "Swap" at bounding box center [68, 440] width 82 height 19
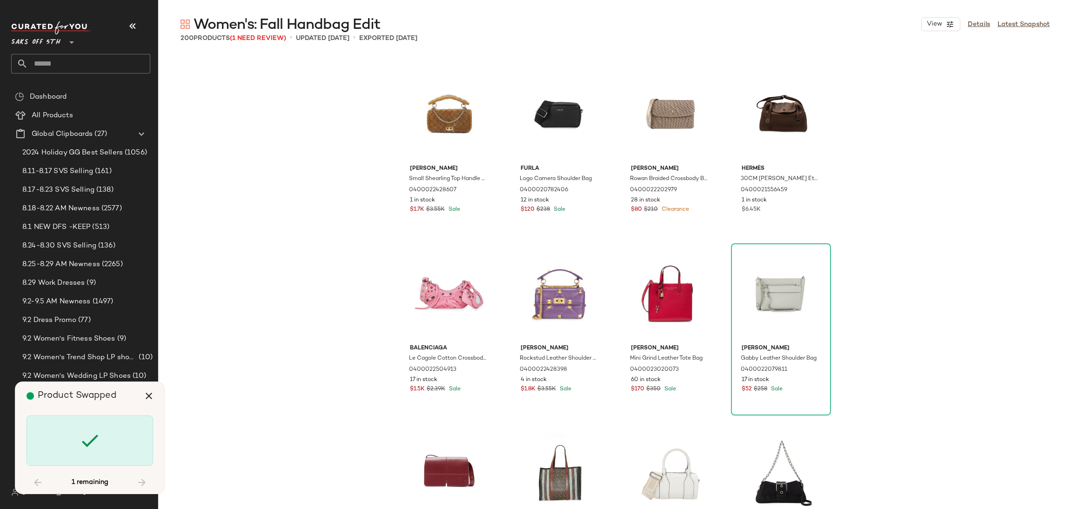
scroll to position [8441, 0]
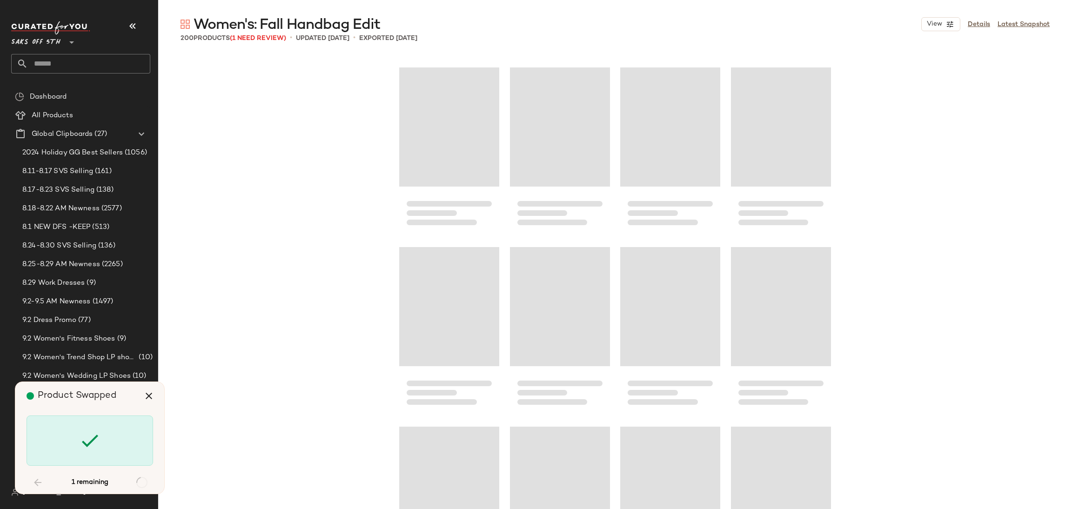
click at [79, 438] on icon at bounding box center [90, 440] width 22 height 22
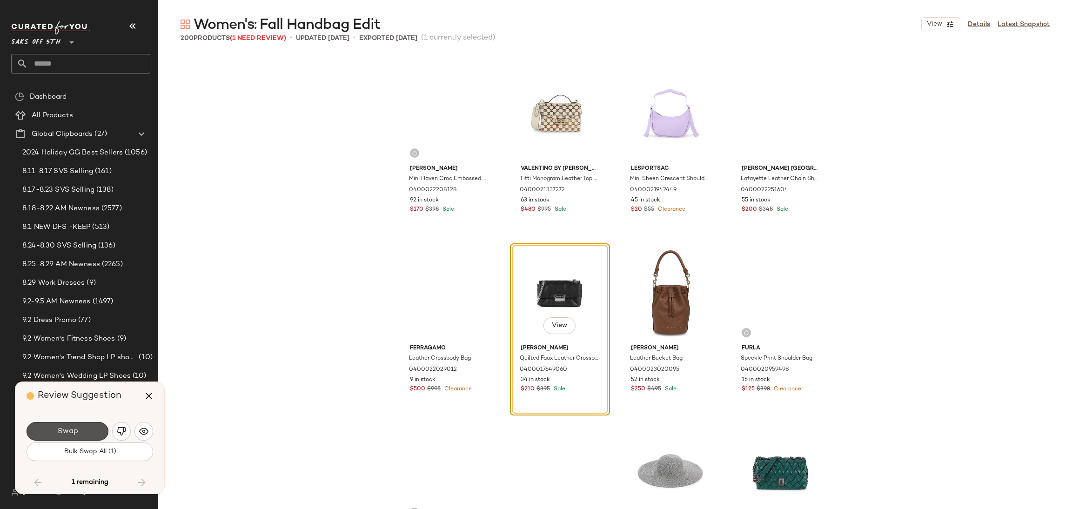
click at [79, 438] on button "Swap" at bounding box center [68, 431] width 82 height 19
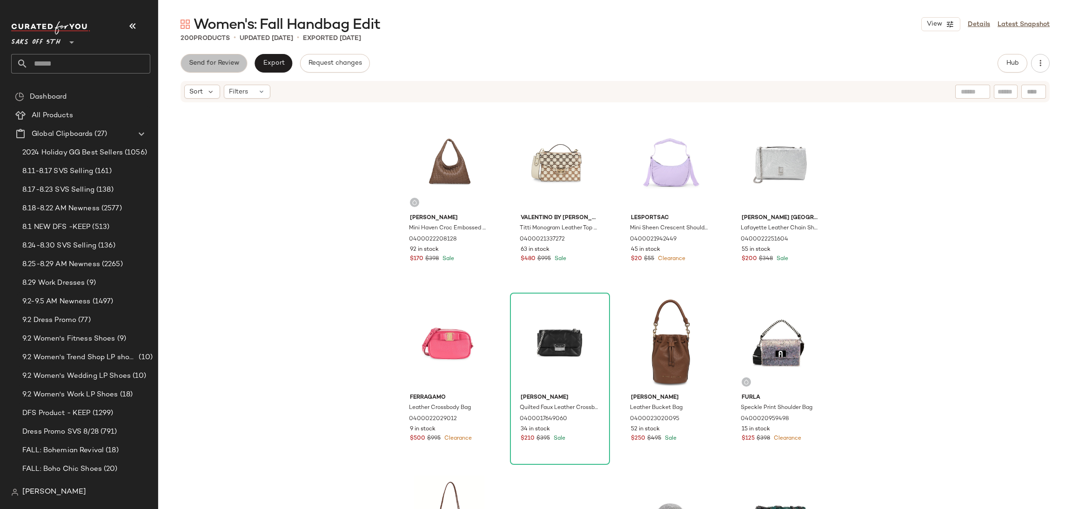
click at [224, 67] on span "Send for Review" at bounding box center [213, 63] width 51 height 7
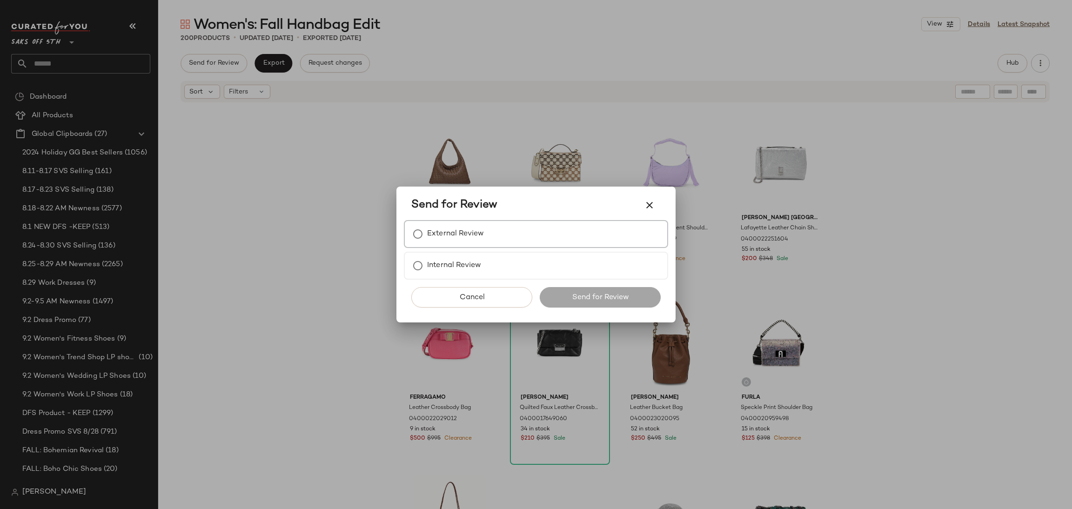
click at [450, 230] on label "External Review" at bounding box center [455, 234] width 57 height 19
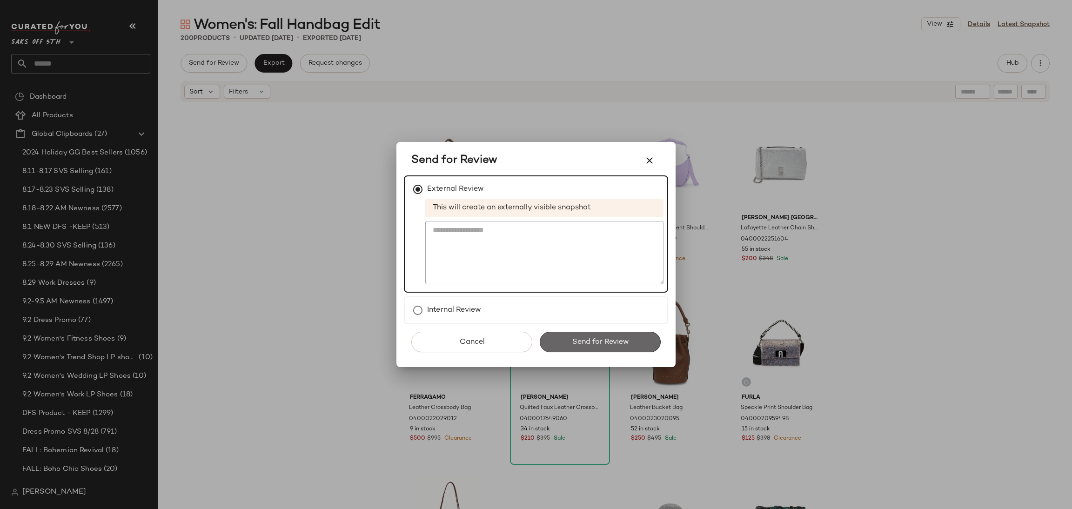
click at [589, 335] on button "Send for Review" at bounding box center [600, 342] width 121 height 20
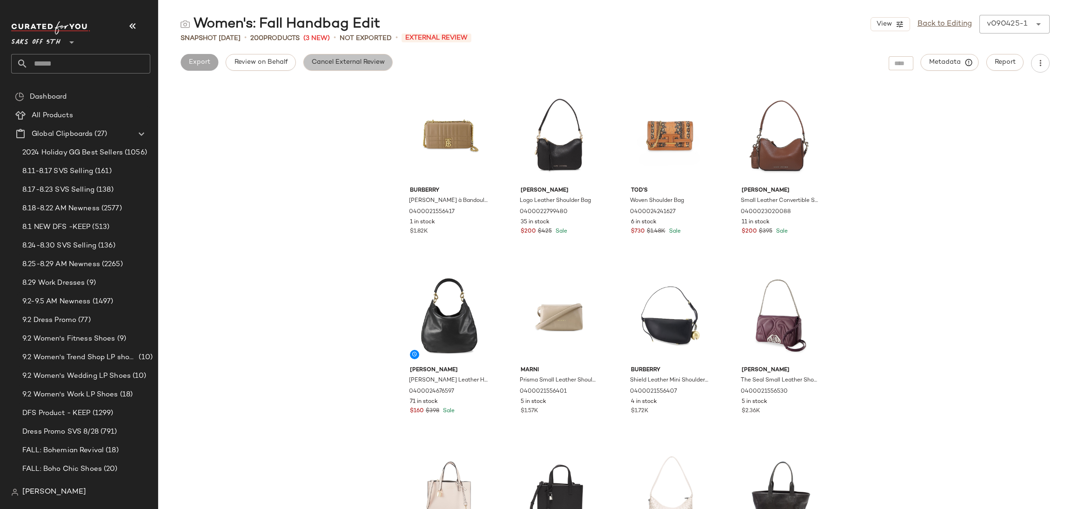
click at [330, 59] on span "Cancel External Review" at bounding box center [348, 62] width 74 height 7
click at [279, 70] on button "Export" at bounding box center [274, 62] width 38 height 17
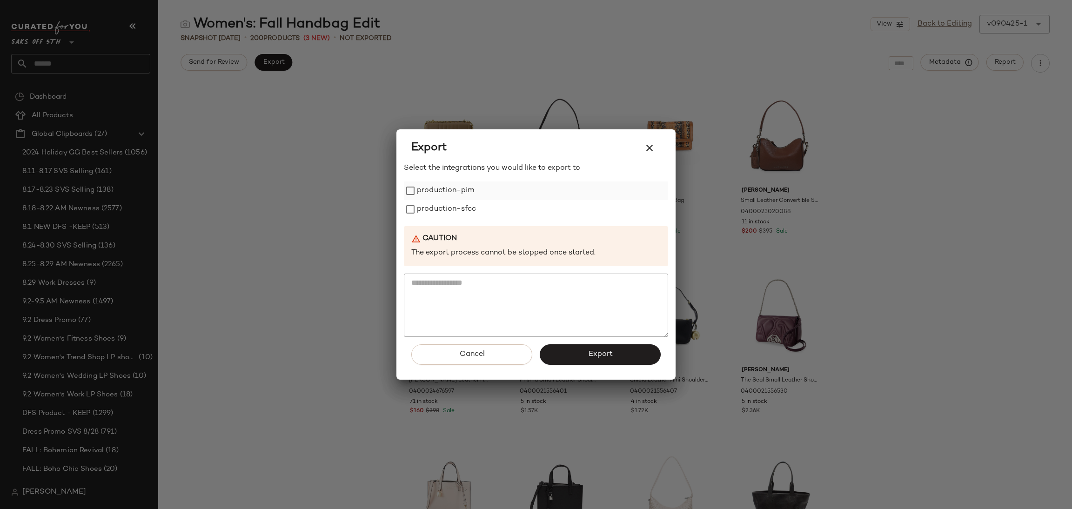
click at [452, 190] on label "production-pim" at bounding box center [445, 190] width 57 height 19
click at [453, 205] on label "production-sfcc" at bounding box center [446, 209] width 59 height 19
click at [589, 363] on button "Export" at bounding box center [600, 354] width 121 height 20
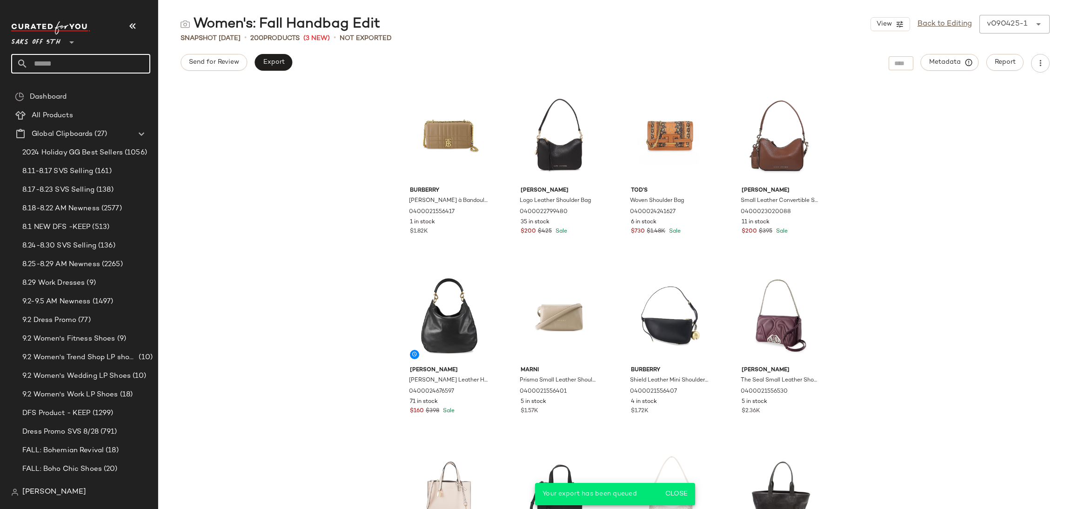
click at [108, 61] on input "text" at bounding box center [89, 64] width 122 height 20
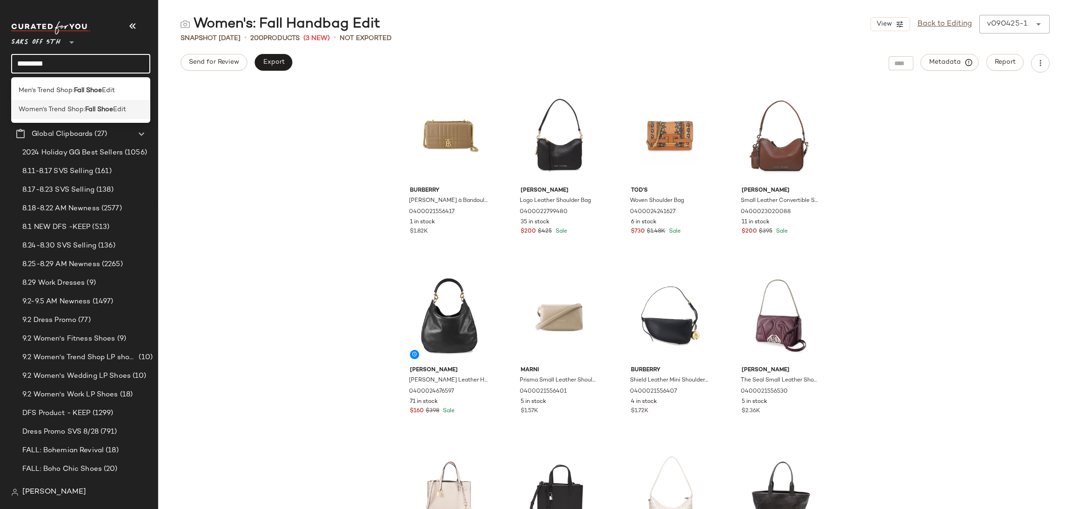
type input "*********"
click at [106, 112] on b "Fall Shoe" at bounding box center [99, 110] width 28 height 10
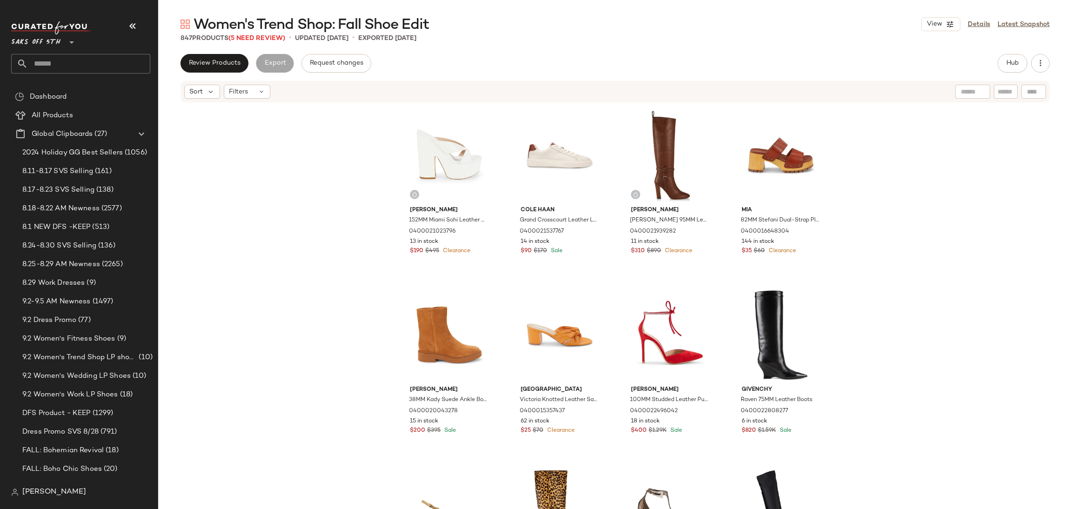
click at [255, 34] on span "Women's Trend Shop: Fall Shoe Edit" at bounding box center [311, 25] width 235 height 19
click at [253, 39] on span "(5 Need Review)" at bounding box center [256, 38] width 57 height 7
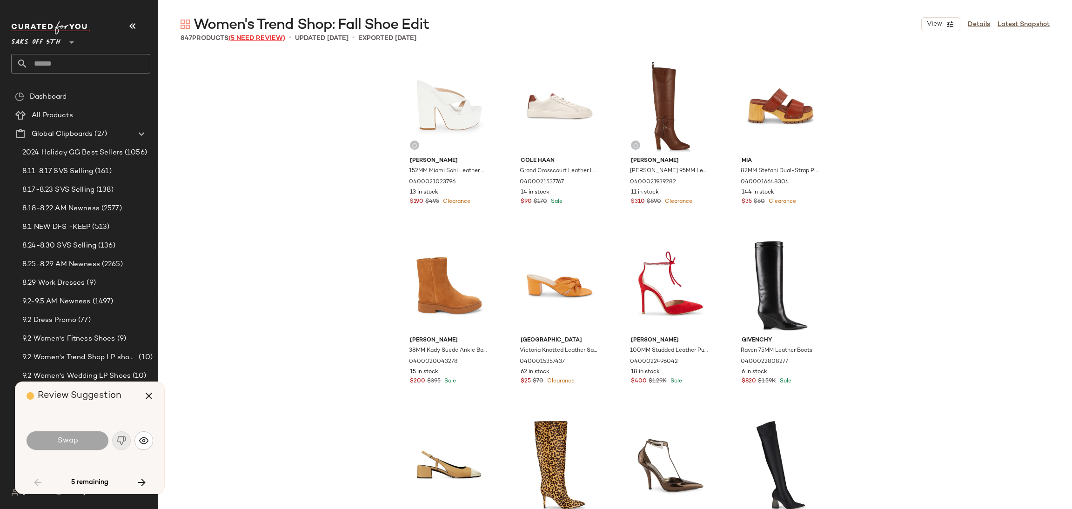
scroll to position [2335, 0]
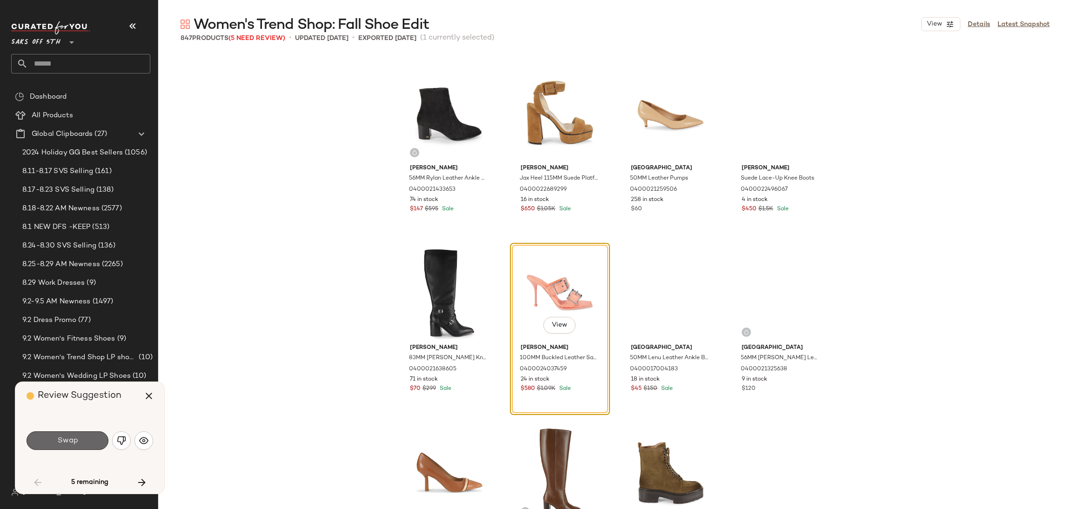
click at [70, 437] on span "Swap" at bounding box center [67, 440] width 21 height 9
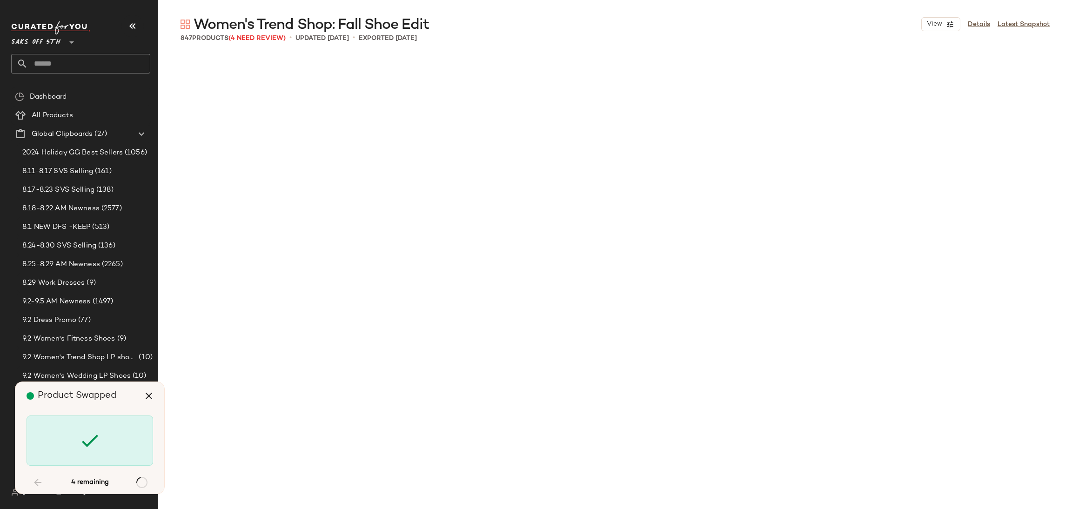
scroll to position [18141, 0]
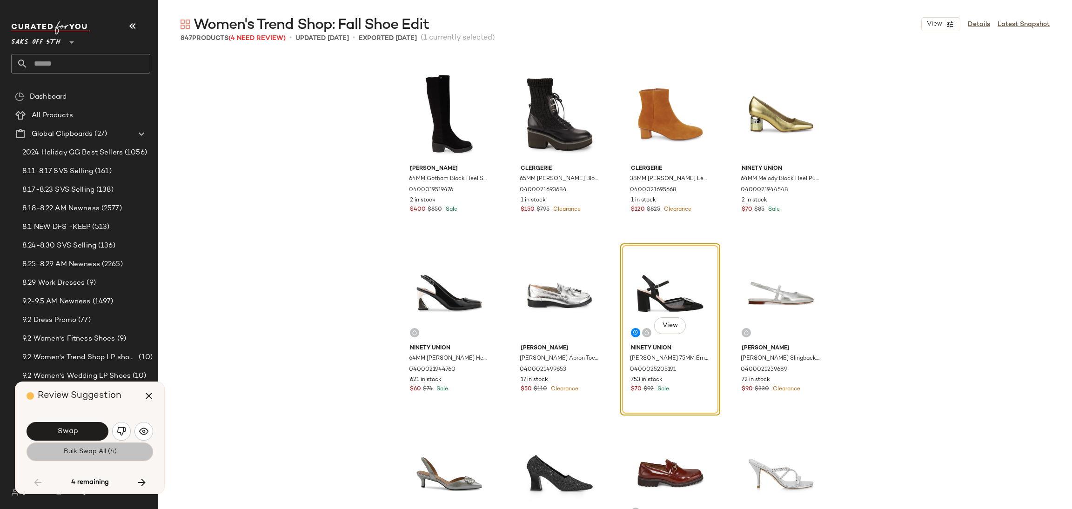
click at [70, 445] on button "Bulk Swap All (4)" at bounding box center [90, 452] width 127 height 19
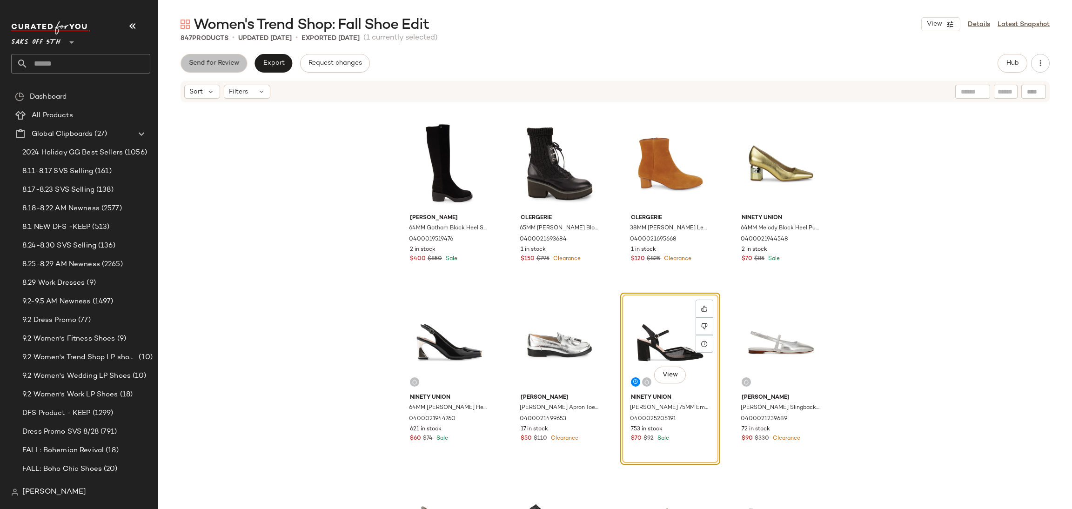
click at [219, 59] on button "Send for Review" at bounding box center [214, 63] width 67 height 19
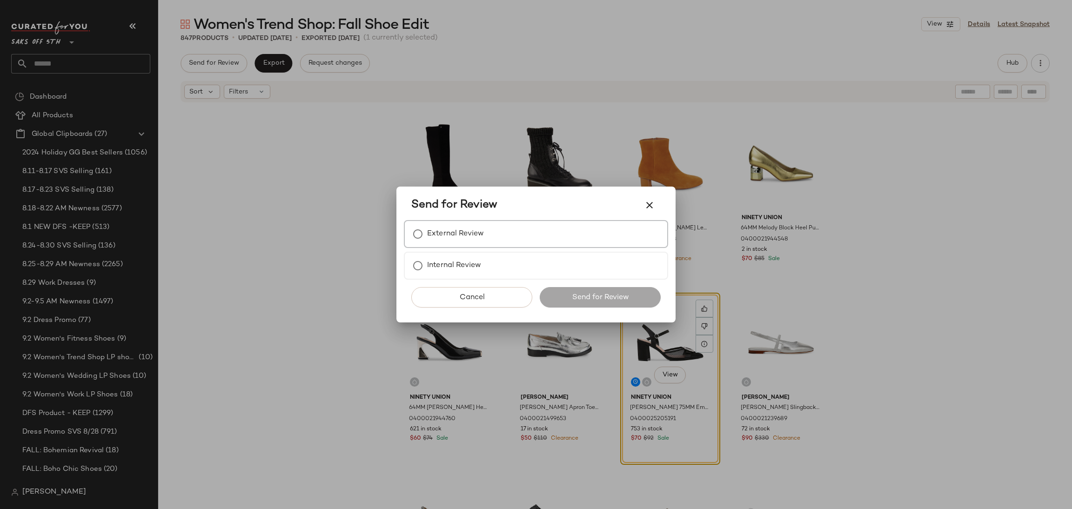
click at [428, 237] on label "External Review" at bounding box center [455, 234] width 57 height 19
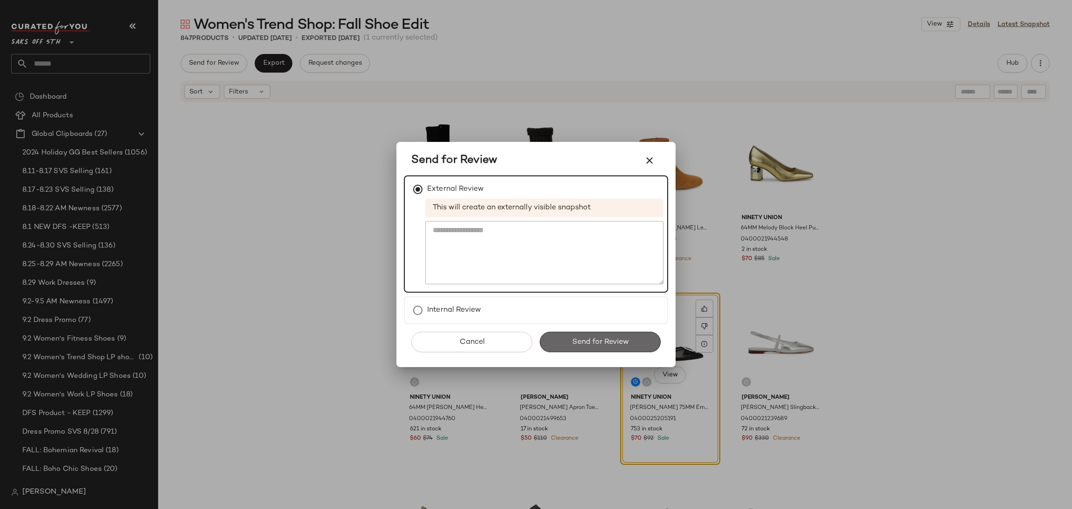
click at [585, 342] on span "Send for Review" at bounding box center [599, 342] width 57 height 9
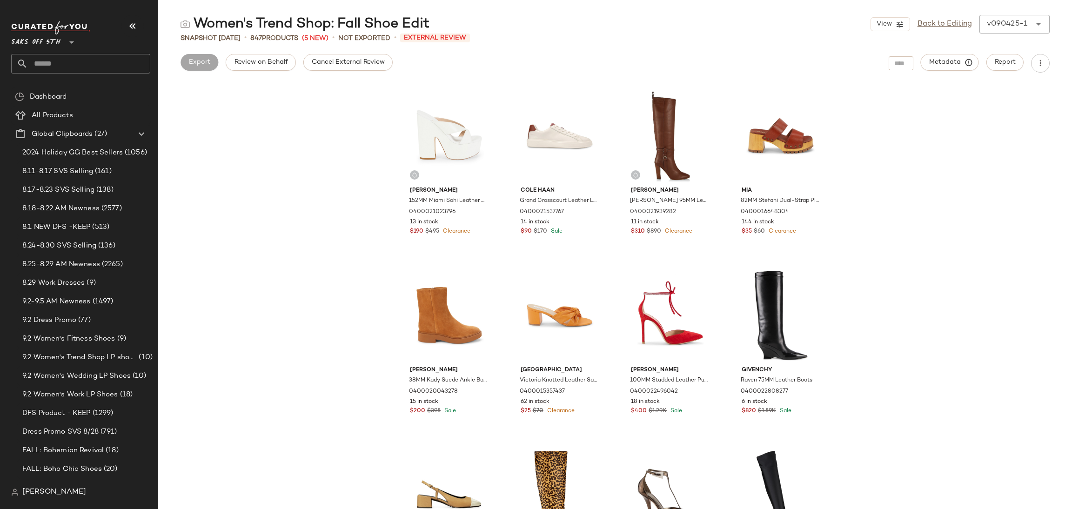
click at [325, 70] on button "Cancel External Review" at bounding box center [347, 62] width 89 height 17
click at [281, 61] on span "Export" at bounding box center [273, 62] width 22 height 7
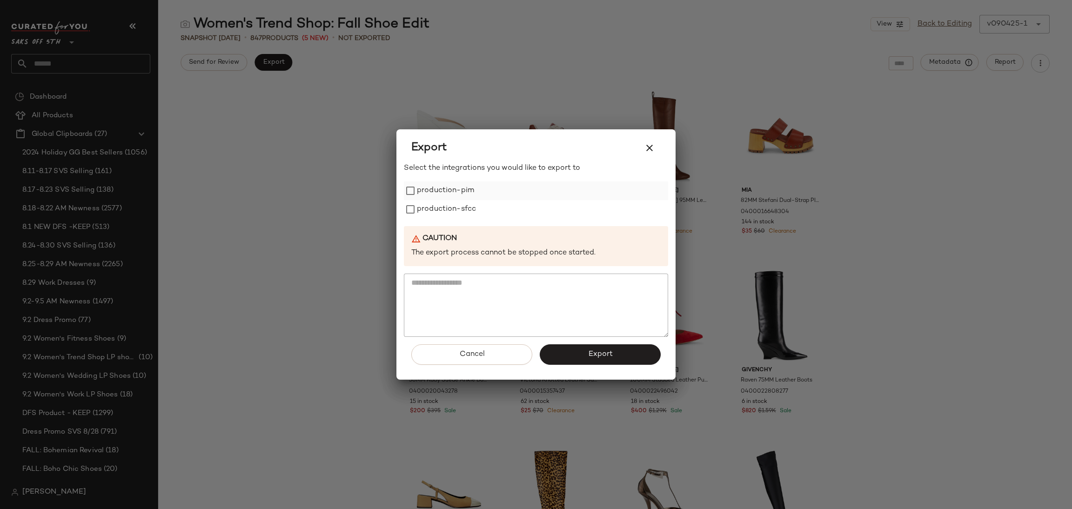
drag, startPoint x: 422, startPoint y: 180, endPoint x: 424, endPoint y: 186, distance: 5.9
click at [424, 186] on div "Select the integrations you would like to export to production-pim production-s…" at bounding box center [536, 250] width 264 height 174
click at [424, 186] on label "production-pim" at bounding box center [445, 190] width 57 height 19
click at [428, 197] on label "production-pim" at bounding box center [445, 190] width 57 height 19
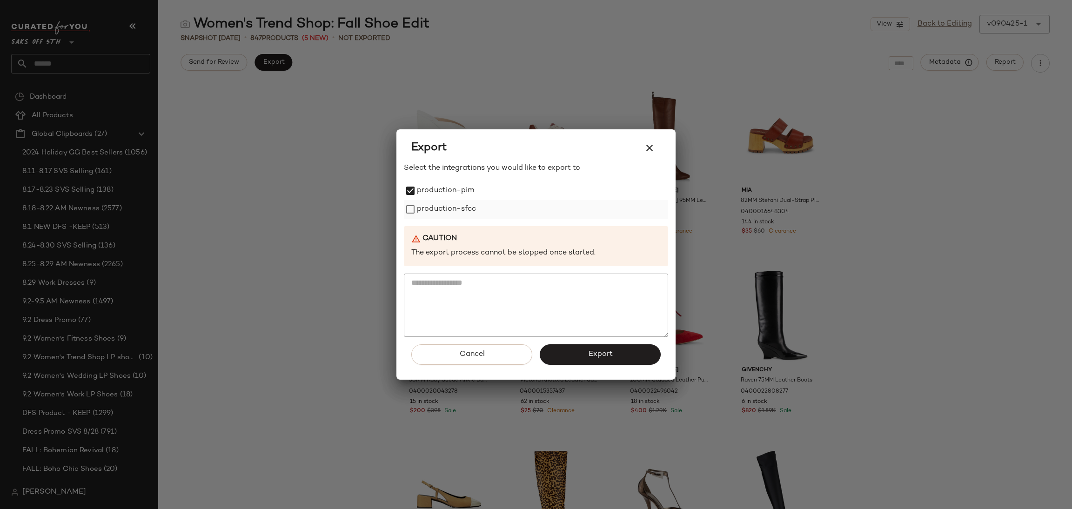
click at [428, 205] on label "production-sfcc" at bounding box center [446, 209] width 59 height 19
click at [605, 362] on button "Export" at bounding box center [600, 354] width 121 height 20
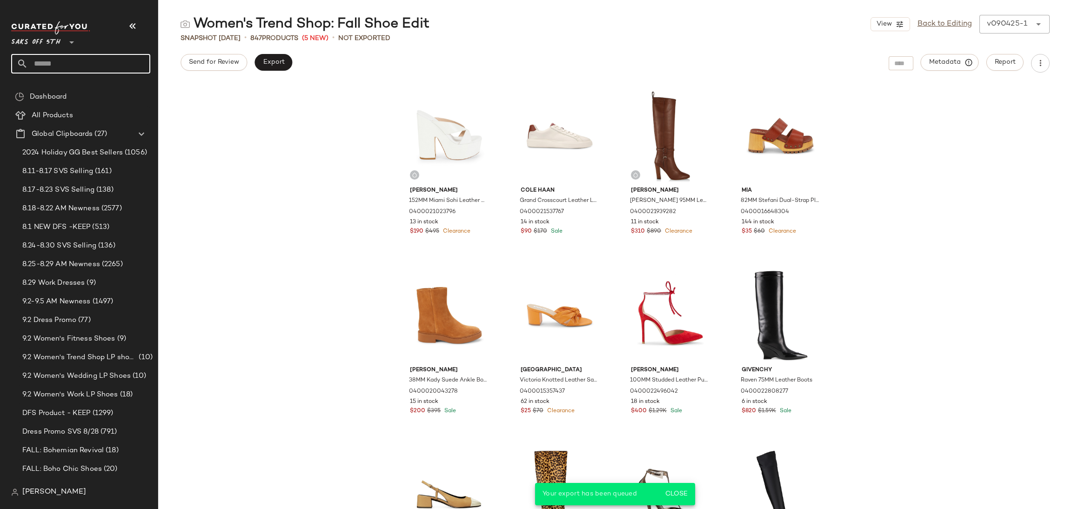
click at [125, 64] on input "text" at bounding box center [89, 64] width 122 height 20
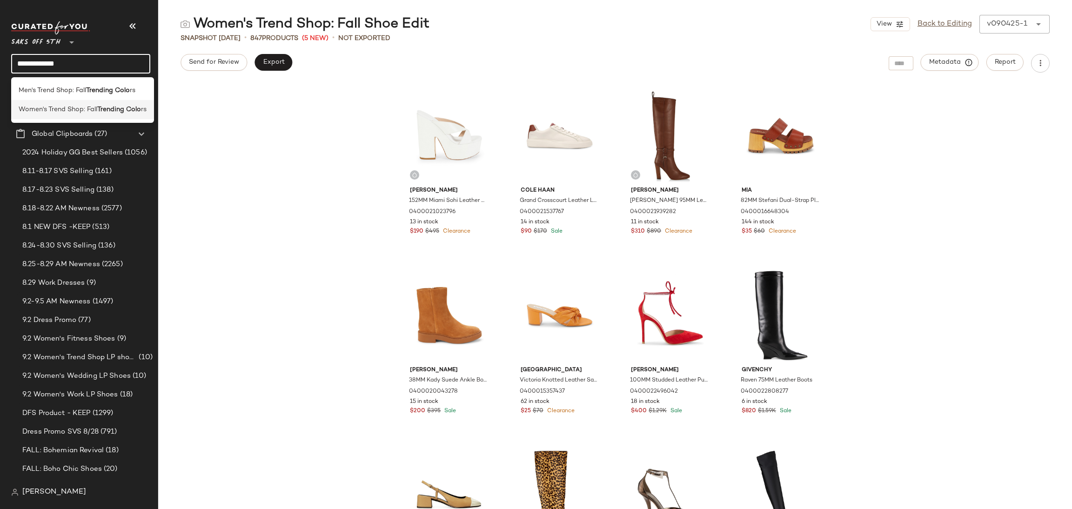
type input "**********"
click at [118, 111] on b "Trending Colo" at bounding box center [119, 110] width 44 height 10
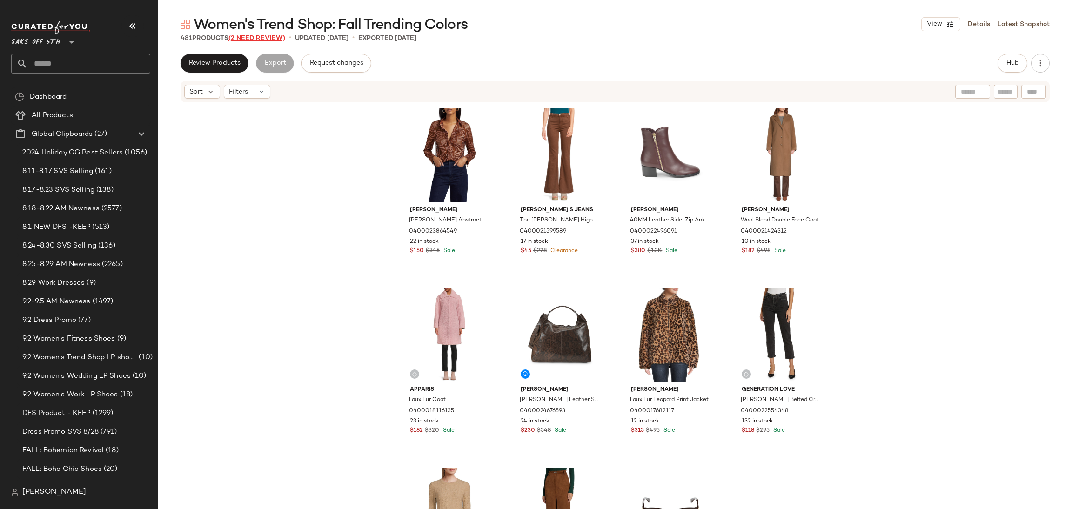
click at [267, 41] on span "(2 Need Review)" at bounding box center [256, 38] width 57 height 7
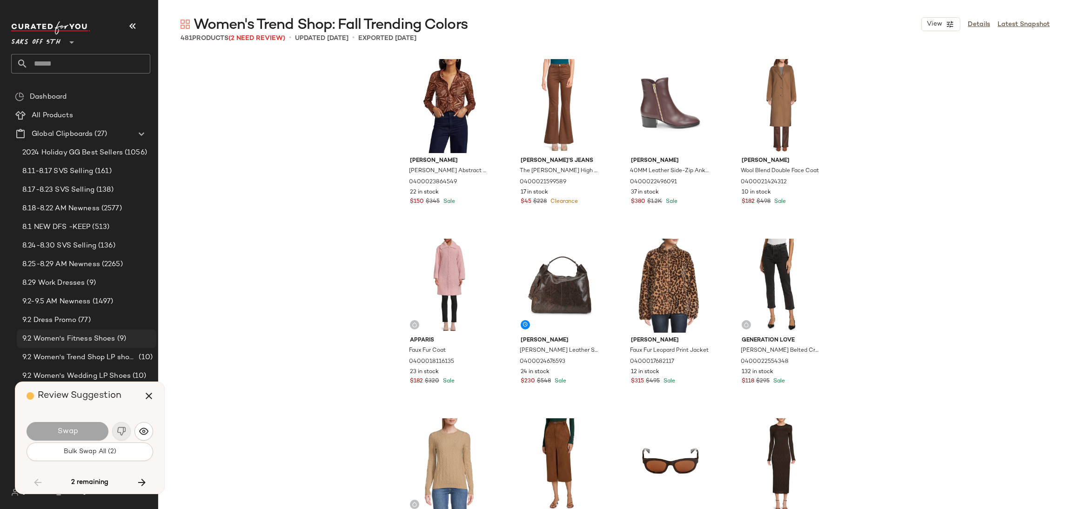
scroll to position [15806, 0]
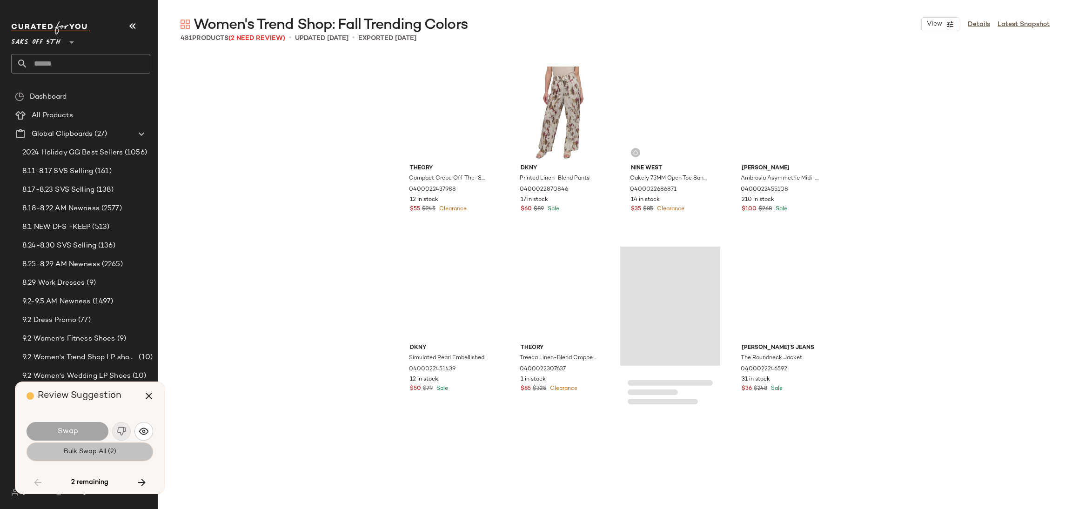
click at [79, 452] on span "Bulk Swap All (2)" at bounding box center [89, 451] width 53 height 7
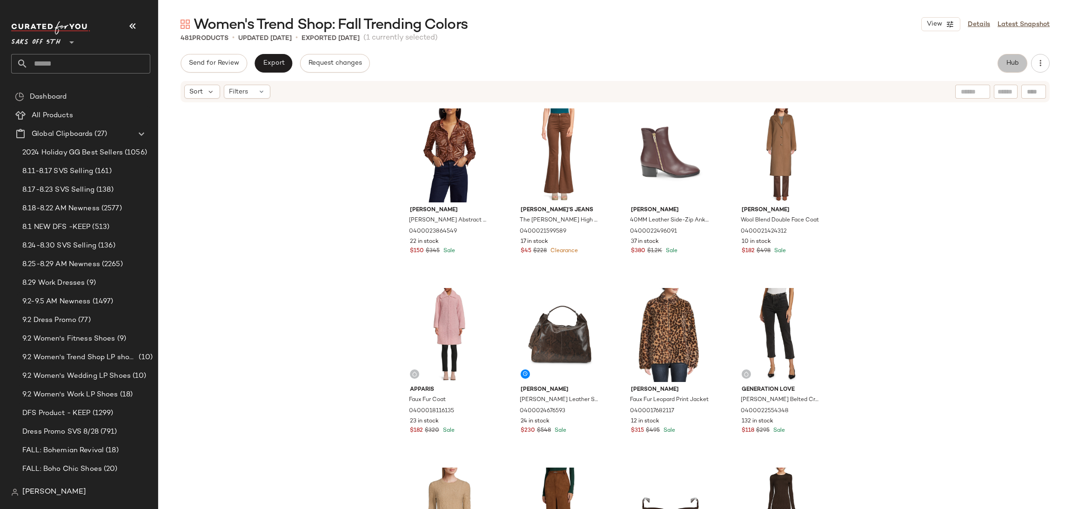
click at [1016, 61] on span "Hub" at bounding box center [1012, 63] width 13 height 7
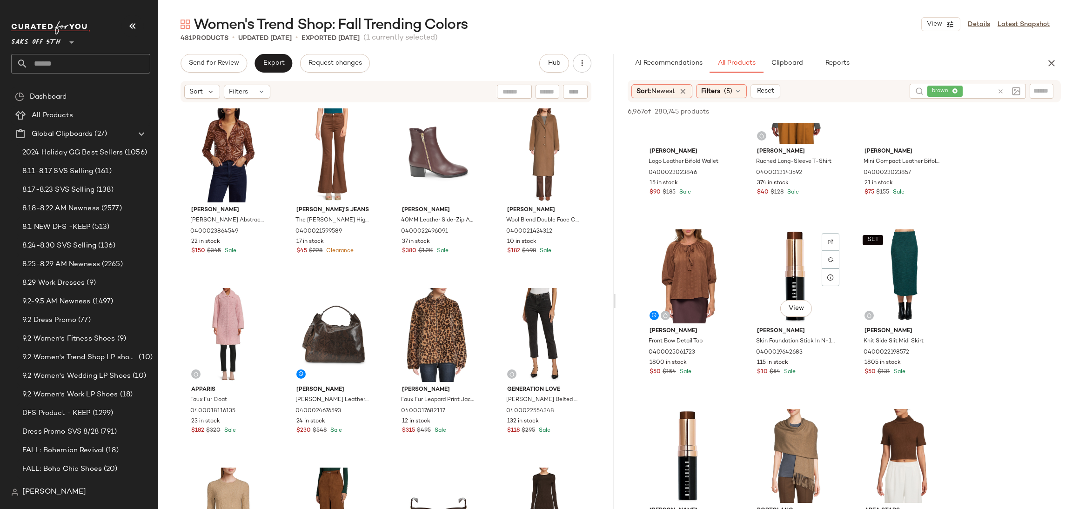
scroll to position [264, 0]
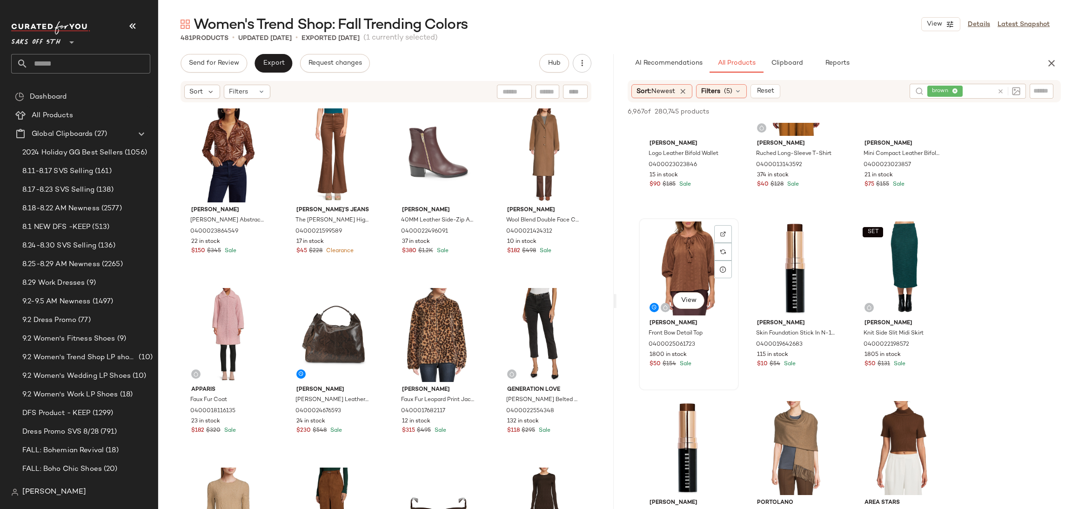
click at [669, 246] on div "View" at bounding box center [689, 268] width 94 height 94
click at [931, 110] on span "Add to Top" at bounding box center [927, 111] width 37 height 7
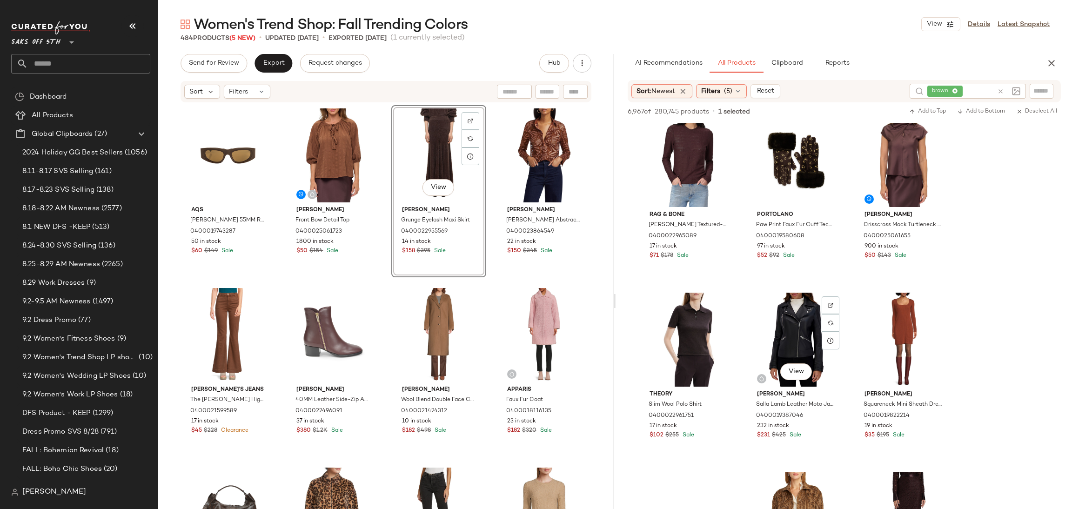
scroll to position [3785, 0]
click at [891, 330] on div "View" at bounding box center [904, 339] width 94 height 94
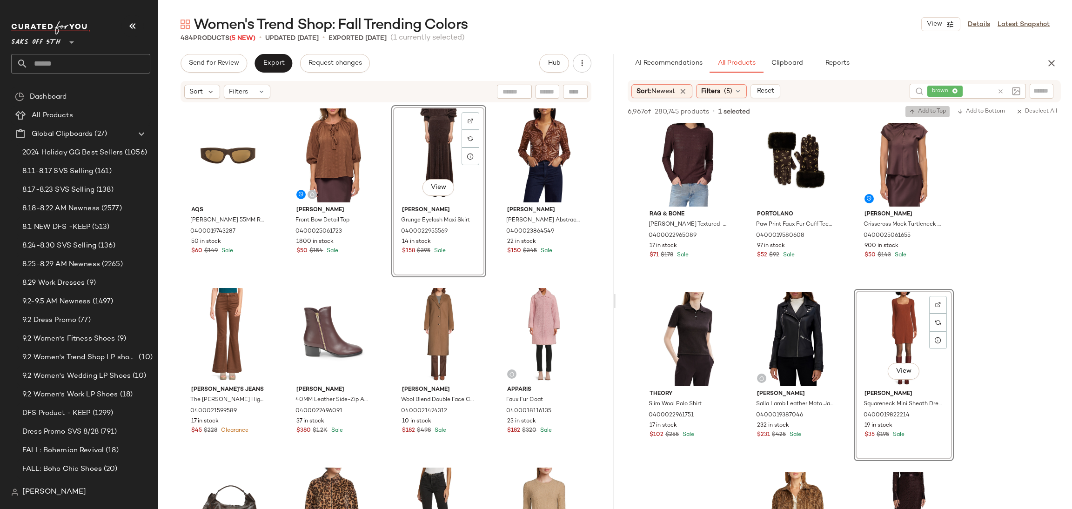
click at [934, 109] on span "Add to Top" at bounding box center [927, 111] width 37 height 7
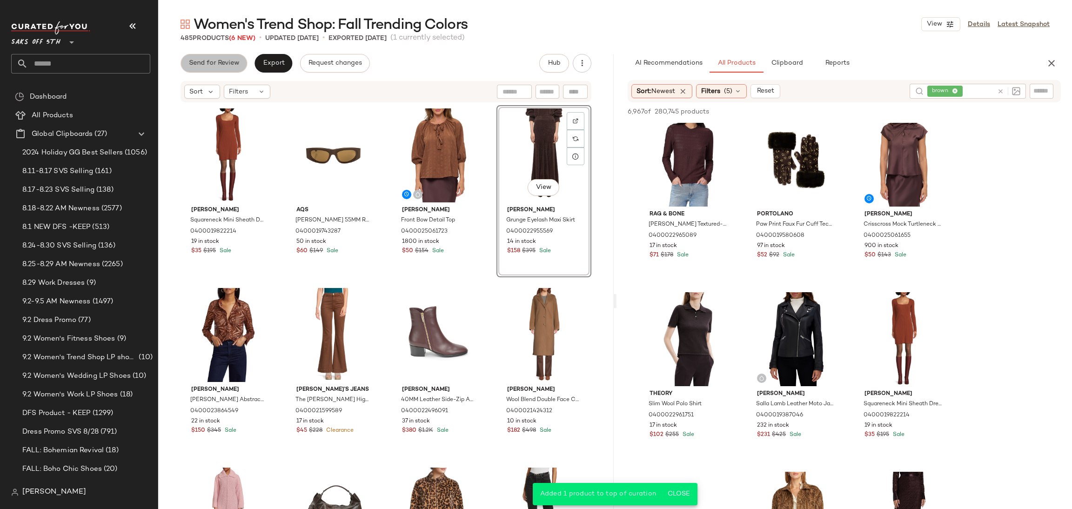
click at [228, 65] on span "Send for Review" at bounding box center [213, 63] width 51 height 7
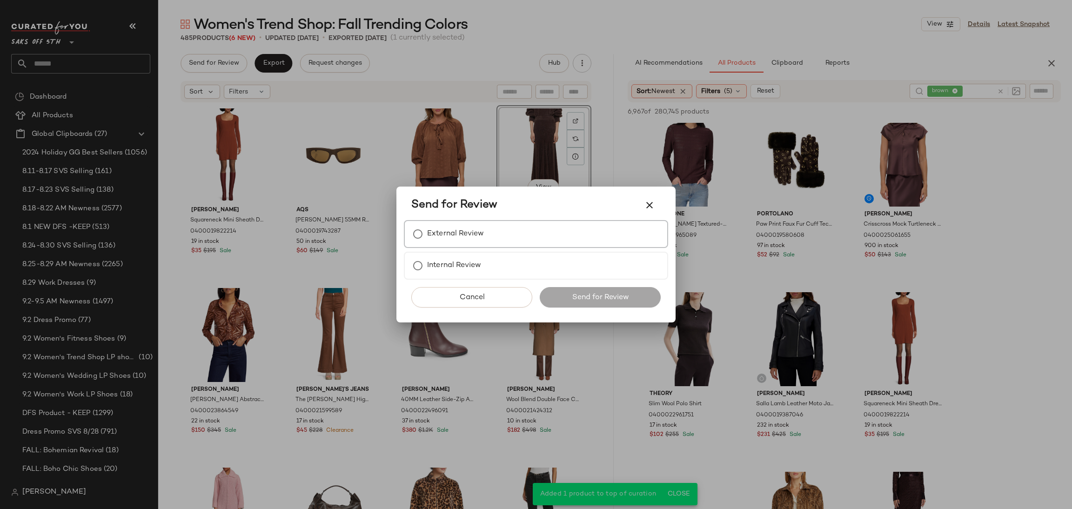
click at [431, 229] on label "External Review" at bounding box center [455, 234] width 57 height 19
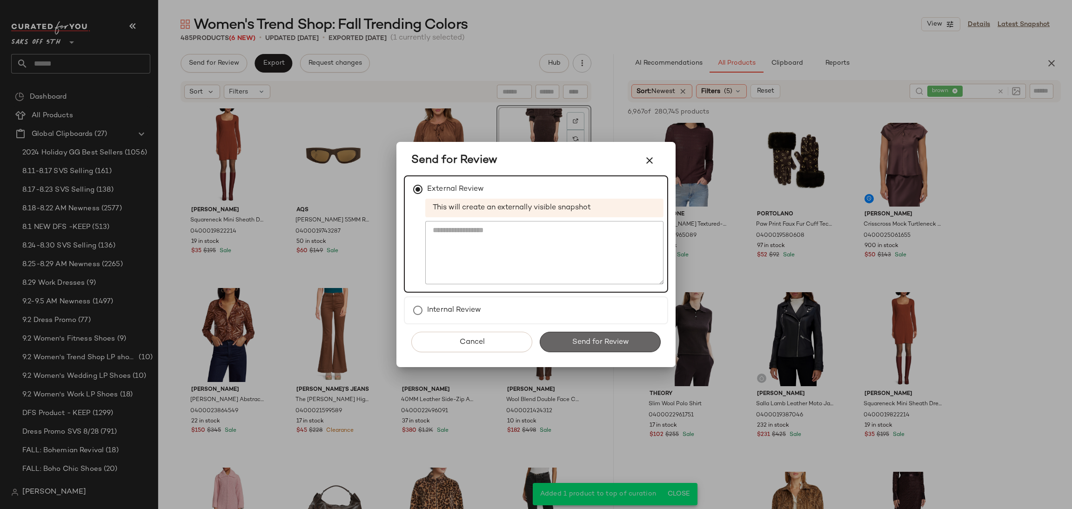
click at [584, 347] on button "Send for Review" at bounding box center [600, 342] width 121 height 20
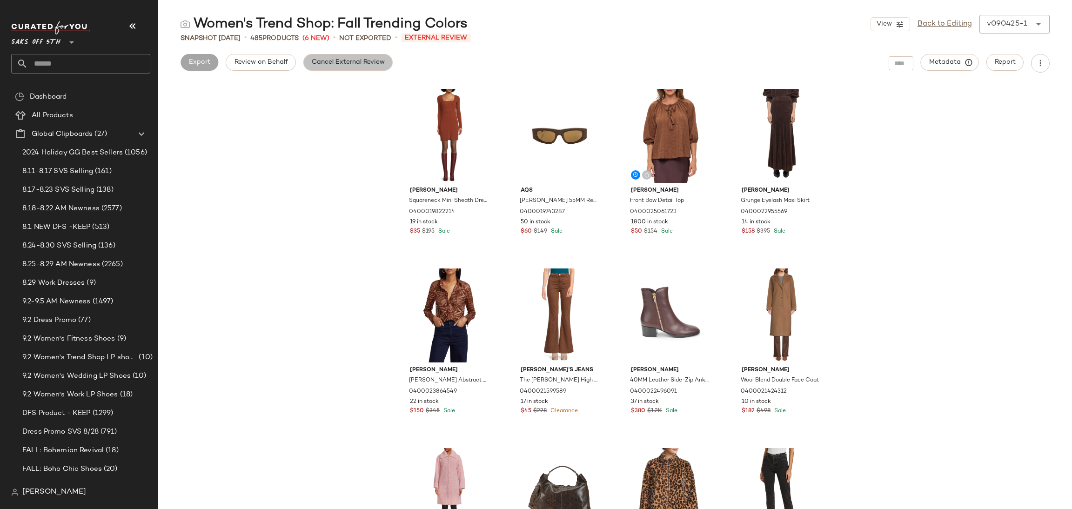
click at [381, 61] on span "Cancel External Review" at bounding box center [348, 62] width 74 height 7
click at [268, 63] on span "Export" at bounding box center [273, 62] width 22 height 7
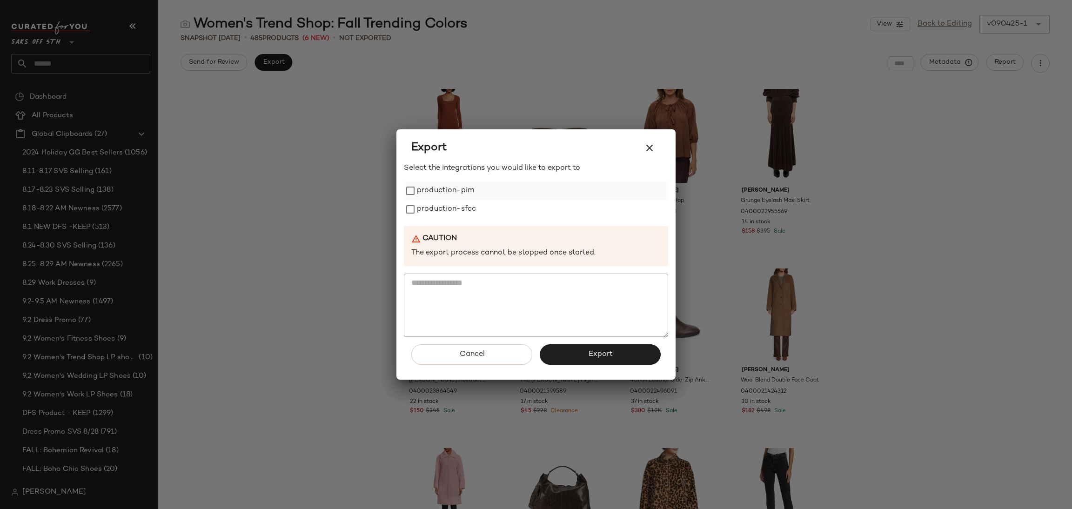
click at [426, 196] on label "production-pim" at bounding box center [445, 190] width 57 height 19
click at [429, 206] on label "production-sfcc" at bounding box center [446, 209] width 59 height 19
click at [582, 351] on button "Export" at bounding box center [600, 354] width 121 height 20
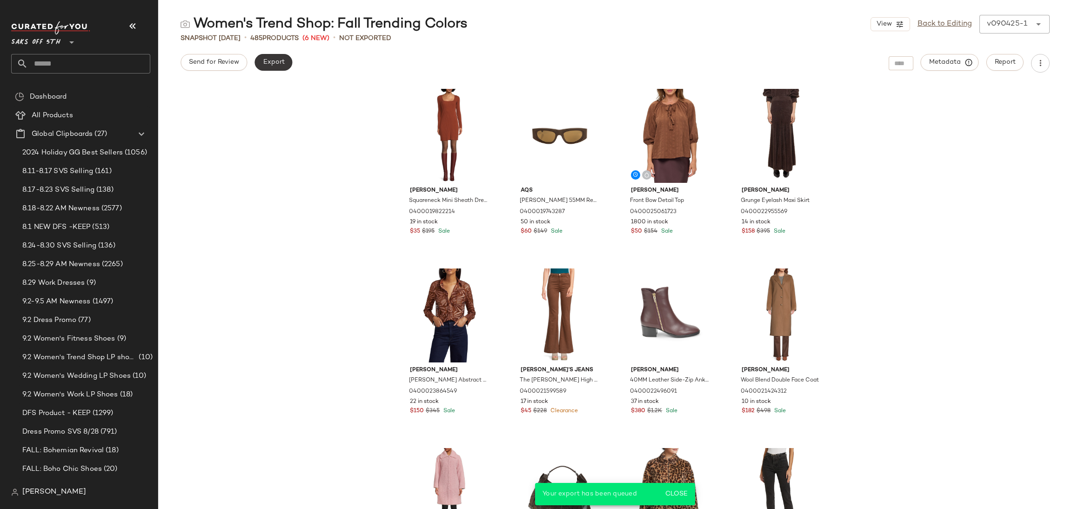
click at [270, 69] on button "Export" at bounding box center [274, 62] width 38 height 17
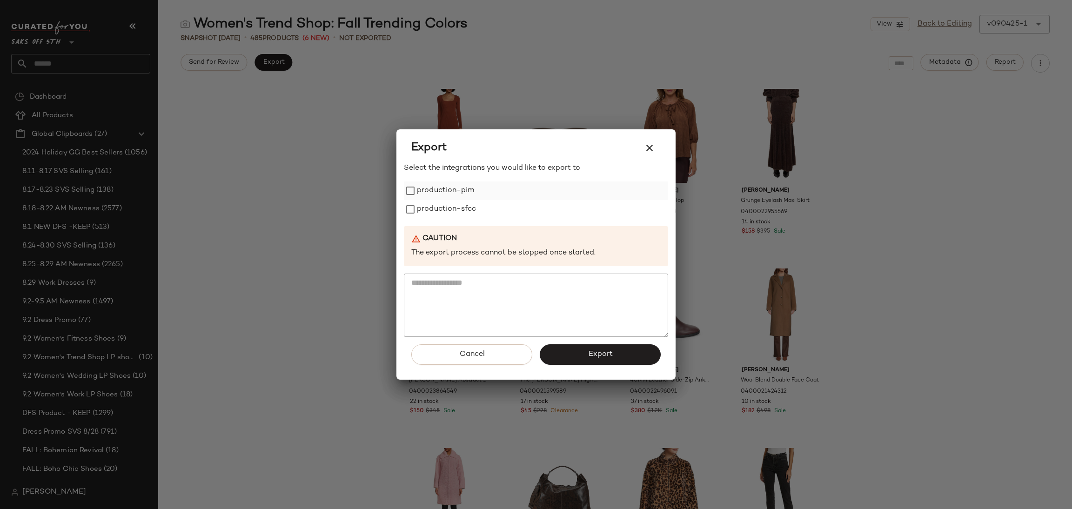
click at [472, 188] on label "production-pim" at bounding box center [445, 190] width 57 height 19
click at [468, 207] on label "production-sfcc" at bounding box center [446, 209] width 59 height 19
click at [577, 347] on button "Export" at bounding box center [600, 354] width 121 height 20
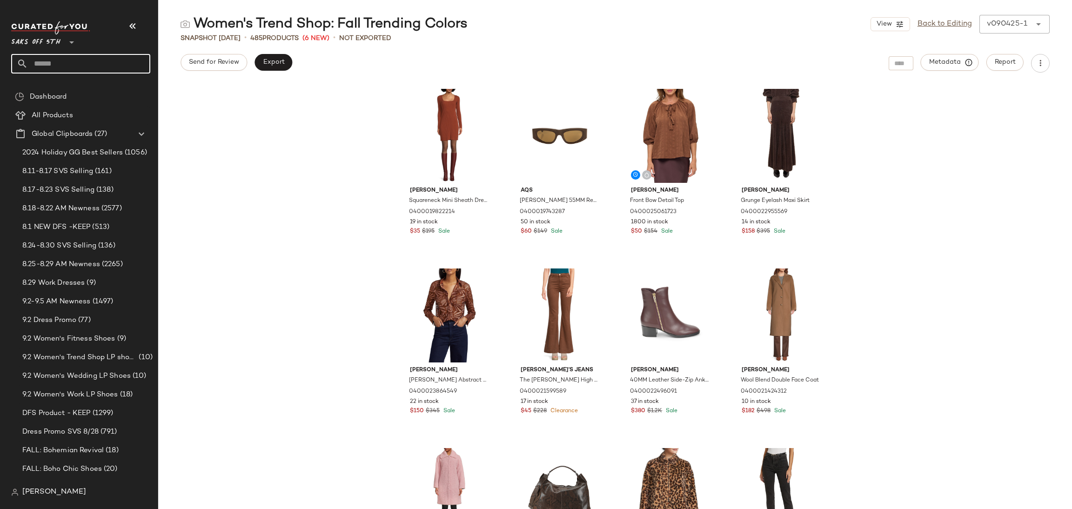
click at [44, 59] on input "text" at bounding box center [89, 64] width 122 height 20
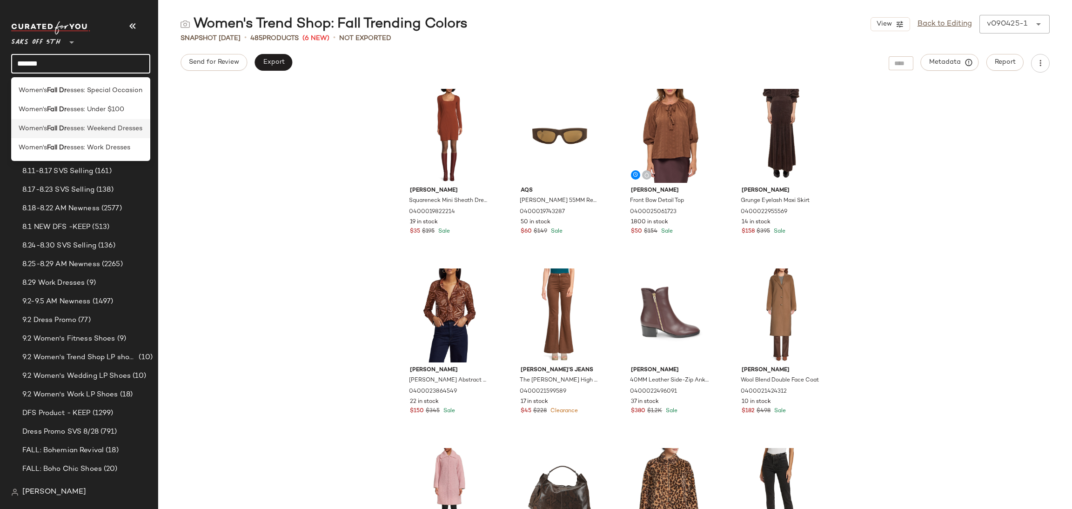
type input "*******"
click at [93, 128] on span "esses: Weekend Dresses" at bounding box center [105, 129] width 76 height 10
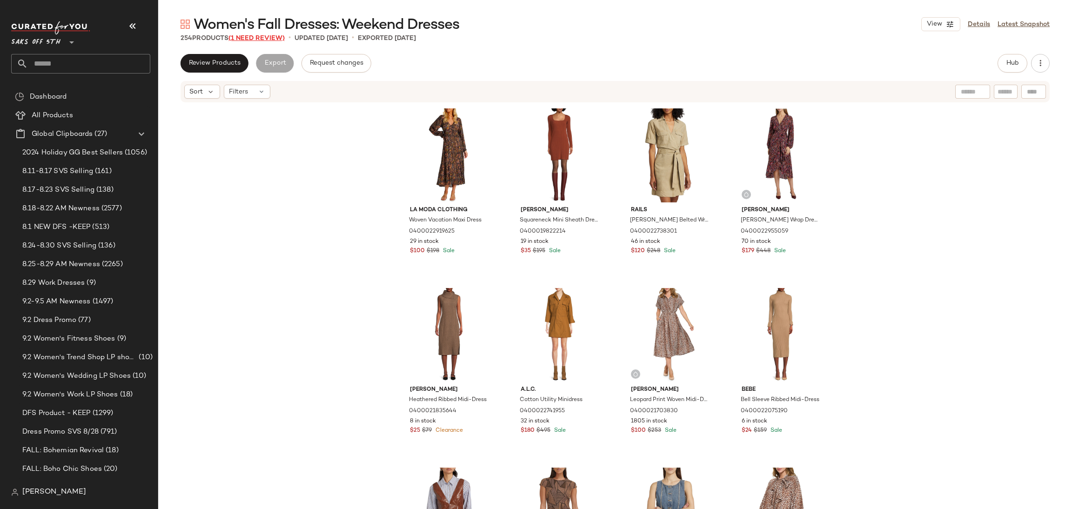
click at [269, 37] on span "(1 Need Review)" at bounding box center [256, 38] width 56 height 7
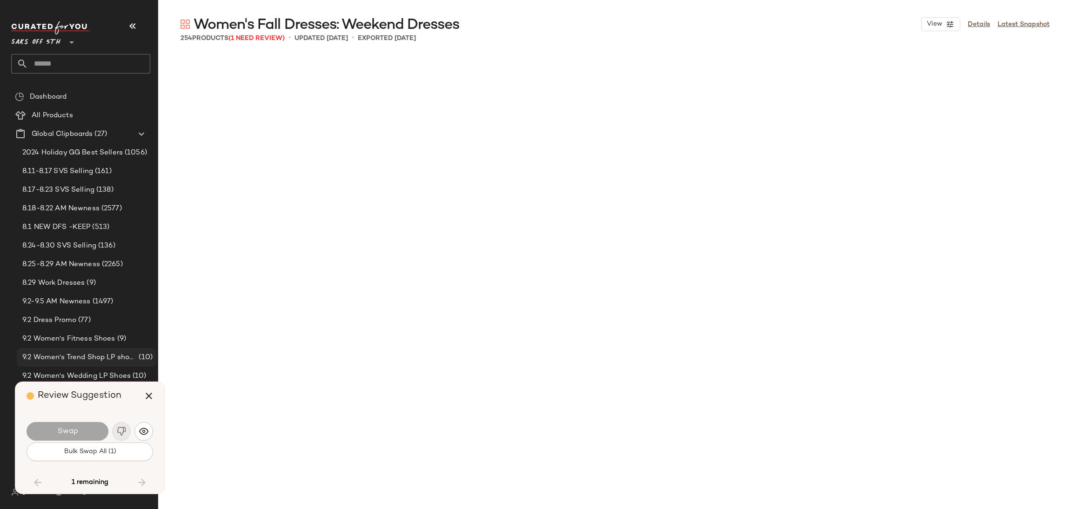
scroll to position [5568, 0]
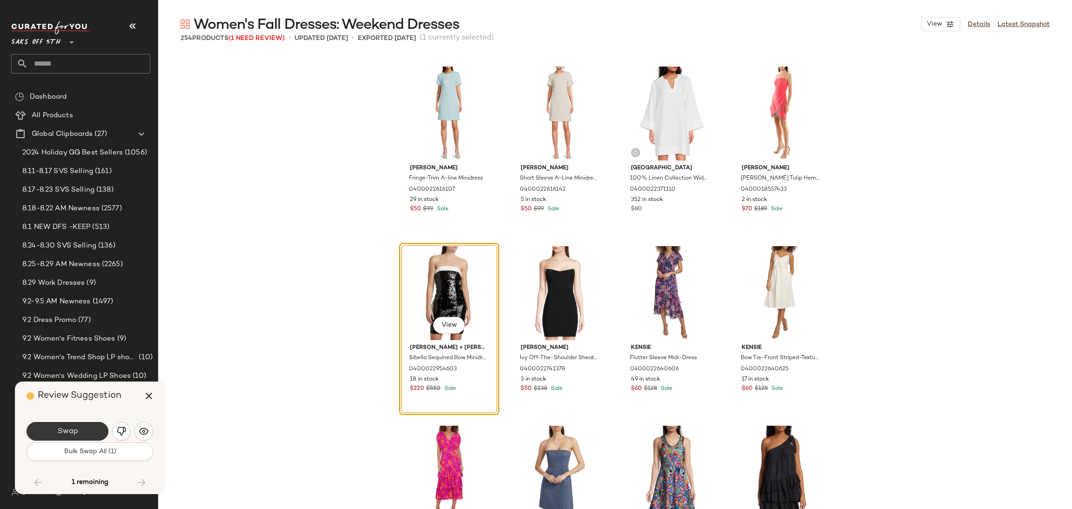
click at [82, 428] on button "Swap" at bounding box center [68, 431] width 82 height 19
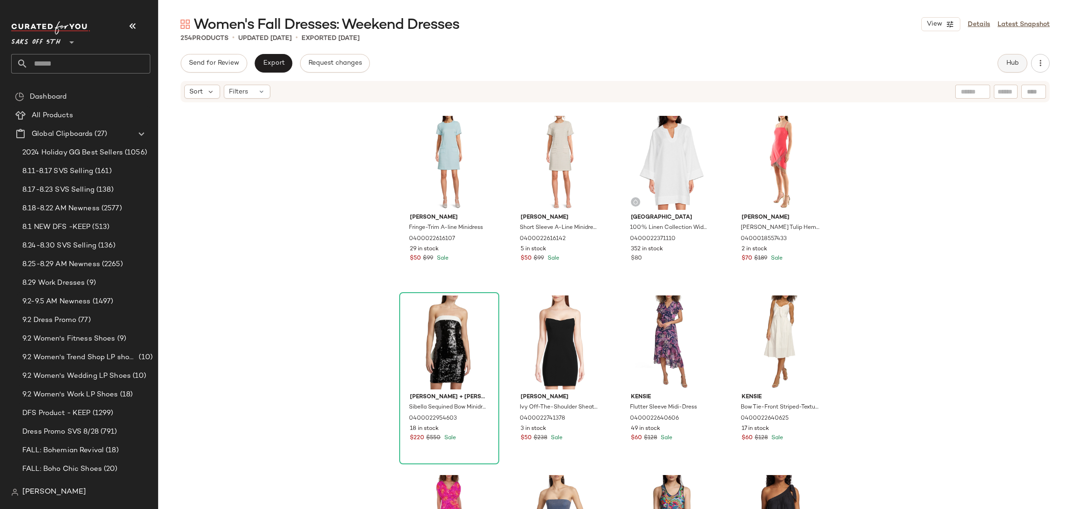
click at [998, 62] on button "Hub" at bounding box center [1013, 63] width 30 height 19
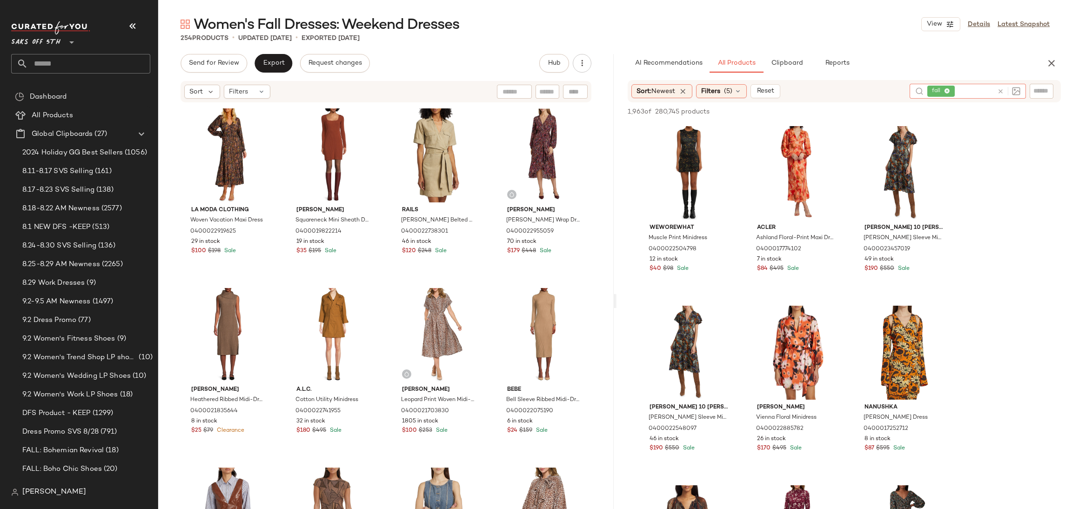
click at [965, 93] on input "text" at bounding box center [975, 92] width 37 height 10
type input "*******"
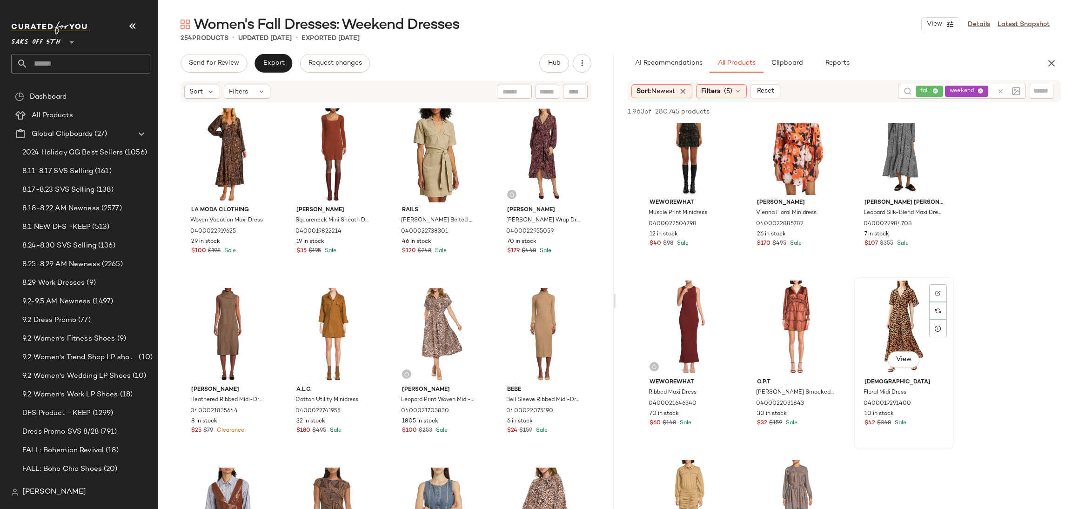
scroll to position [385, 0]
click at [897, 316] on div "View" at bounding box center [904, 327] width 94 height 94
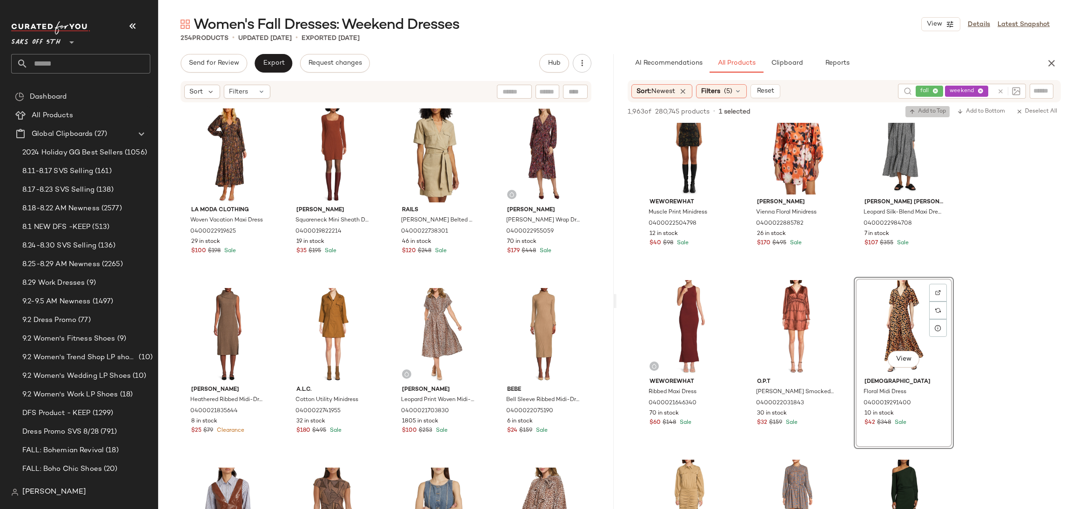
click at [915, 110] on span "Add to Top" at bounding box center [927, 111] width 37 height 7
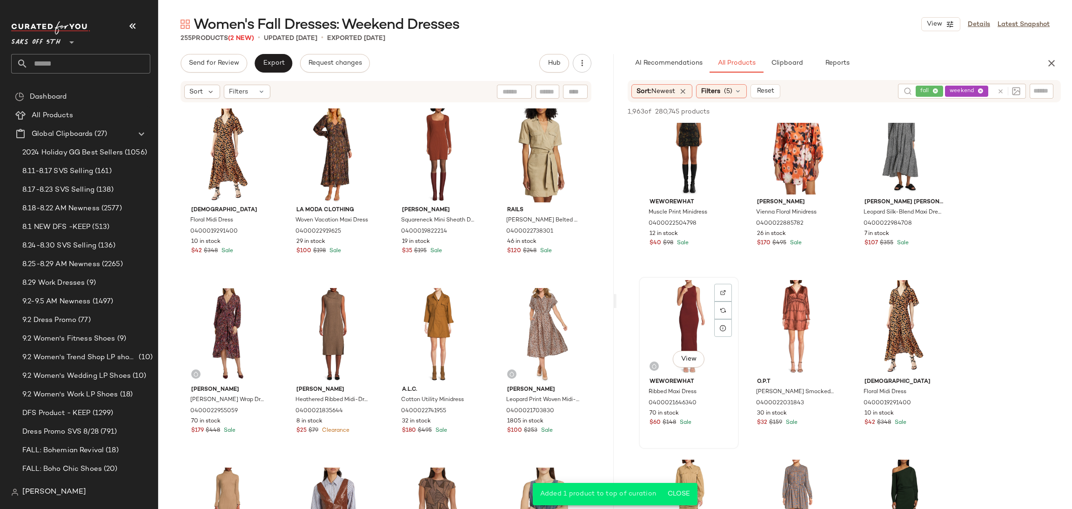
click at [680, 307] on div "View" at bounding box center [689, 327] width 94 height 94
click at [917, 113] on span "Add to Top" at bounding box center [927, 111] width 37 height 7
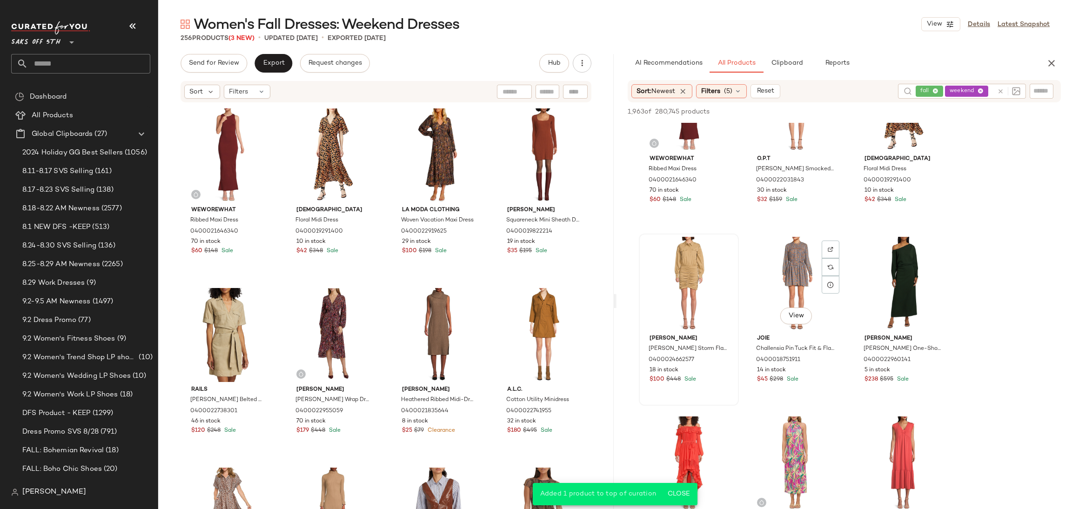
scroll to position [608, 0]
click at [664, 270] on div "View" at bounding box center [689, 283] width 94 height 94
click at [924, 112] on span "Add to Top" at bounding box center [927, 111] width 37 height 7
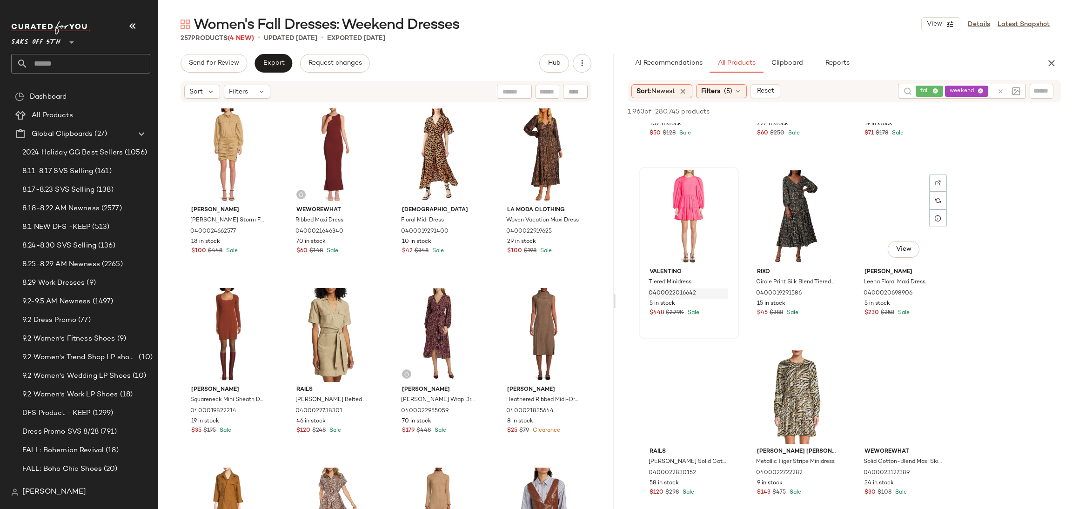
scroll to position [1752, 0]
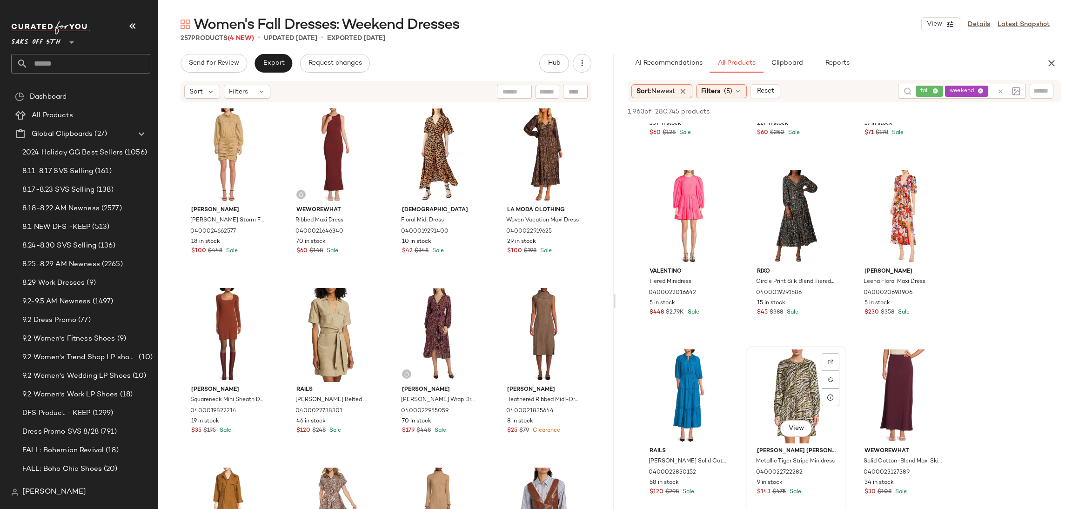
click at [802, 391] on div "View" at bounding box center [797, 396] width 94 height 94
click at [931, 111] on span "Add to Top" at bounding box center [927, 111] width 37 height 7
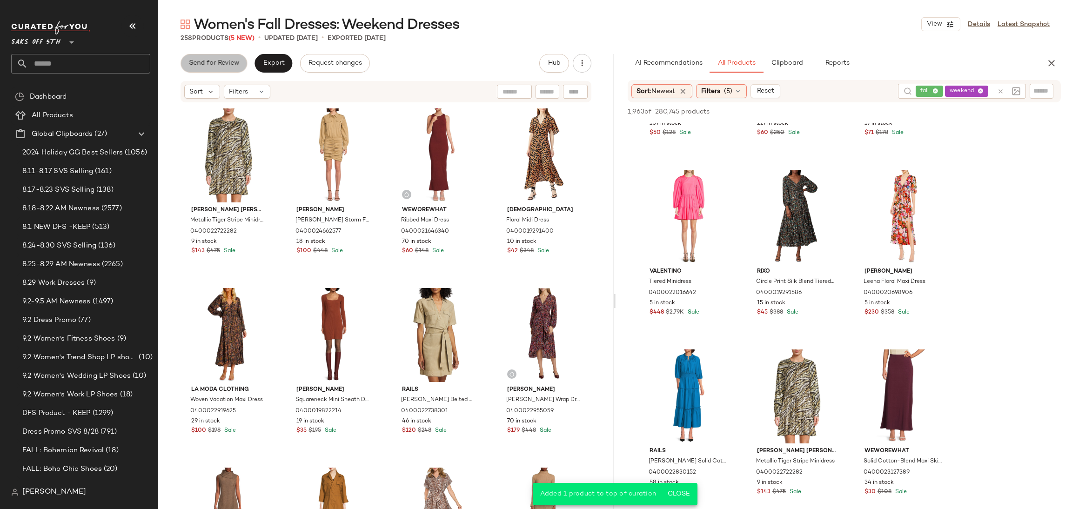
click at [217, 60] on span "Send for Review" at bounding box center [213, 63] width 51 height 7
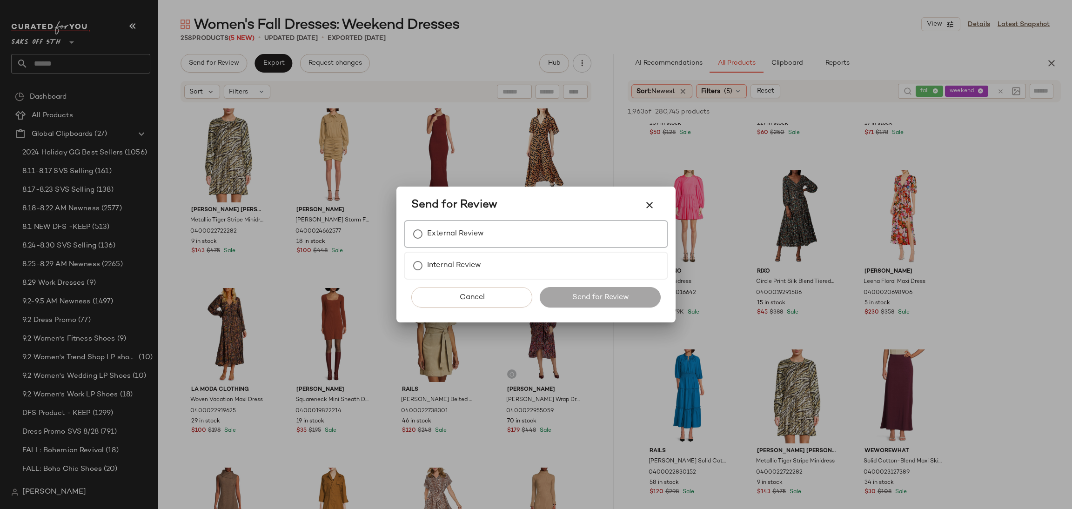
click at [476, 246] on div "External Review" at bounding box center [536, 234] width 264 height 28
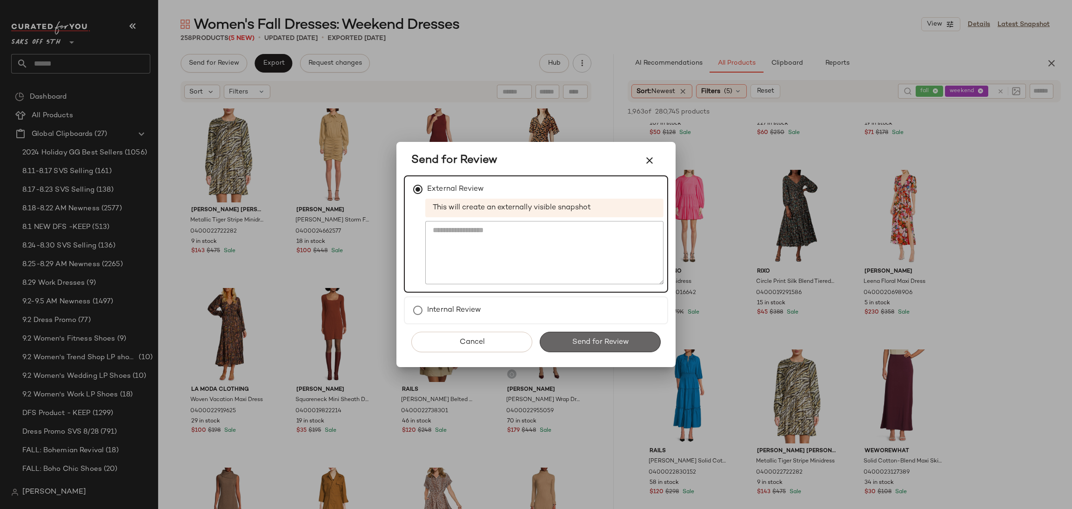
click at [571, 338] on span "Send for Review" at bounding box center [599, 342] width 57 height 9
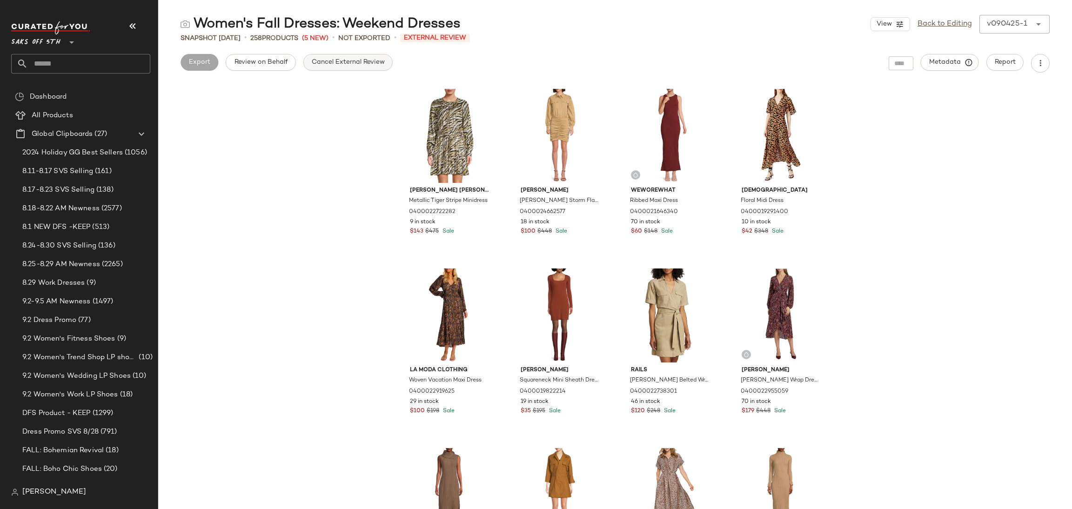
click at [330, 64] on span "Cancel External Review" at bounding box center [348, 62] width 74 height 7
click at [275, 59] on span "Export" at bounding box center [273, 62] width 22 height 7
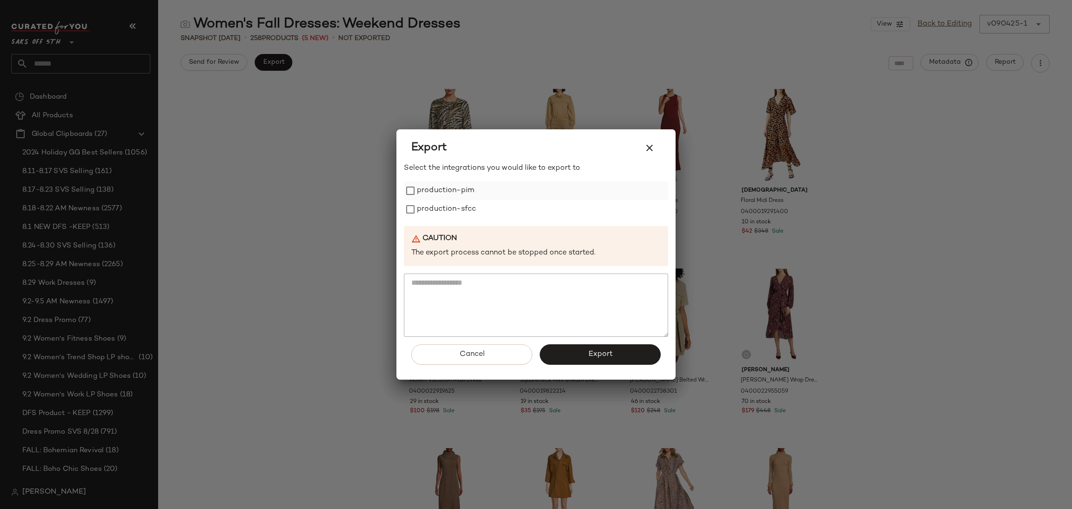
click at [426, 184] on label "production-pim" at bounding box center [445, 190] width 57 height 19
click at [436, 201] on label "production-sfcc" at bounding box center [446, 209] width 59 height 19
click at [564, 358] on button "Export" at bounding box center [600, 354] width 121 height 20
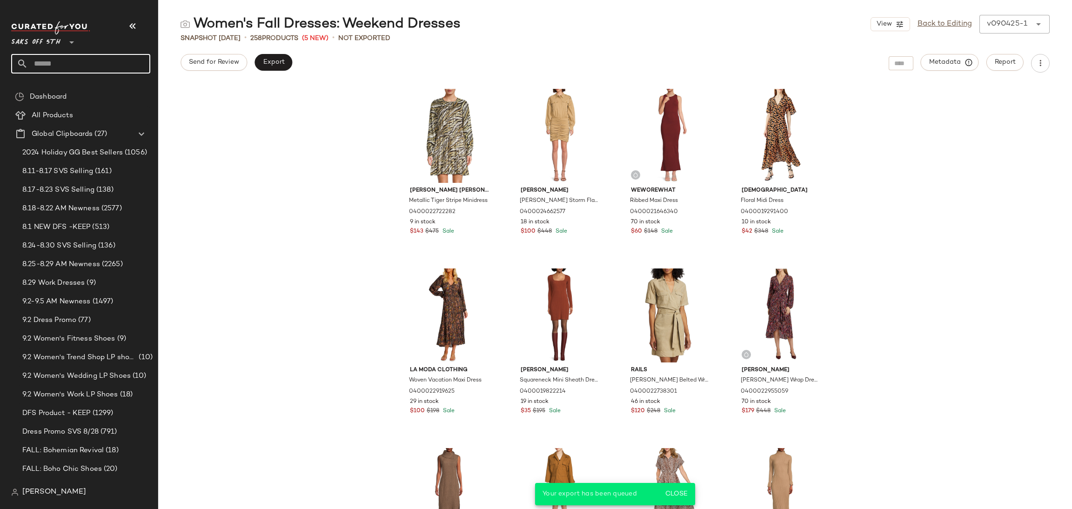
click at [90, 65] on input "text" at bounding box center [89, 64] width 122 height 20
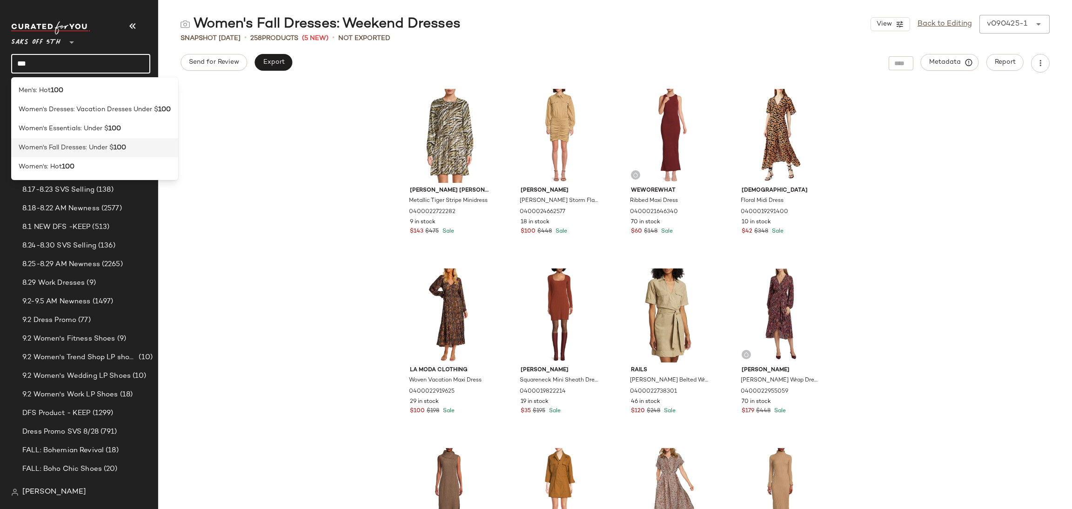
type input "***"
click at [99, 149] on span "Women's Fall Dresses: Under $" at bounding box center [66, 148] width 95 height 10
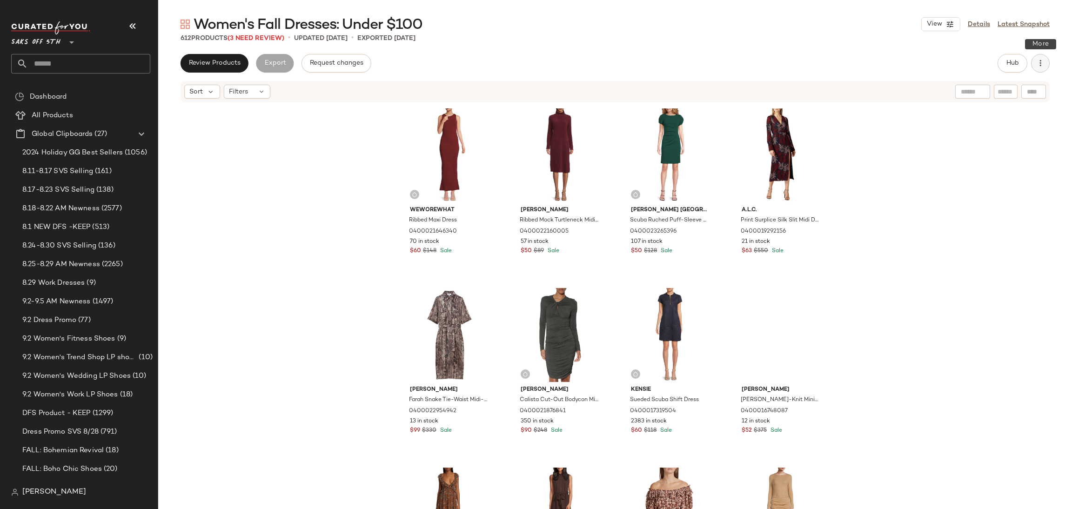
click at [1042, 63] on icon "button" at bounding box center [1040, 63] width 9 height 9
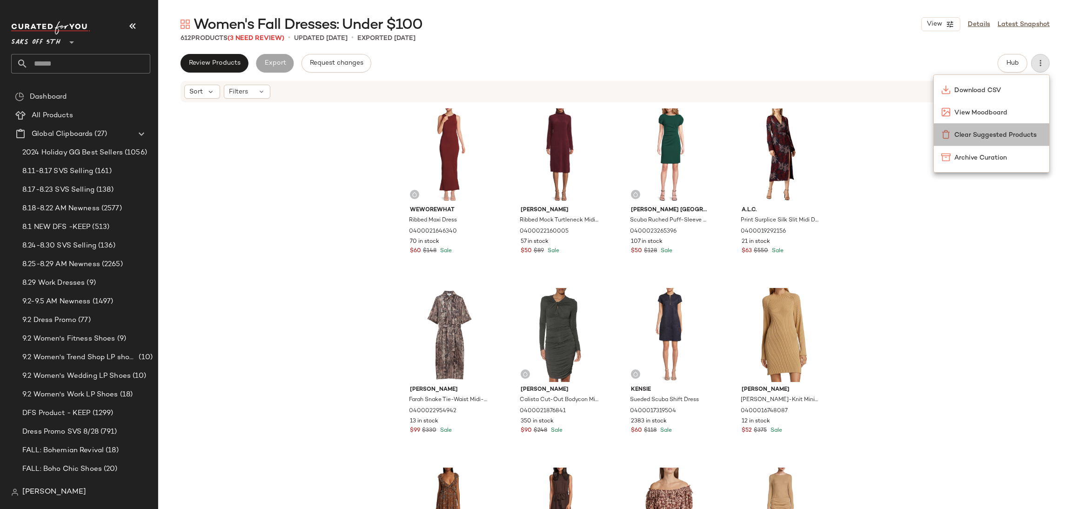
click at [996, 136] on span "Clear Suggested Products" at bounding box center [997, 135] width 87 height 10
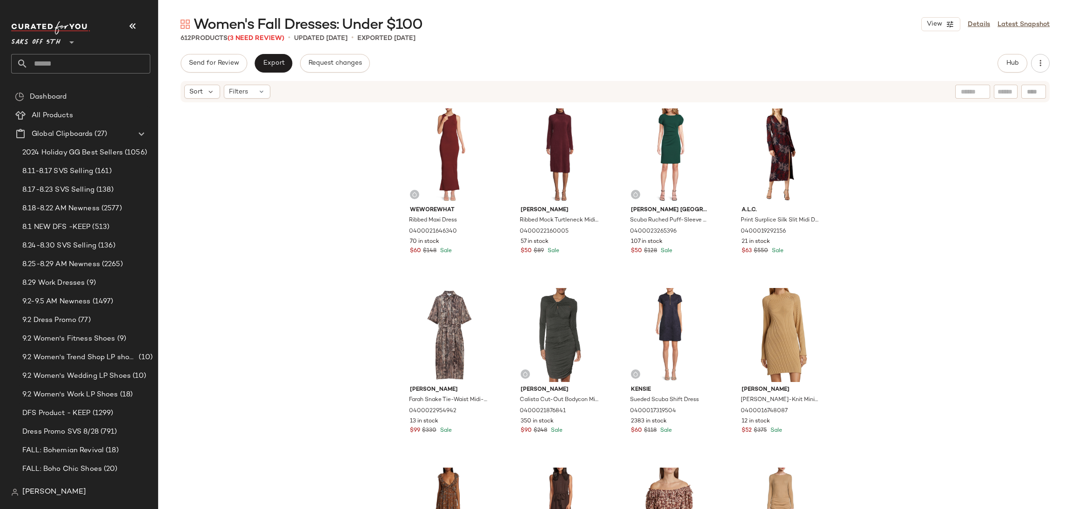
click at [250, 93] on div "Filters" at bounding box center [247, 92] width 47 height 14
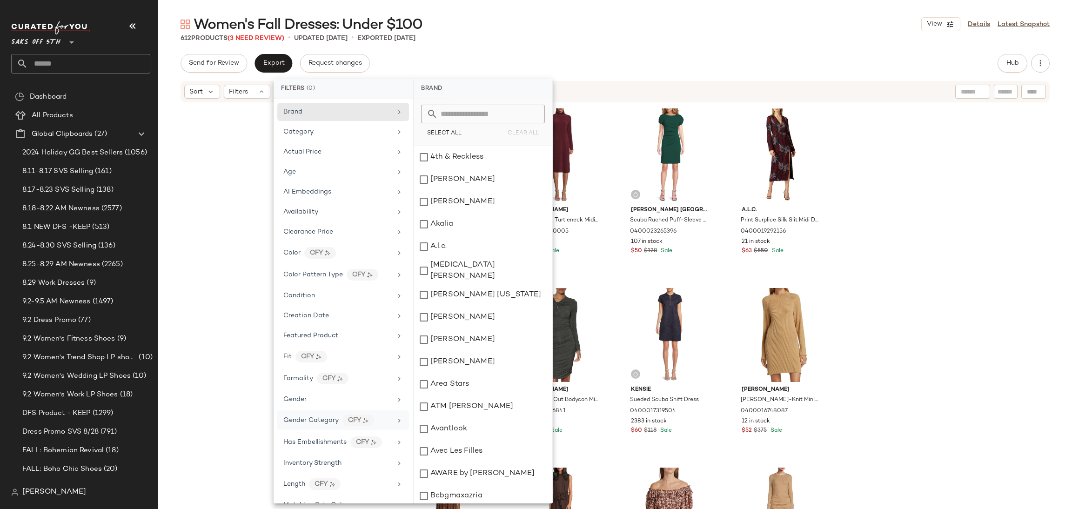
scroll to position [341, 0]
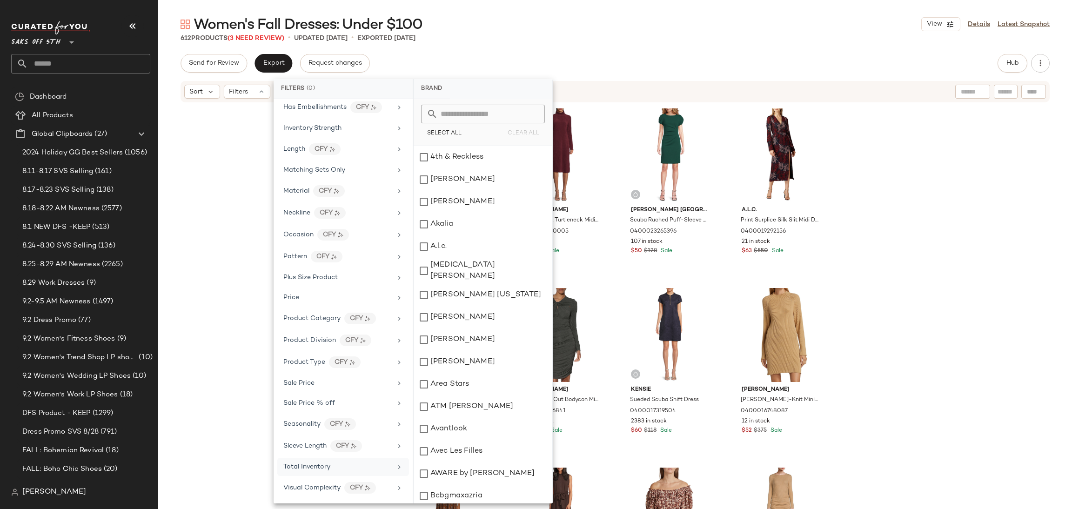
click at [316, 470] on span "Total Inventory" at bounding box center [306, 466] width 47 height 7
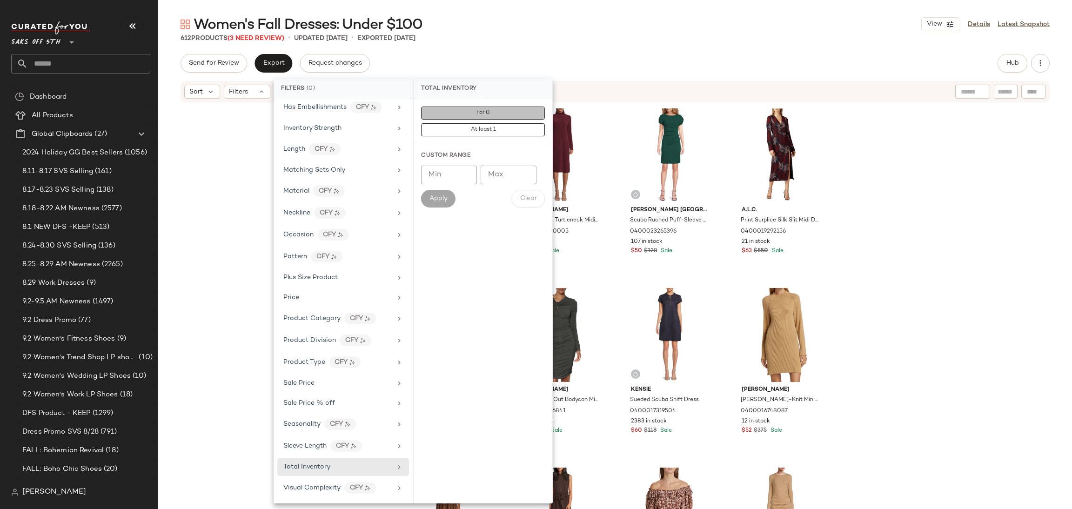
click at [523, 117] on button "For 0" at bounding box center [483, 113] width 124 height 13
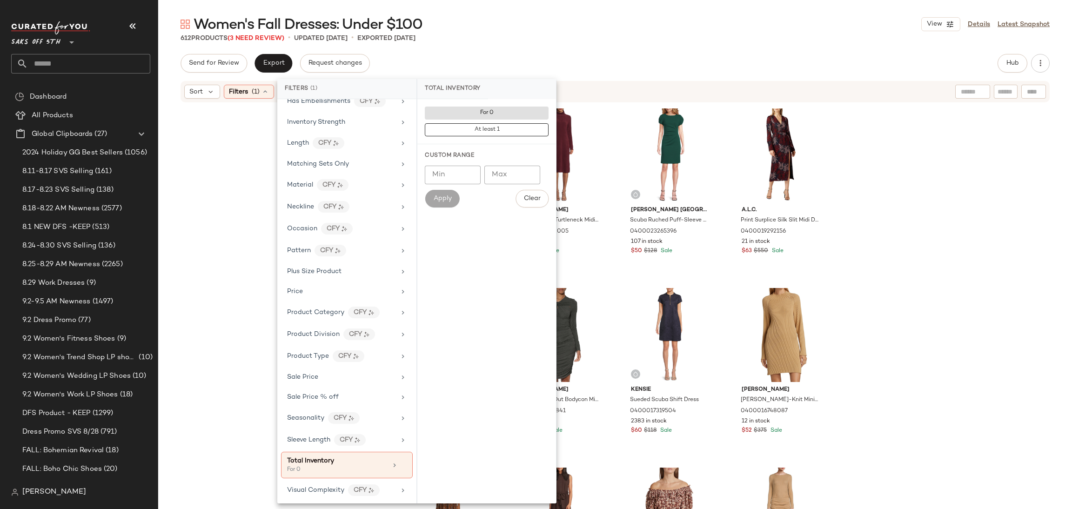
click at [586, 51] on div "Women's Fall Dresses: Under $100 View Details Latest Snapshot 612 Products (3 N…" at bounding box center [615, 262] width 914 height 494
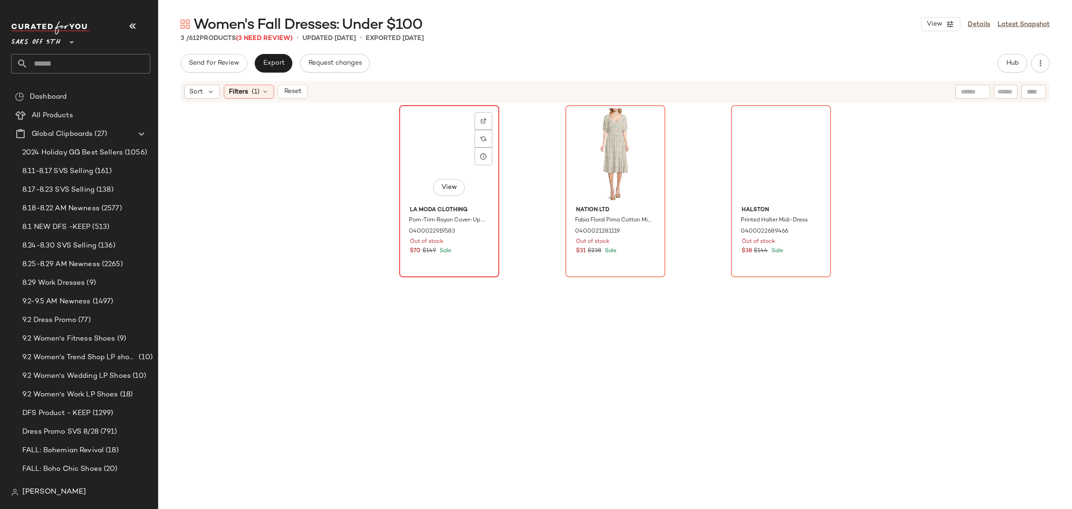
click at [416, 144] on div "View" at bounding box center [450, 155] width 94 height 94
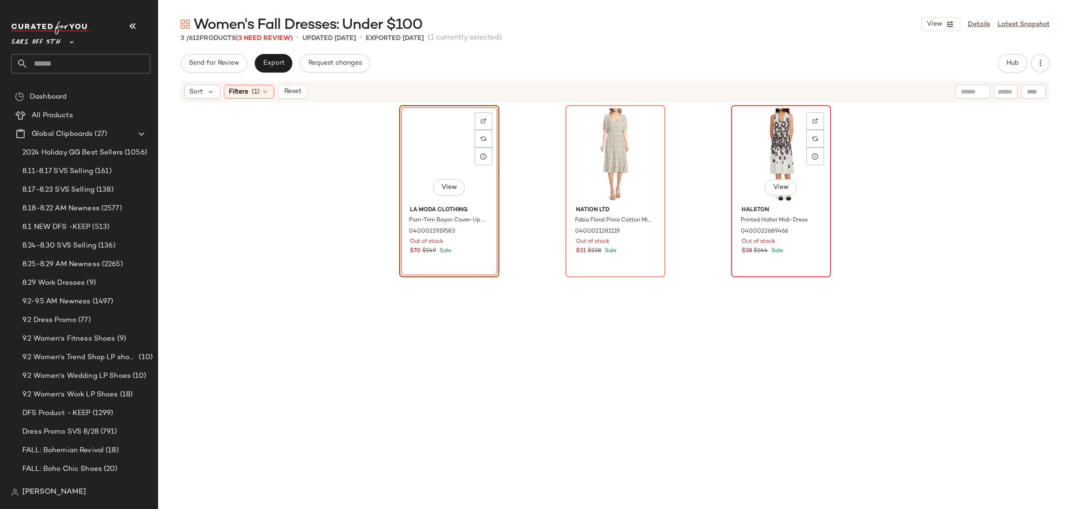
click at [768, 139] on div "View" at bounding box center [781, 155] width 94 height 94
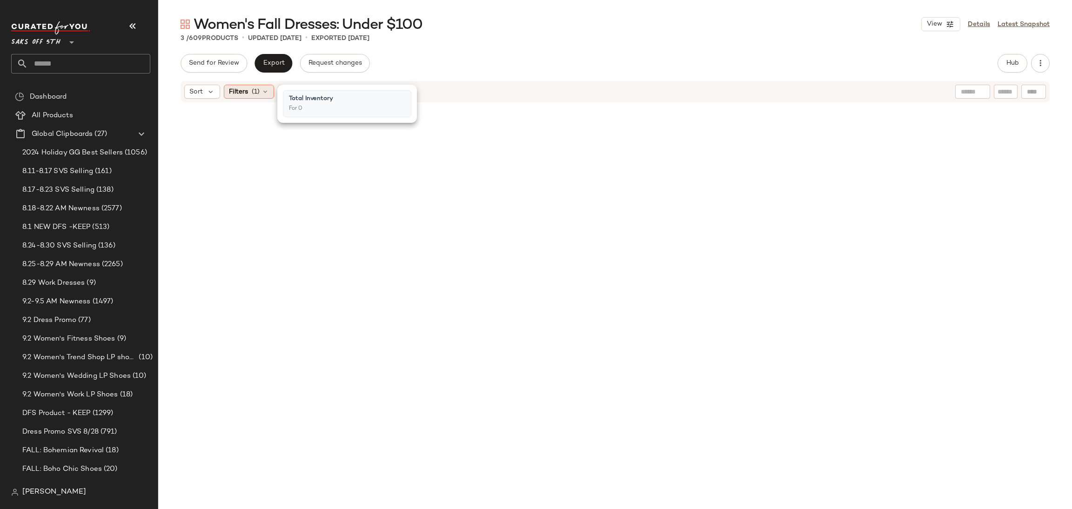
click at [252, 97] on div "Filters (1)" at bounding box center [249, 92] width 50 height 14
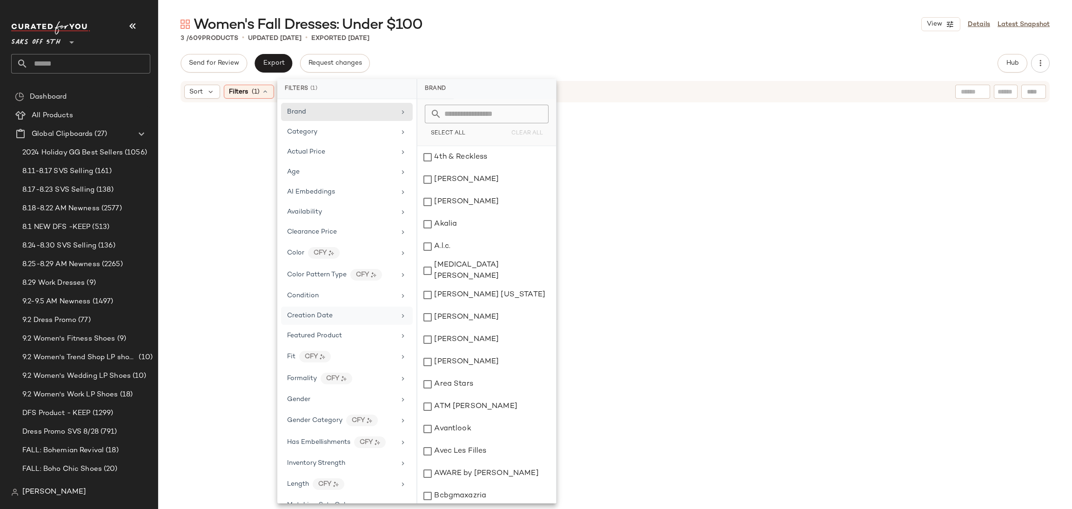
scroll to position [349, 0]
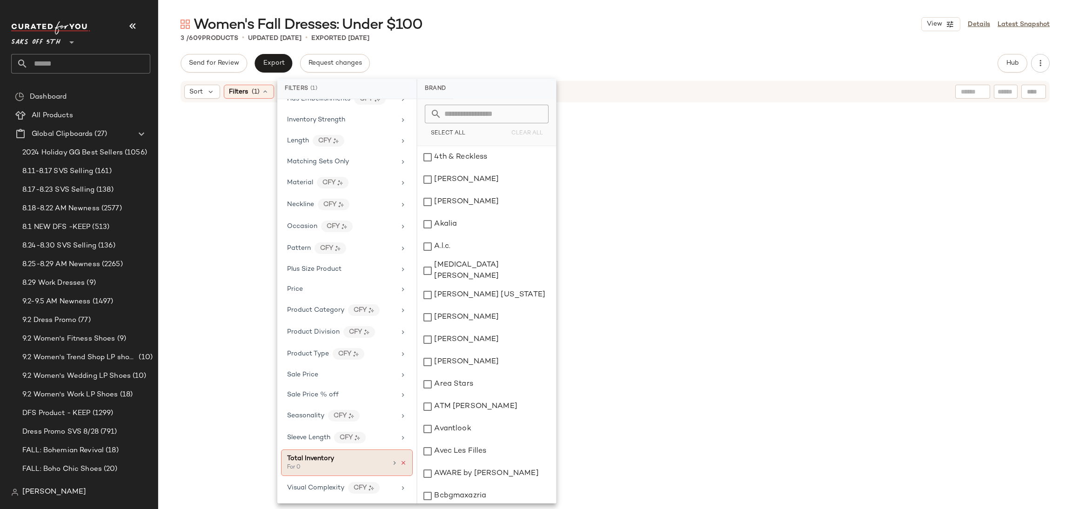
click at [400, 463] on icon at bounding box center [403, 463] width 7 height 7
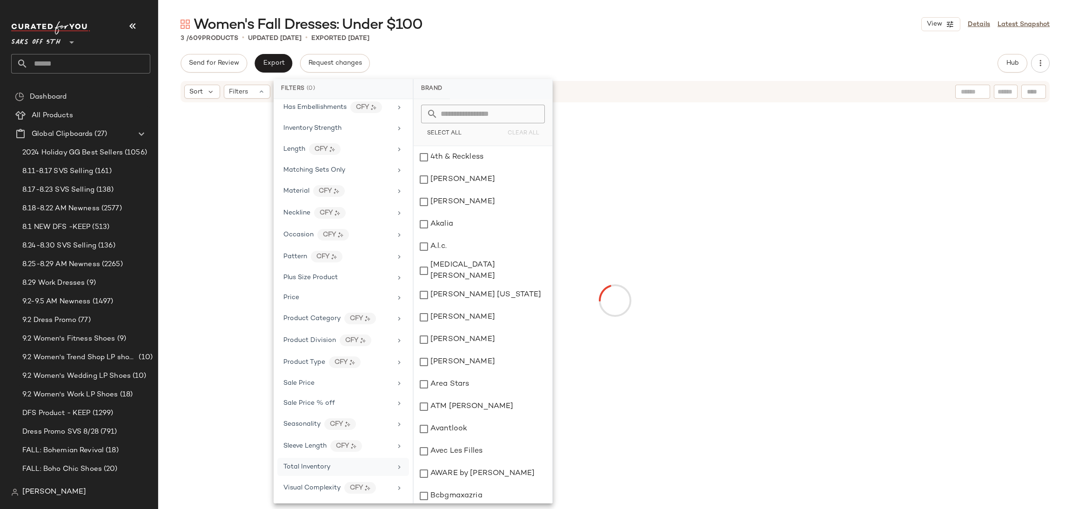
scroll to position [341, 0]
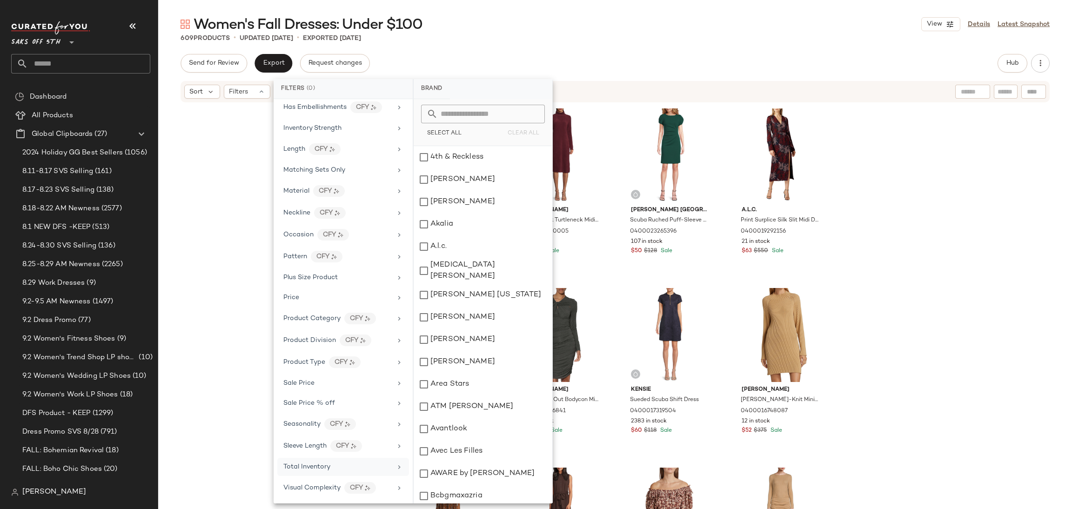
click at [1004, 74] on div "Send for Review Export Request changes Hub Sort Filters WeWoreWhat Ribbed Maxi …" at bounding box center [615, 301] width 914 height 494
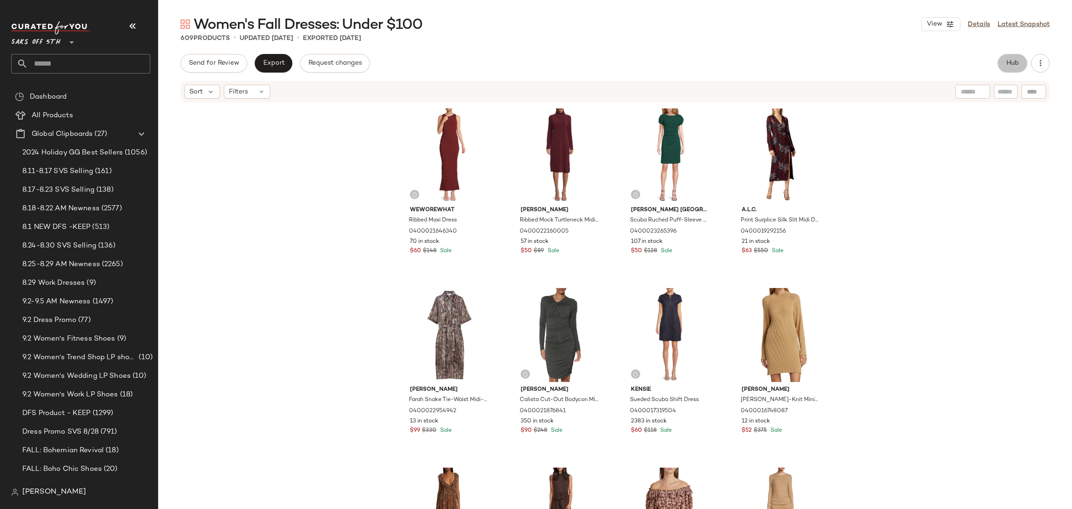
click at [1009, 67] on span "Hub" at bounding box center [1012, 63] width 13 height 7
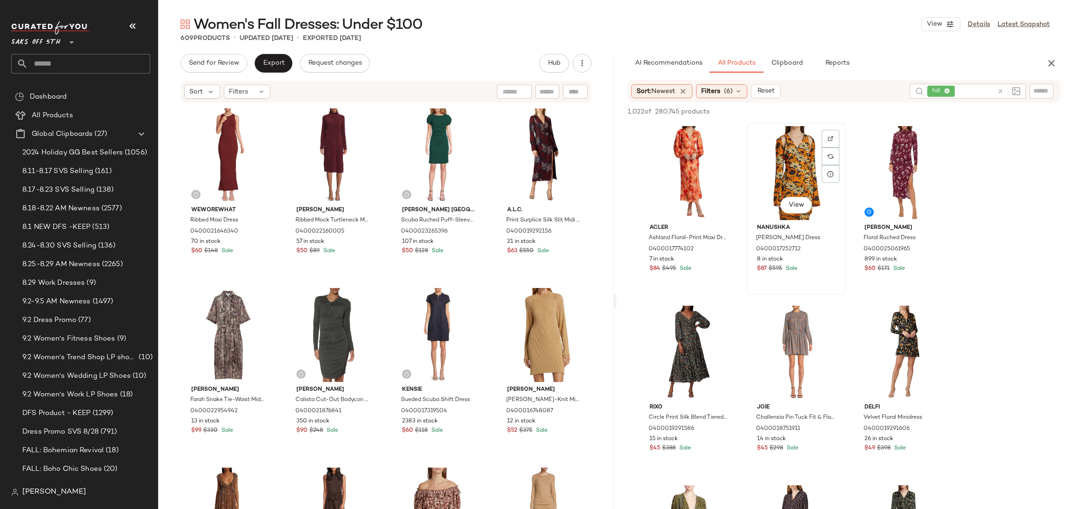
click at [794, 176] on div "View" at bounding box center [797, 173] width 94 height 94
click at [929, 112] on span "Add to Top" at bounding box center [927, 111] width 37 height 7
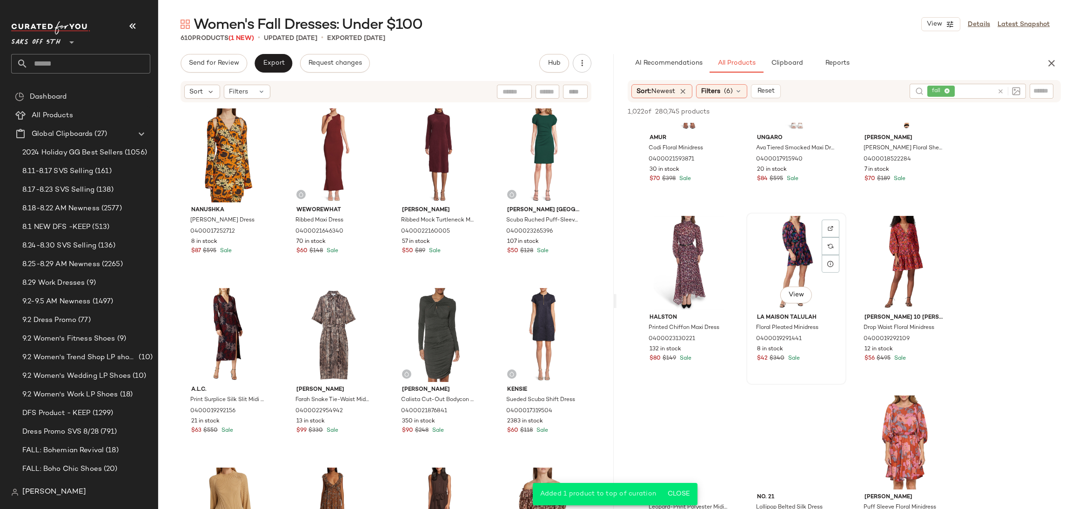
scroll to position [630, 0]
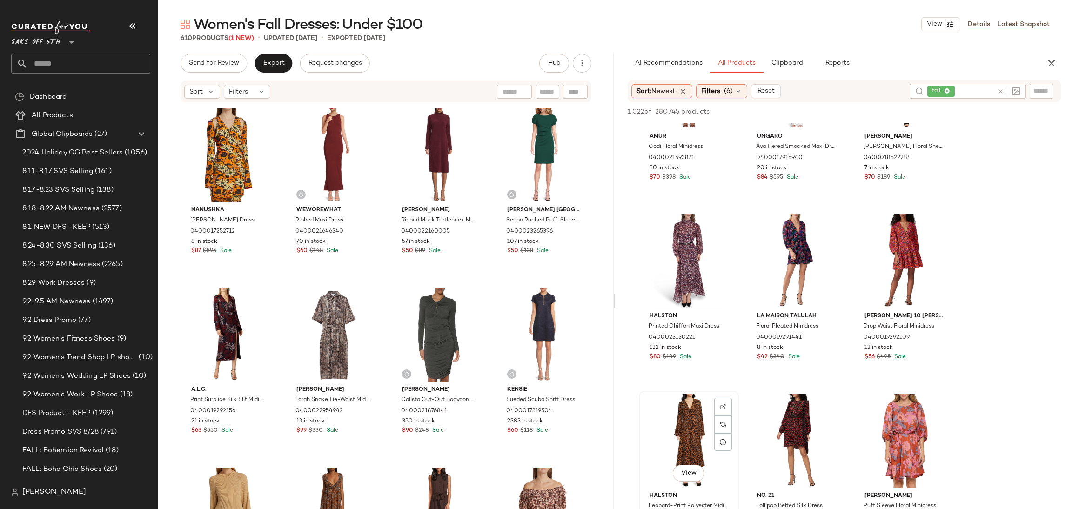
click at [709, 411] on div "View" at bounding box center [689, 441] width 94 height 94
click at [934, 113] on span "Add to Top" at bounding box center [927, 111] width 37 height 7
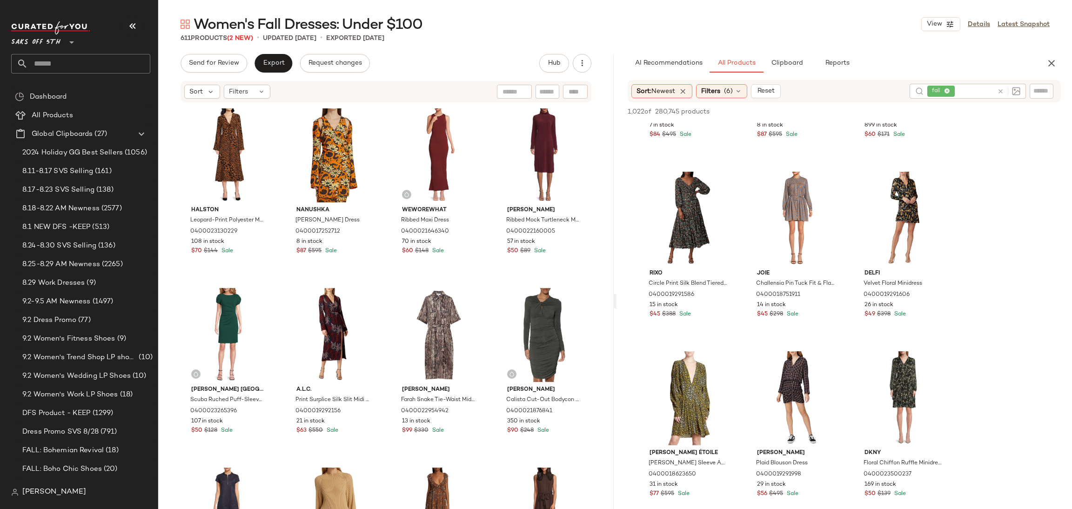
scroll to position [0, 0]
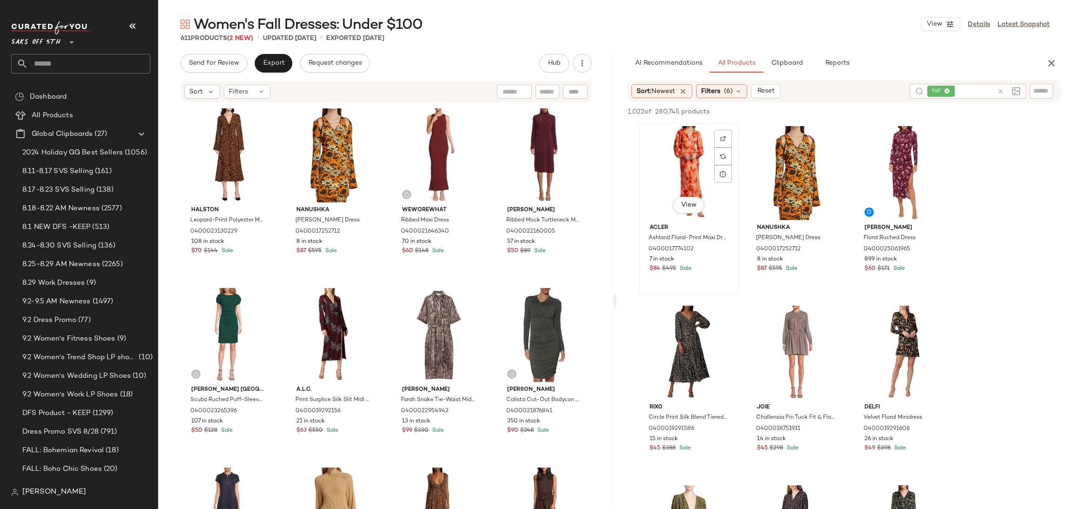
click at [672, 152] on div "View" at bounding box center [689, 173] width 94 height 94
click at [919, 107] on button "Add to Top" at bounding box center [928, 111] width 44 height 11
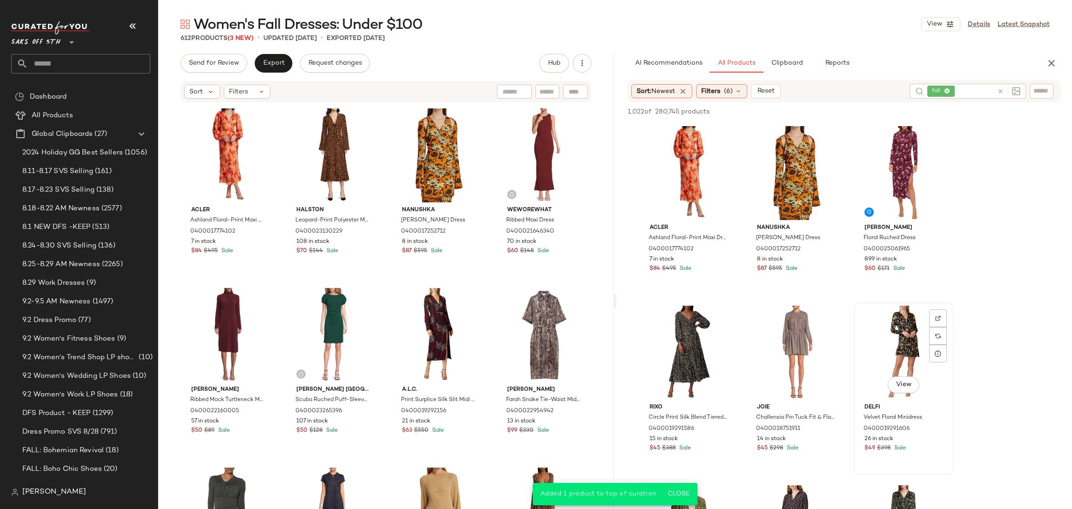
click at [910, 327] on div "View" at bounding box center [904, 353] width 94 height 94
click at [913, 110] on icon "button" at bounding box center [912, 111] width 7 height 7
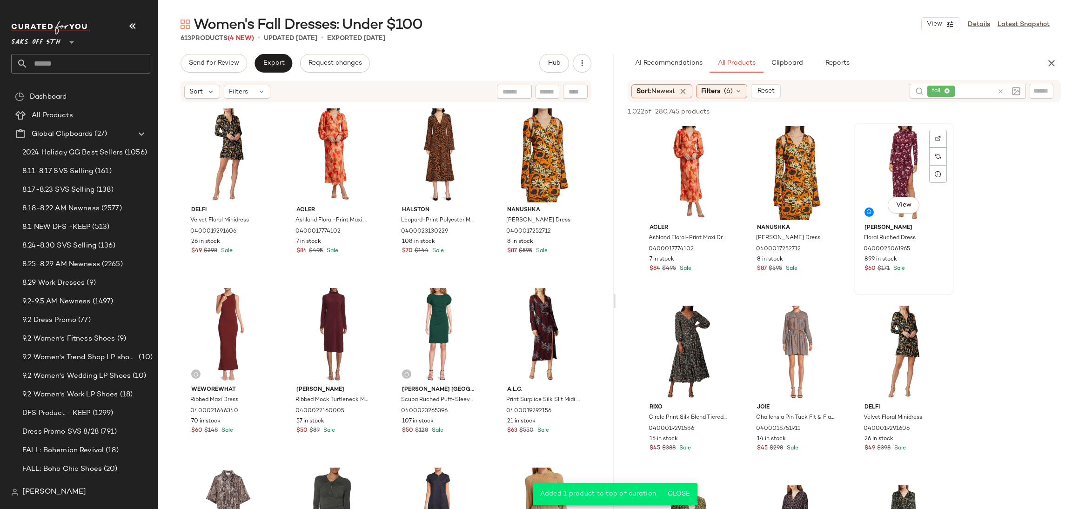
click at [888, 150] on div "View" at bounding box center [904, 173] width 94 height 94
drag, startPoint x: 920, startPoint y: 103, endPoint x: 922, endPoint y: 110, distance: 7.2
click at [922, 110] on div "1,022 of 280,745 products • 1 selected Add to Top Add to Bottom Deselect All" at bounding box center [845, 112] width 456 height 20
click at [922, 110] on span "Add to Top" at bounding box center [927, 111] width 37 height 7
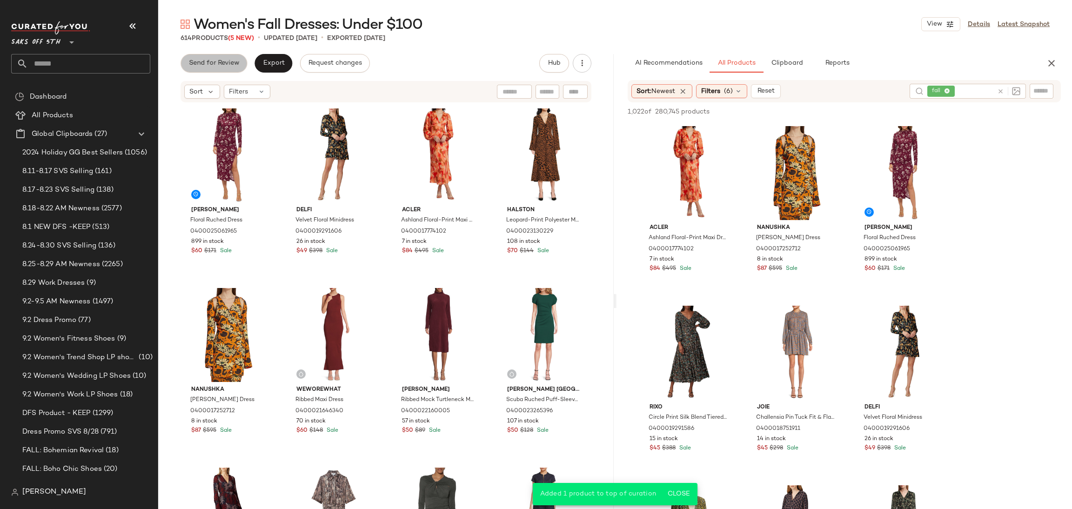
click at [221, 57] on button "Send for Review" at bounding box center [214, 63] width 67 height 19
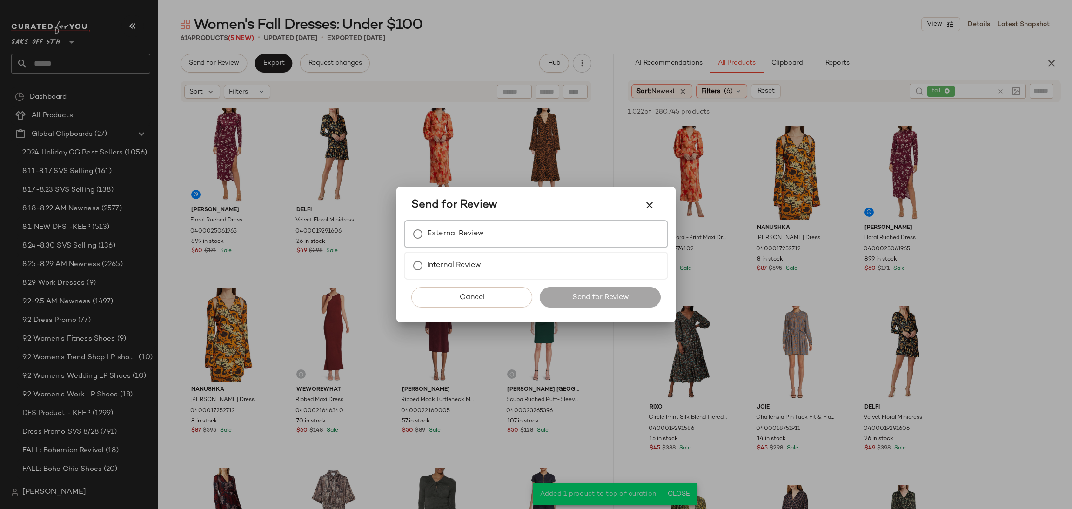
click at [437, 226] on label "External Review" at bounding box center [455, 234] width 57 height 19
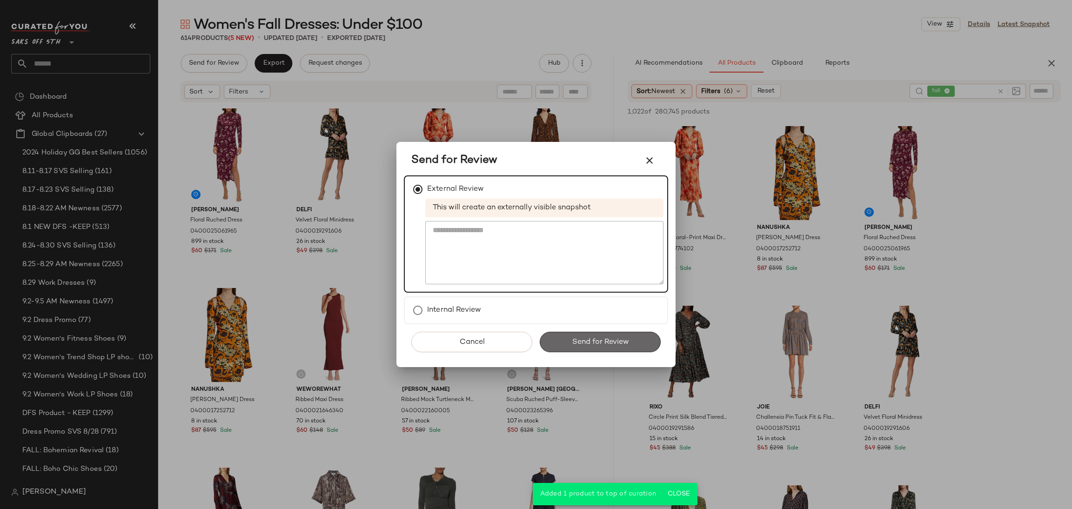
click at [559, 339] on button "Send for Review" at bounding box center [600, 342] width 121 height 20
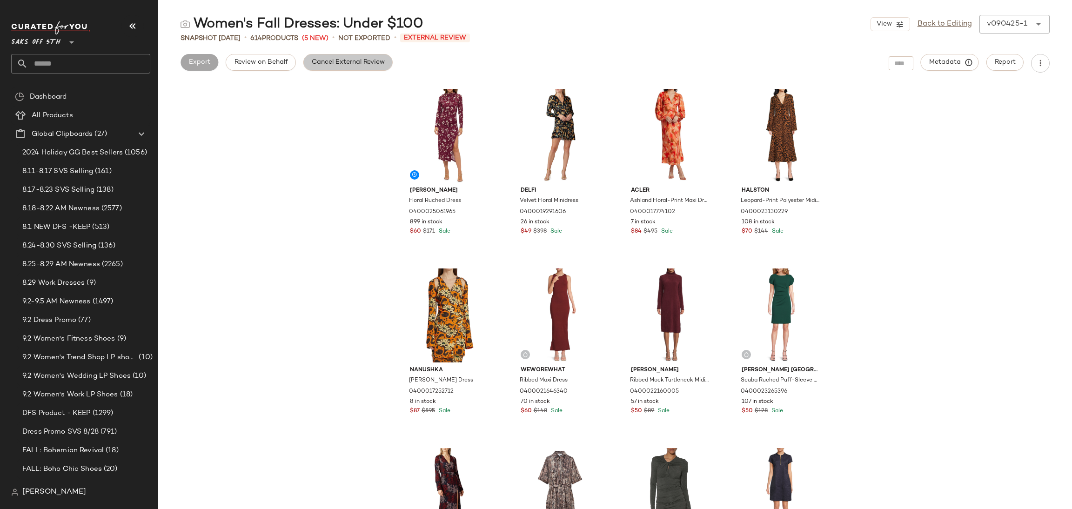
click at [363, 70] on button "Cancel External Review" at bounding box center [347, 62] width 89 height 17
click at [274, 62] on span "Export" at bounding box center [273, 62] width 22 height 7
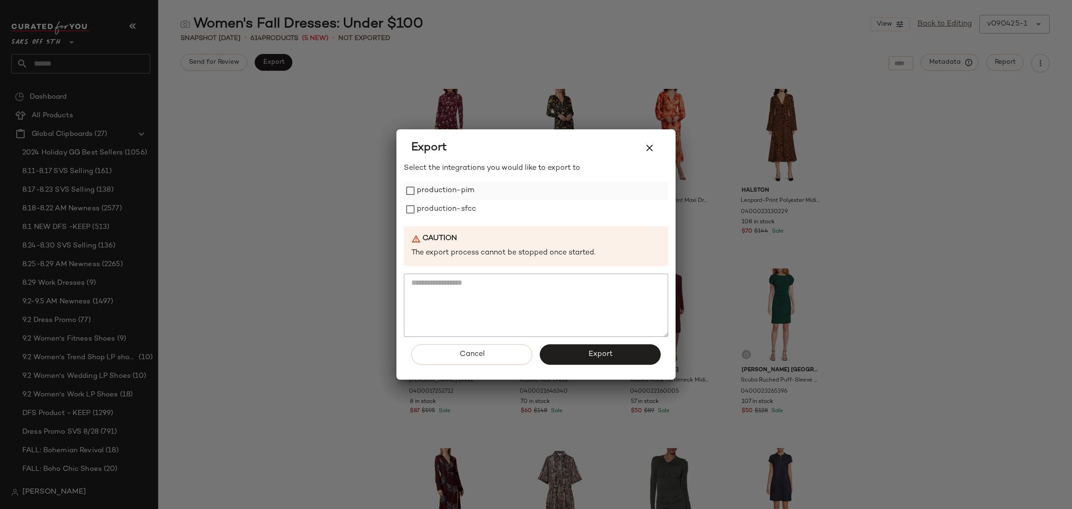
click at [425, 187] on label "production-pim" at bounding box center [445, 190] width 57 height 19
click at [426, 200] on label "production-sfcc" at bounding box center [446, 209] width 59 height 19
click at [570, 356] on button "Export" at bounding box center [600, 354] width 121 height 20
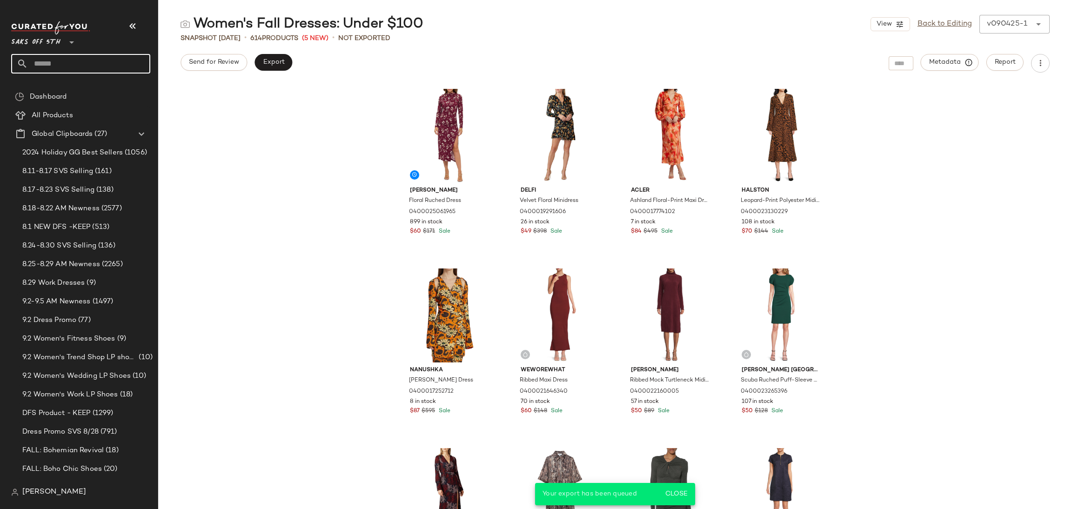
click at [102, 64] on input "text" at bounding box center [89, 64] width 122 height 20
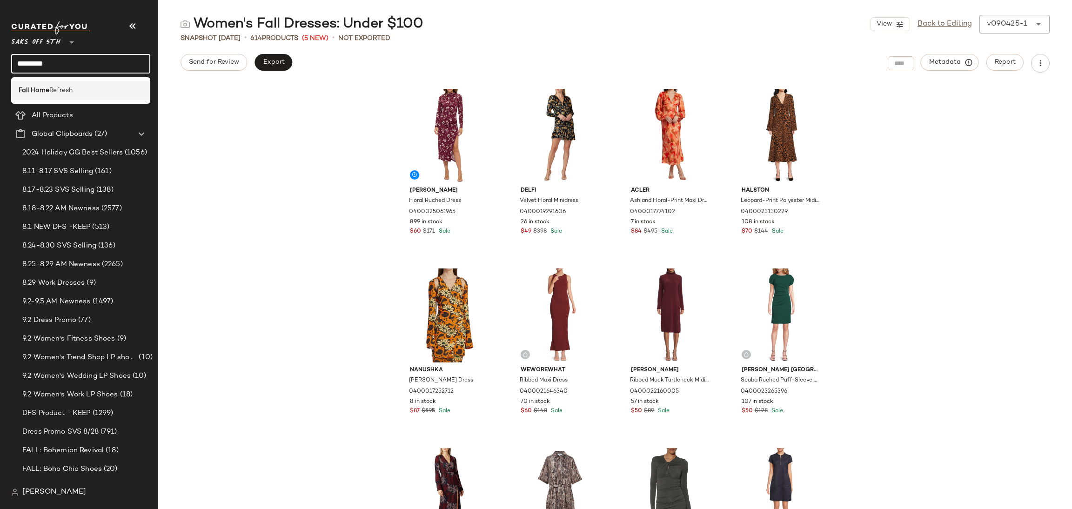
type input "*********"
click at [90, 92] on div "Fall Home Refresh" at bounding box center [81, 91] width 124 height 10
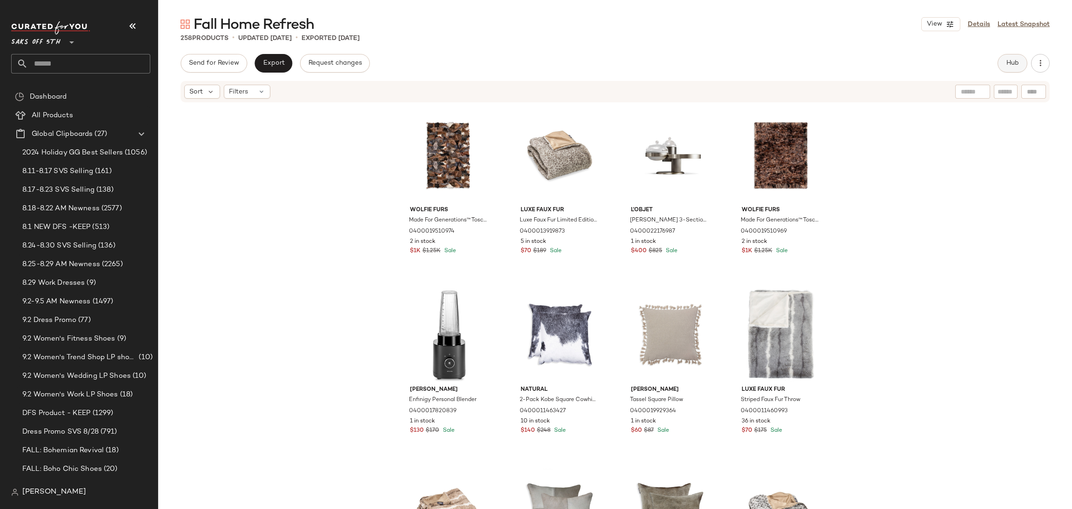
click at [1006, 66] on span "Hub" at bounding box center [1012, 63] width 13 height 7
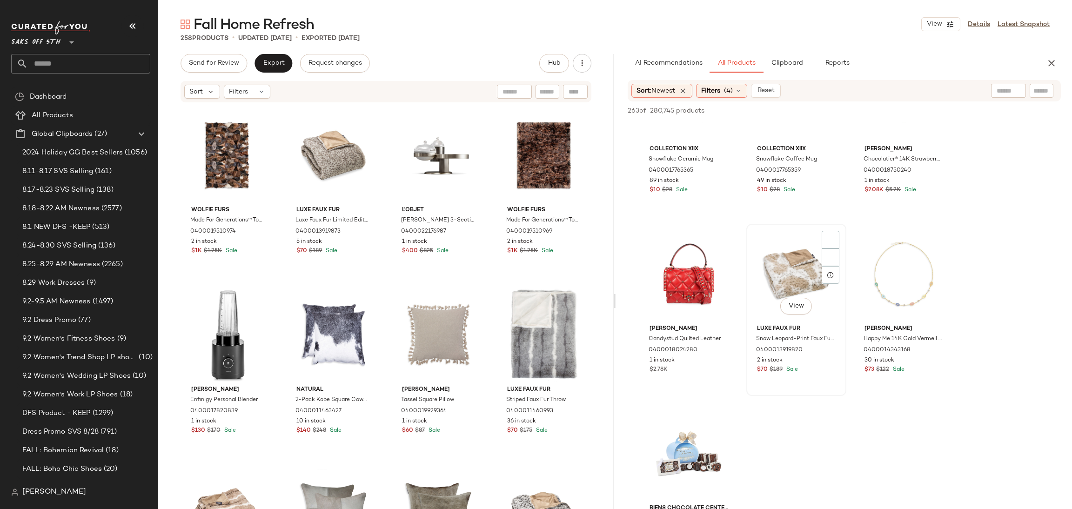
scroll to position [1691, 0]
click at [783, 269] on div "View" at bounding box center [797, 277] width 94 height 94
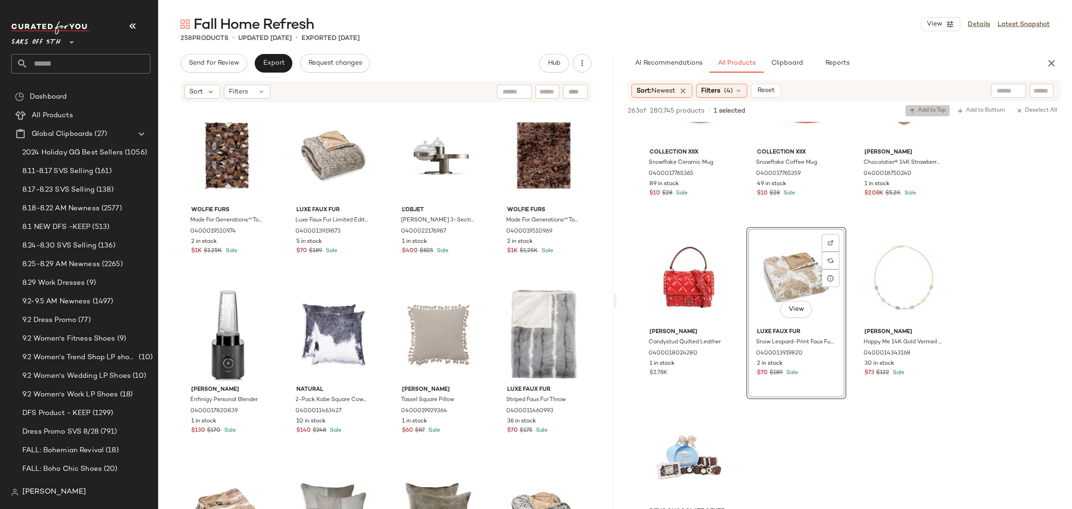
click at [933, 112] on span "Add to Top" at bounding box center [927, 110] width 37 height 7
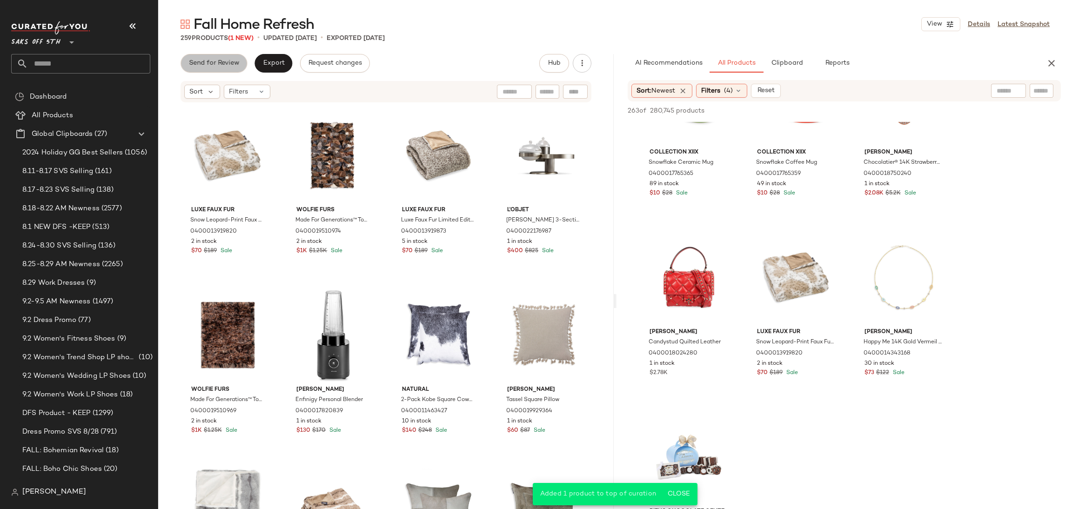
click at [234, 60] on span "Send for Review" at bounding box center [213, 63] width 51 height 7
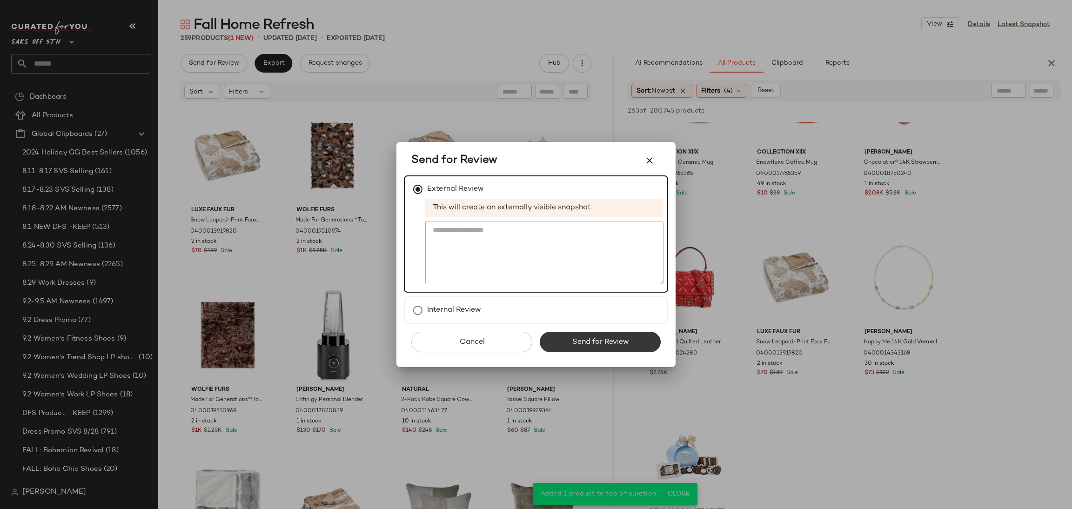
click at [604, 342] on span "Send for Review" at bounding box center [599, 342] width 57 height 9
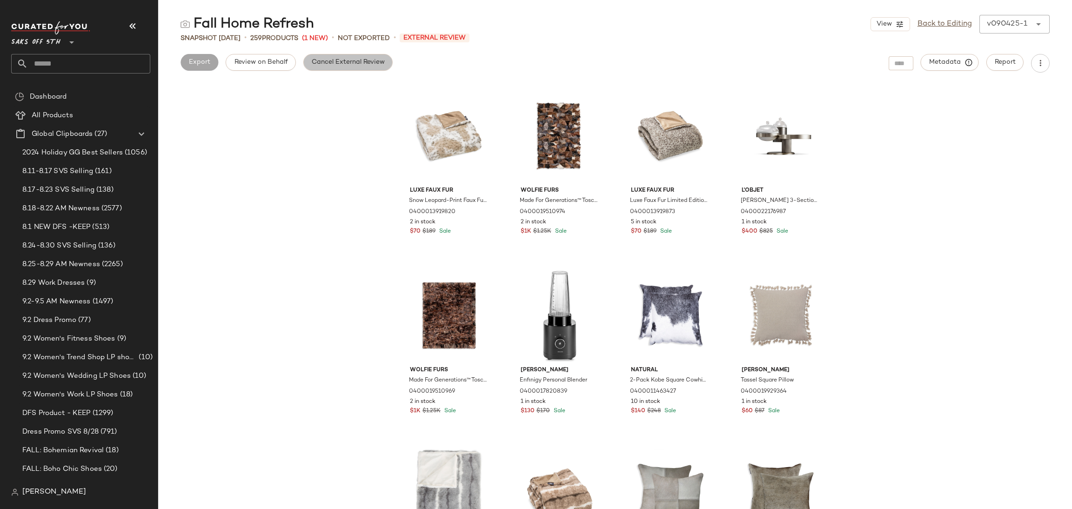
click at [381, 56] on button "Cancel External Review" at bounding box center [347, 62] width 89 height 17
click at [261, 61] on button "Export" at bounding box center [274, 62] width 38 height 17
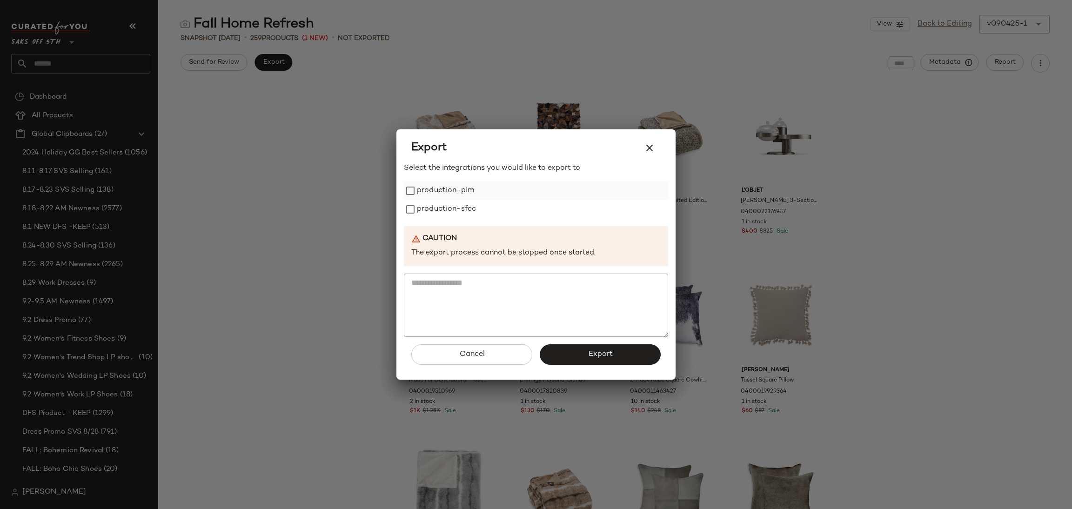
click at [425, 196] on label "production-pim" at bounding box center [445, 190] width 57 height 19
click at [431, 214] on label "production-sfcc" at bounding box center [446, 209] width 59 height 19
click at [598, 357] on span "Export" at bounding box center [600, 354] width 25 height 9
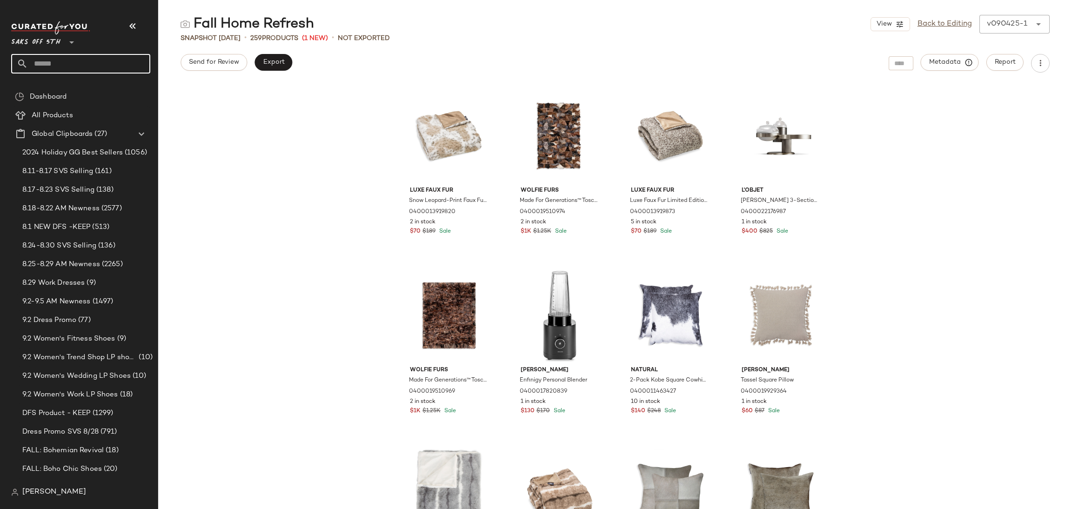
click at [90, 60] on input "text" at bounding box center [89, 64] width 122 height 20
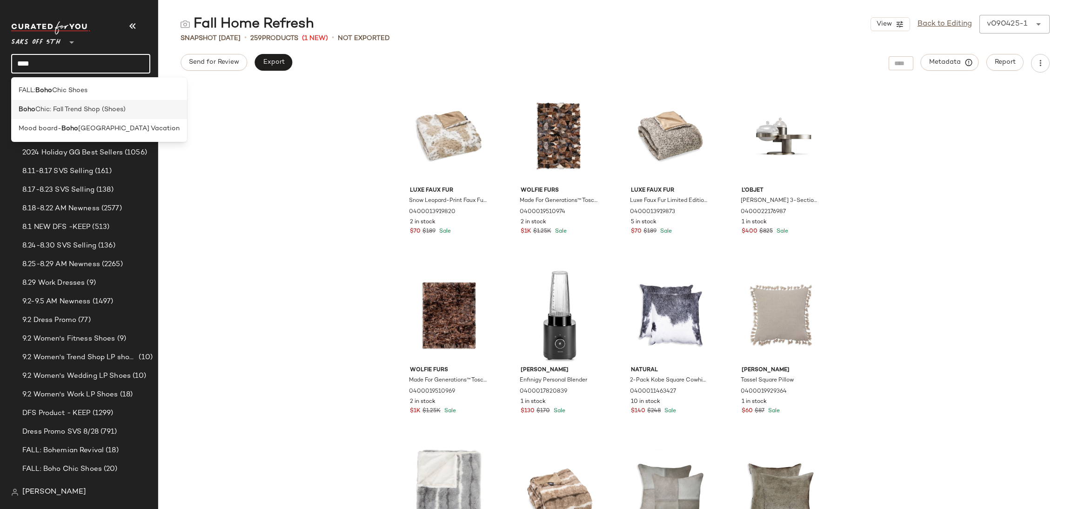
type input "****"
click at [96, 110] on span "Chic: Fall Trend Shop (Shoes)" at bounding box center [80, 110] width 90 height 10
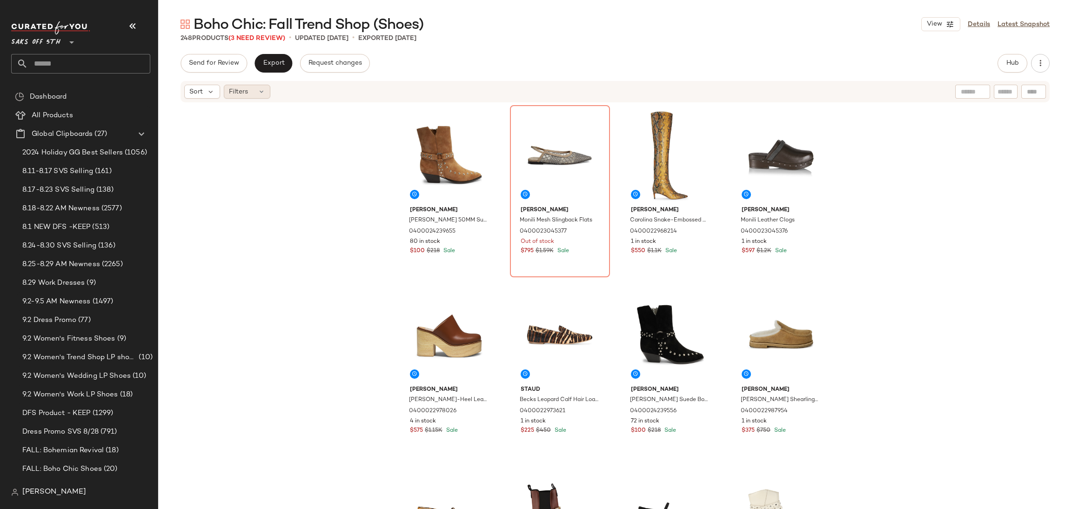
click at [252, 90] on div "Filters" at bounding box center [247, 92] width 47 height 14
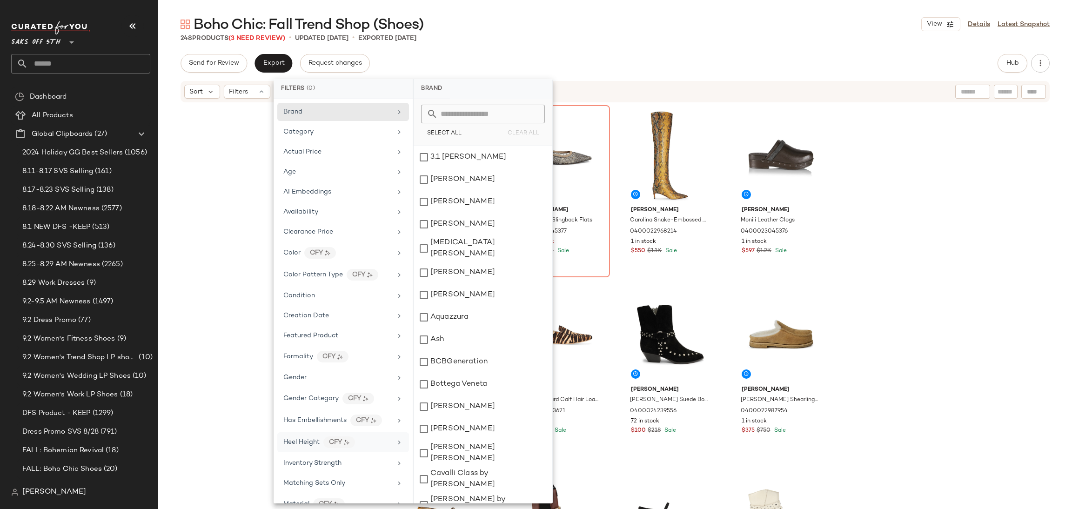
scroll to position [255, 0]
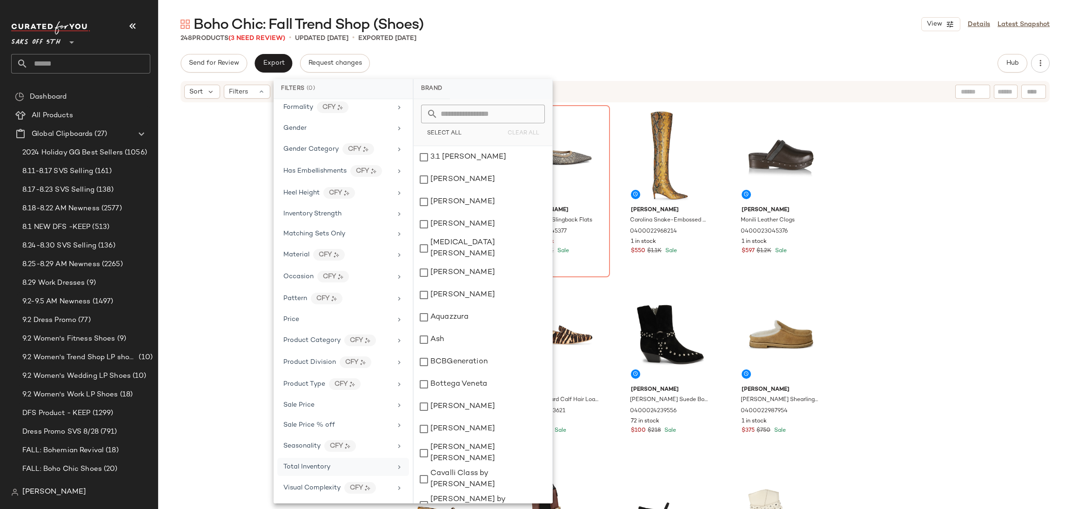
click at [319, 470] on div "Total Inventory" at bounding box center [306, 467] width 47 height 10
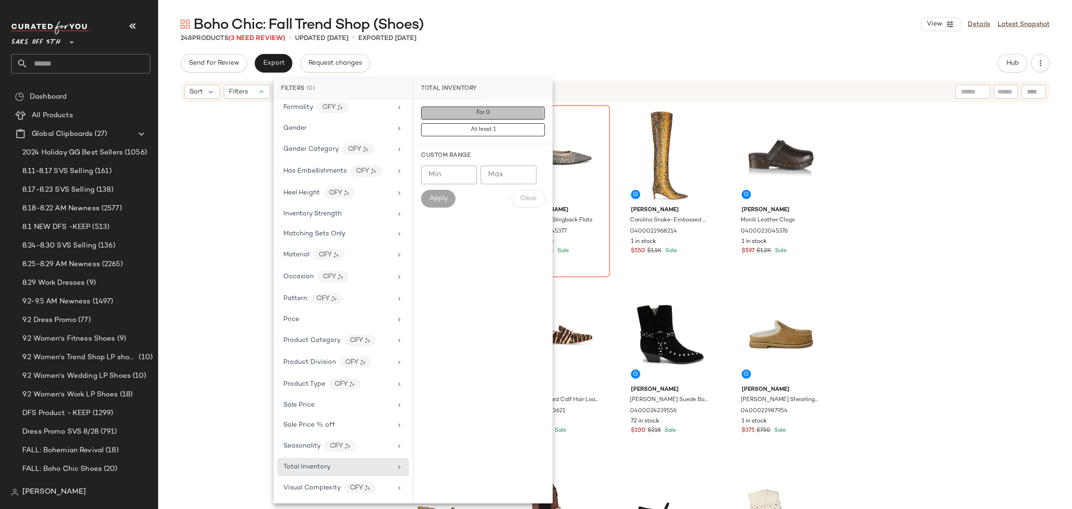
click at [509, 108] on button "For 0" at bounding box center [483, 113] width 124 height 13
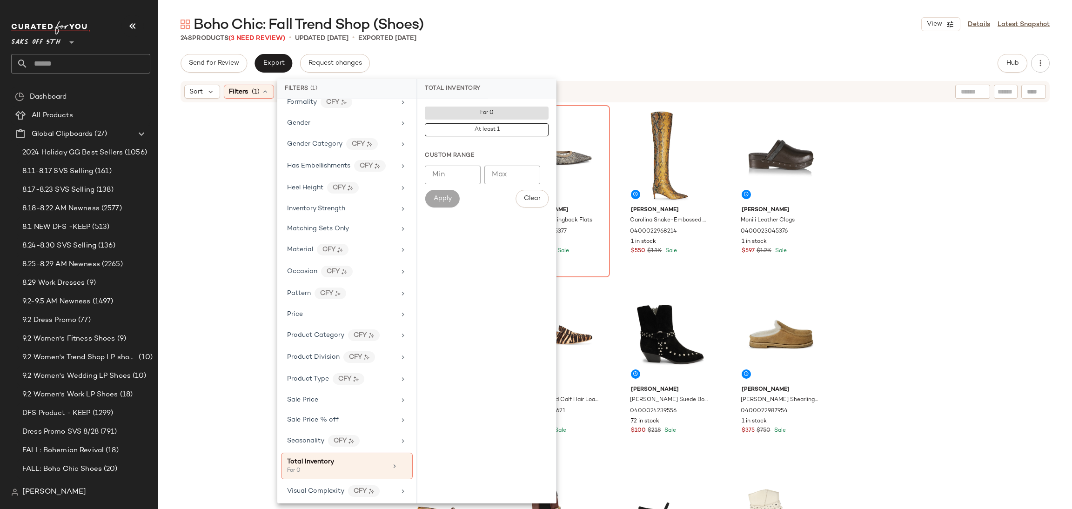
click at [624, 11] on main "Boho Chic: Fall Trend Shop (Shoes) View Details Latest Snapshot 248 Products (3…" at bounding box center [536, 254] width 1072 height 509
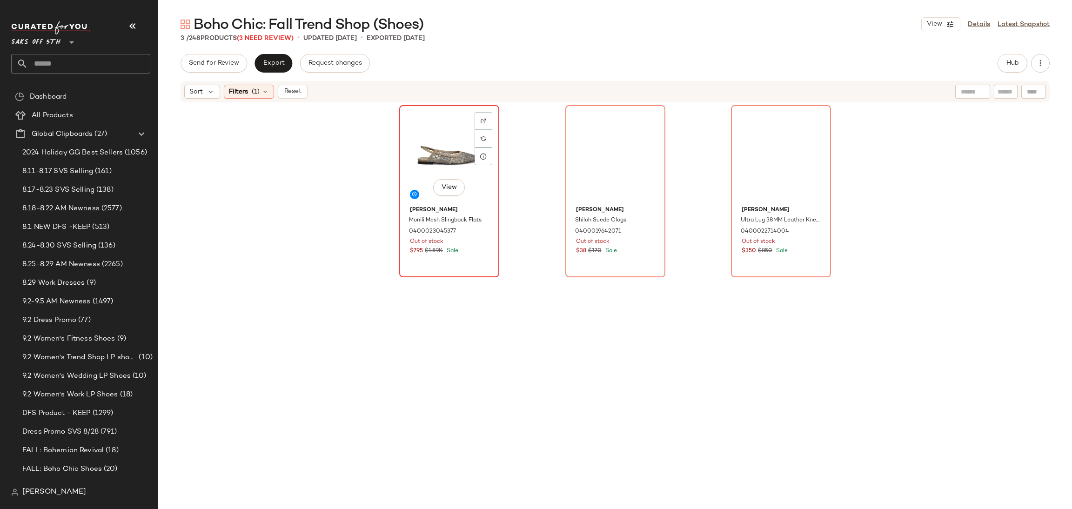
click at [437, 163] on div "View" at bounding box center [450, 155] width 94 height 94
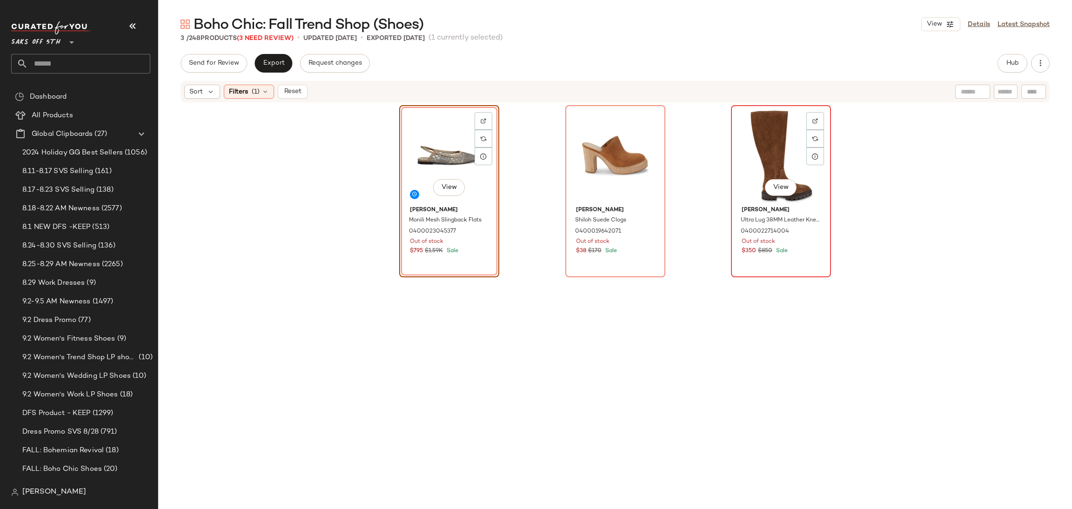
click at [788, 165] on div "View" at bounding box center [781, 155] width 94 height 94
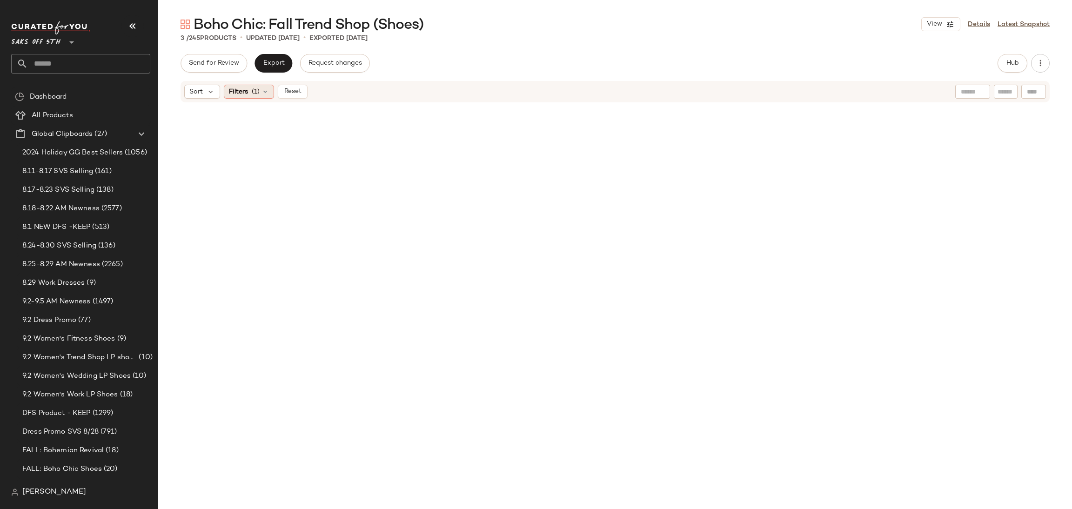
click at [248, 87] on div "Filters (1)" at bounding box center [249, 92] width 50 height 14
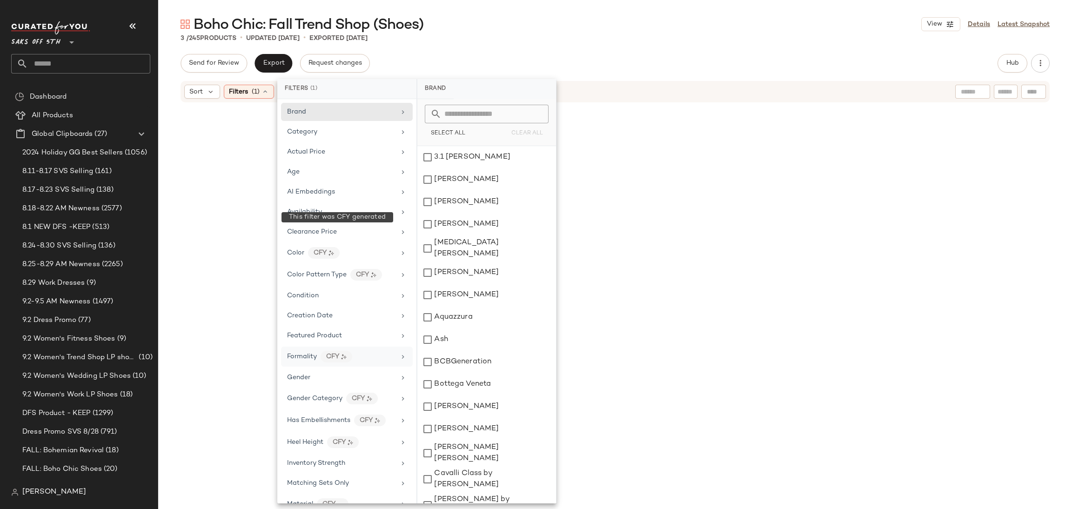
scroll to position [263, 0]
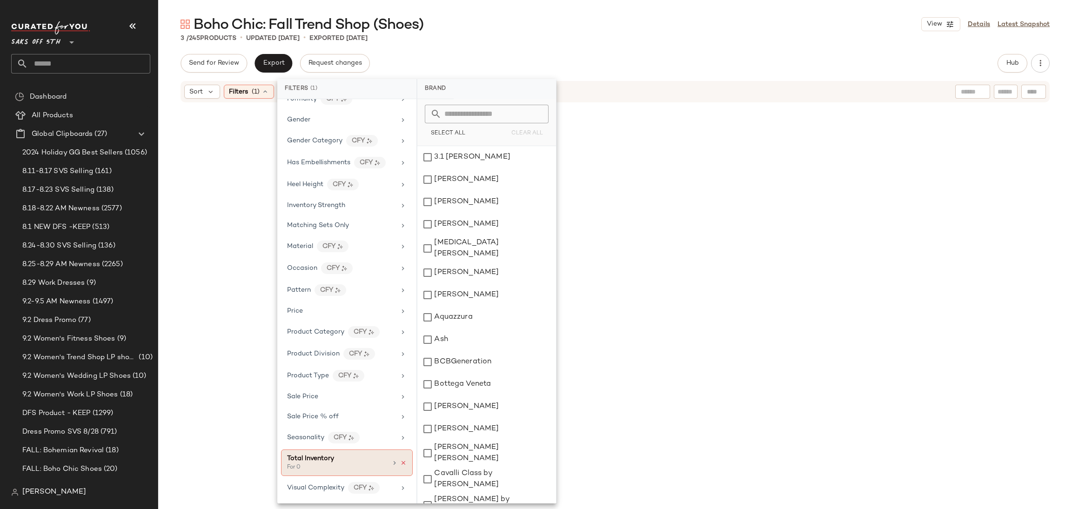
click at [401, 466] on icon at bounding box center [403, 463] width 7 height 7
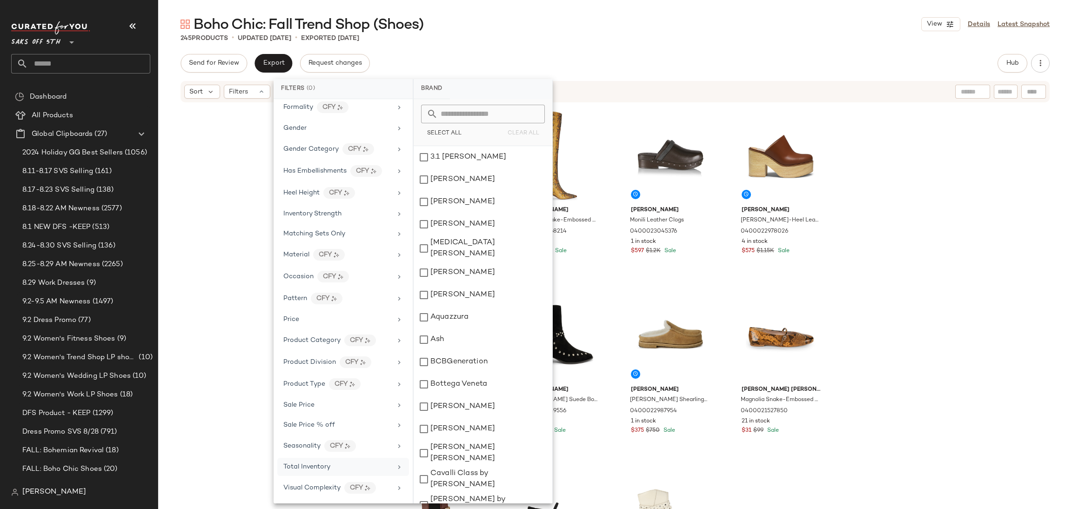
click at [821, 47] on div "Boho Chic: Fall Trend Shop (Shoes) View Details Latest Snapshot 245 Products • …" at bounding box center [615, 262] width 914 height 494
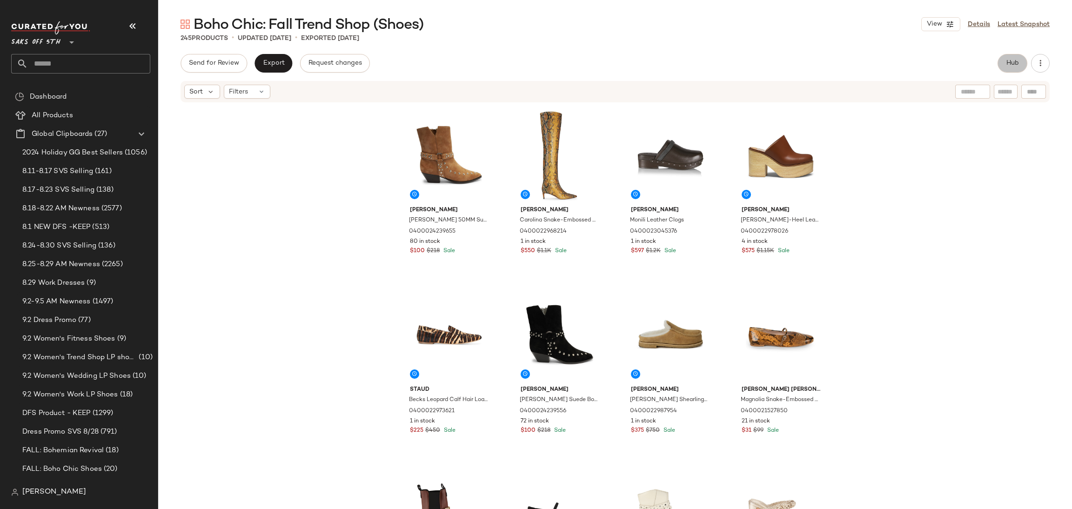
click at [1012, 65] on span "Hub" at bounding box center [1012, 63] width 13 height 7
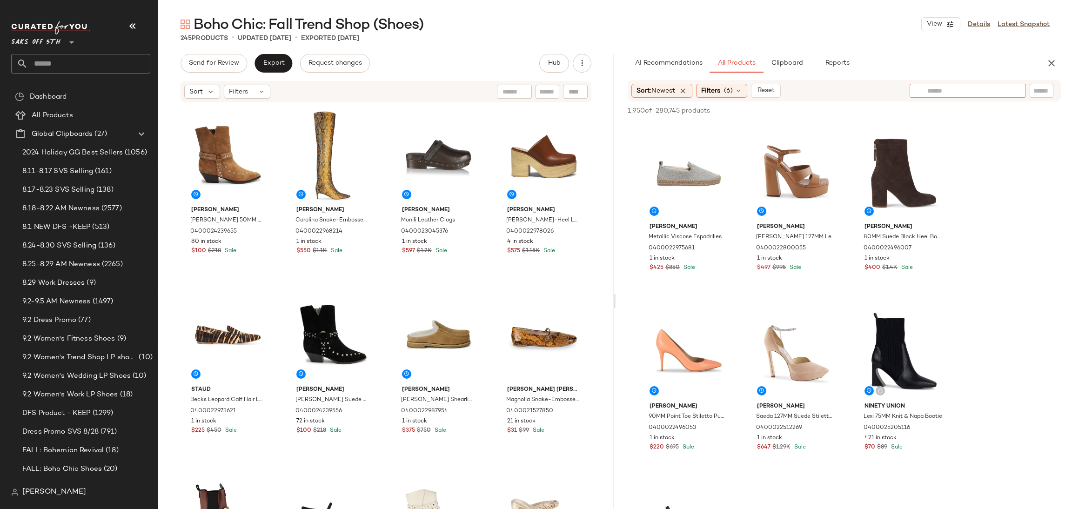
click at [1015, 93] on div at bounding box center [968, 91] width 116 height 14
type input "*********"
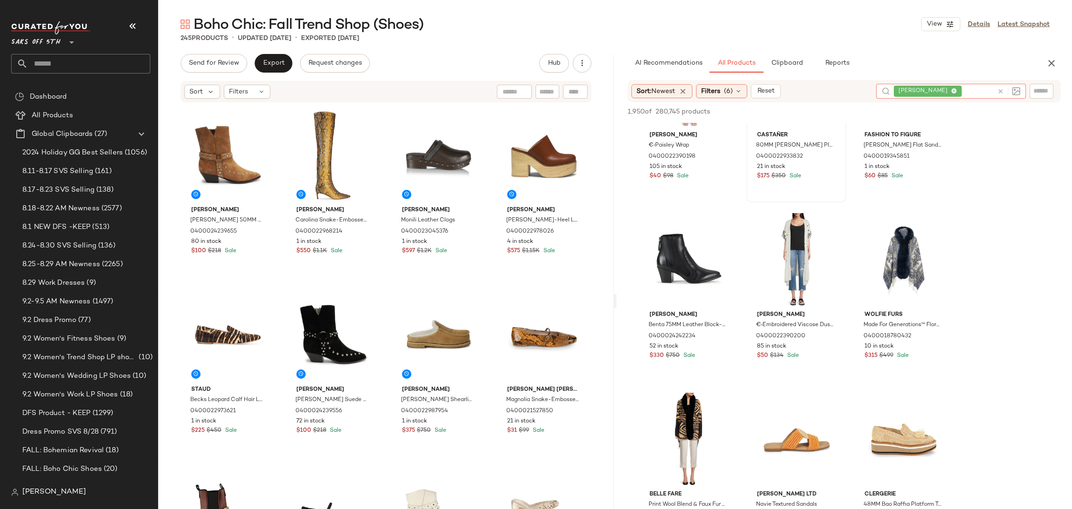
scroll to position [94, 0]
click at [674, 226] on div "View" at bounding box center [689, 259] width 94 height 94
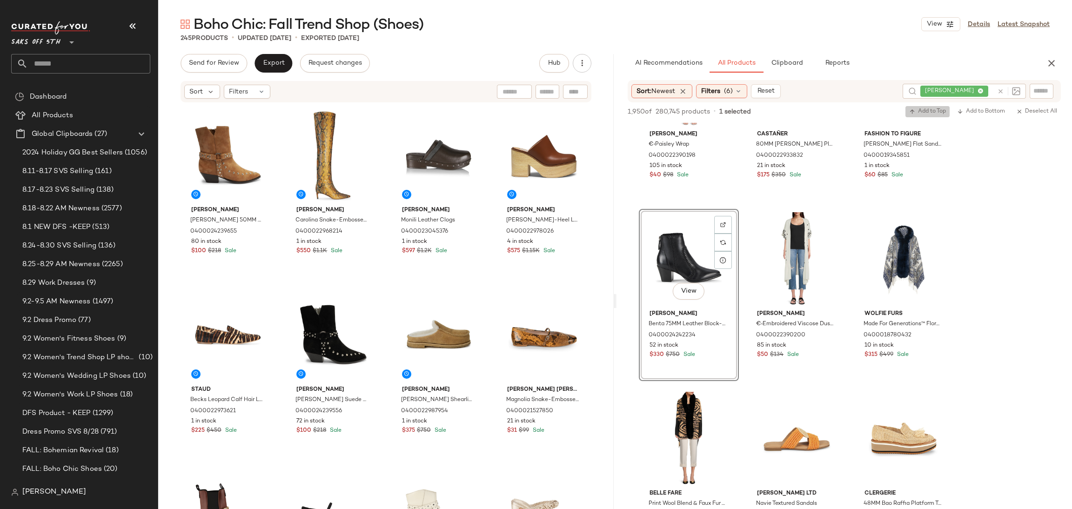
click at [923, 112] on span "Add to Top" at bounding box center [927, 111] width 37 height 7
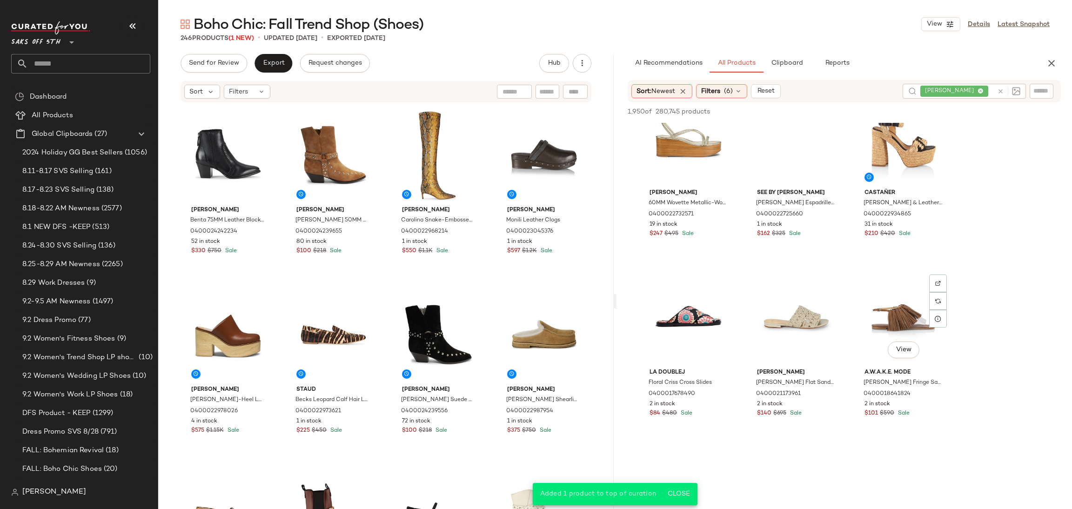
scroll to position [770, 0]
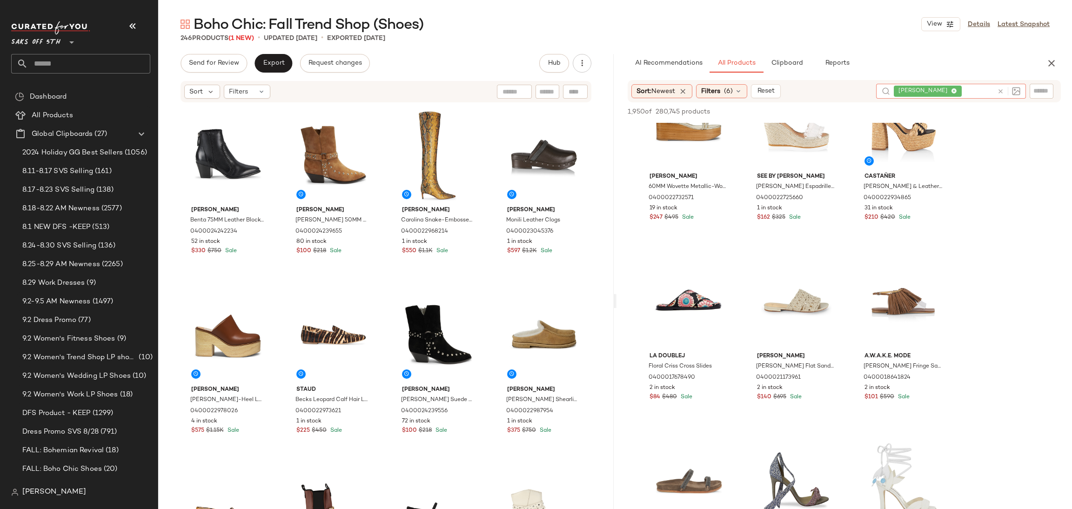
click at [985, 89] on input "text" at bounding box center [979, 92] width 30 height 10
type input "****"
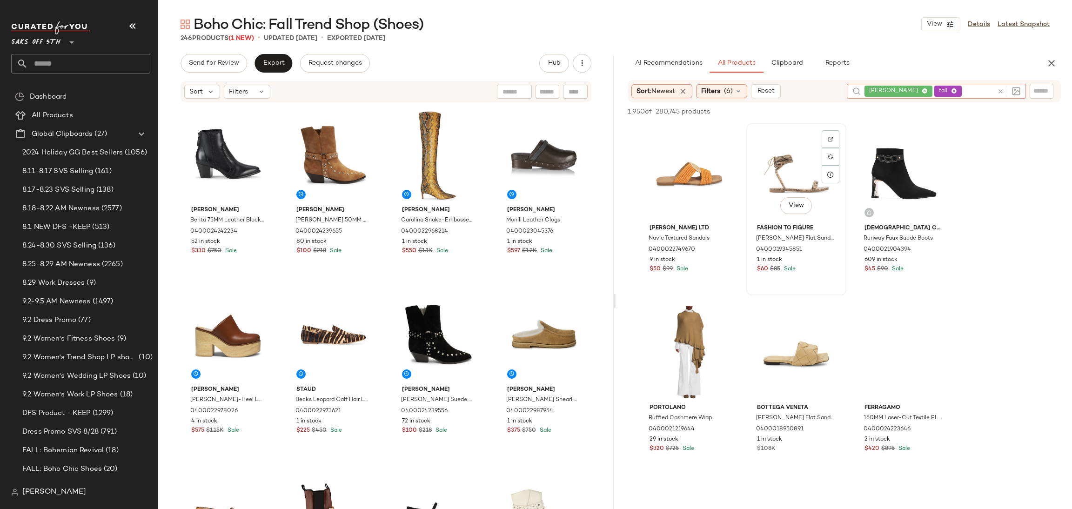
scroll to position [188, 0]
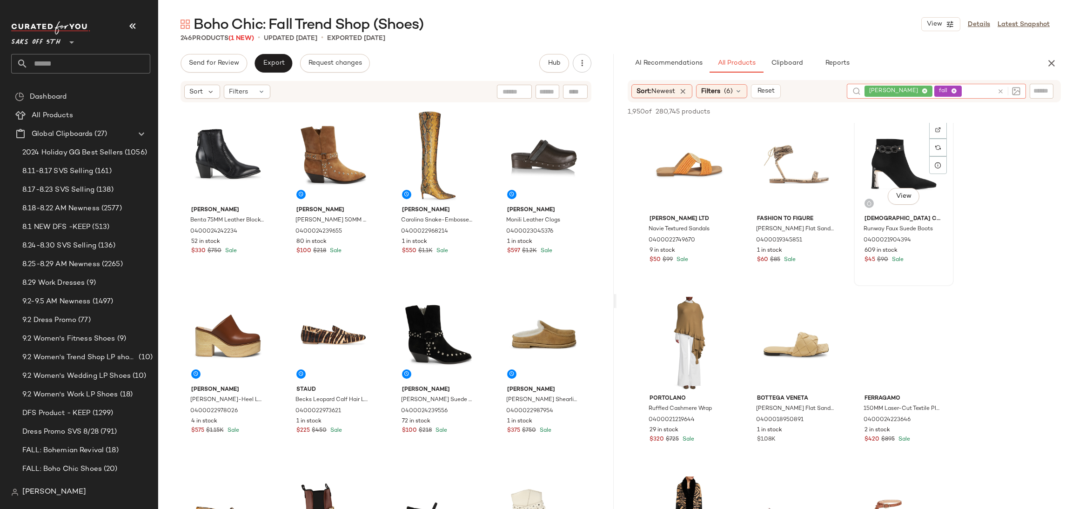
click at [881, 168] on div "View" at bounding box center [904, 164] width 94 height 94
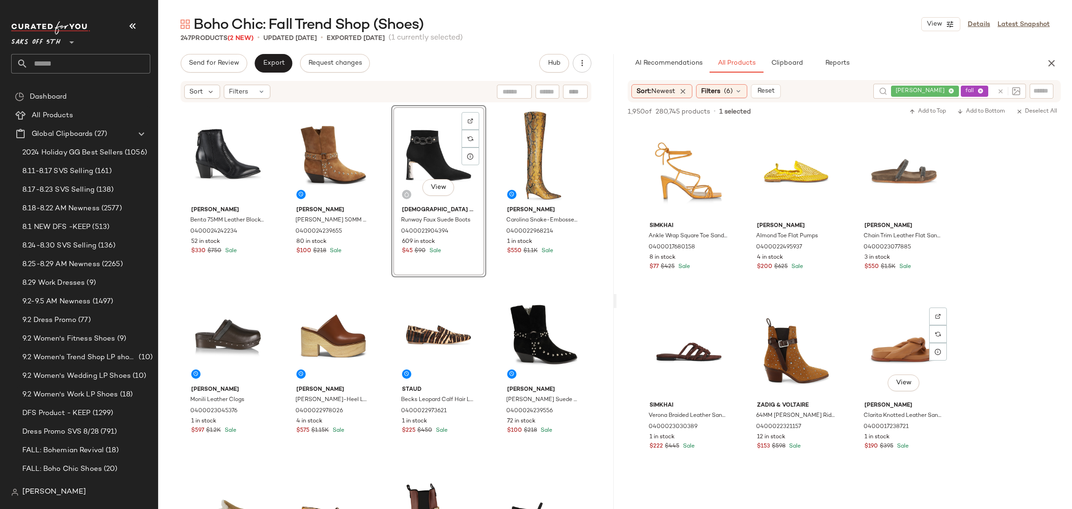
scroll to position [1080, 0]
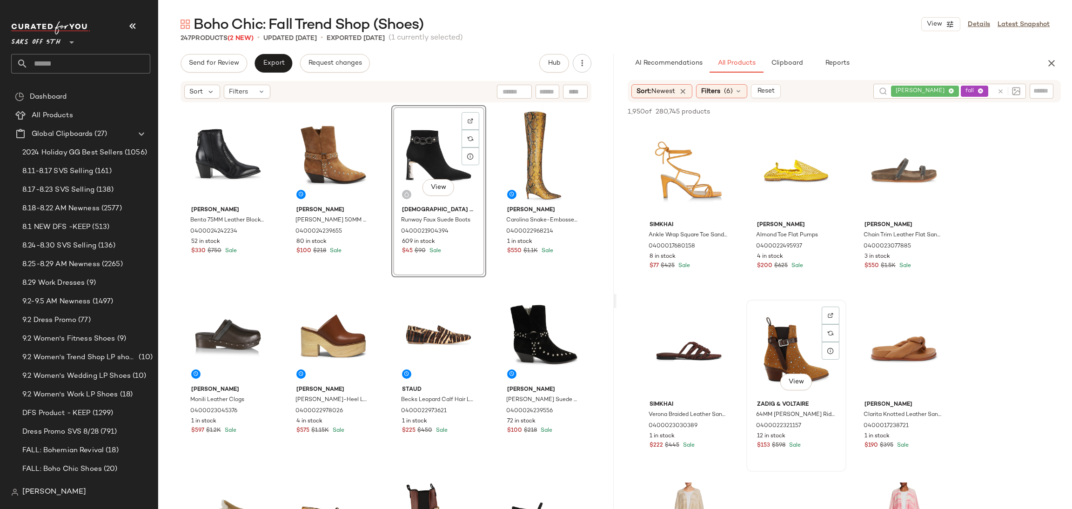
click at [799, 346] on div "View" at bounding box center [797, 350] width 94 height 94
click at [929, 114] on span "Add to Top" at bounding box center [927, 111] width 37 height 7
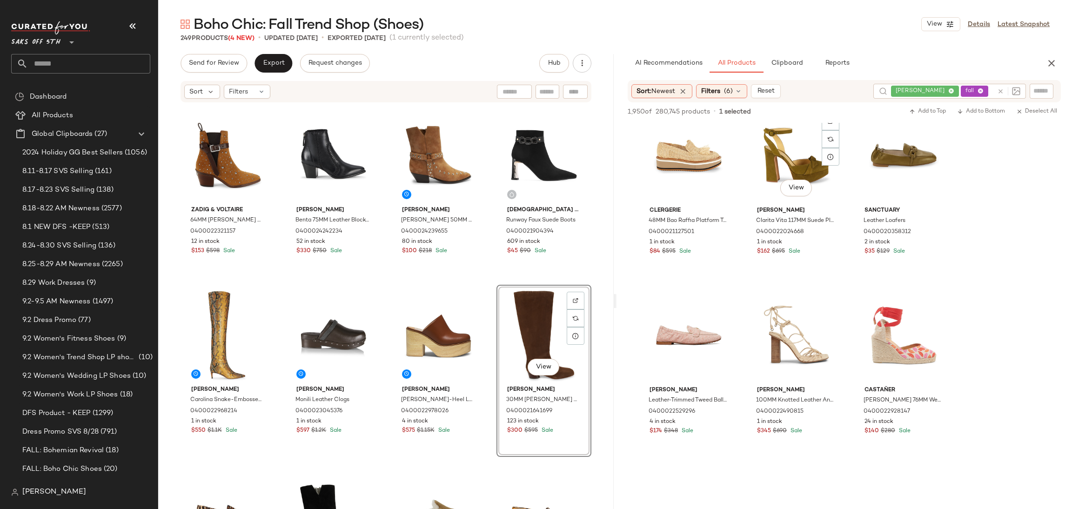
scroll to position [2355, 0]
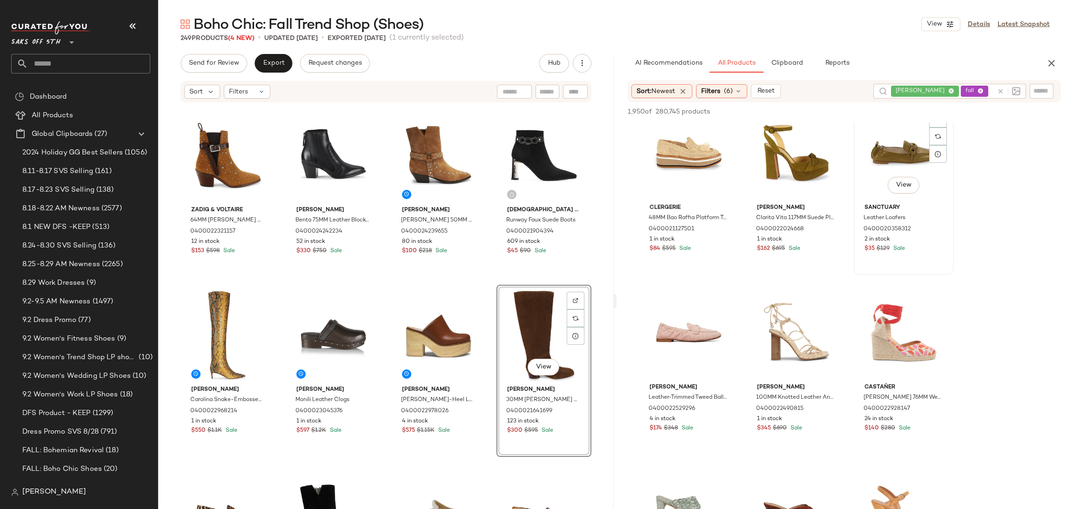
click at [885, 144] on div "View" at bounding box center [904, 153] width 94 height 94
click at [936, 111] on span "Add to Top" at bounding box center [927, 111] width 37 height 7
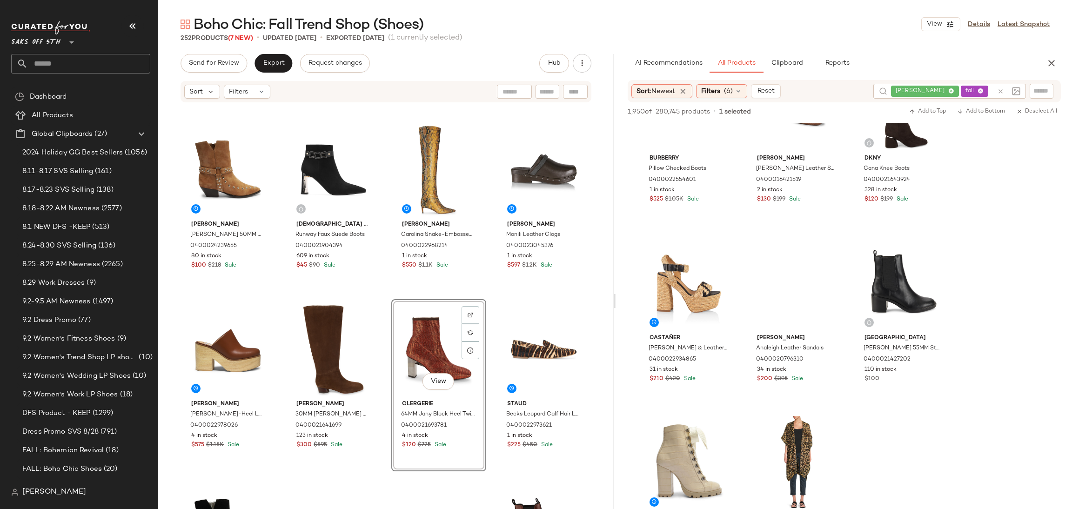
scroll to position [3127, 0]
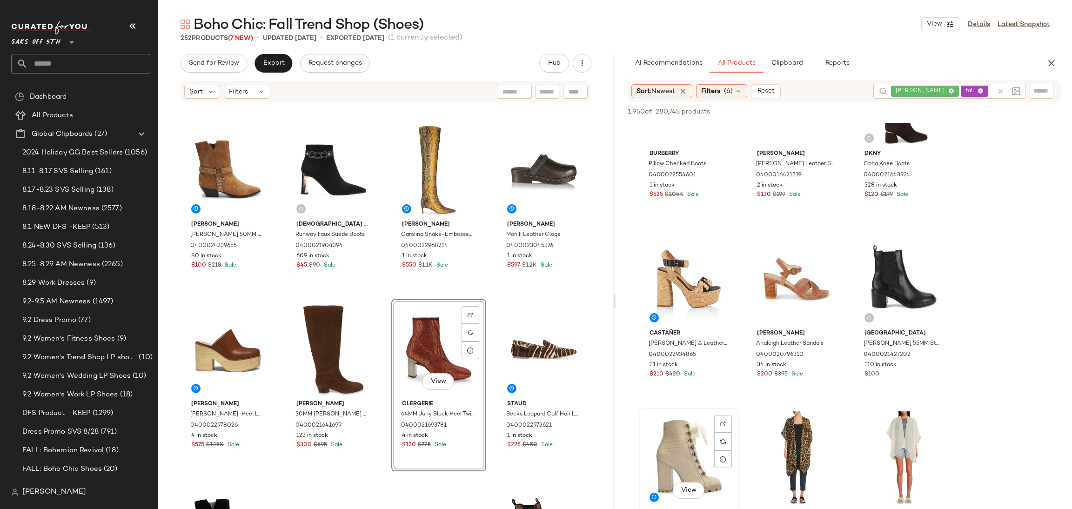
click at [681, 424] on div "View" at bounding box center [689, 458] width 94 height 94
click at [928, 110] on span "Add to Top" at bounding box center [927, 111] width 37 height 7
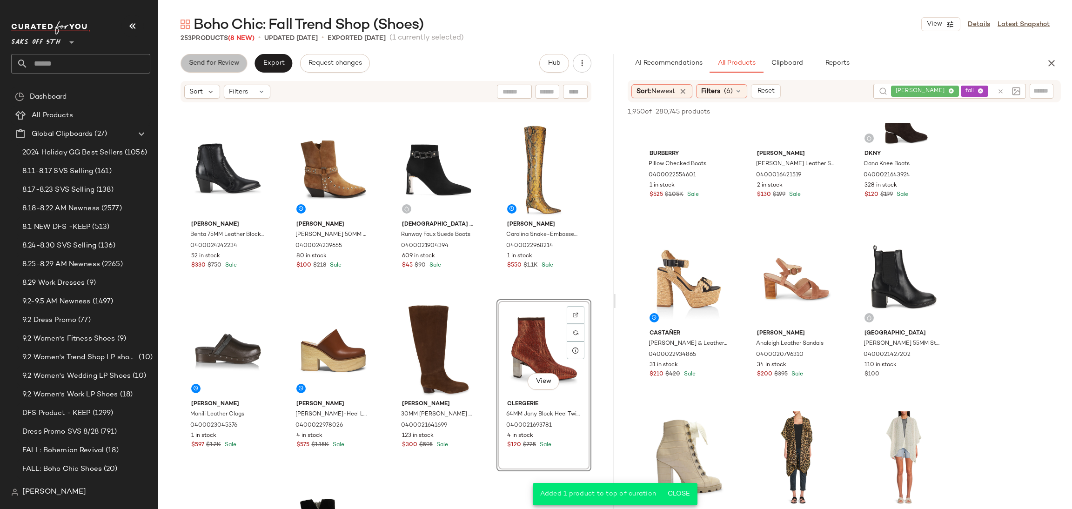
click at [230, 69] on button "Send for Review" at bounding box center [214, 63] width 67 height 19
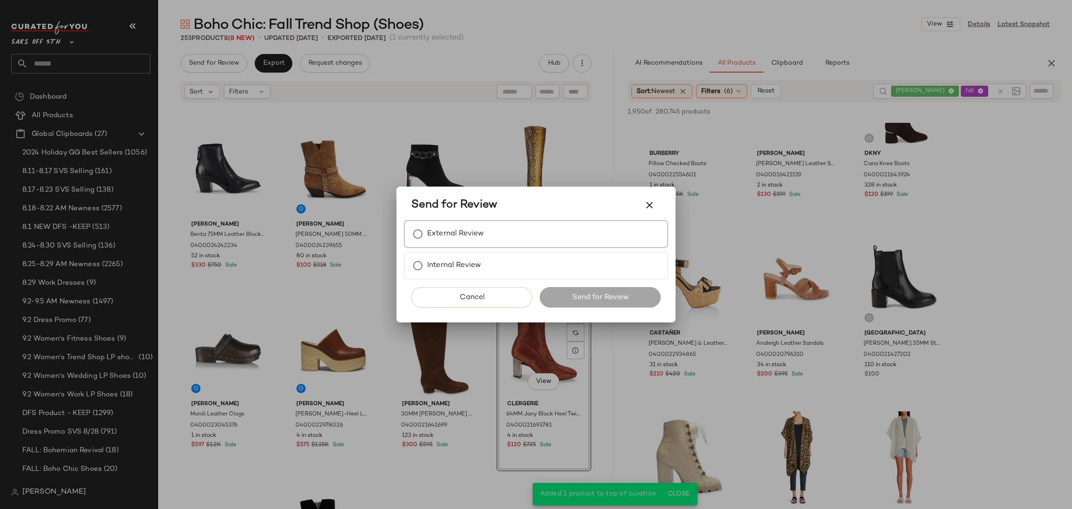
click at [473, 243] on label "External Review" at bounding box center [455, 234] width 57 height 19
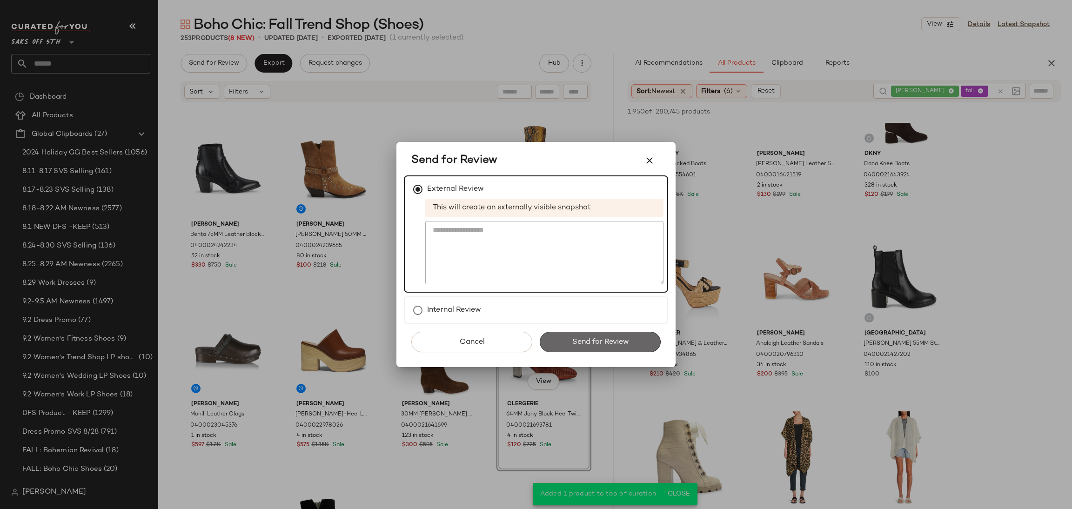
click at [631, 339] on button "Send for Review" at bounding box center [600, 342] width 121 height 20
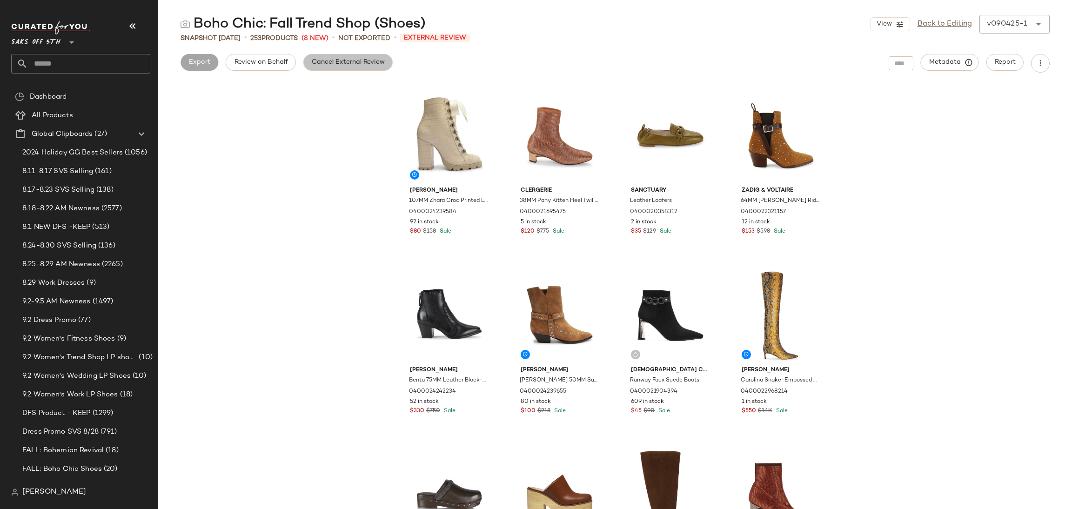
click at [371, 60] on span "Cancel External Review" at bounding box center [348, 62] width 74 height 7
click at [265, 64] on span "Export" at bounding box center [273, 62] width 22 height 7
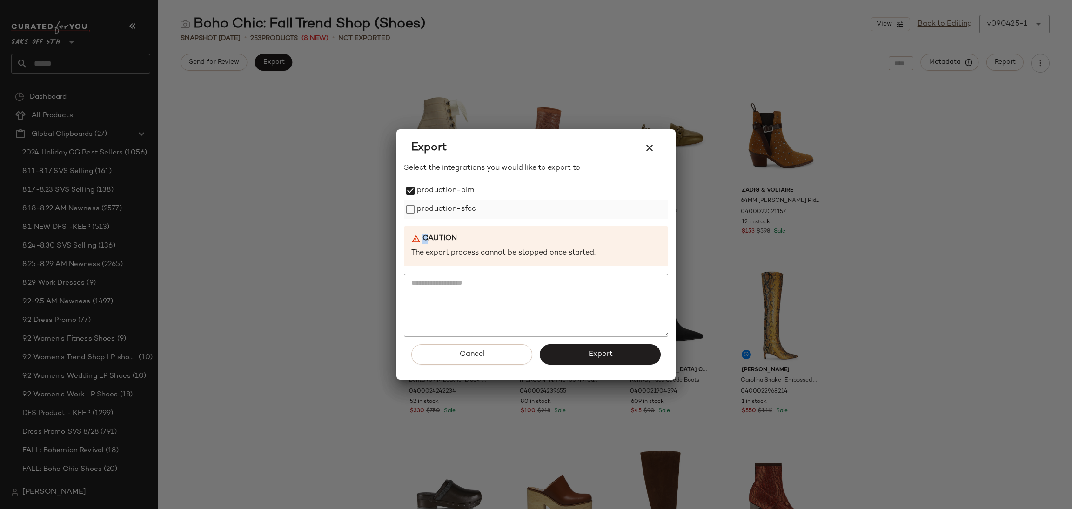
drag, startPoint x: 427, startPoint y: 223, endPoint x: 437, endPoint y: 215, distance: 13.5
click at [437, 215] on div "Select the integrations you would like to export to production-pim production-s…" at bounding box center [536, 250] width 264 height 174
click at [437, 215] on label "production-sfcc" at bounding box center [446, 209] width 59 height 19
click at [577, 350] on button "Export" at bounding box center [600, 354] width 121 height 20
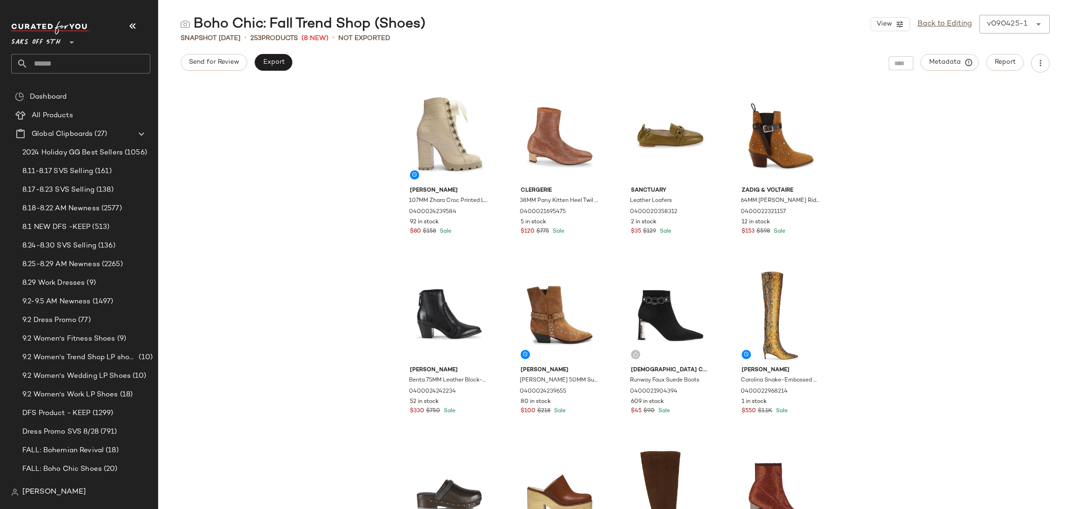
click at [106, 65] on input "text" at bounding box center [89, 64] width 122 height 20
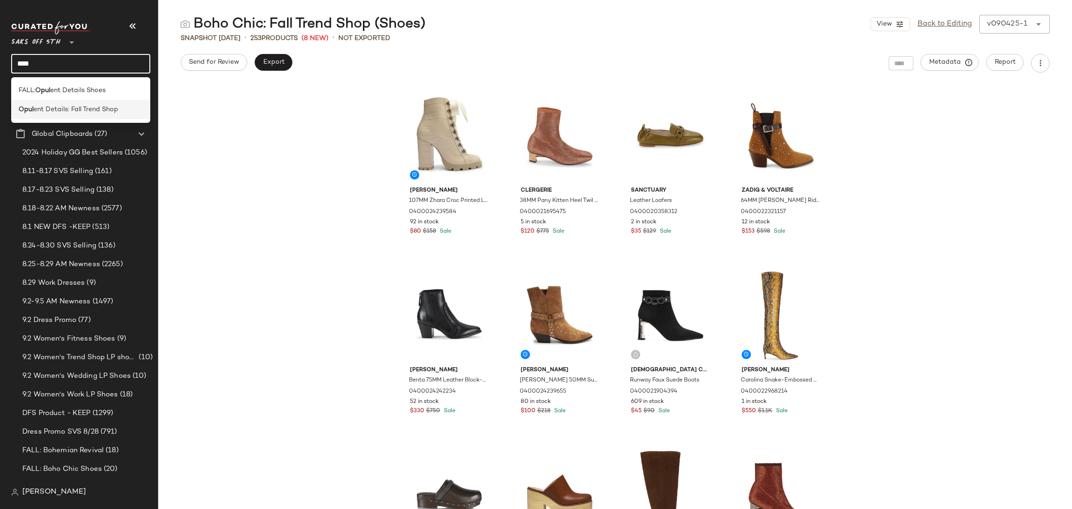
type input "****"
click at [102, 109] on span "ent Details: Fall Trend Shop" at bounding box center [76, 110] width 85 height 10
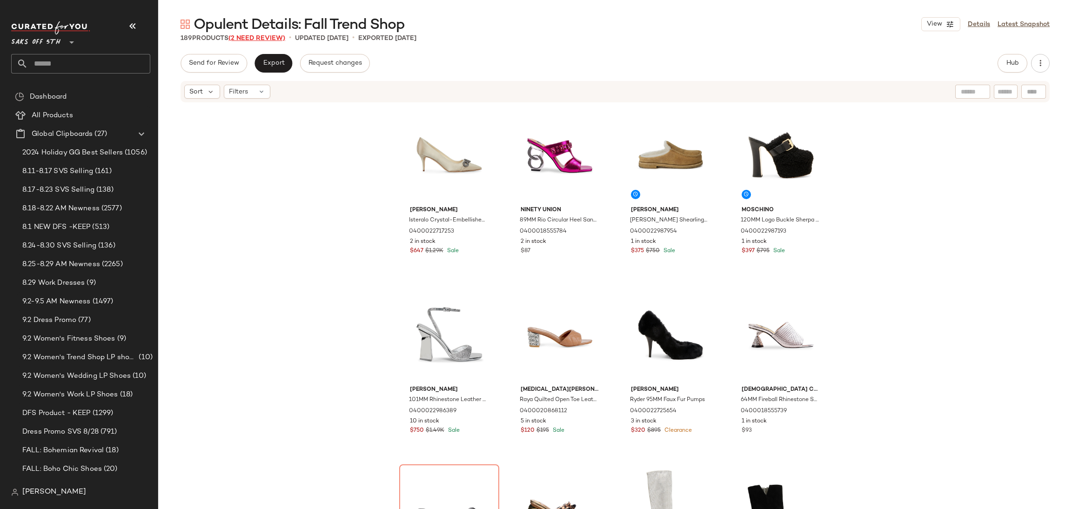
click at [259, 39] on span "(2 Need Review)" at bounding box center [256, 38] width 57 height 7
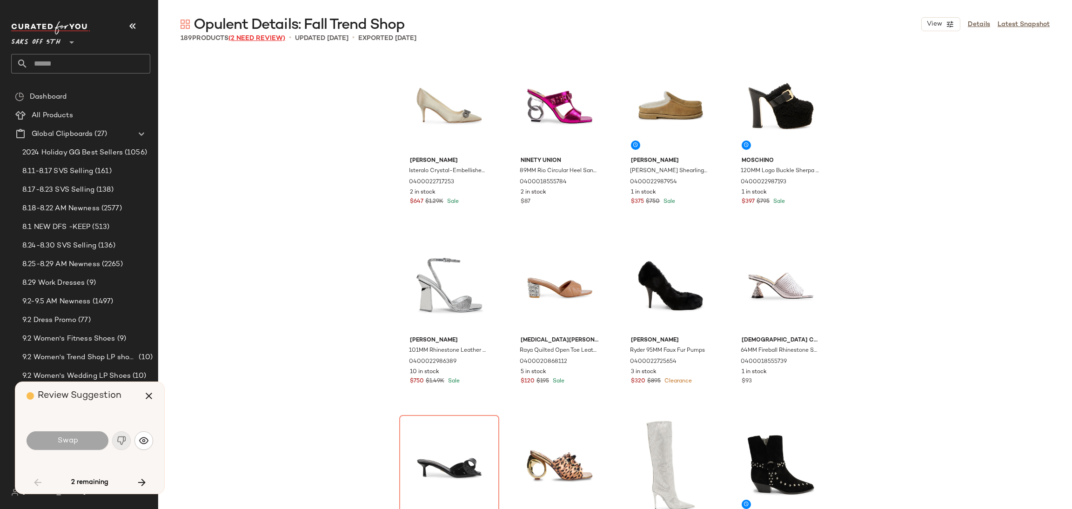
scroll to position [187, 0]
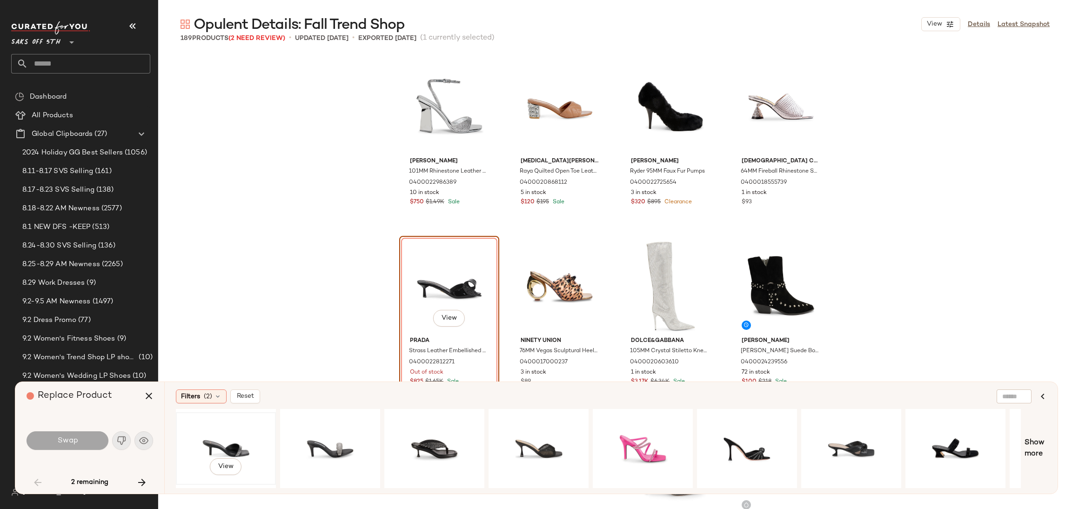
click at [201, 443] on div "View" at bounding box center [226, 449] width 94 height 66
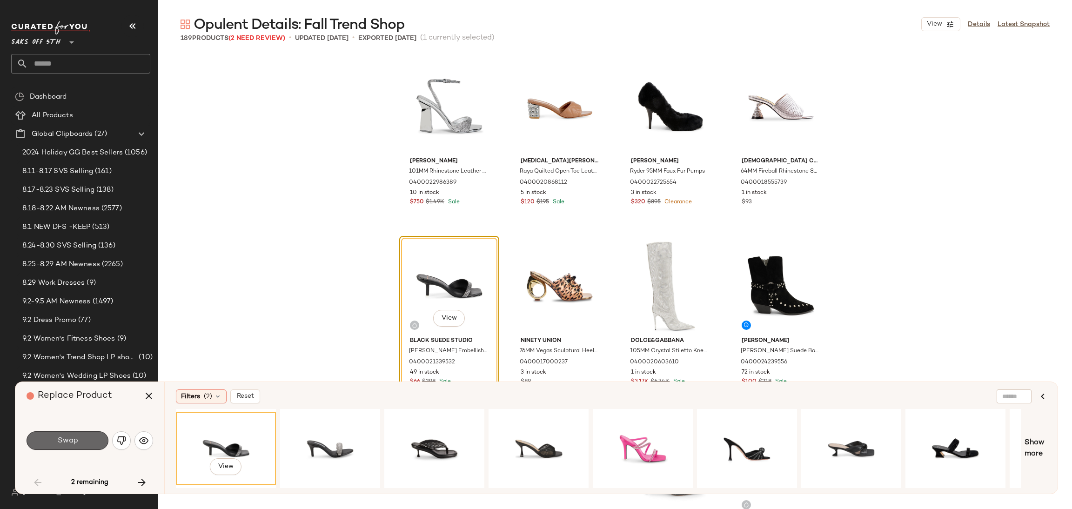
click at [85, 436] on button "Swap" at bounding box center [68, 440] width 82 height 19
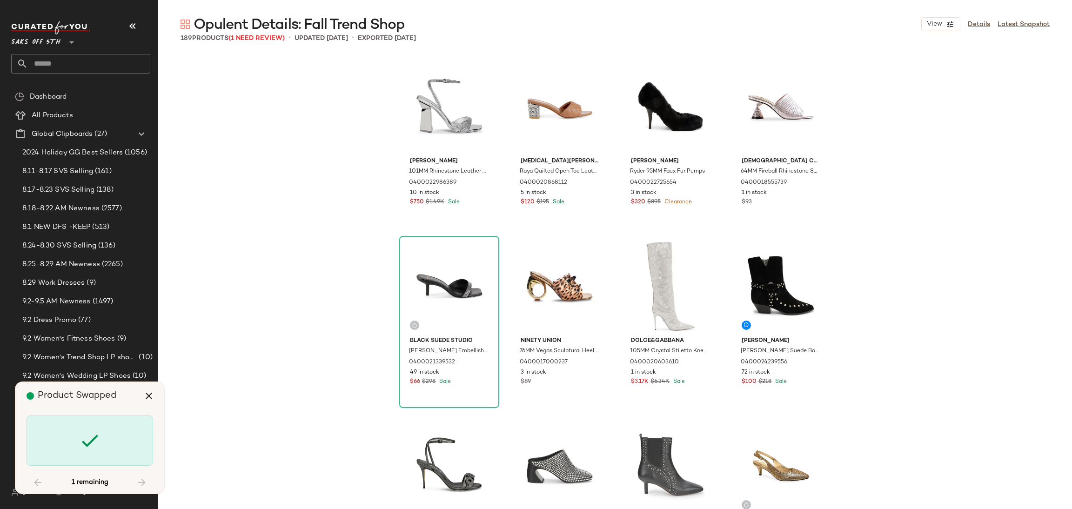
scroll to position [7903, 0]
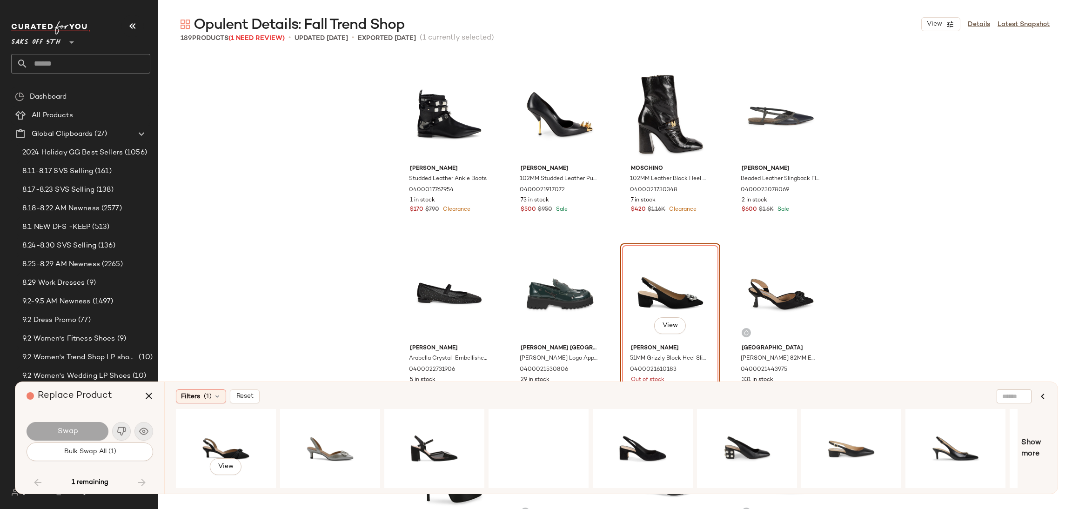
click at [204, 444] on div "View" at bounding box center [226, 449] width 94 height 66
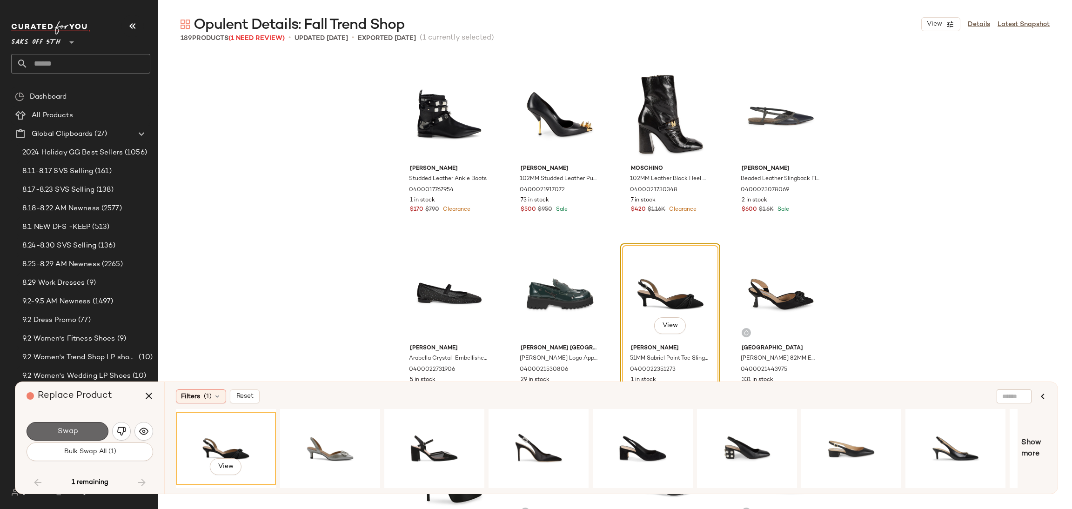
click at [87, 427] on button "Swap" at bounding box center [68, 431] width 82 height 19
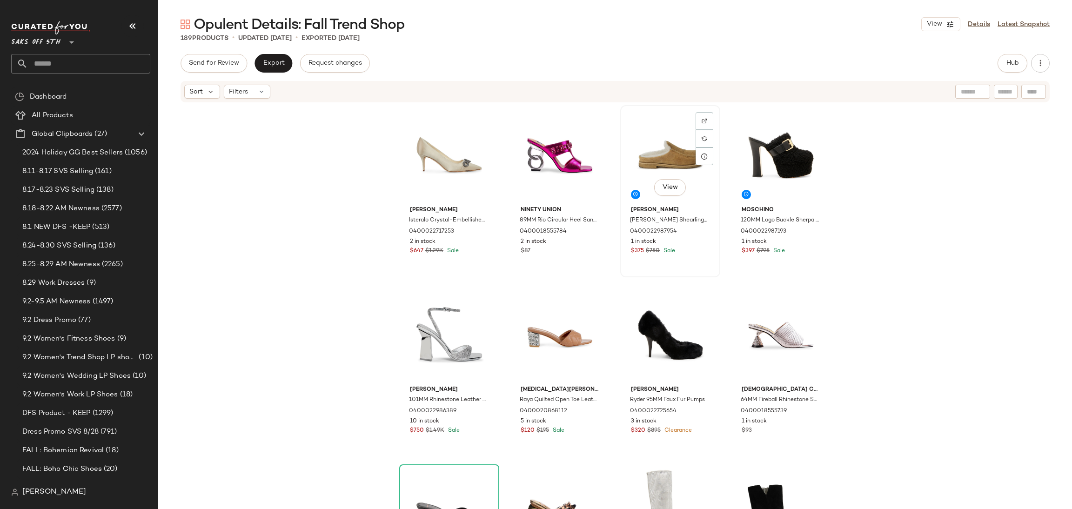
click at [663, 145] on div "View" at bounding box center [671, 155] width 94 height 94
click at [654, 149] on div "View" at bounding box center [671, 155] width 94 height 94
click at [755, 136] on div "View" at bounding box center [781, 155] width 94 height 94
click at [644, 141] on div "View" at bounding box center [671, 155] width 94 height 94
click at [1012, 61] on span "Hub" at bounding box center [1012, 63] width 13 height 7
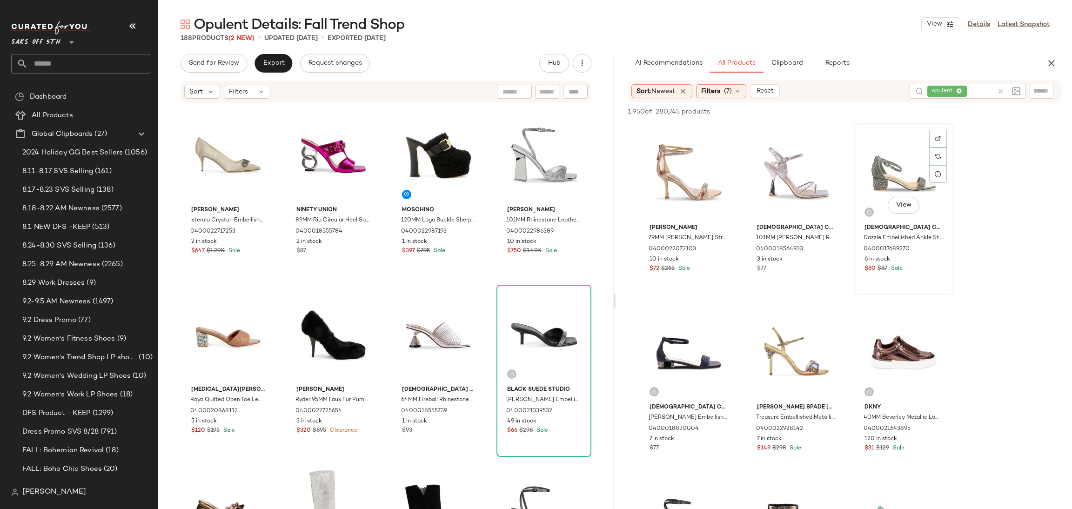
click at [881, 183] on div "View" at bounding box center [904, 173] width 94 height 94
click at [931, 110] on span "Add to Top" at bounding box center [927, 111] width 37 height 7
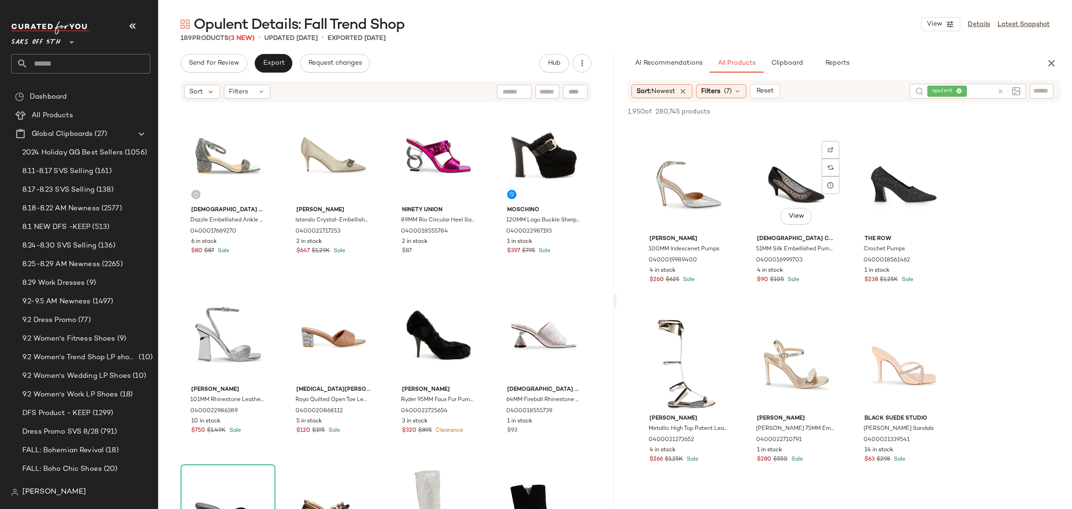
scroll to position [1068, 0]
click at [890, 165] on div "View" at bounding box center [904, 182] width 94 height 94
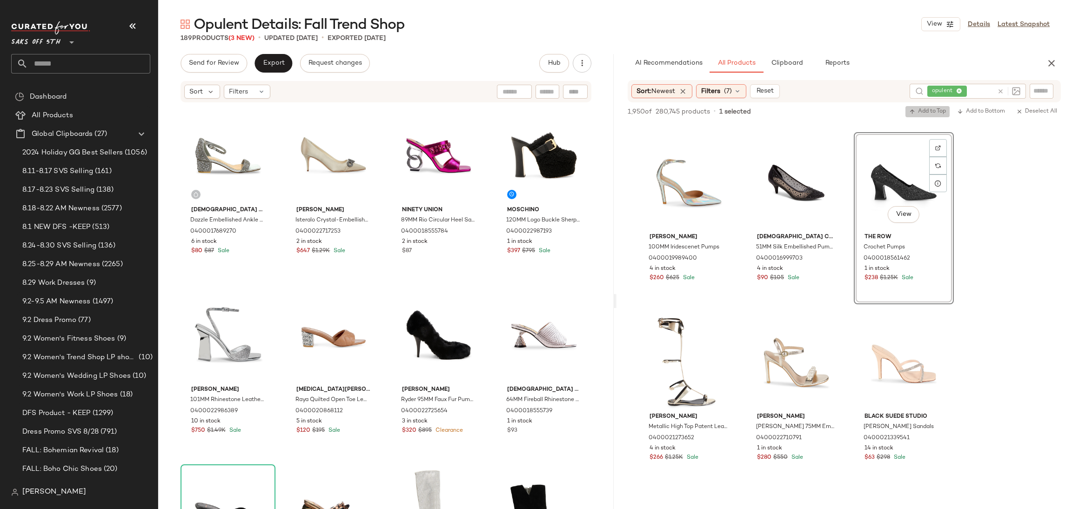
click at [922, 113] on span "Add to Top" at bounding box center [927, 111] width 37 height 7
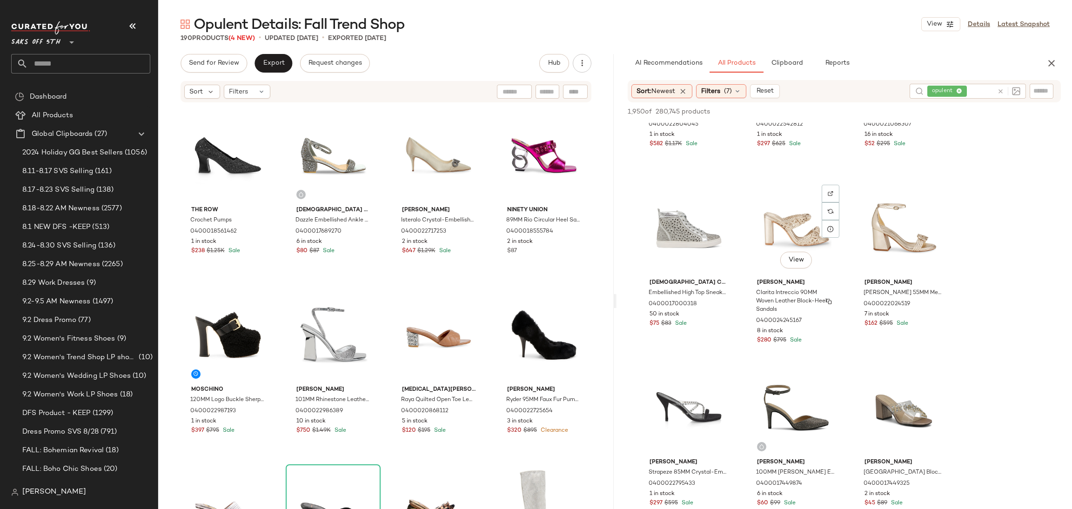
scroll to position [2281, 0]
click at [801, 213] on div "View" at bounding box center [797, 227] width 94 height 94
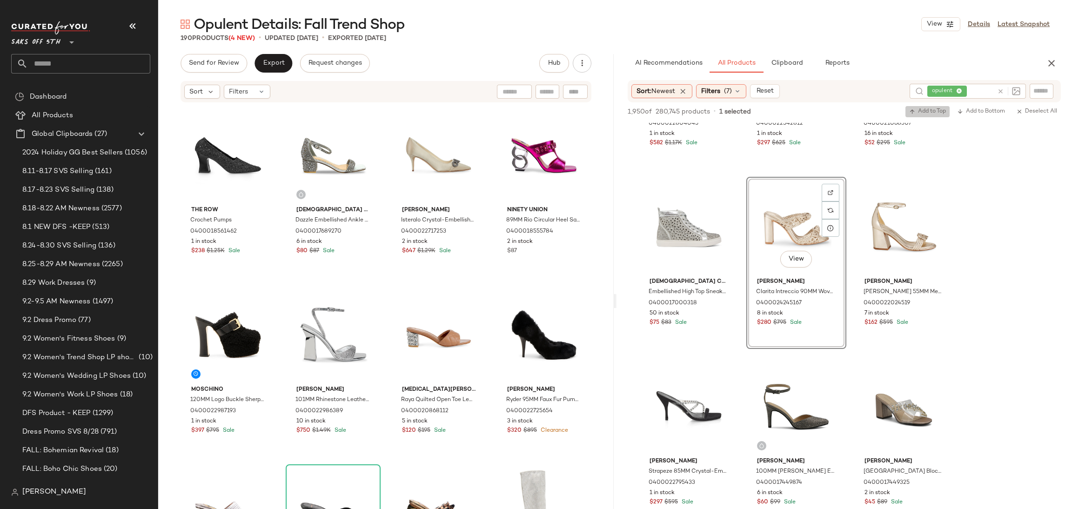
click at [936, 113] on span "Add to Top" at bounding box center [927, 111] width 37 height 7
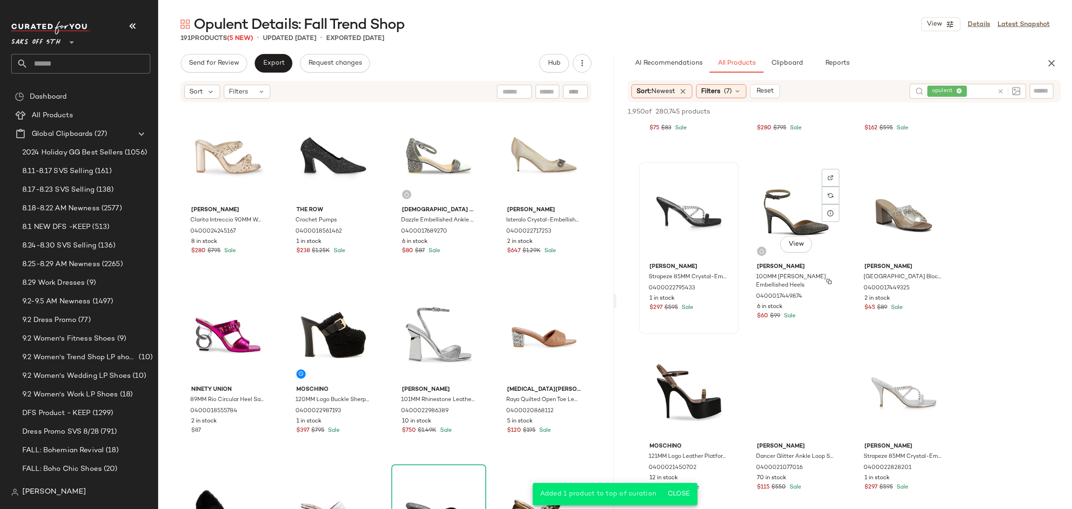
scroll to position [2476, 0]
click at [697, 209] on div "View" at bounding box center [689, 212] width 94 height 94
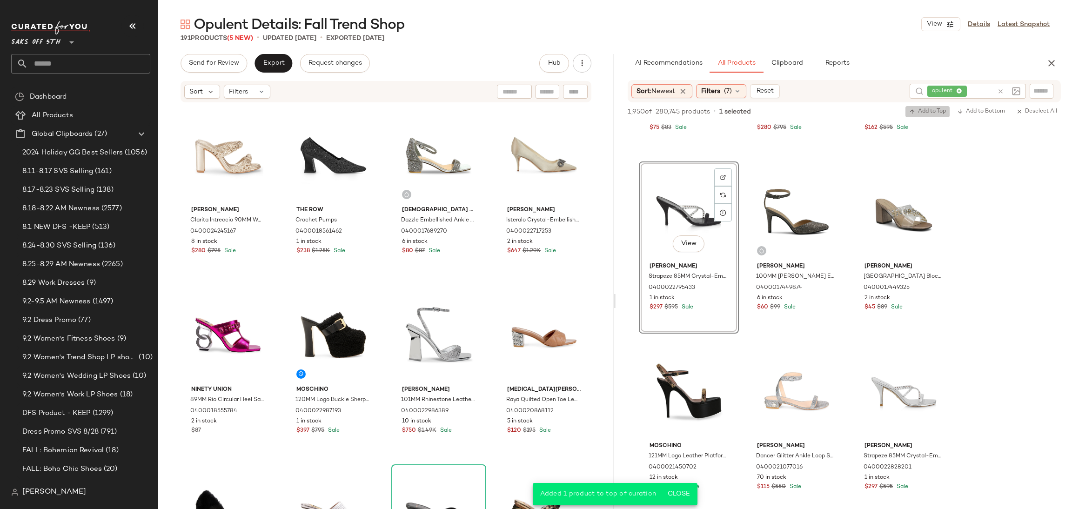
click at [922, 113] on span "Add to Top" at bounding box center [927, 111] width 37 height 7
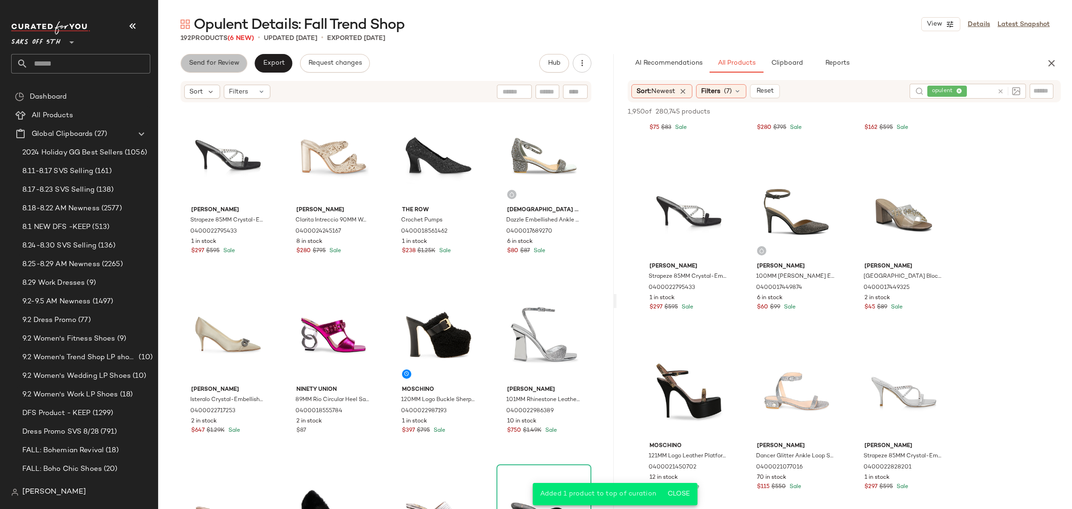
click at [230, 60] on span "Send for Review" at bounding box center [213, 63] width 51 height 7
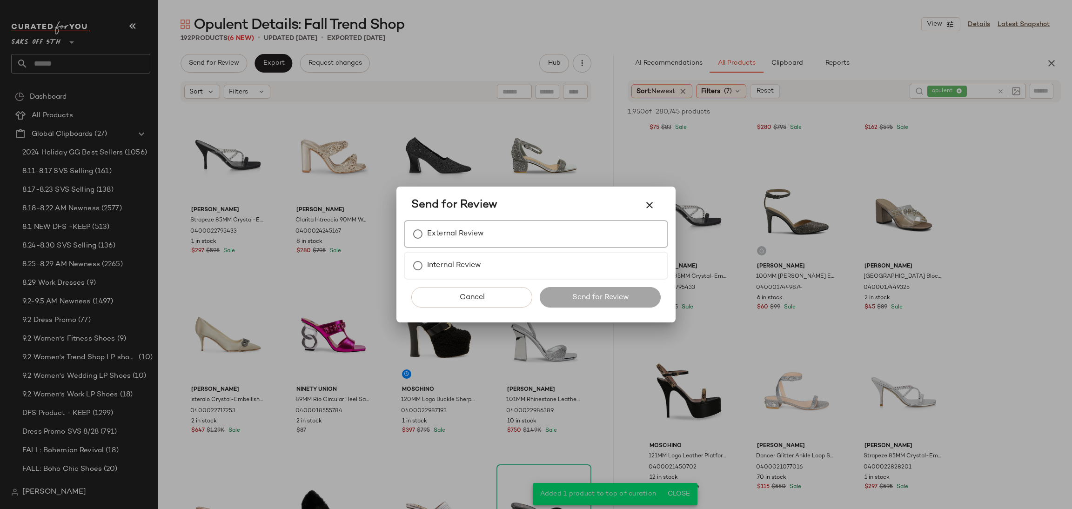
click at [462, 232] on label "External Review" at bounding box center [455, 234] width 57 height 19
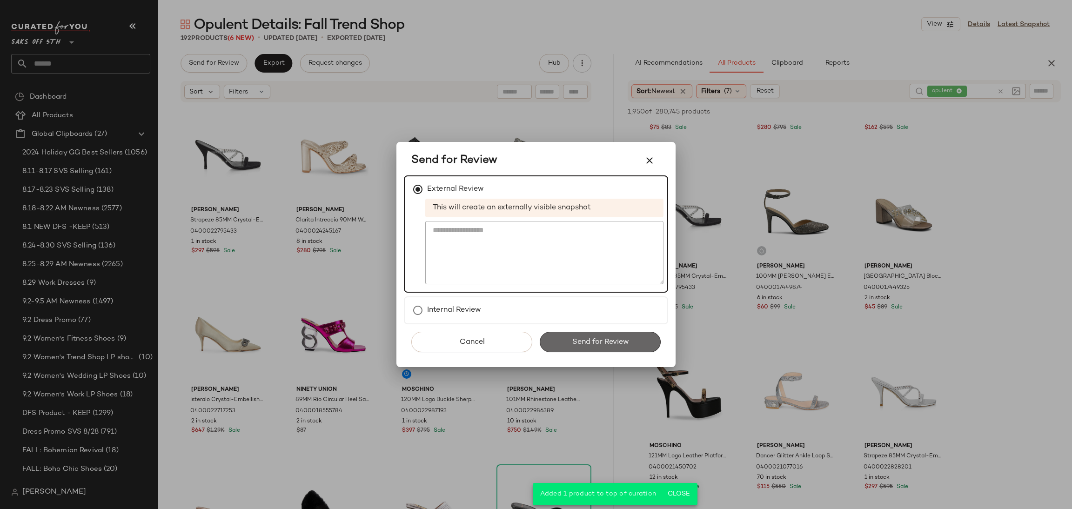
click at [594, 335] on button "Send for Review" at bounding box center [600, 342] width 121 height 20
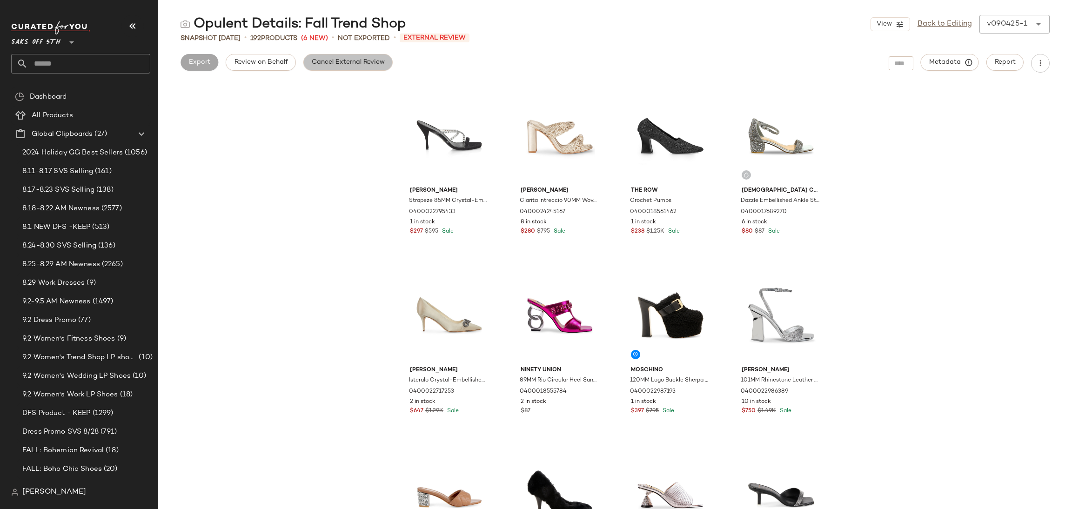
click at [348, 64] on span "Cancel External Review" at bounding box center [348, 62] width 74 height 7
click at [269, 67] on button "Export" at bounding box center [274, 62] width 38 height 17
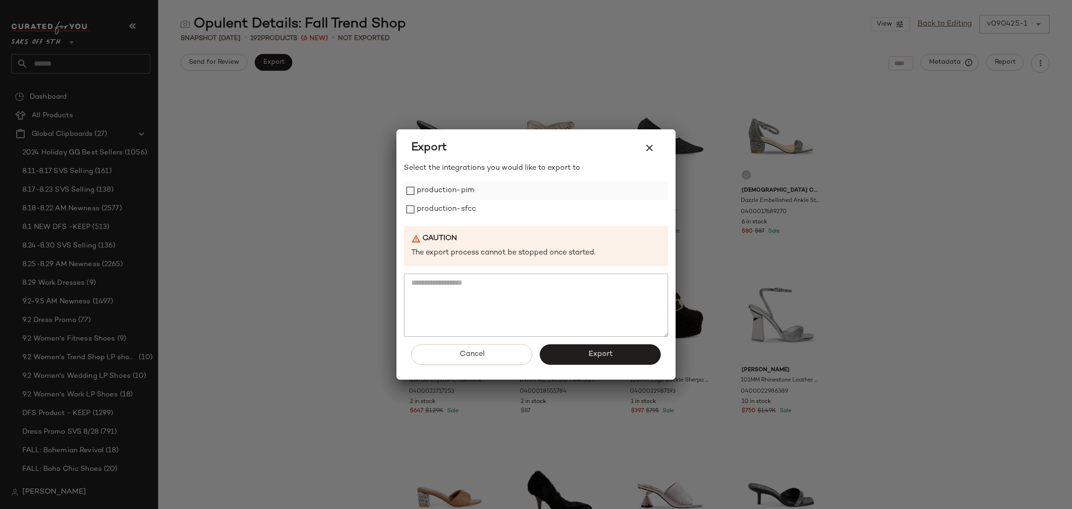
click at [429, 182] on label "production-pim" at bounding box center [445, 190] width 57 height 19
click at [431, 212] on label "production-sfcc" at bounding box center [446, 209] width 59 height 19
click at [596, 350] on span "Export" at bounding box center [600, 354] width 25 height 9
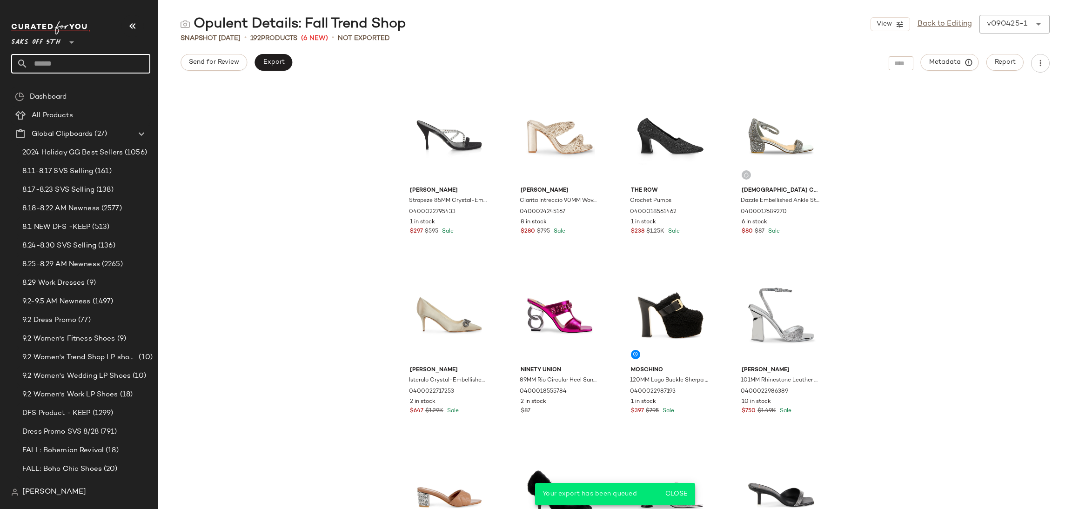
click at [122, 62] on input "text" at bounding box center [89, 64] width 122 height 20
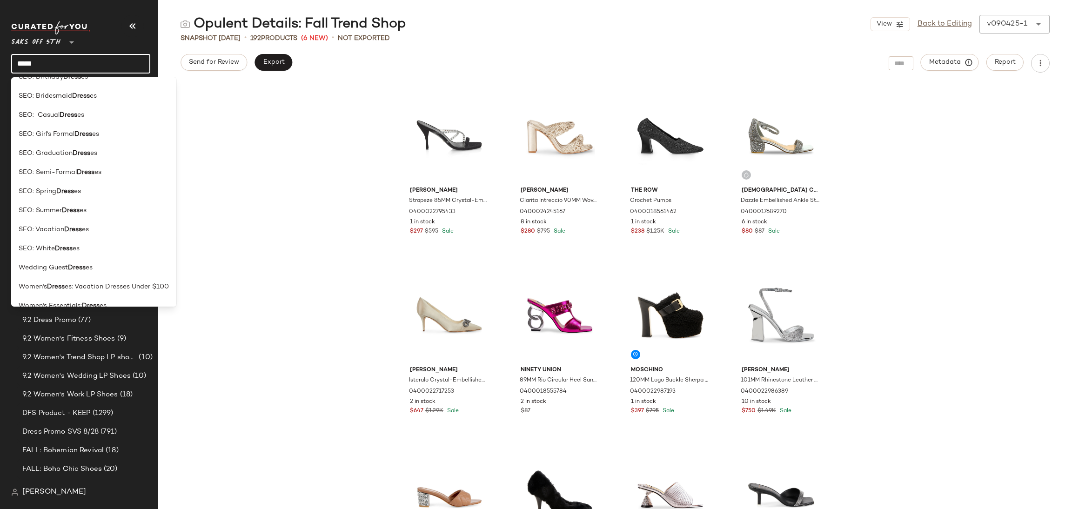
scroll to position [445, 0]
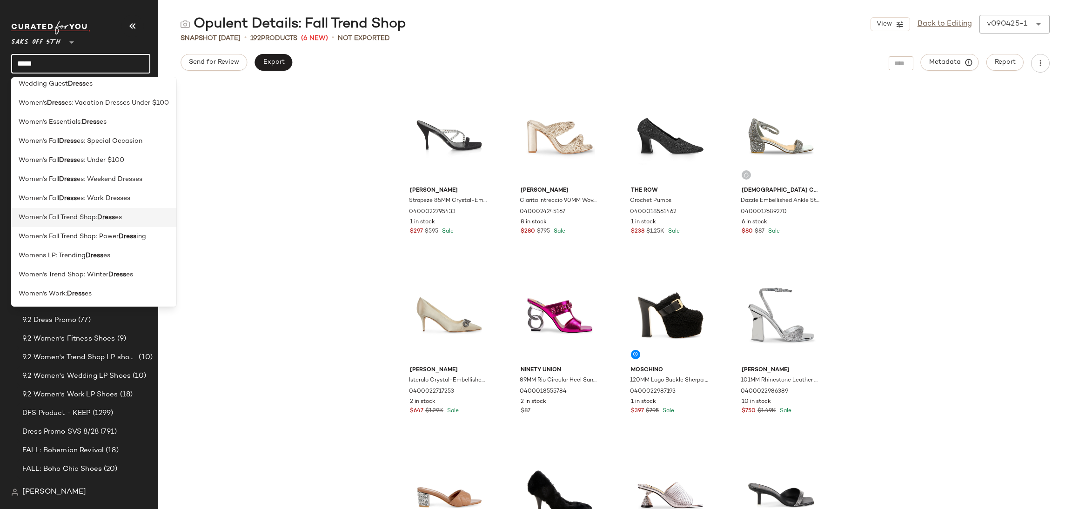
type input "*****"
click at [90, 218] on span "Women's Fall Trend Shop:" at bounding box center [58, 218] width 79 height 10
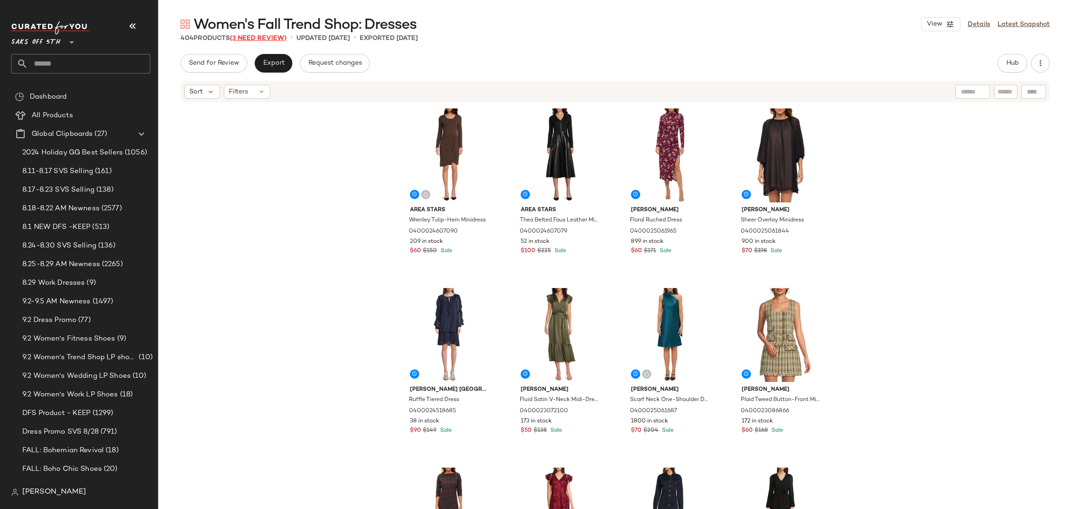
click at [242, 40] on span "(3 Need Review)" at bounding box center [258, 38] width 57 height 7
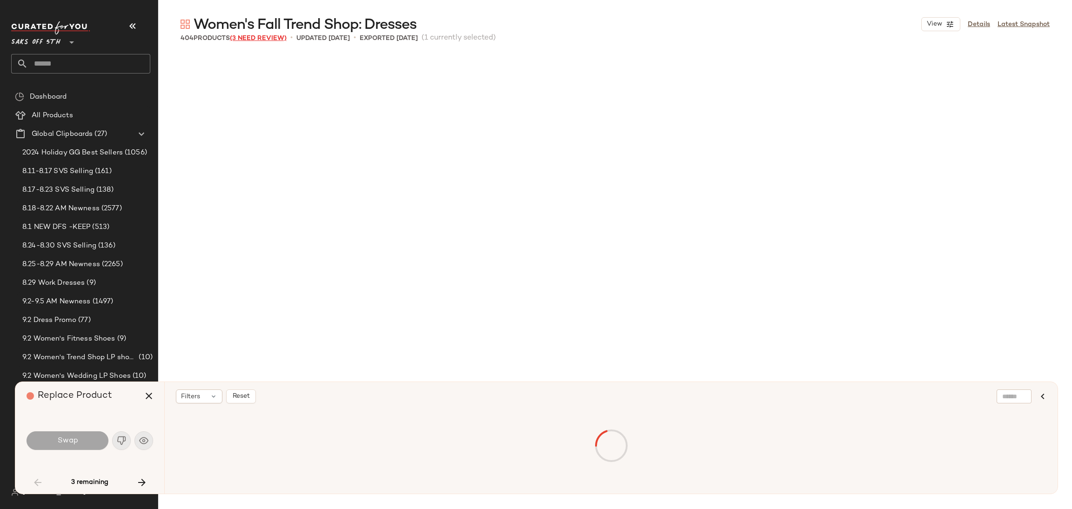
scroll to position [2155, 0]
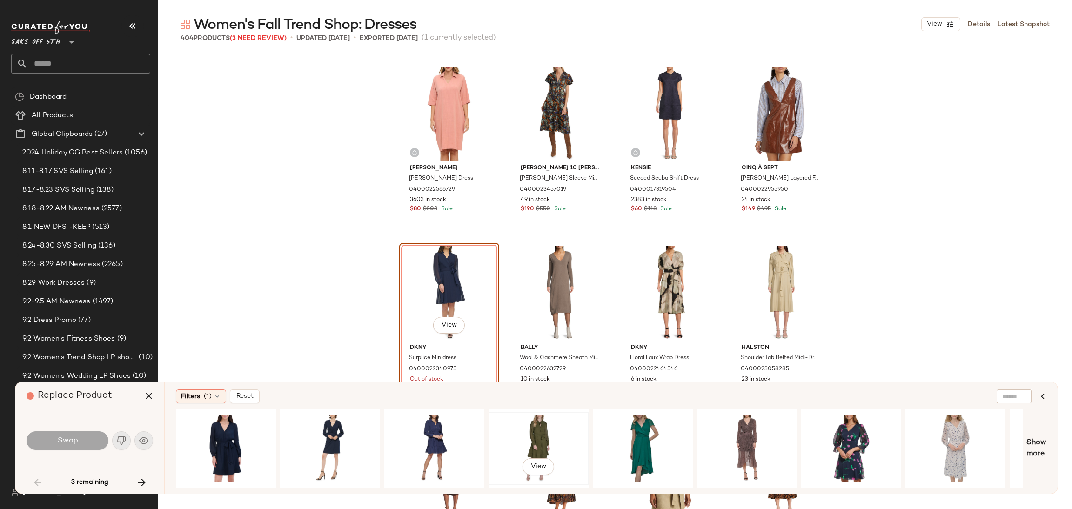
click at [546, 429] on div "View" at bounding box center [539, 449] width 94 height 66
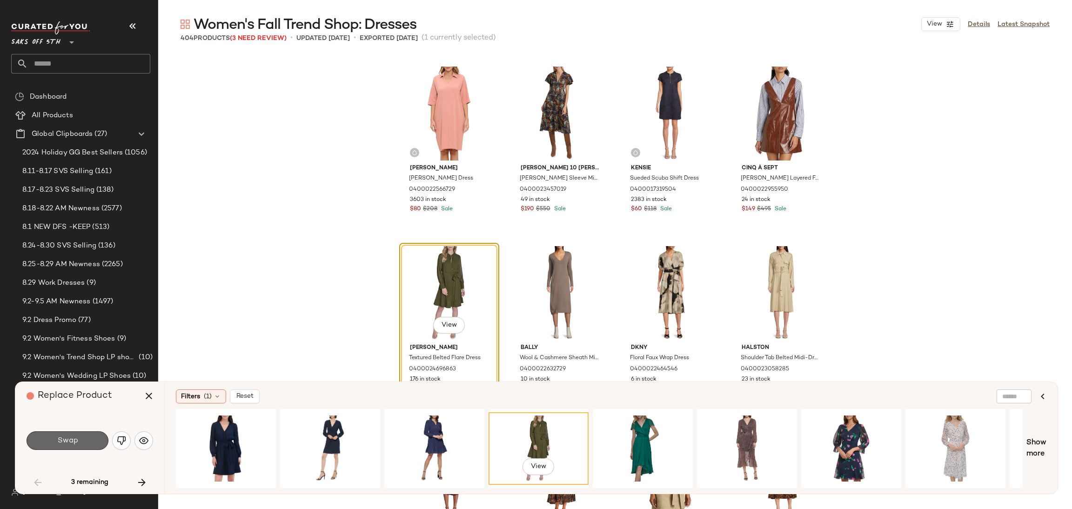
click at [83, 438] on button "Swap" at bounding box center [68, 440] width 82 height 19
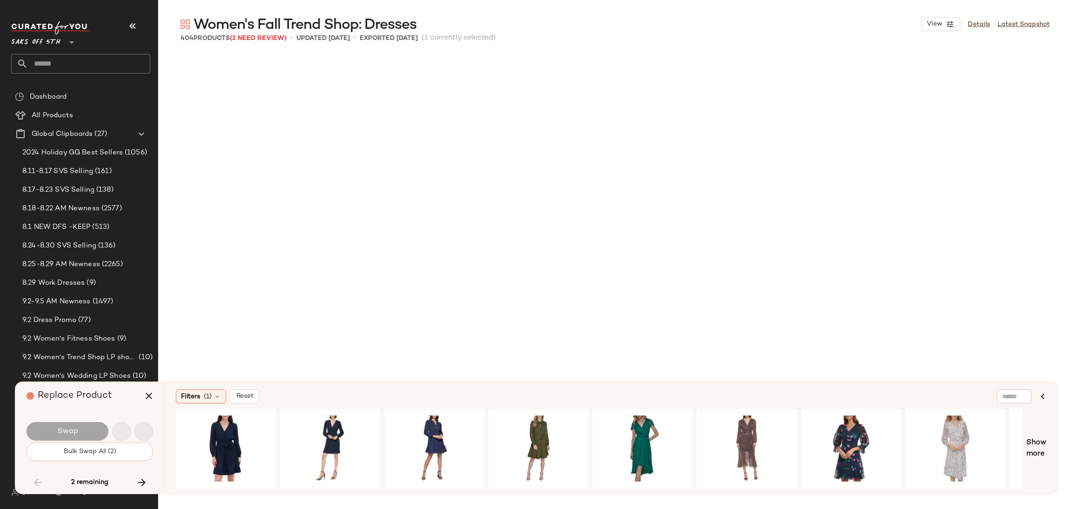
scroll to position [12752, 0]
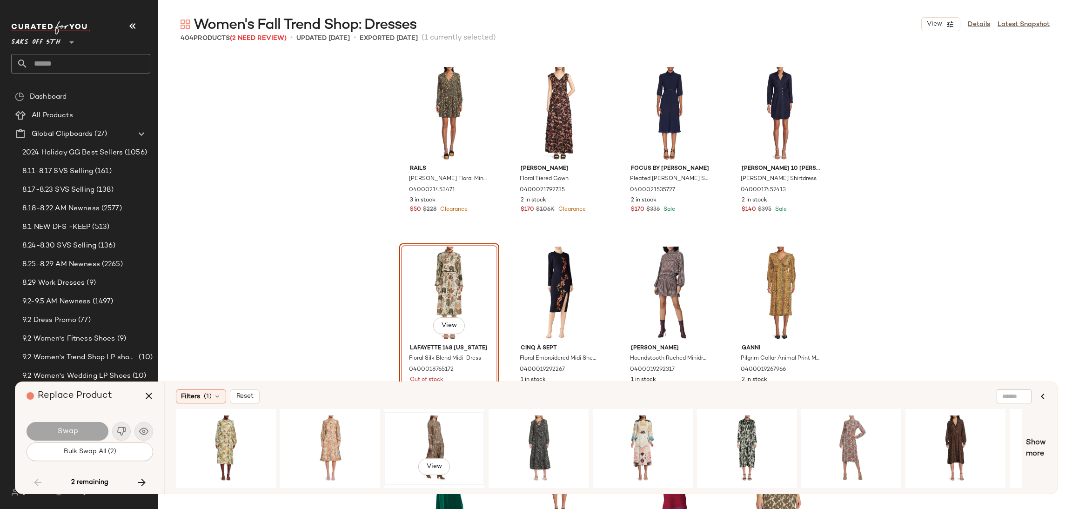
click at [431, 422] on div "View" at bounding box center [435, 449] width 94 height 66
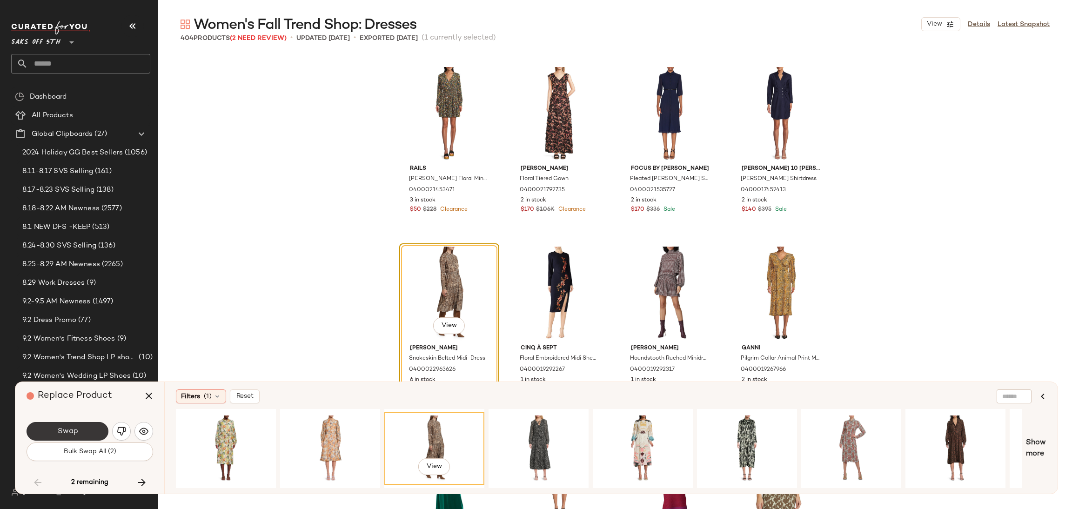
drag, startPoint x: 91, startPoint y: 421, endPoint x: 88, endPoint y: 428, distance: 7.5
click at [88, 428] on div "Swap" at bounding box center [90, 431] width 127 height 22
click at [88, 428] on button "Swap" at bounding box center [68, 431] width 82 height 19
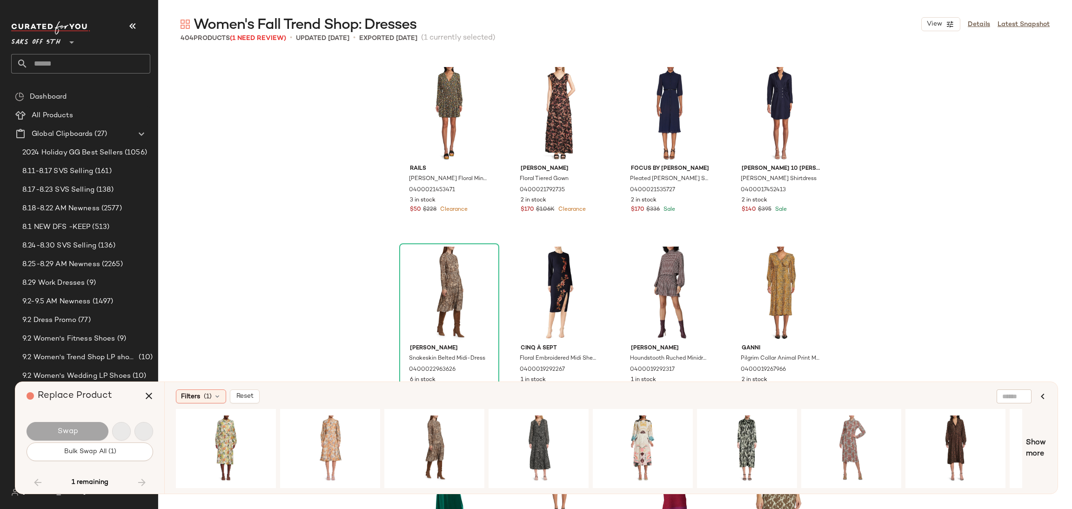
scroll to position [17243, 0]
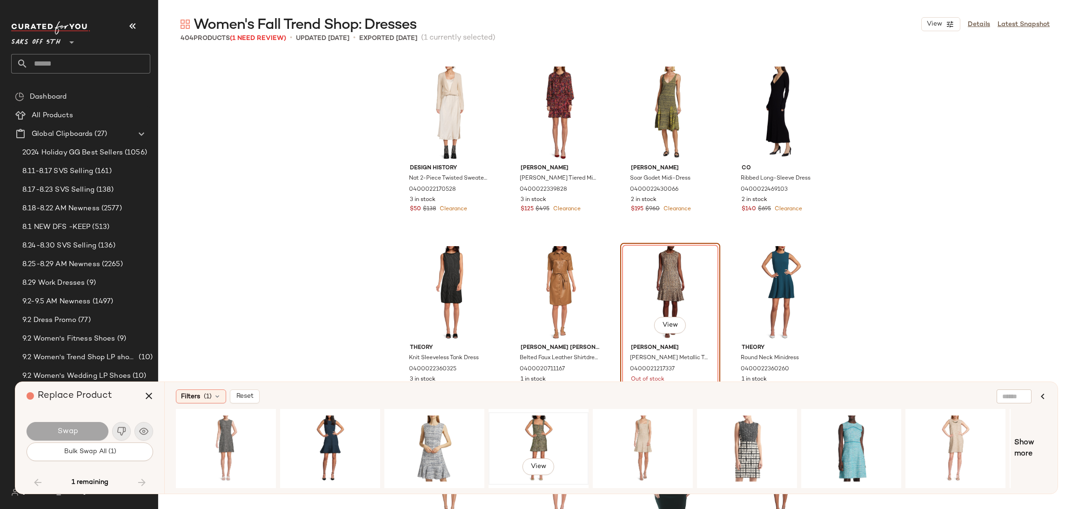
click at [521, 424] on div "View" at bounding box center [539, 449] width 94 height 66
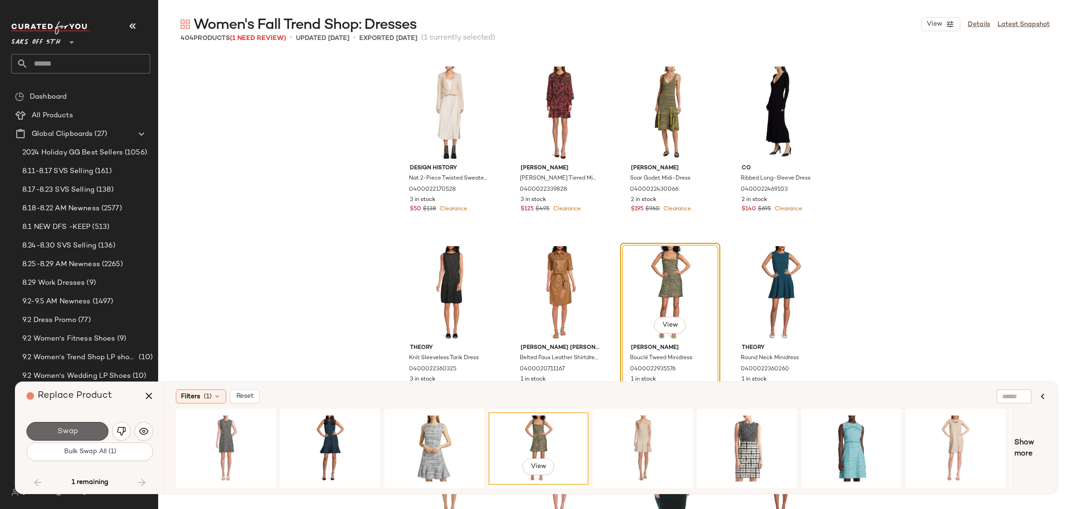
click at [99, 429] on button "Swap" at bounding box center [68, 431] width 82 height 19
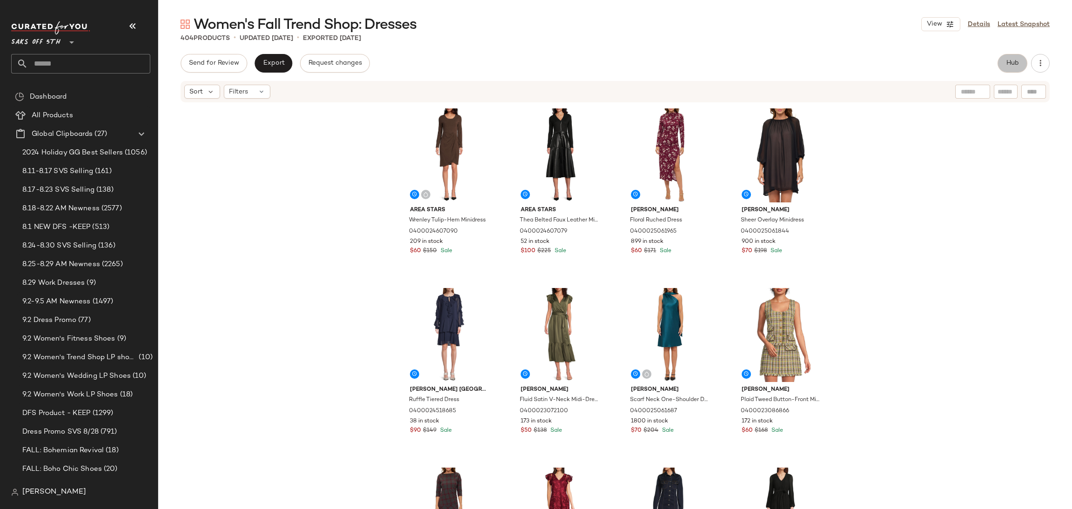
click at [1011, 67] on span "Hub" at bounding box center [1012, 63] width 13 height 7
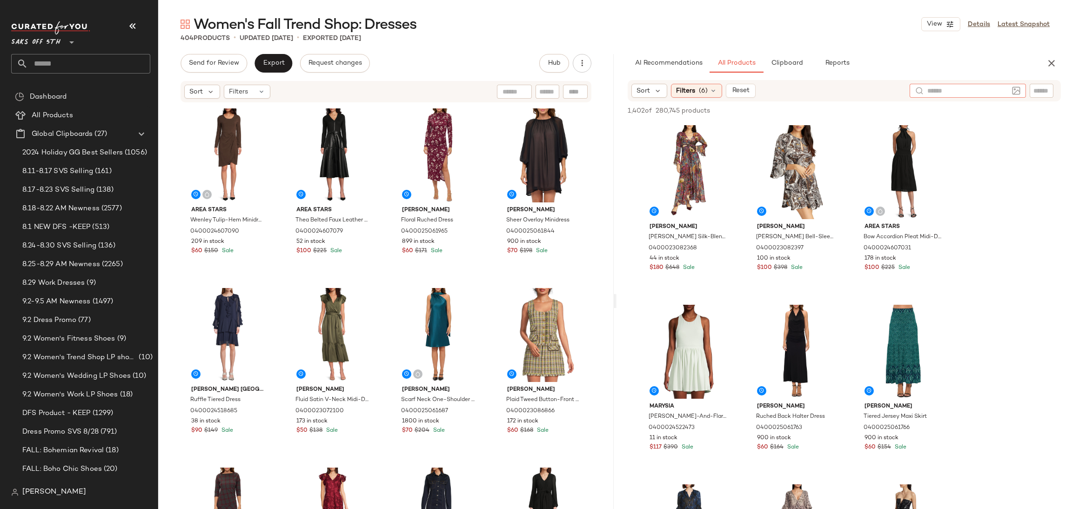
click at [1004, 89] on input "text" at bounding box center [967, 91] width 81 height 10
type input "****"
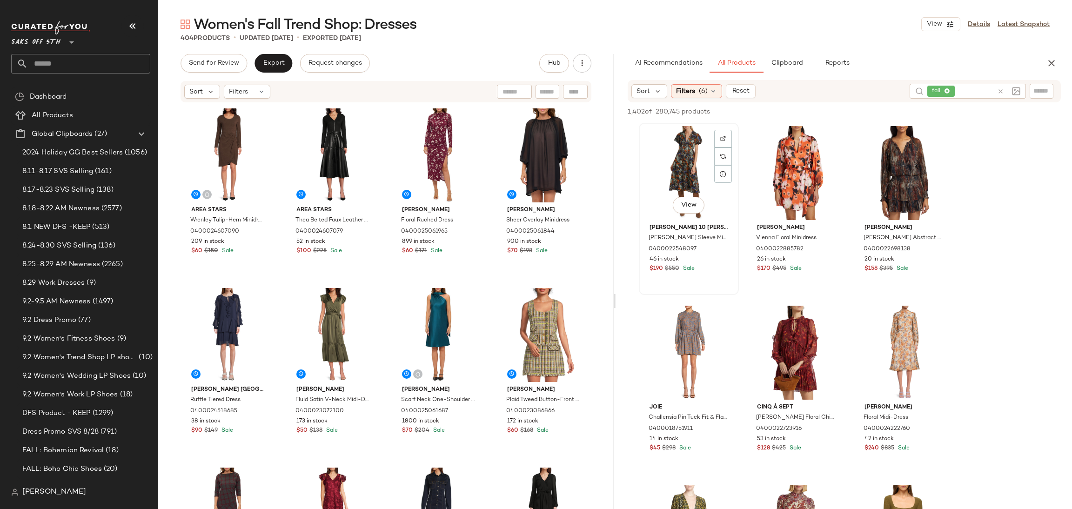
click at [685, 144] on div "View" at bounding box center [689, 173] width 94 height 94
click at [922, 112] on span "Add to Top" at bounding box center [927, 111] width 37 height 7
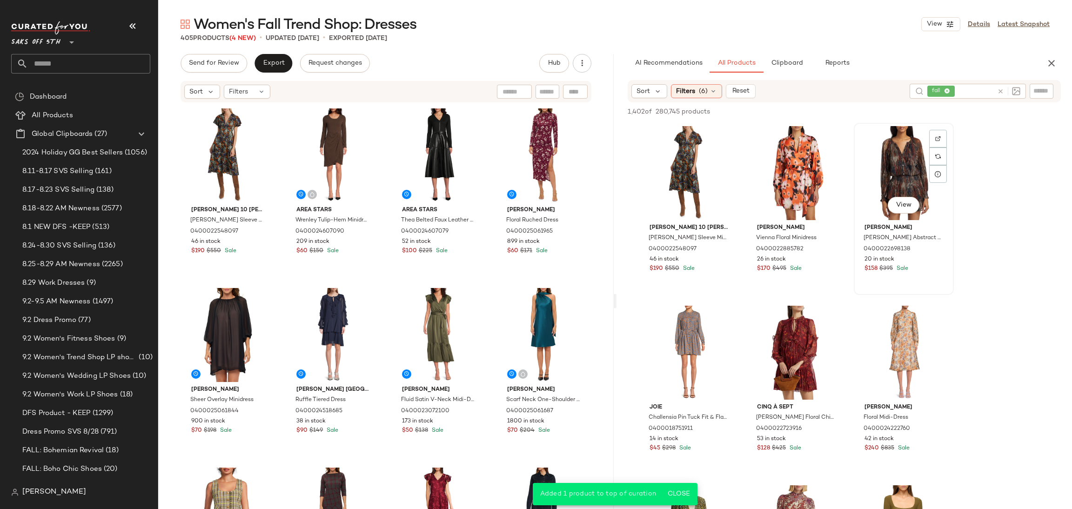
click at [891, 145] on div "View" at bounding box center [904, 173] width 94 height 94
click at [927, 107] on button "Add to Top" at bounding box center [928, 111] width 44 height 11
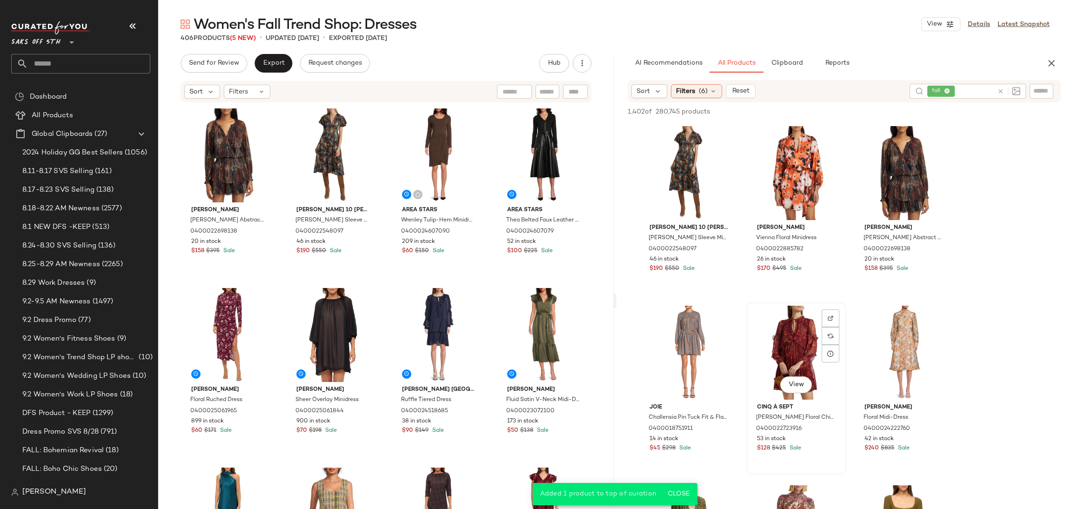
click at [800, 324] on div "View" at bounding box center [797, 353] width 94 height 94
click at [927, 107] on button "Add to Top" at bounding box center [928, 111] width 44 height 11
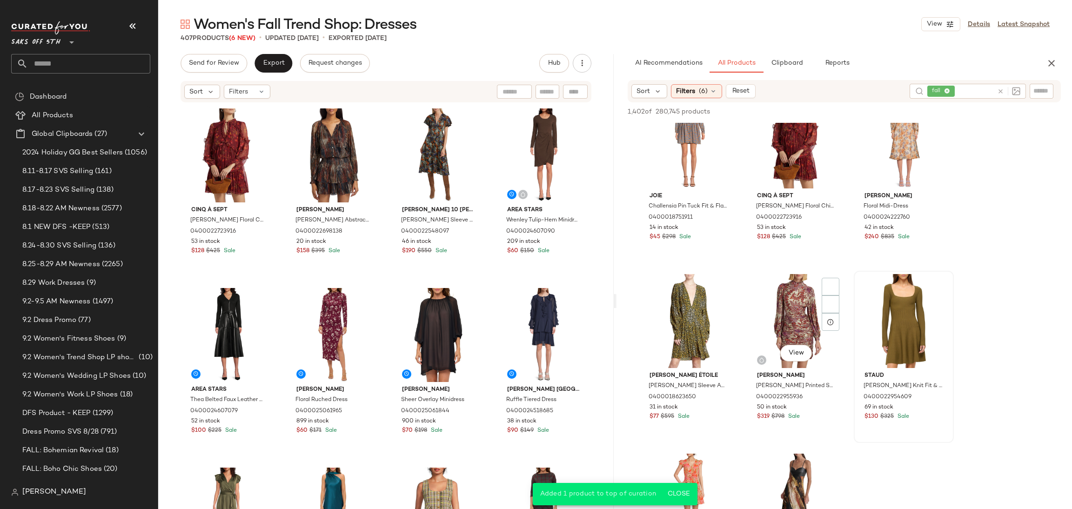
scroll to position [222, 0]
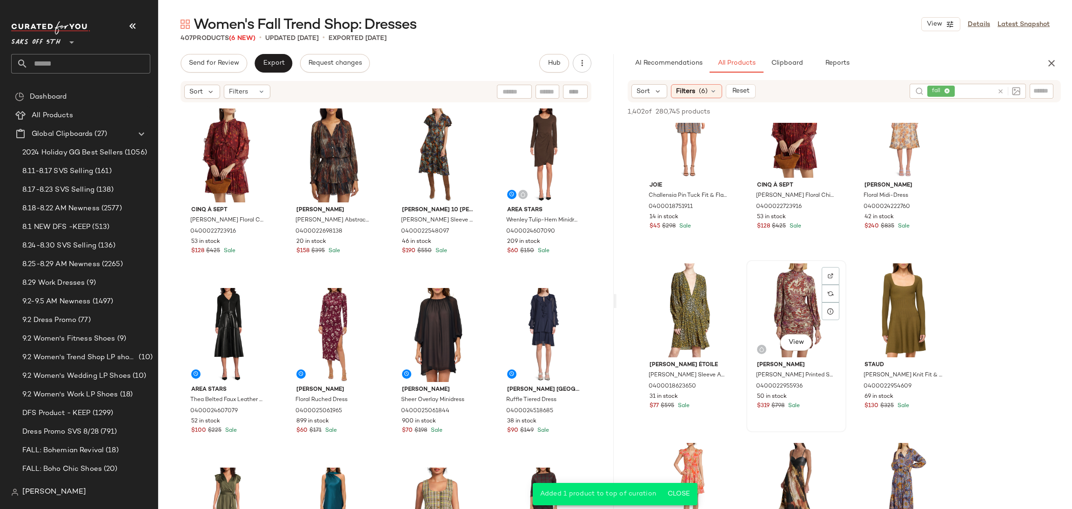
click at [790, 304] on div "View" at bounding box center [797, 310] width 94 height 94
click at [935, 111] on span "Add to Top" at bounding box center [927, 111] width 37 height 7
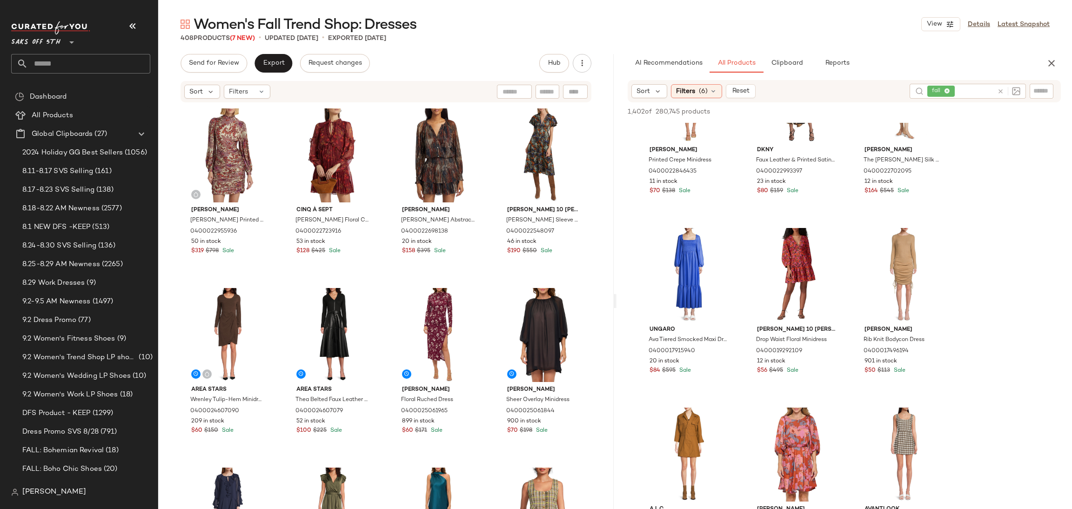
scroll to position [619, 0]
click at [793, 253] on div "View" at bounding box center [797, 273] width 94 height 94
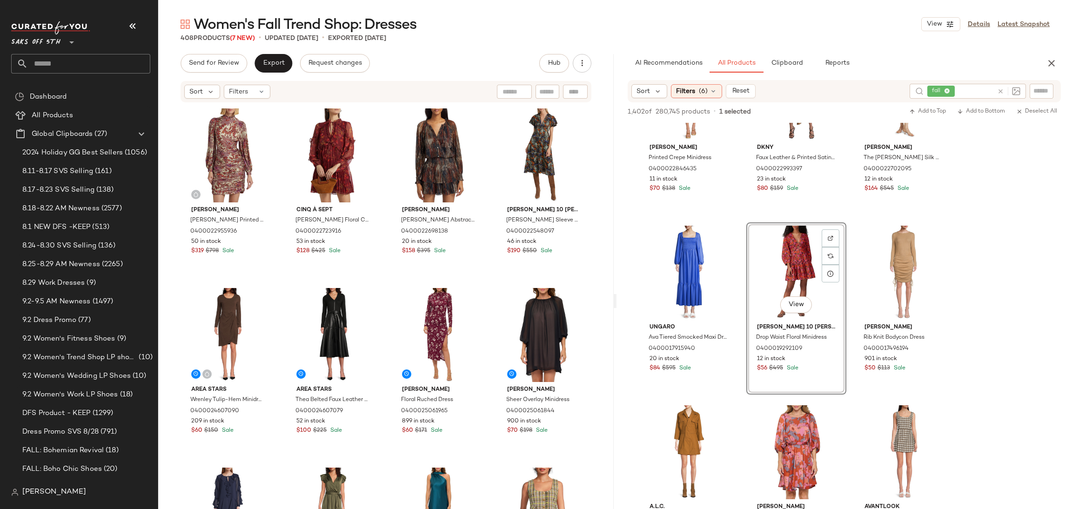
click at [929, 105] on div "1,402 of 280,745 products • 1 selected Add to Top Add to Bottom Deselect All" at bounding box center [845, 112] width 456 height 20
click at [926, 109] on span "Add to Top" at bounding box center [927, 111] width 37 height 7
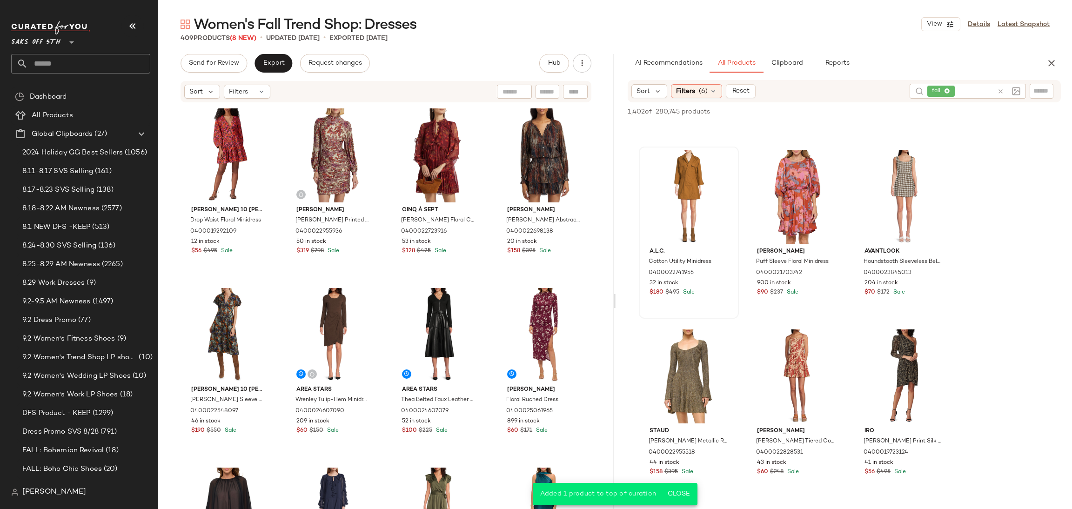
scroll to position [875, 0]
click at [690, 173] on div "View" at bounding box center [689, 196] width 94 height 94
click at [924, 115] on button "Add to Top" at bounding box center [928, 111] width 44 height 11
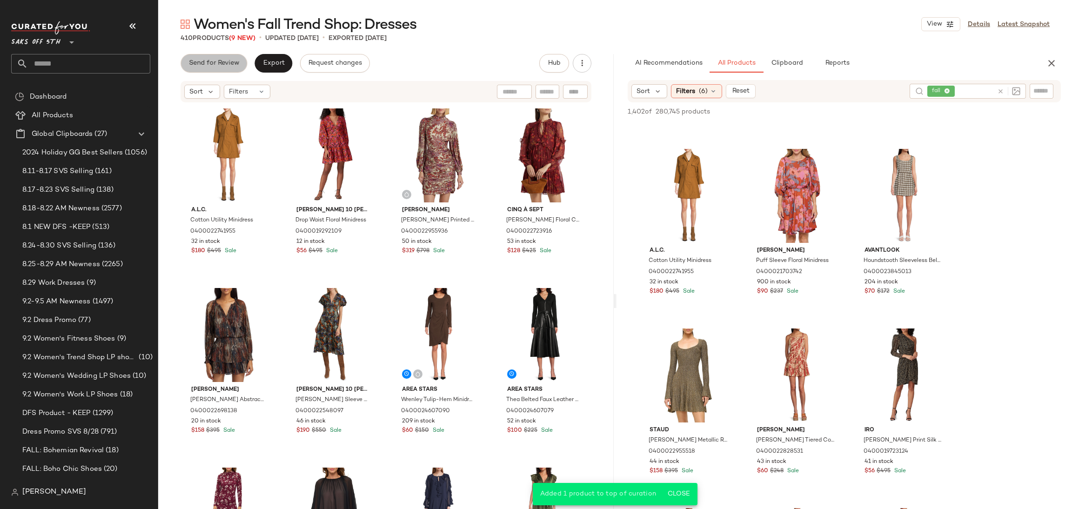
click at [234, 61] on span "Send for Review" at bounding box center [213, 63] width 51 height 7
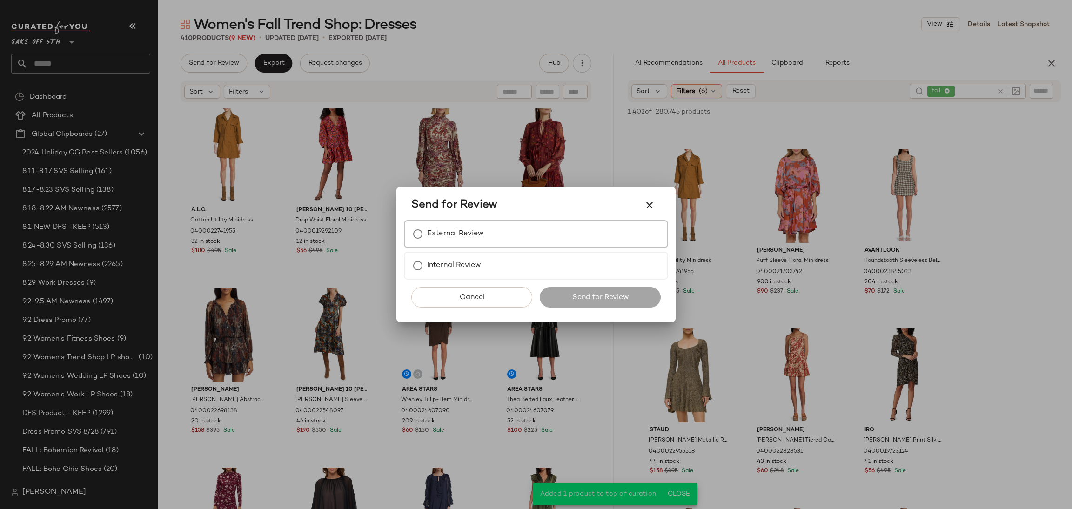
click at [445, 237] on label "External Review" at bounding box center [455, 234] width 57 height 19
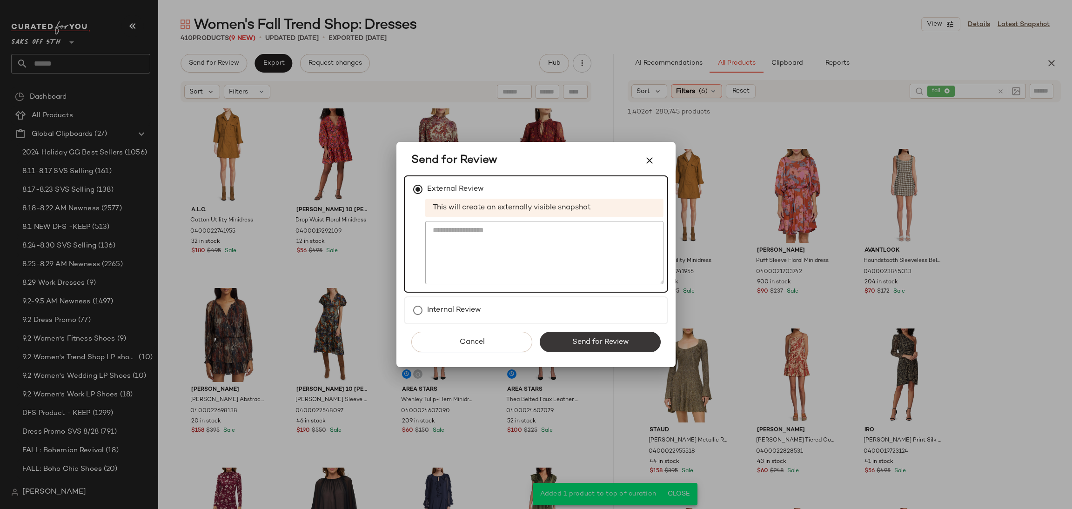
click at [564, 334] on button "Send for Review" at bounding box center [600, 342] width 121 height 20
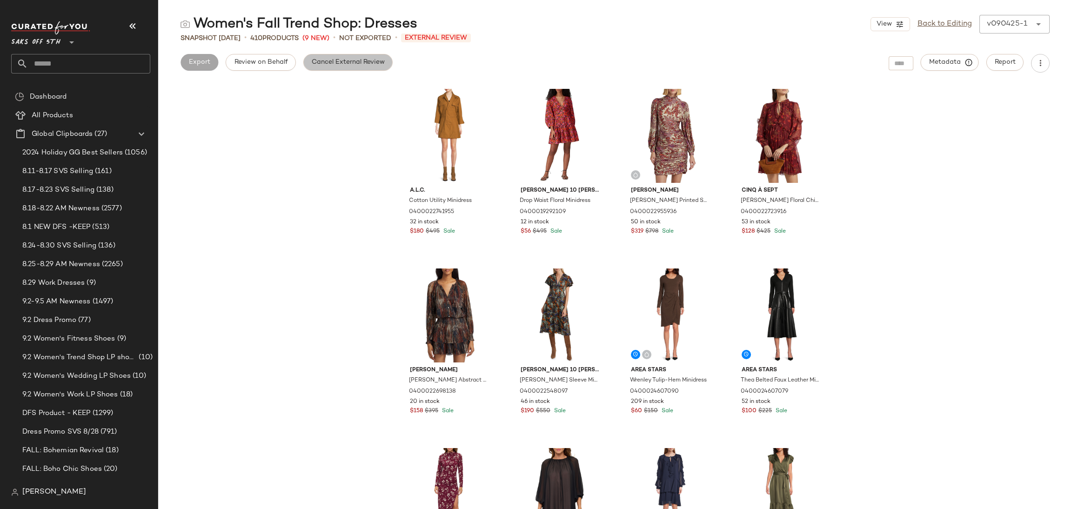
click at [349, 62] on span "Cancel External Review" at bounding box center [348, 62] width 74 height 7
click at [278, 64] on span "Export" at bounding box center [273, 62] width 22 height 7
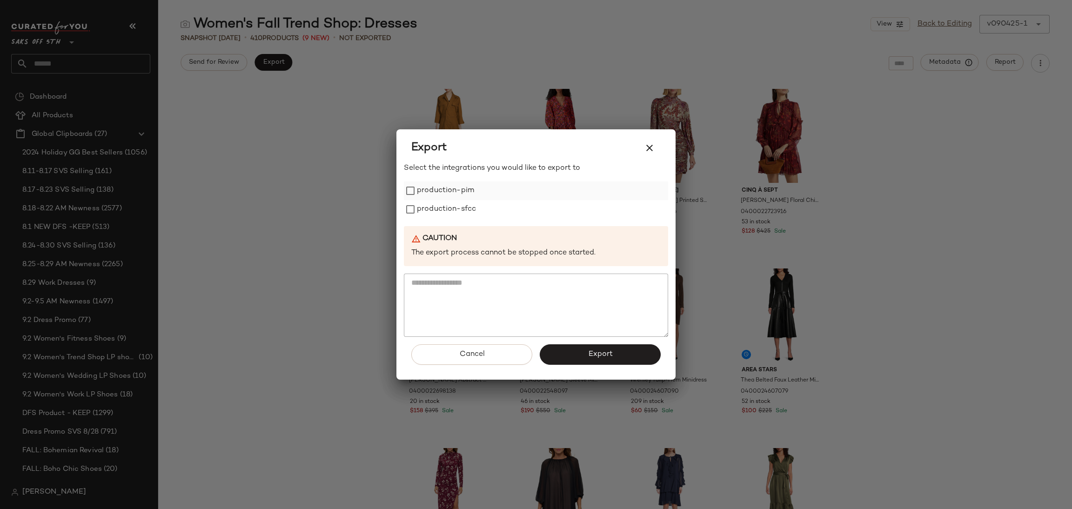
click at [409, 184] on div "production-pim" at bounding box center [536, 190] width 264 height 19
click at [420, 207] on label "production-sfcc" at bounding box center [446, 209] width 59 height 19
click at [568, 362] on button "Export" at bounding box center [600, 354] width 121 height 20
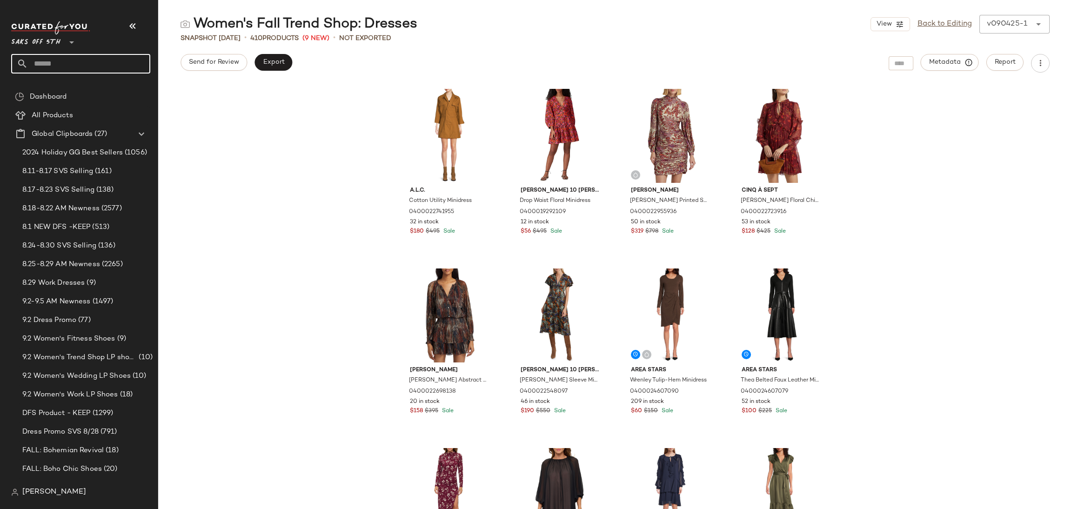
click at [107, 64] on input "text" at bounding box center [89, 64] width 122 height 20
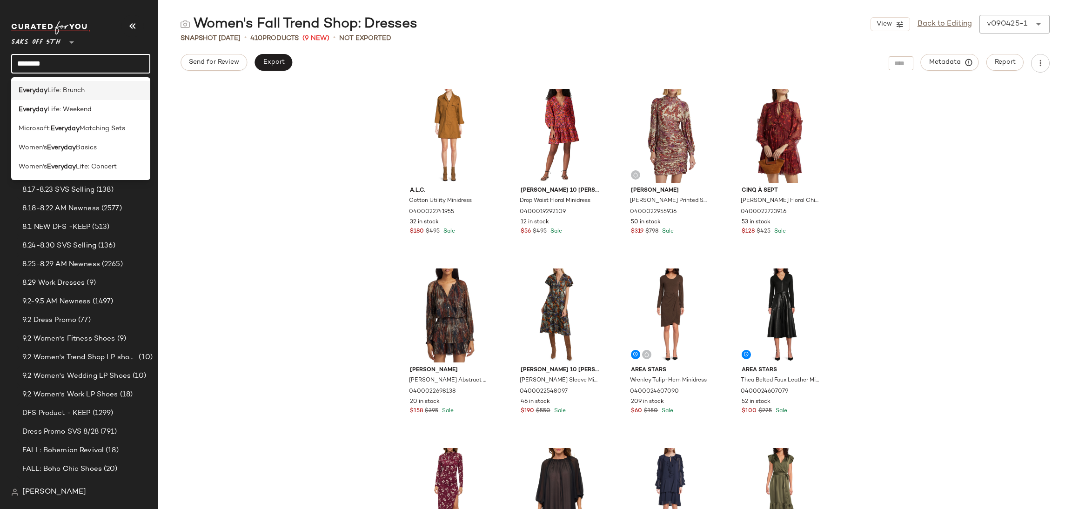
type input "********"
click at [95, 87] on div "Everyday Life: Brunch" at bounding box center [81, 91] width 124 height 10
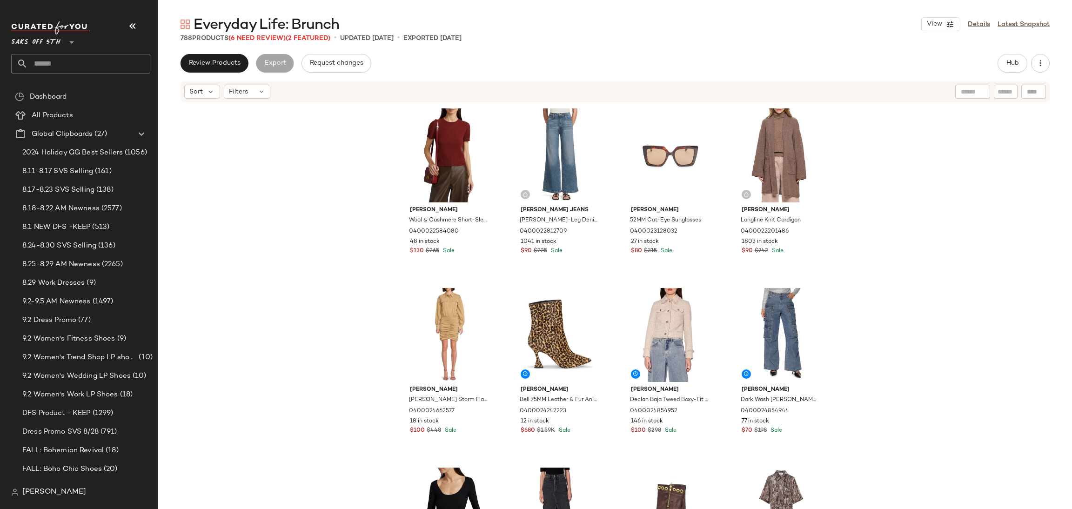
click at [267, 42] on div "788 Products (6 Need Review) (2 Featured)" at bounding box center [256, 39] width 150 height 10
click at [273, 36] on span "(6 Need Review)" at bounding box center [256, 38] width 57 height 7
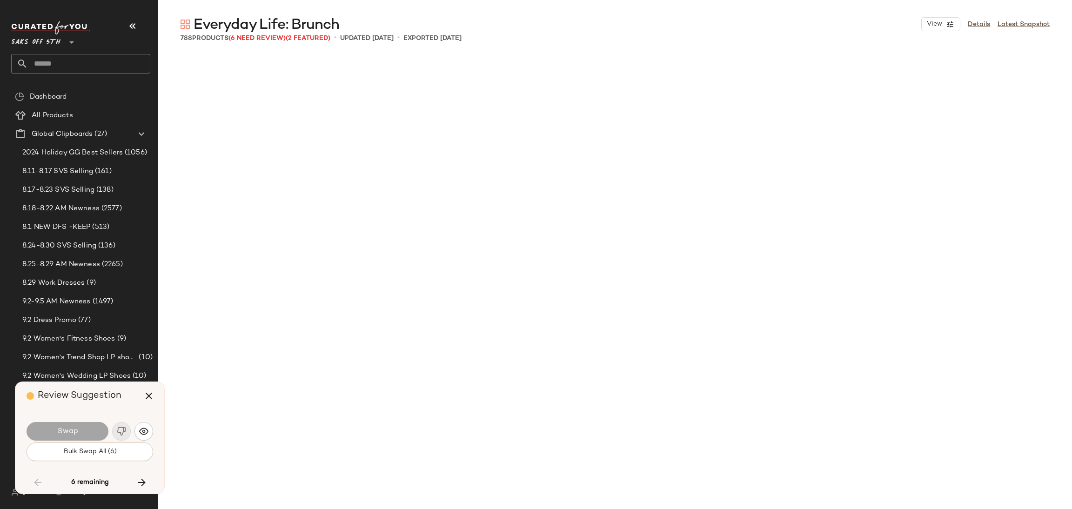
scroll to position [6466, 0]
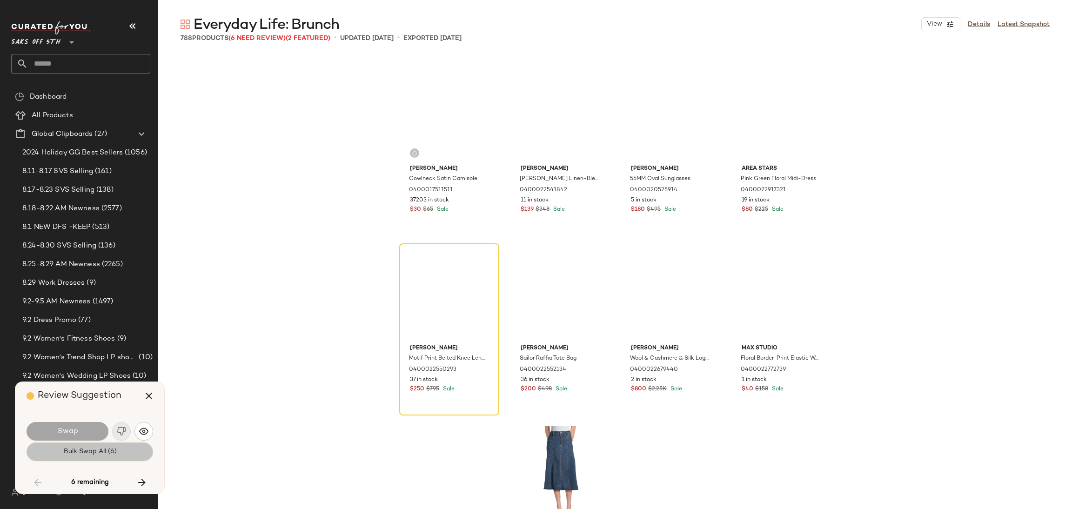
click at [69, 453] on span "Bulk Swap All (6)" at bounding box center [90, 451] width 54 height 7
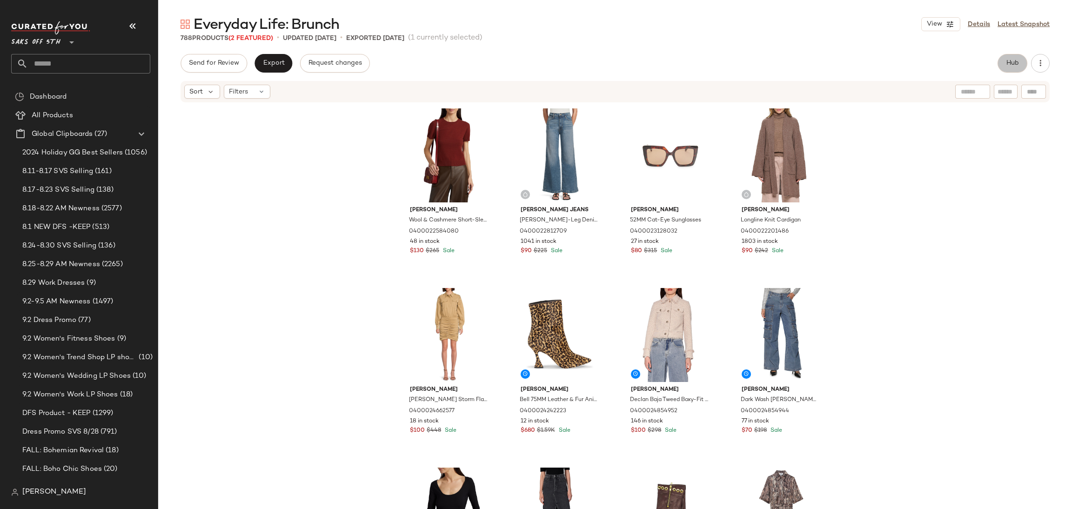
click at [1013, 63] on span "Hub" at bounding box center [1012, 63] width 13 height 7
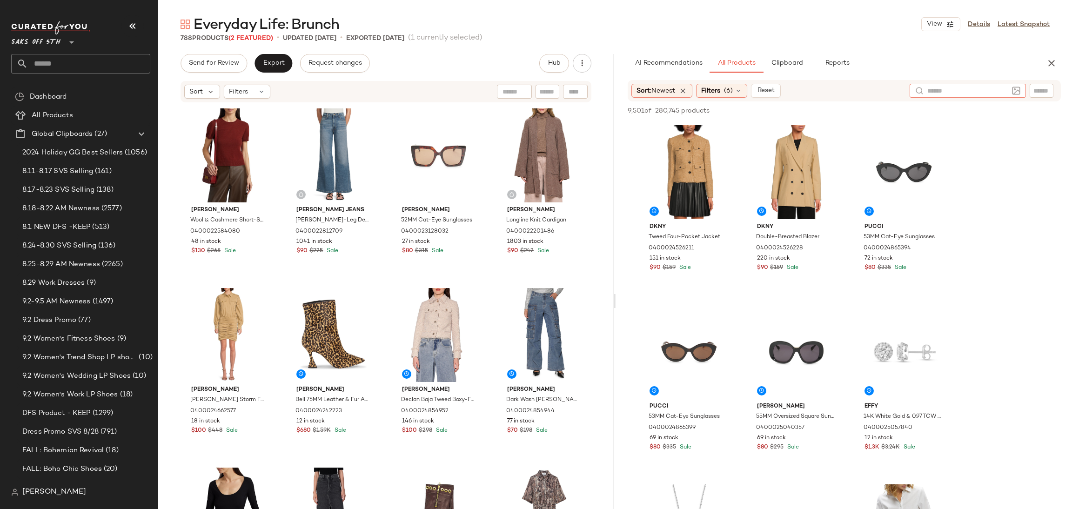
click at [1007, 91] on input "text" at bounding box center [967, 91] width 81 height 10
click at [1021, 92] on div at bounding box center [968, 91] width 116 height 14
click at [1016, 89] on img at bounding box center [1016, 91] width 8 height 8
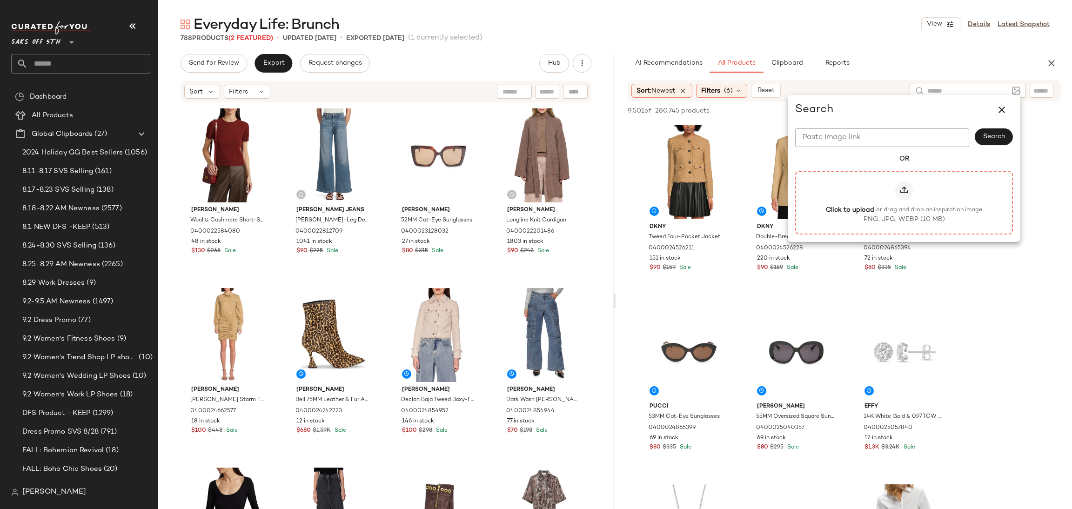
click at [906, 191] on icon at bounding box center [903, 190] width 9 height 9
click at [905, 202] on input "Click to upload or drag and drop an inspiration image PNG, JPG, WEBP (10 MB)" at bounding box center [904, 202] width 0 height 0
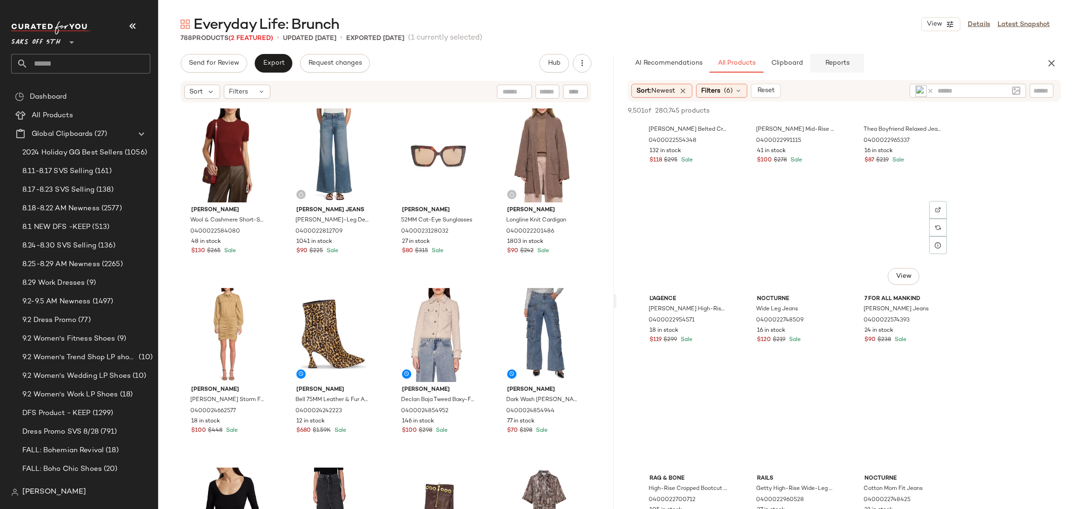
scroll to position [859, 0]
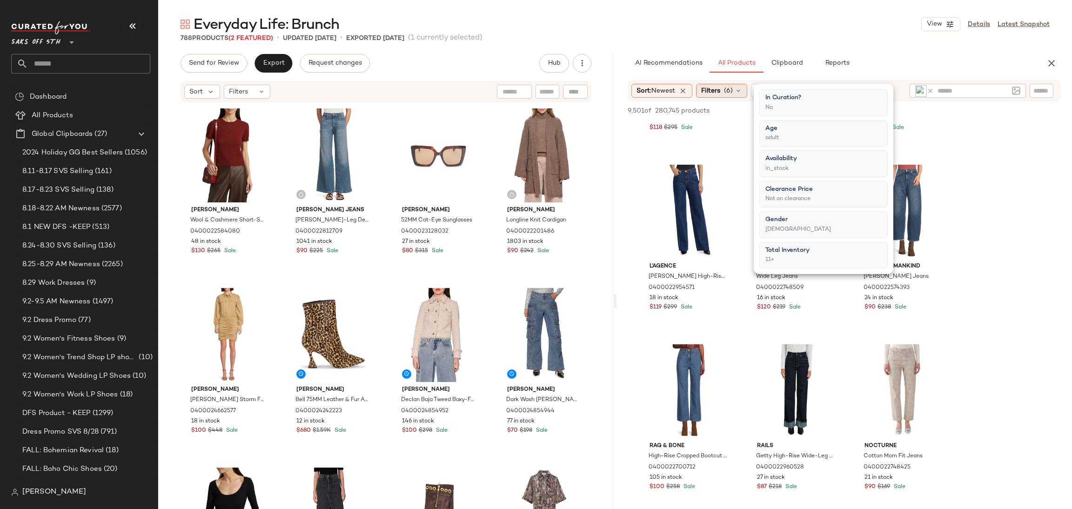
click at [720, 89] on span "Filters" at bounding box center [710, 91] width 19 height 10
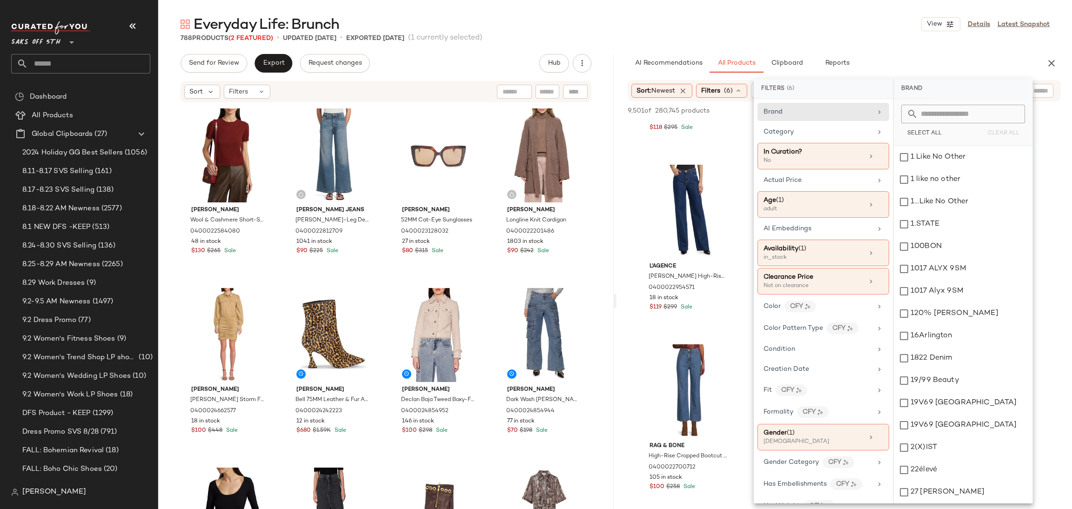
click at [814, 36] on div "788 Products (2 Featured) • updated [DATE] • Exported [DATE] (1 currently selec…" at bounding box center [615, 38] width 914 height 9
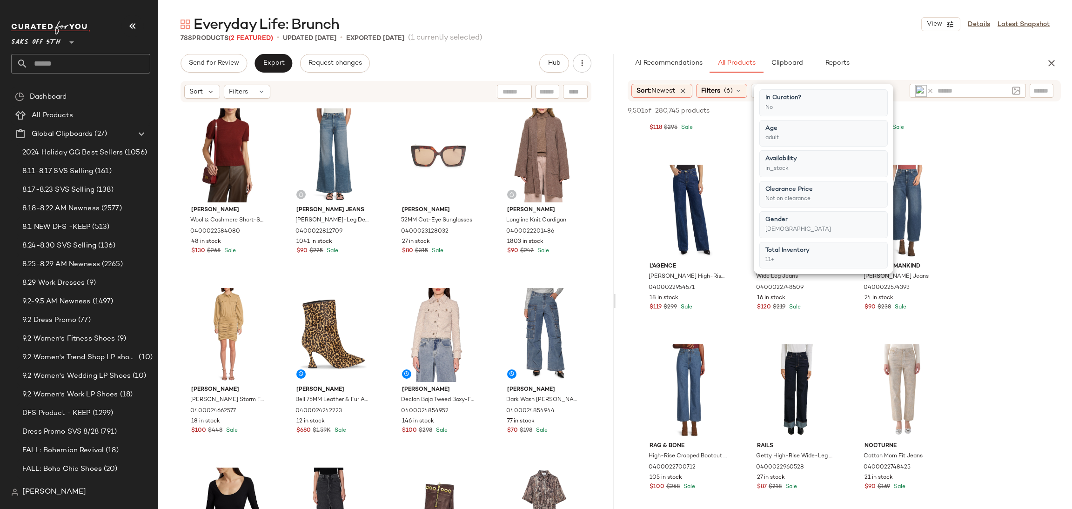
click at [814, 36] on div "788 Products (2 Featured) • updated [DATE] • Exported [DATE] (1 currently selec…" at bounding box center [615, 38] width 914 height 9
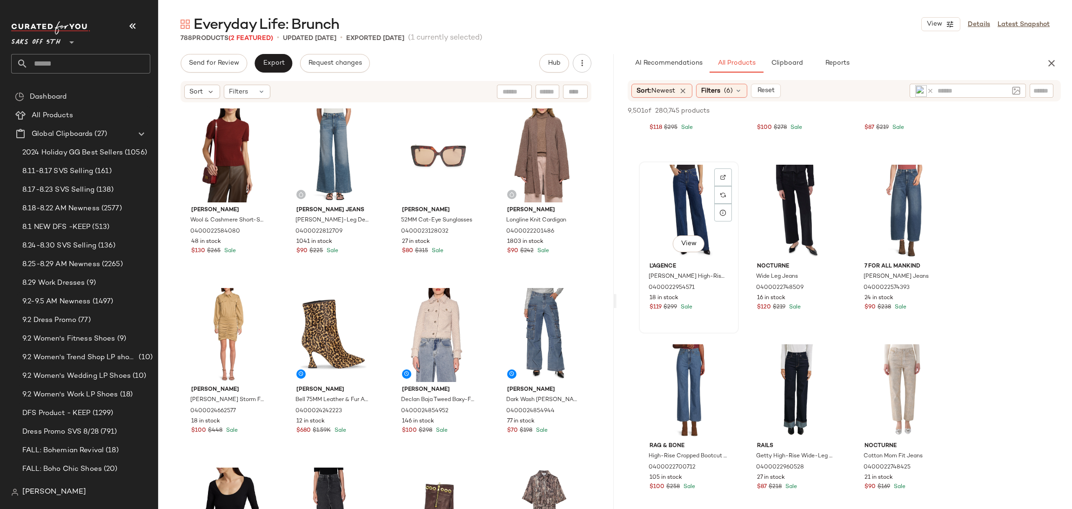
click at [685, 189] on div "View" at bounding box center [689, 212] width 94 height 94
click at [917, 107] on span "Add to Top" at bounding box center [927, 110] width 37 height 7
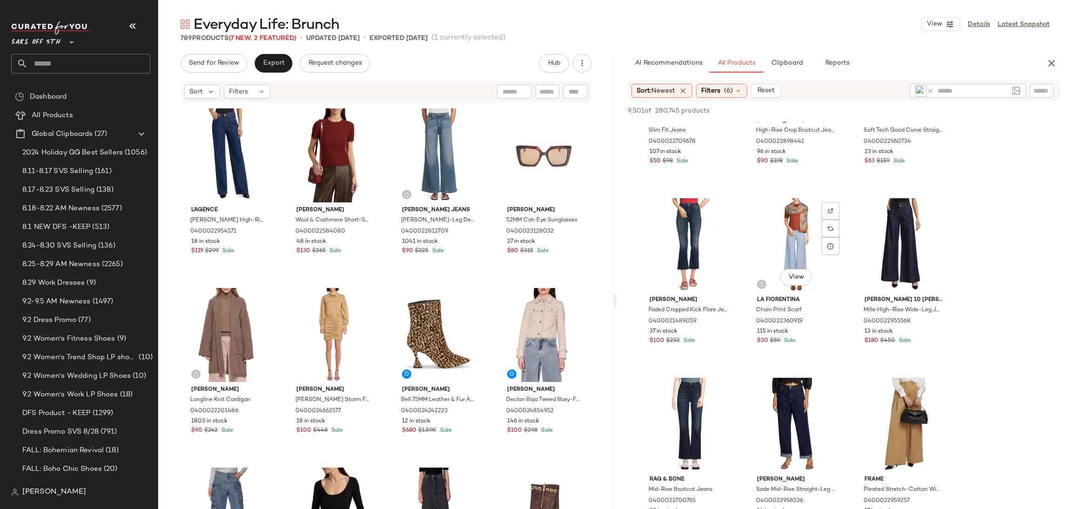
scroll to position [2268, 0]
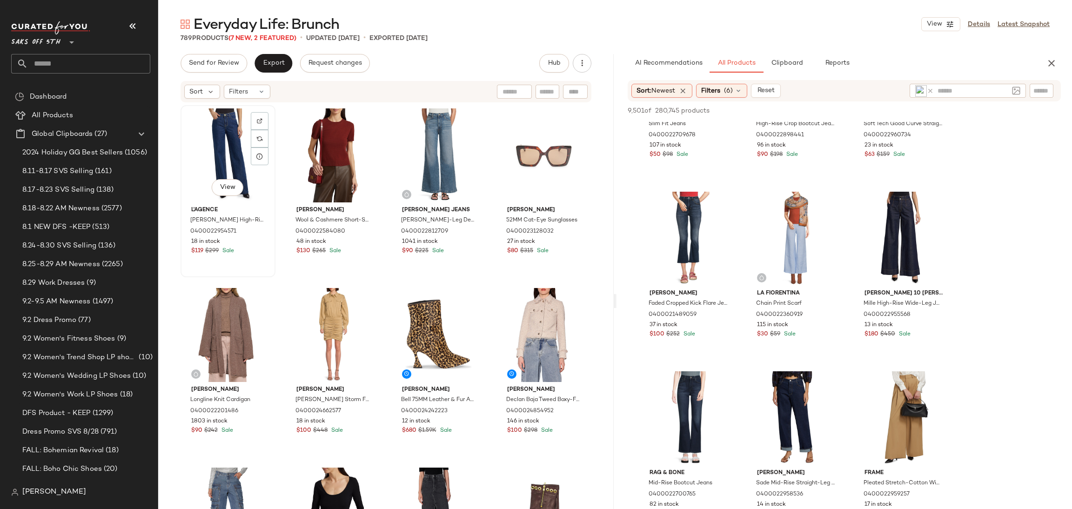
click at [232, 142] on div "View" at bounding box center [228, 155] width 88 height 94
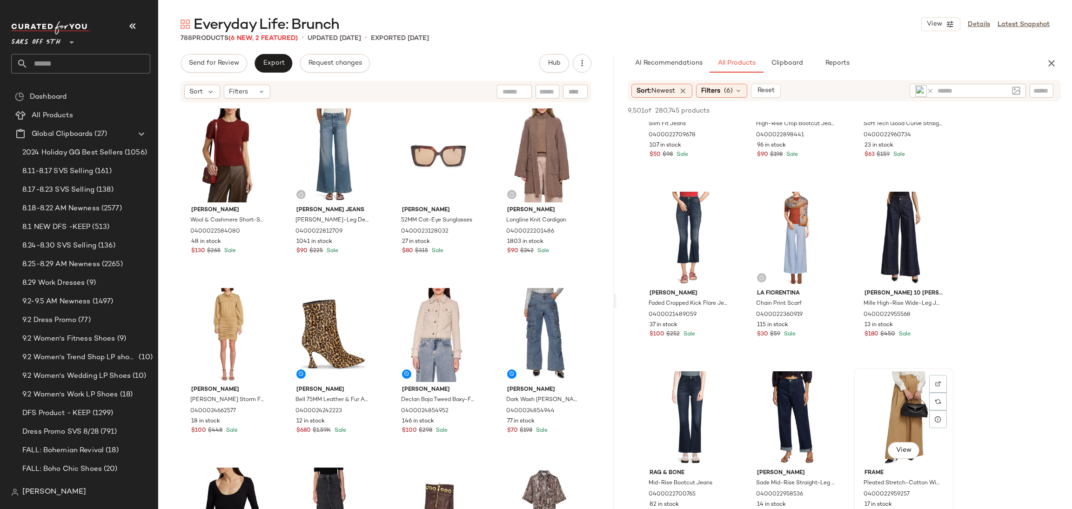
click at [915, 391] on div "View" at bounding box center [904, 418] width 94 height 94
click at [932, 113] on span "Add to Top" at bounding box center [927, 110] width 37 height 7
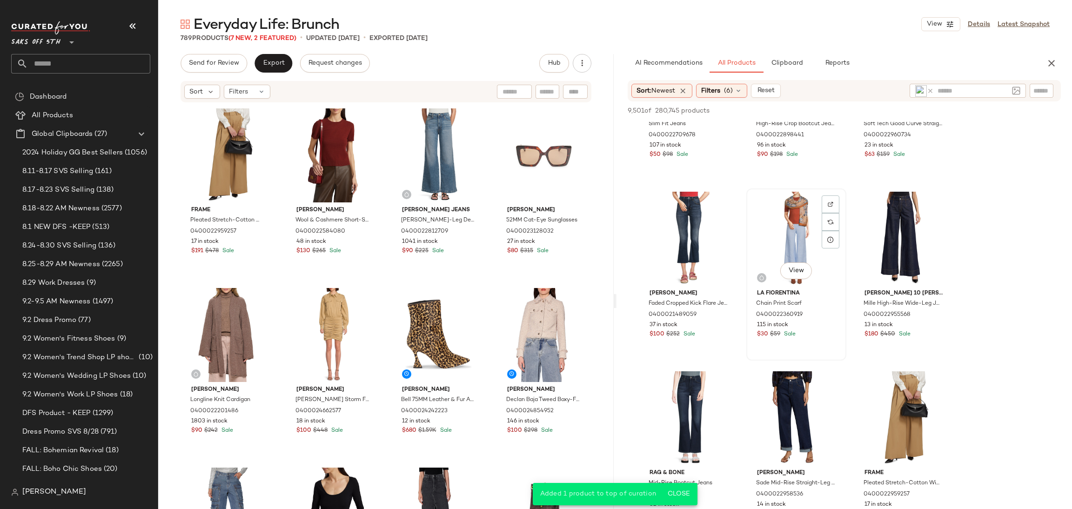
click at [776, 204] on div "View" at bounding box center [797, 239] width 94 height 94
click at [929, 111] on span "Add to Top" at bounding box center [927, 110] width 37 height 7
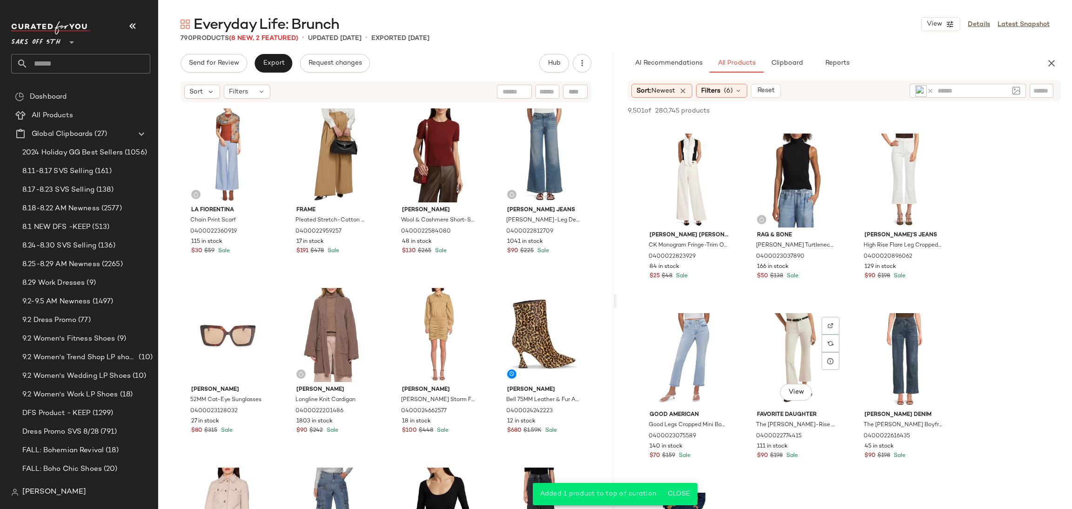
scroll to position [3584, 0]
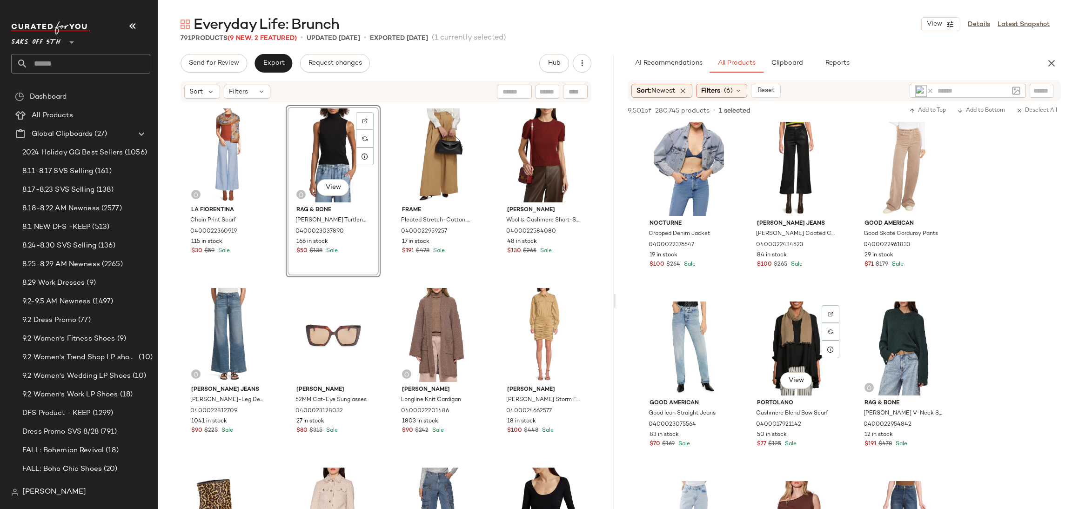
scroll to position [6109, 0]
click at [679, 162] on div "View" at bounding box center [689, 170] width 94 height 94
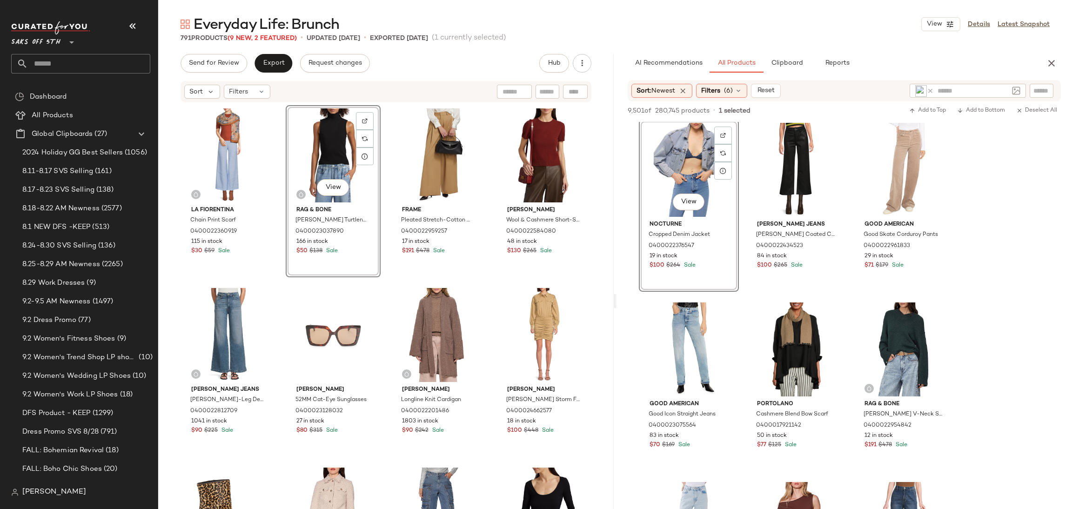
click at [916, 104] on div "9,501 of 280,745 products • 1 selected Add to Top Add to Bottom Deselect All" at bounding box center [845, 111] width 456 height 20
click at [678, 158] on div "View" at bounding box center [689, 170] width 94 height 94
drag, startPoint x: 929, startPoint y: 102, endPoint x: 929, endPoint y: 107, distance: 5.1
click at [929, 107] on div "9,501 of 280,745 products • 1 selected Add to Top Add to Bottom Deselect All" at bounding box center [845, 111] width 456 height 20
click at [929, 107] on span "Add to Top" at bounding box center [927, 110] width 37 height 7
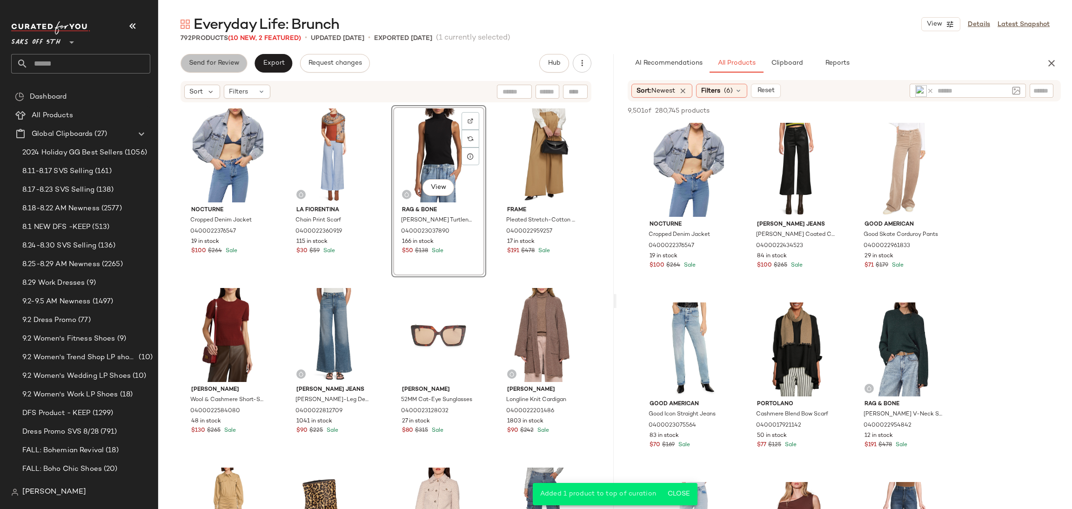
click at [231, 66] on span "Send for Review" at bounding box center [213, 63] width 51 height 7
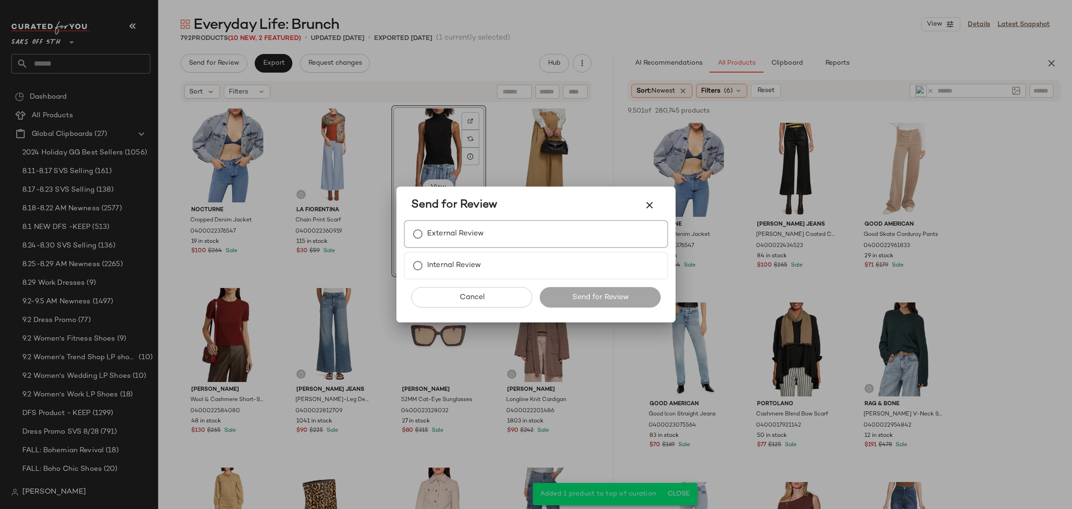
click at [444, 235] on label "External Review" at bounding box center [455, 234] width 57 height 19
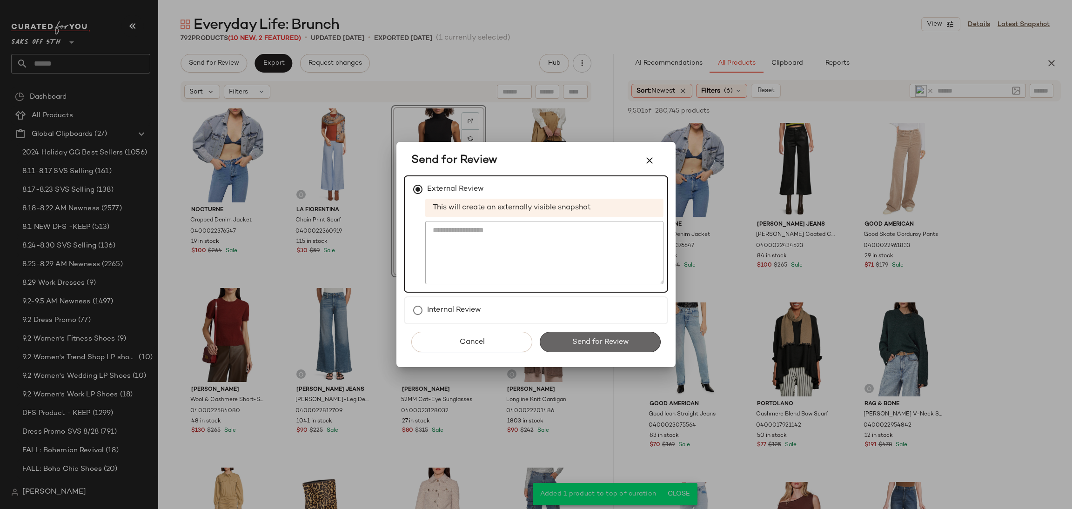
click at [591, 346] on span "Send for Review" at bounding box center [599, 342] width 57 height 9
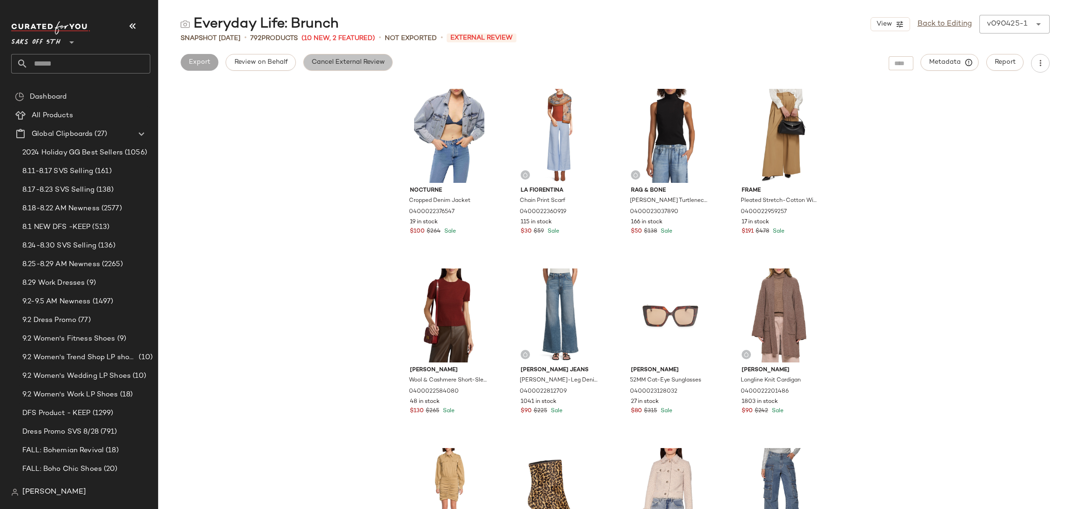
click at [370, 66] on span "Cancel External Review" at bounding box center [348, 62] width 74 height 7
click at [263, 62] on span "Export" at bounding box center [273, 62] width 22 height 7
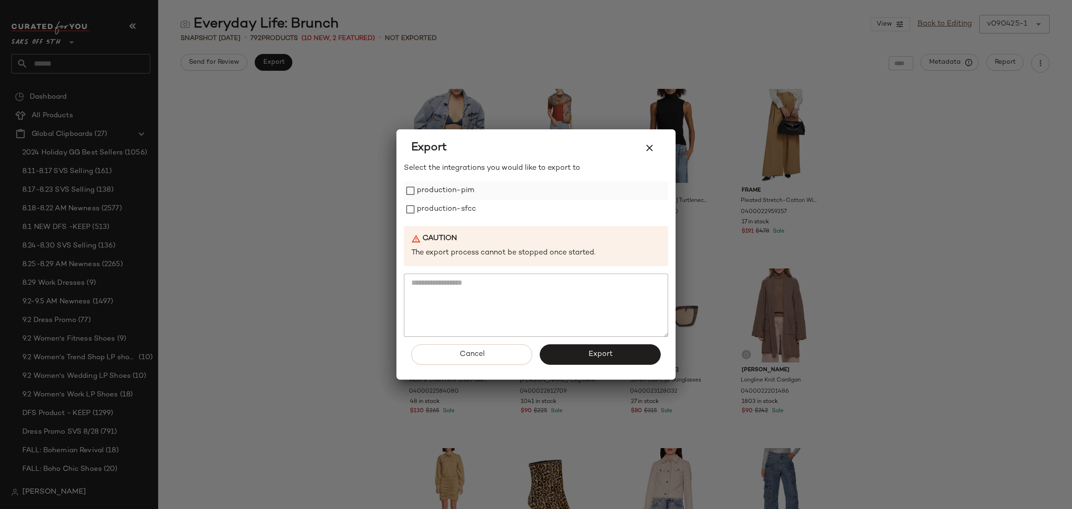
click at [418, 195] on label "production-pim" at bounding box center [445, 190] width 57 height 19
click at [418, 203] on label "production-sfcc" at bounding box center [446, 209] width 59 height 19
click at [582, 353] on button "Export" at bounding box center [600, 354] width 121 height 20
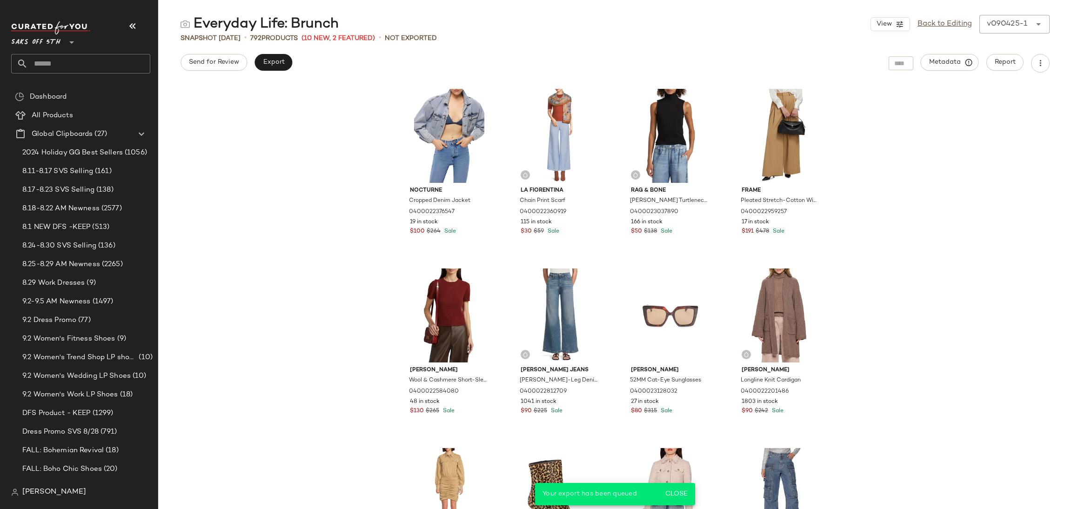
click at [86, 72] on input "text" at bounding box center [89, 64] width 122 height 20
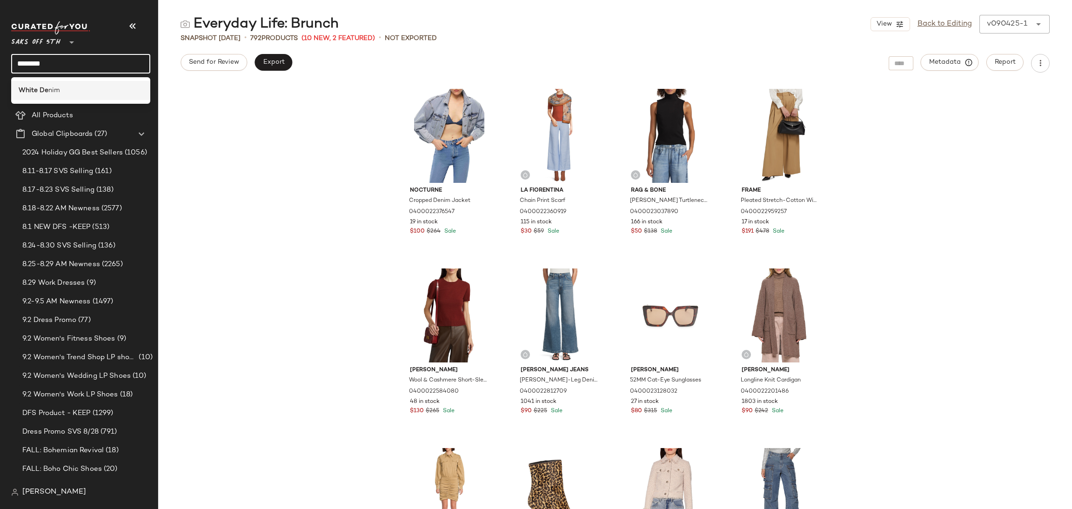
type input "********"
click at [73, 87] on div "White De nim" at bounding box center [81, 91] width 124 height 10
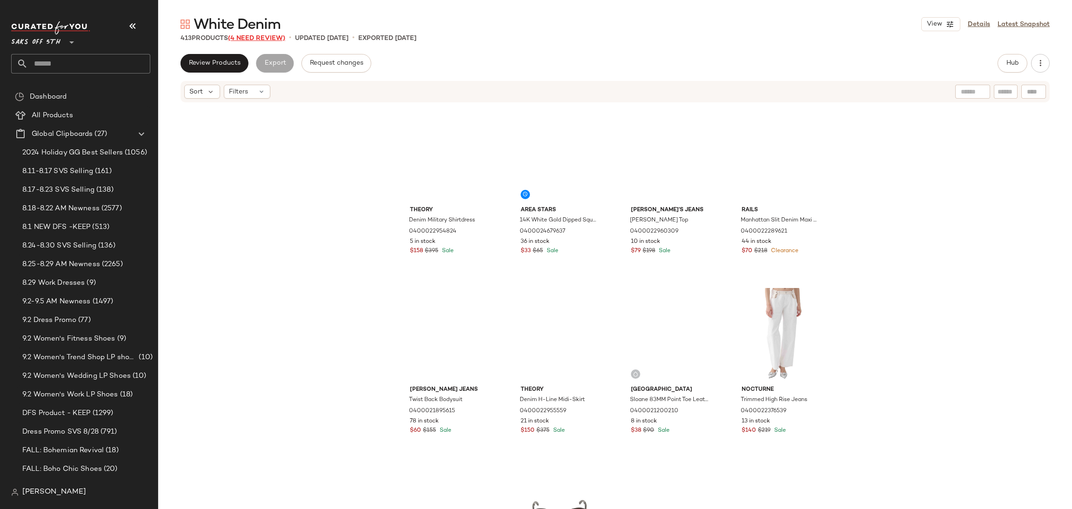
click at [256, 40] on span "(4 Need Review)" at bounding box center [256, 38] width 57 height 7
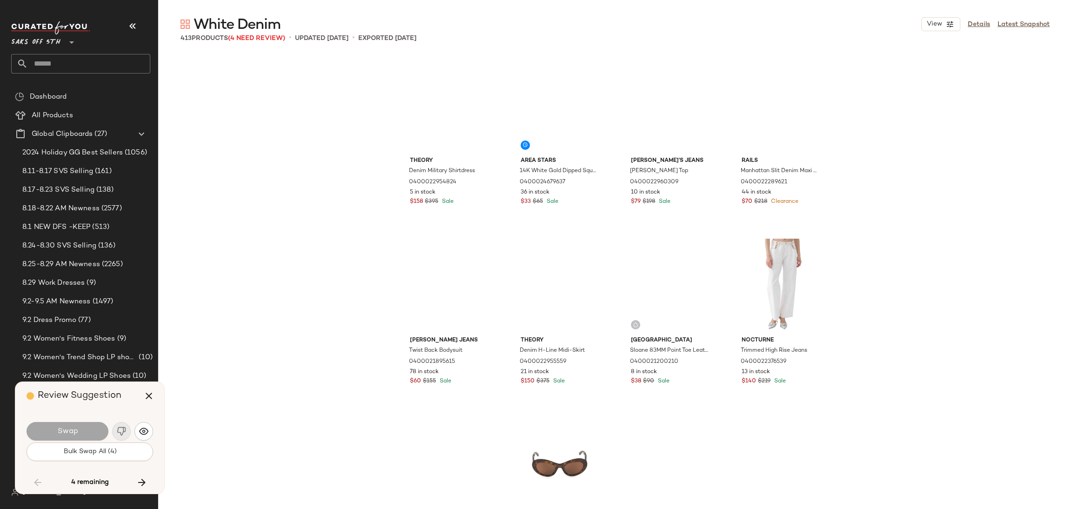
scroll to position [5029, 0]
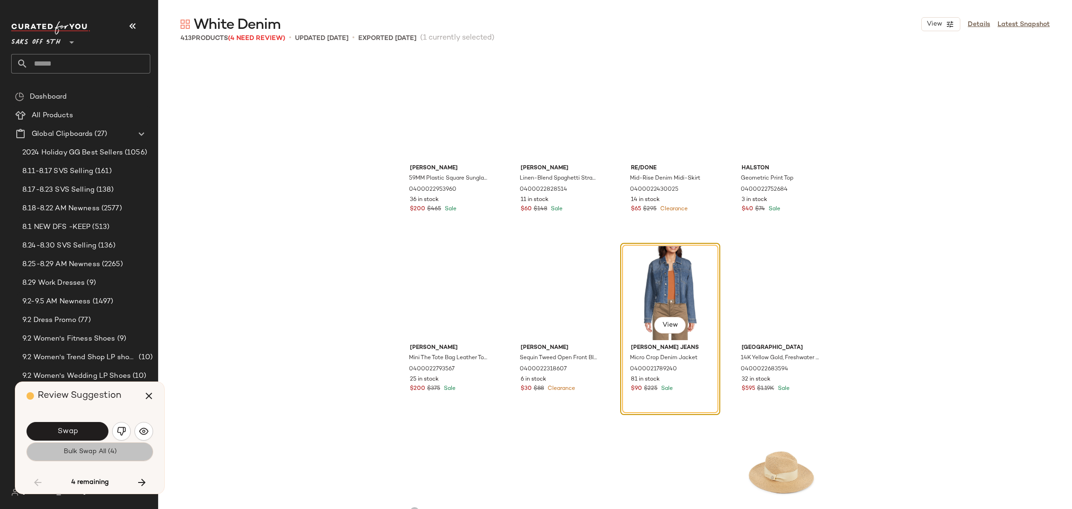
click at [90, 450] on span "Bulk Swap All (4)" at bounding box center [90, 451] width 54 height 7
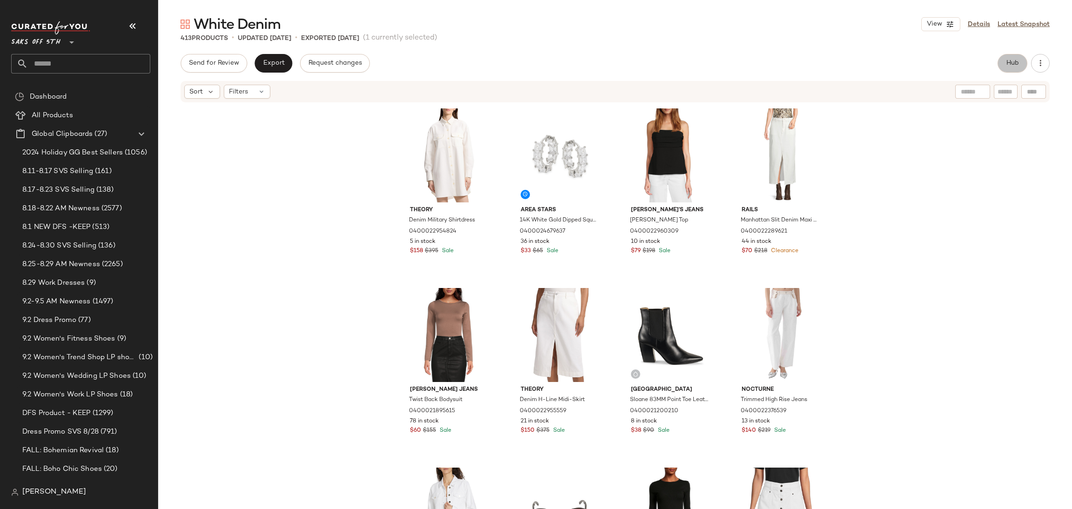
click at [1013, 68] on button "Hub" at bounding box center [1013, 63] width 30 height 19
